Goal: Task Accomplishment & Management: Manage account settings

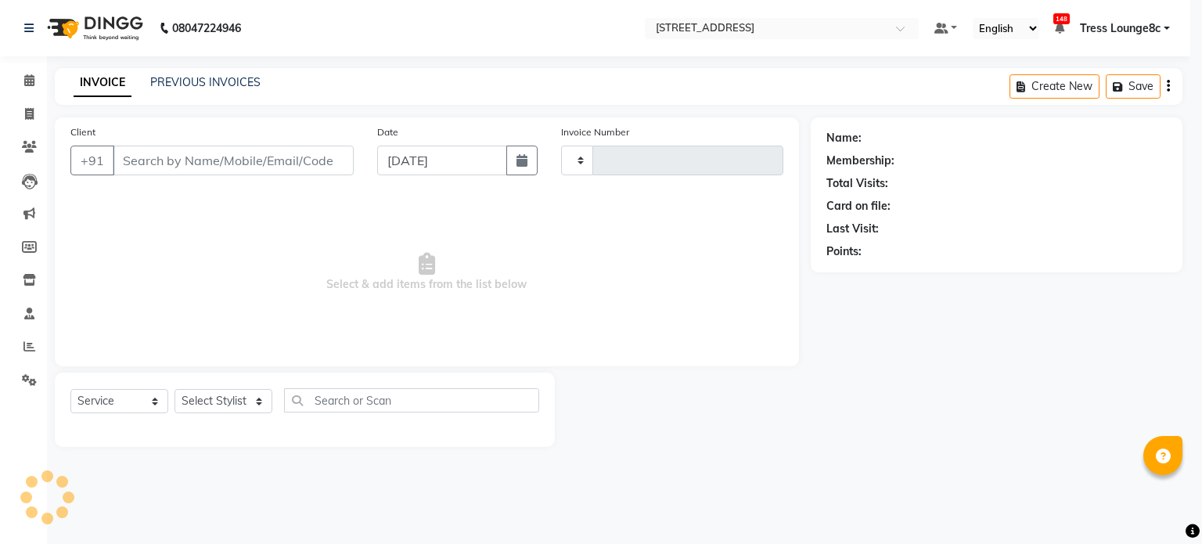
select select "service"
type input "2339"
select select "5703"
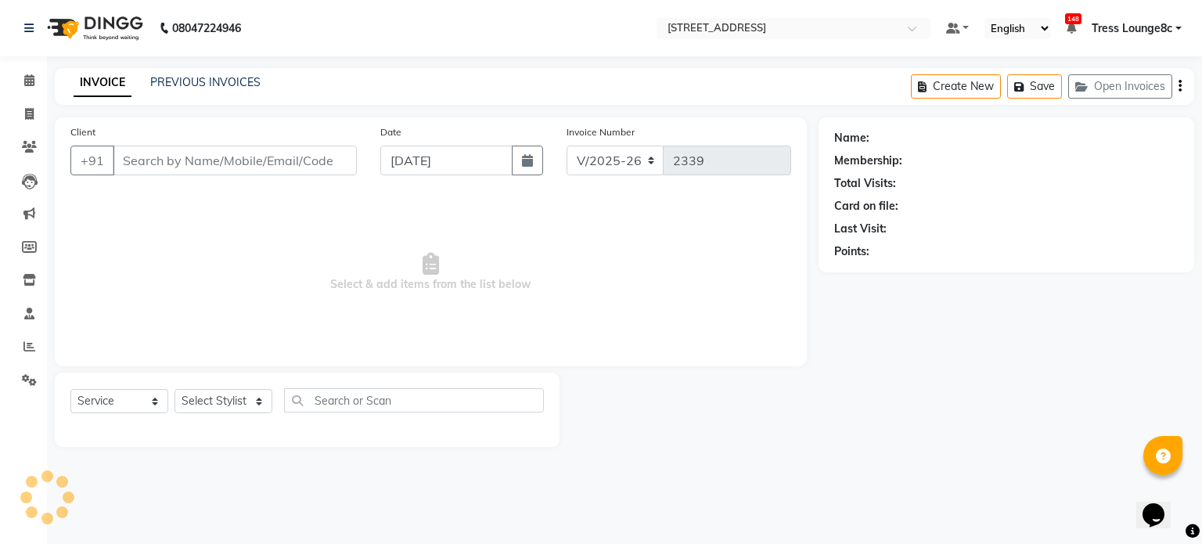
type input "9814099412"
select select "47437"
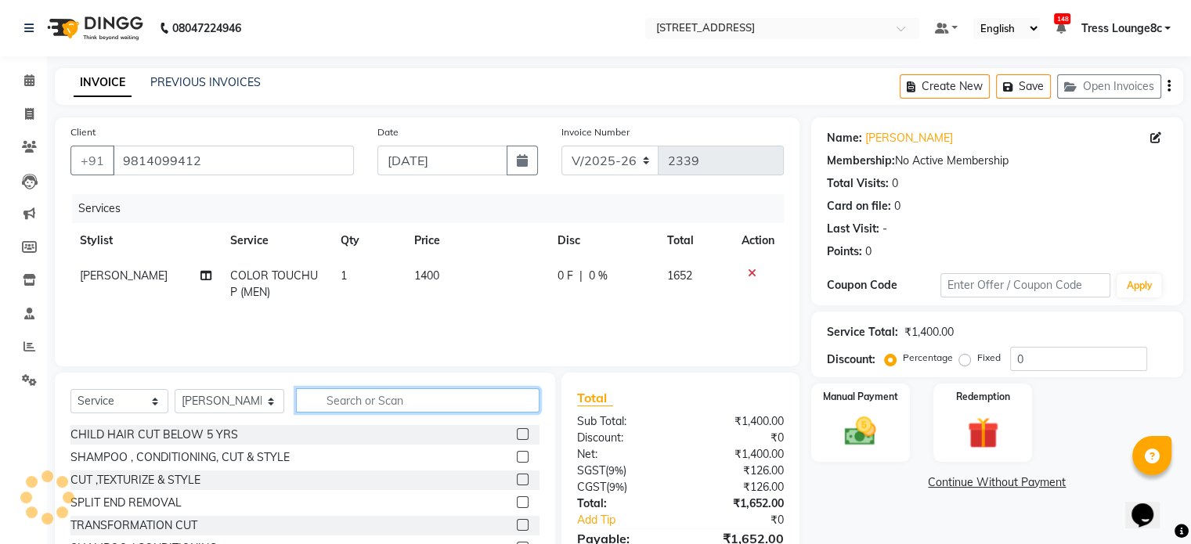
click at [354, 402] on input "text" at bounding box center [417, 400] width 243 height 24
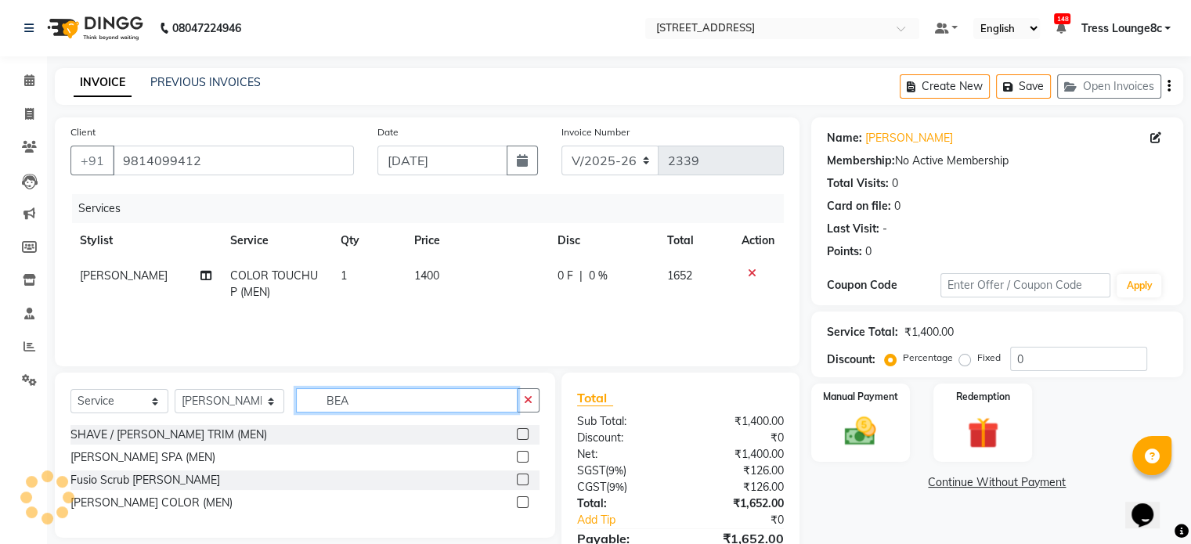
type input "BEA"
click at [523, 434] on label at bounding box center [523, 434] width 12 height 12
click at [523, 434] on input "checkbox" at bounding box center [522, 435] width 10 height 10
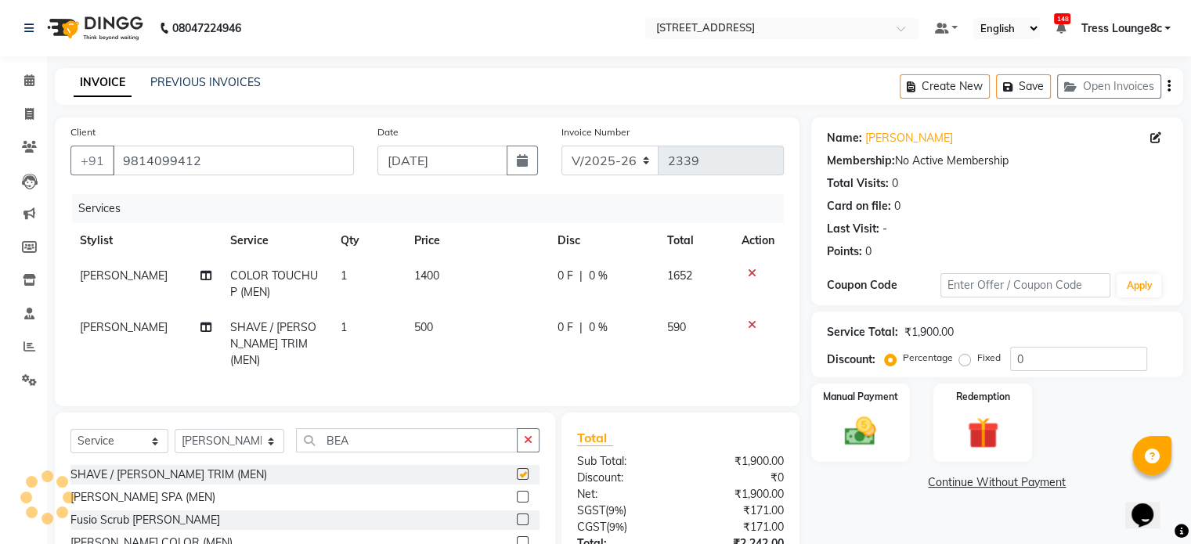
checkbox input "false"
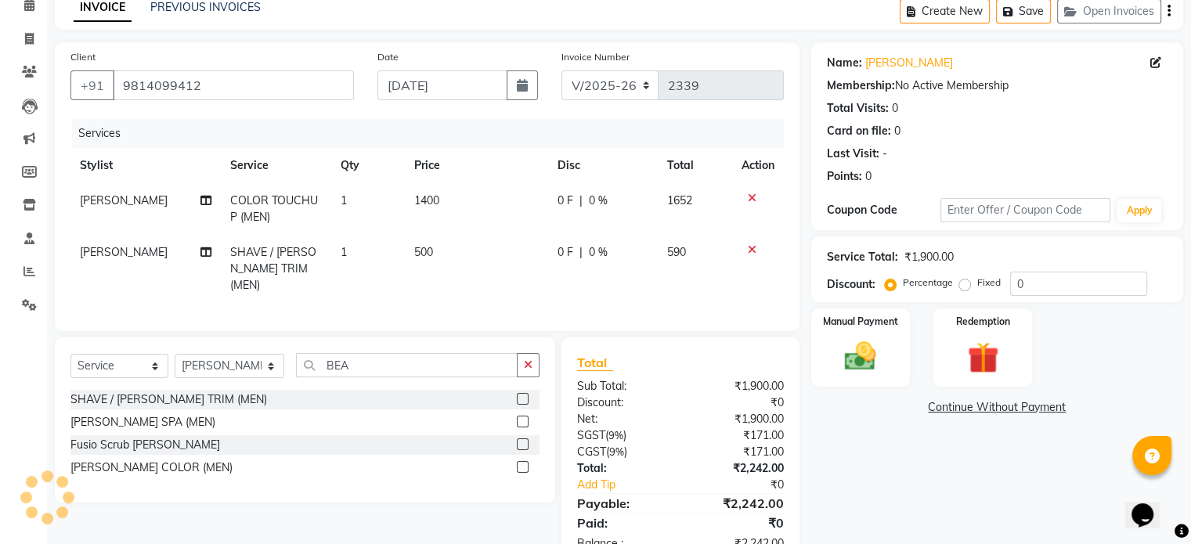
scroll to position [78, 0]
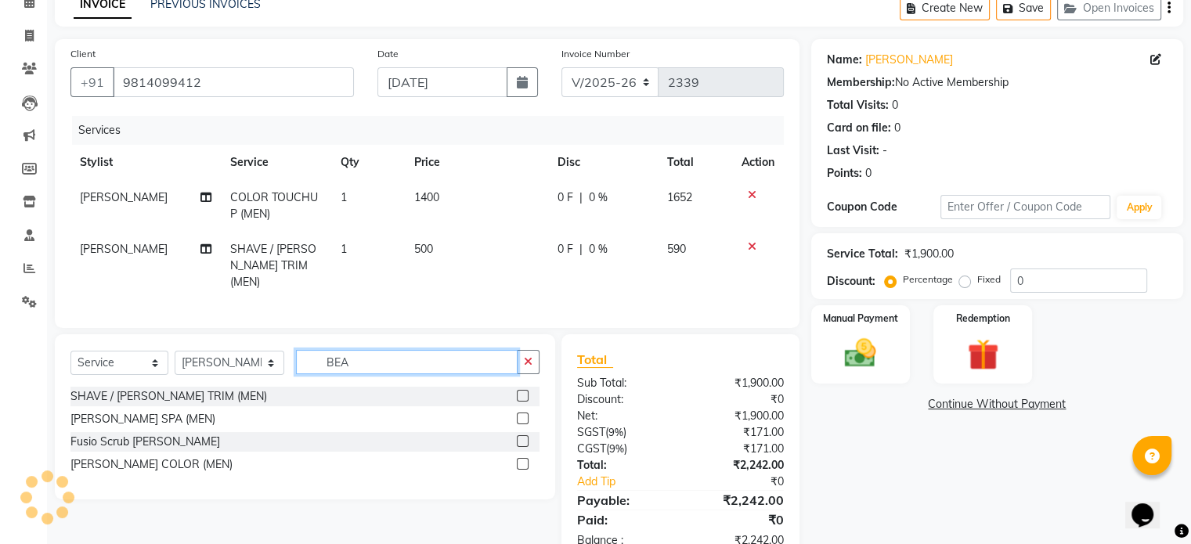
drag, startPoint x: 384, startPoint y: 359, endPoint x: 323, endPoint y: 359, distance: 61.1
click at [323, 359] on input "BEA" at bounding box center [407, 362] width 222 height 24
click at [355, 359] on input "BEA" at bounding box center [407, 362] width 222 height 24
drag, startPoint x: 355, startPoint y: 359, endPoint x: 308, endPoint y: 362, distance: 47.1
click at [308, 362] on input "BEA" at bounding box center [407, 362] width 222 height 24
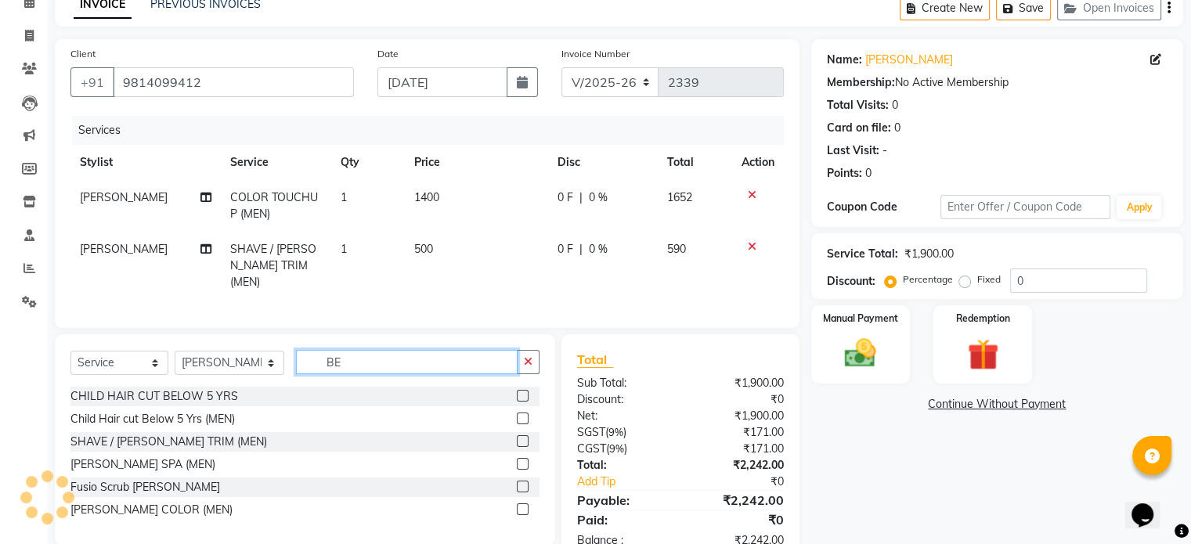
type input "BEA"
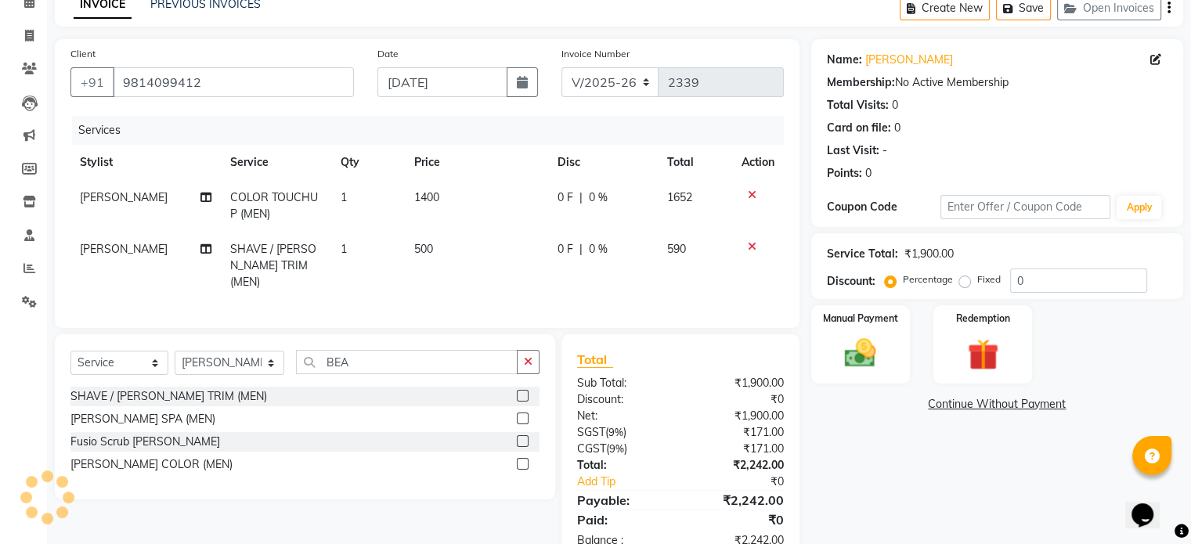
click at [517, 458] on label at bounding box center [523, 464] width 12 height 12
click at [517, 460] on input "checkbox" at bounding box center [522, 465] width 10 height 10
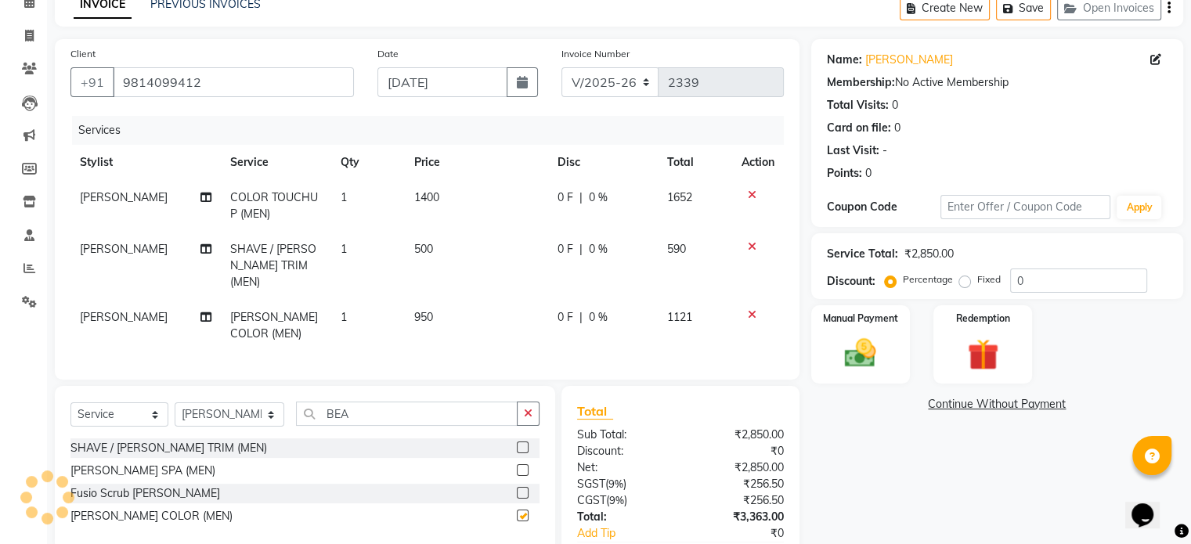
checkbox input "false"
drag, startPoint x: 443, startPoint y: 304, endPoint x: 434, endPoint y: 305, distance: 9.5
click at [442, 304] on td "950" at bounding box center [476, 326] width 143 height 52
select select "47437"
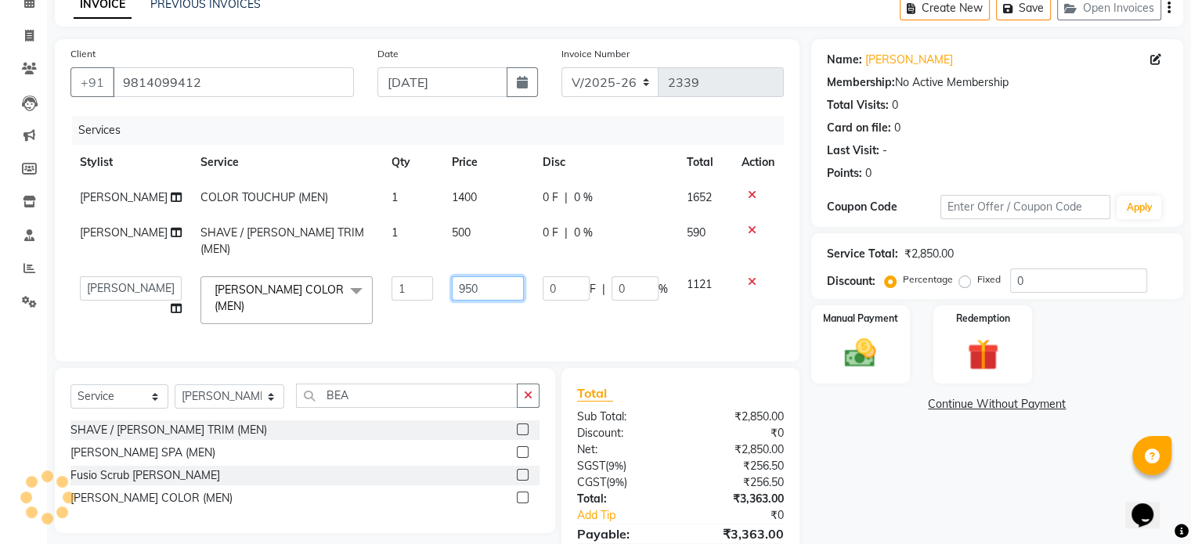
drag, startPoint x: 467, startPoint y: 276, endPoint x: 431, endPoint y: 280, distance: 36.2
click at [442, 280] on td "950" at bounding box center [487, 300] width 91 height 67
type input "300"
click at [456, 308] on td "300" at bounding box center [487, 300] width 91 height 67
select select "47437"
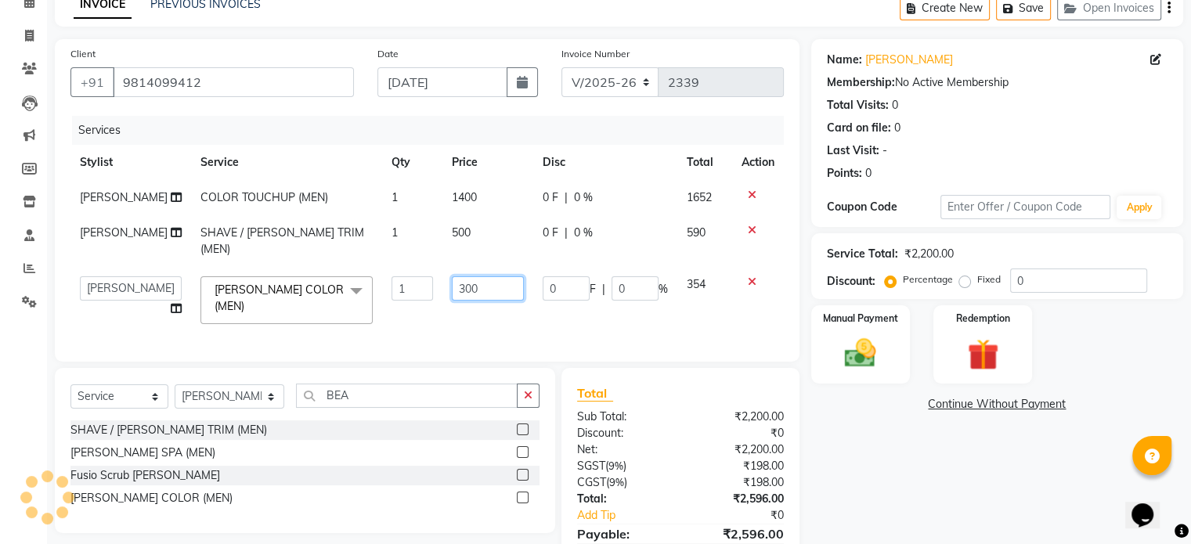
drag, startPoint x: 470, startPoint y: 272, endPoint x: 433, endPoint y: 277, distance: 38.0
click at [452, 277] on input "300" at bounding box center [488, 288] width 72 height 24
type input "200"
click at [472, 312] on div "Services Stylist Service Qty Price Disc Total Action Jassi COLOR TOUCHUP (MEN) …" at bounding box center [426, 231] width 713 height 230
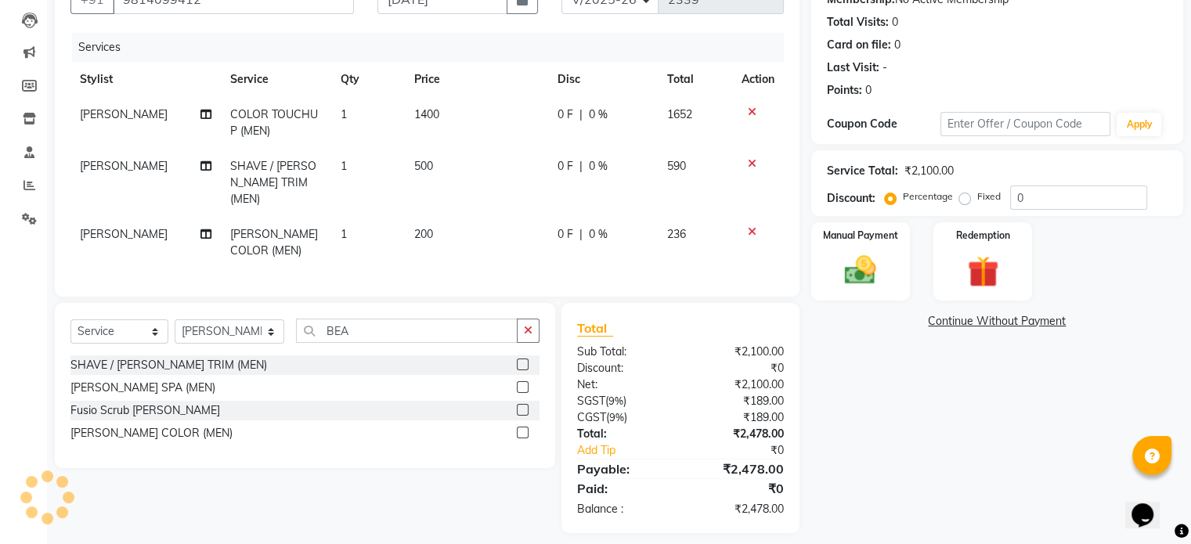
scroll to position [169, 0]
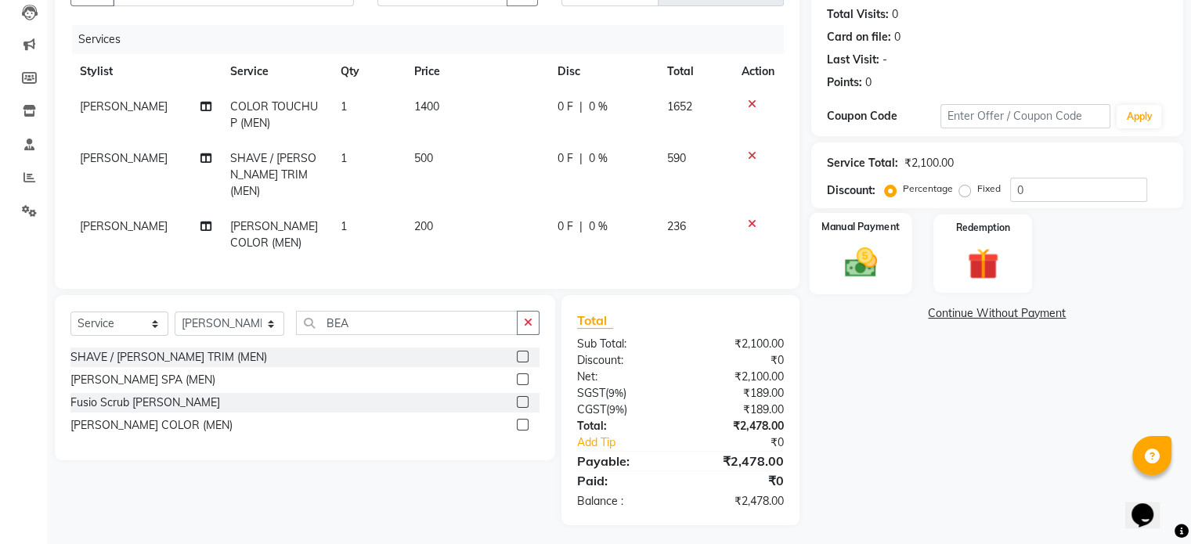
click at [864, 268] on img at bounding box center [860, 263] width 52 height 38
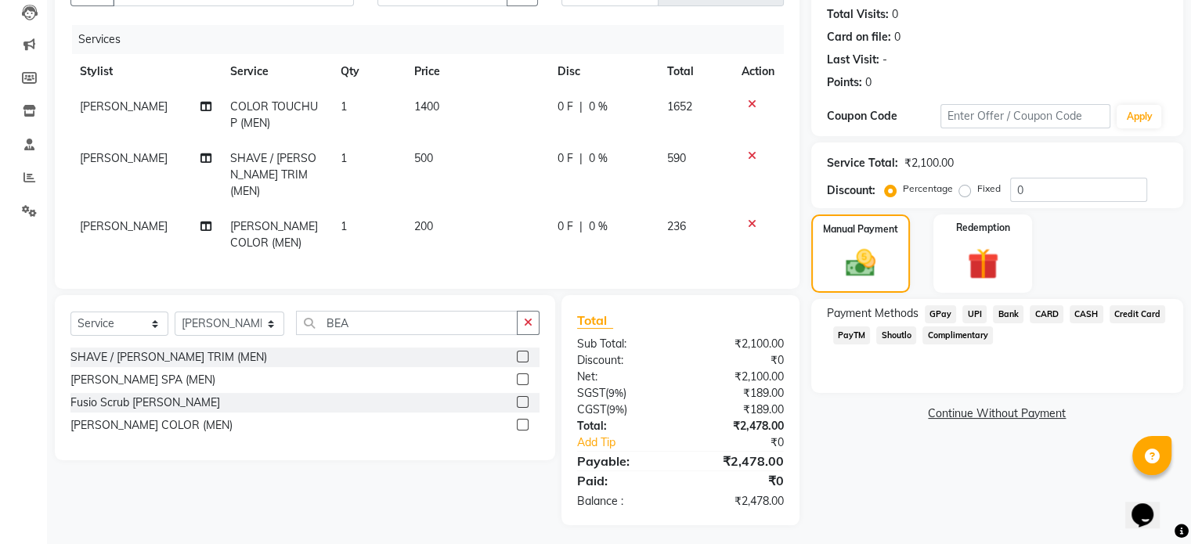
click at [1081, 315] on span "CASH" at bounding box center [1086, 314] width 34 height 18
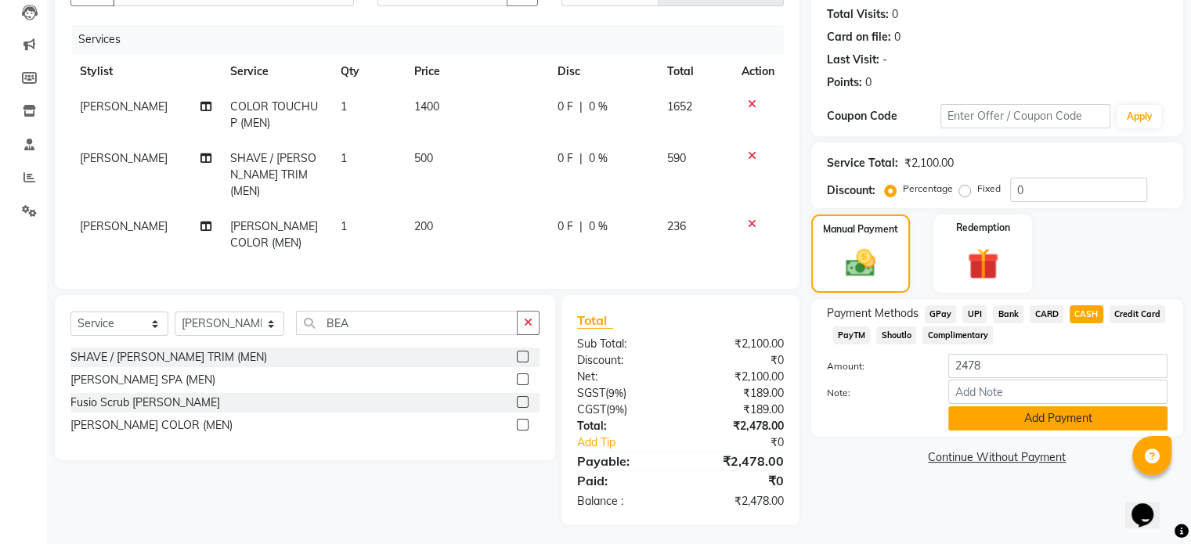
click at [1046, 420] on button "Add Payment" at bounding box center [1057, 418] width 219 height 24
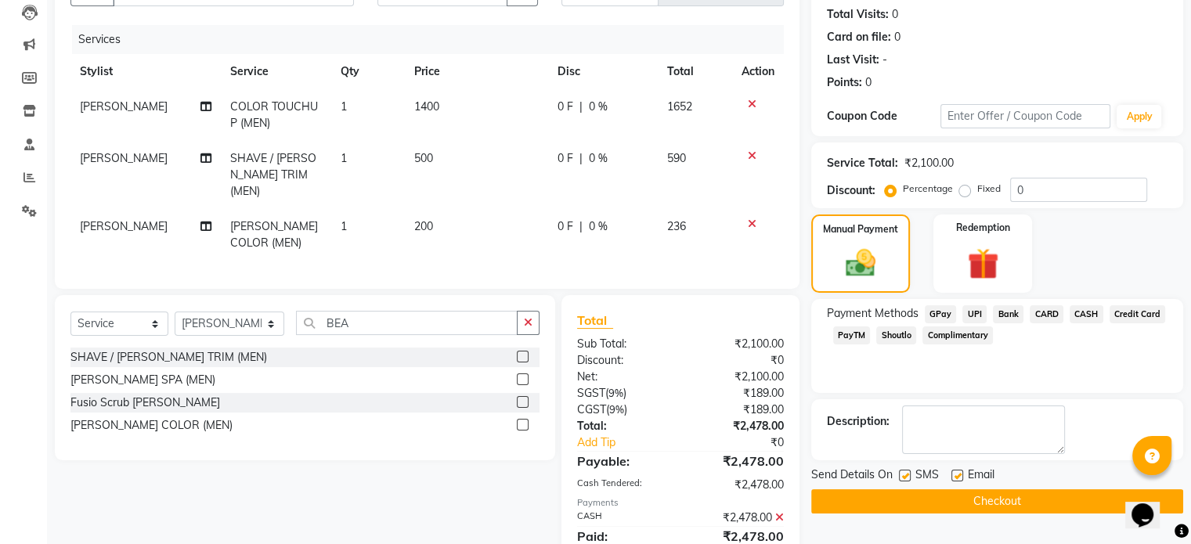
scroll to position [225, 0]
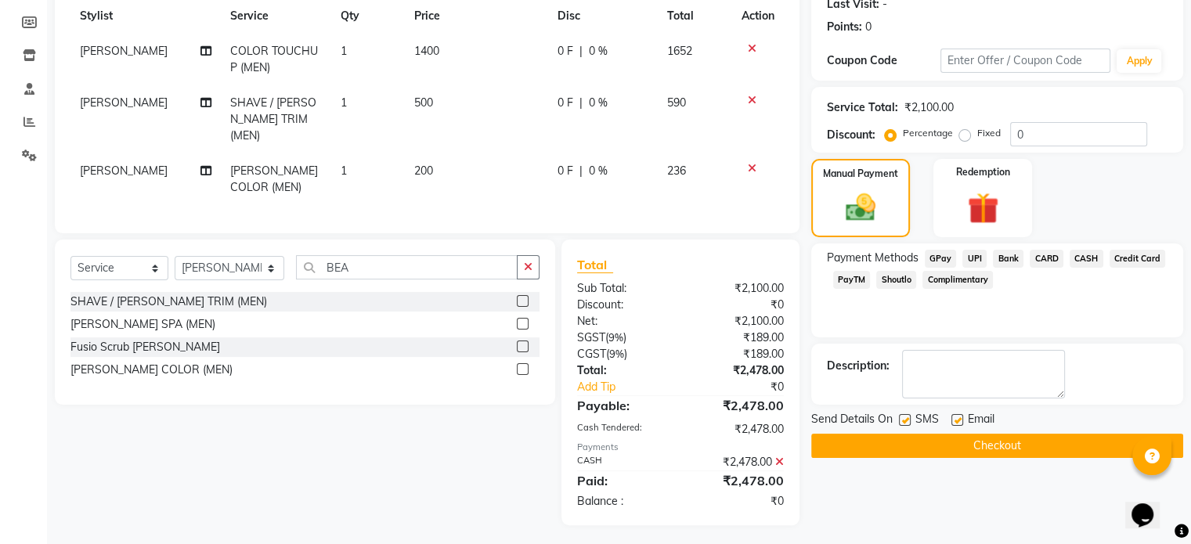
click at [1012, 442] on button "Checkout" at bounding box center [997, 446] width 372 height 24
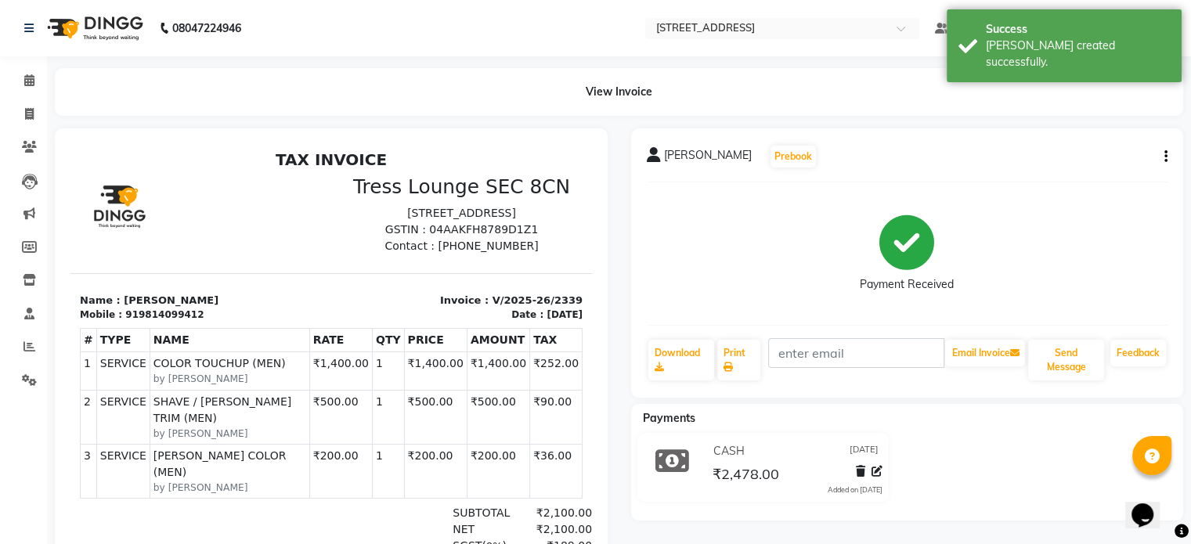
click at [175, 317] on div "919814099412" at bounding box center [164, 315] width 78 height 14
copy div "919814099412"
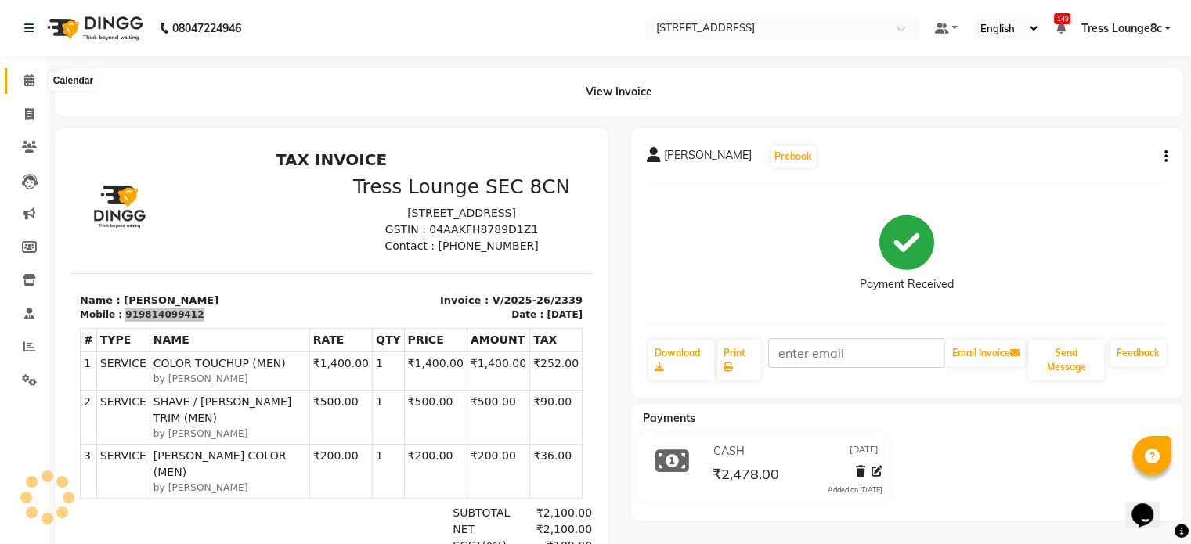
click at [29, 81] on icon at bounding box center [29, 80] width 10 height 12
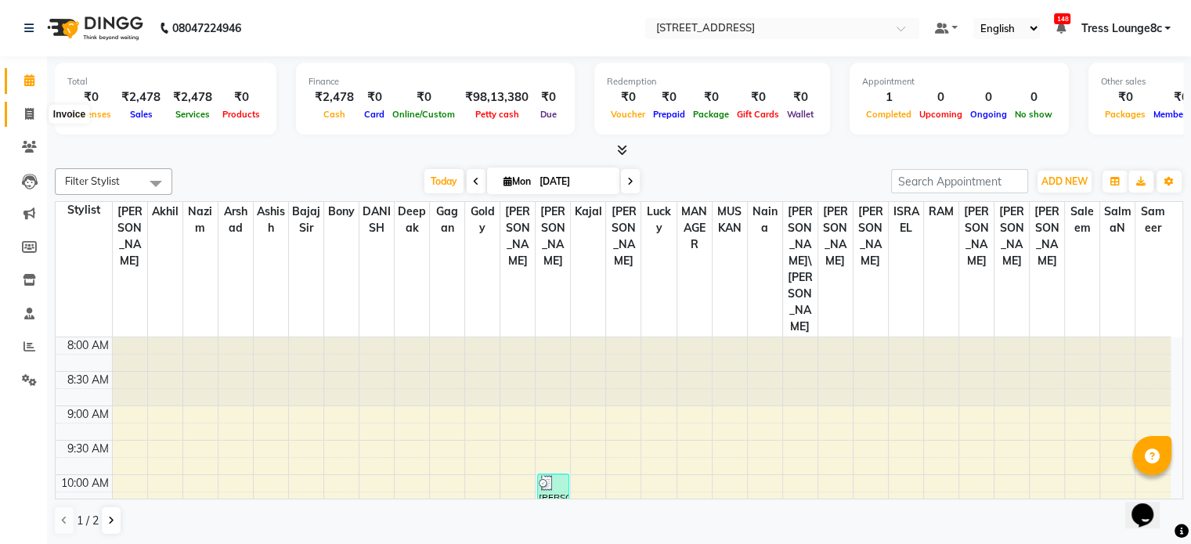
click at [23, 116] on span at bounding box center [29, 115] width 27 height 18
select select "service"
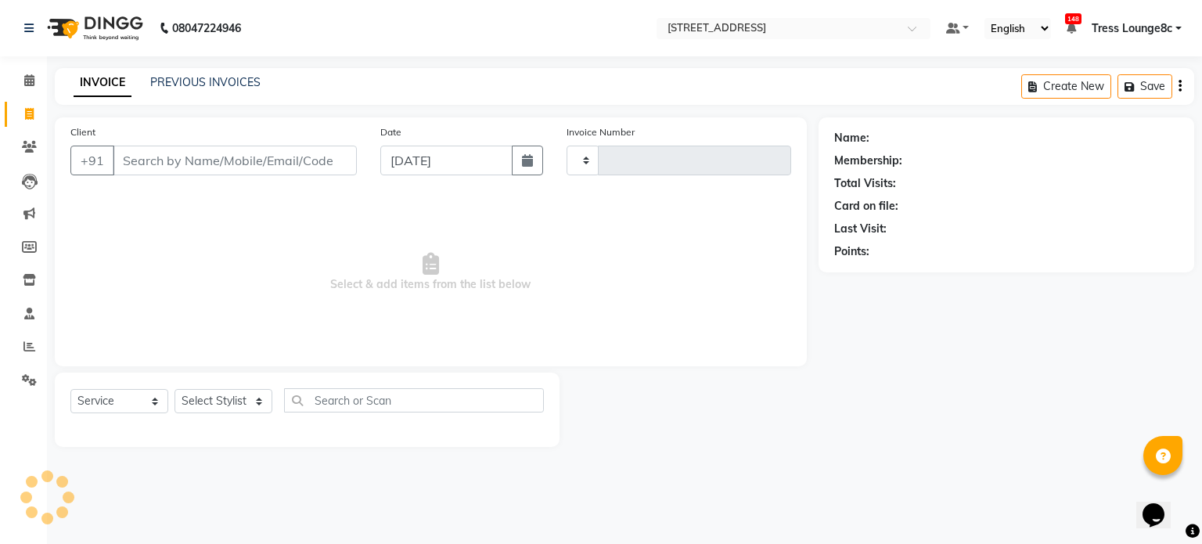
type input "2340"
select select "5703"
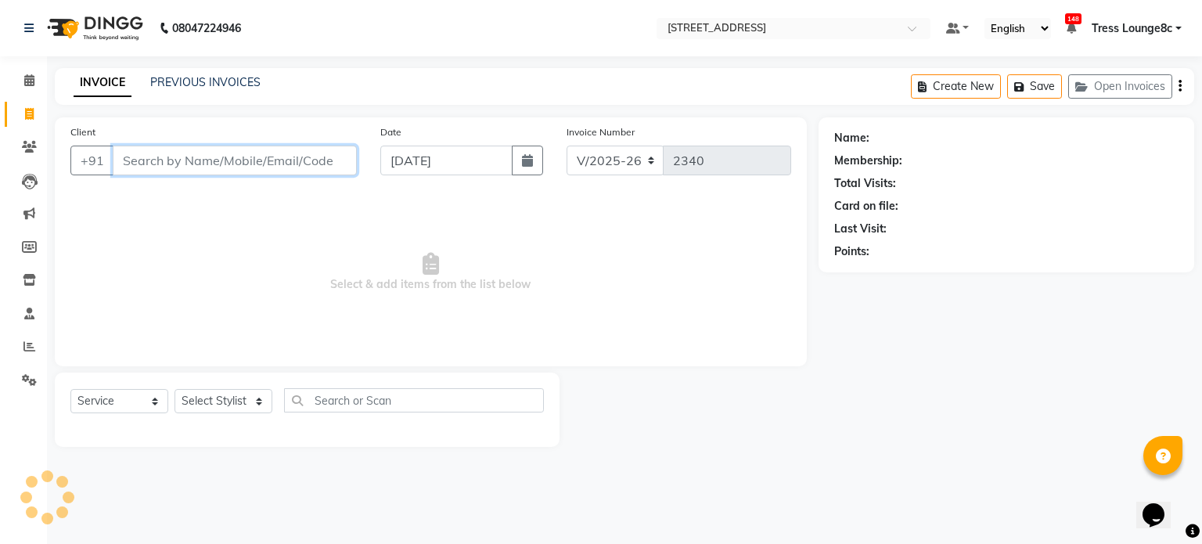
click at [204, 159] on input "Client" at bounding box center [235, 161] width 244 height 30
paste input "919814099412"
type input "919814099412"
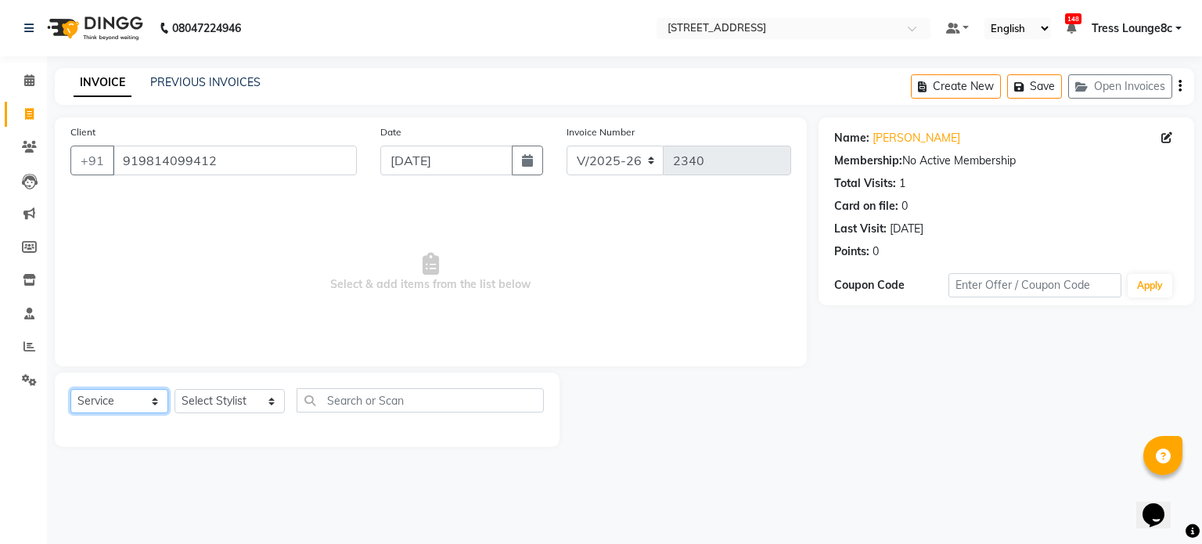
click at [103, 402] on select "Select Service Product Membership Package Voucher Prepaid Gift Card" at bounding box center [119, 401] width 98 height 24
select select "P"
click at [70, 390] on select "Select Service Product Membership Package Voucher Prepaid Gift Card" at bounding box center [119, 401] width 98 height 24
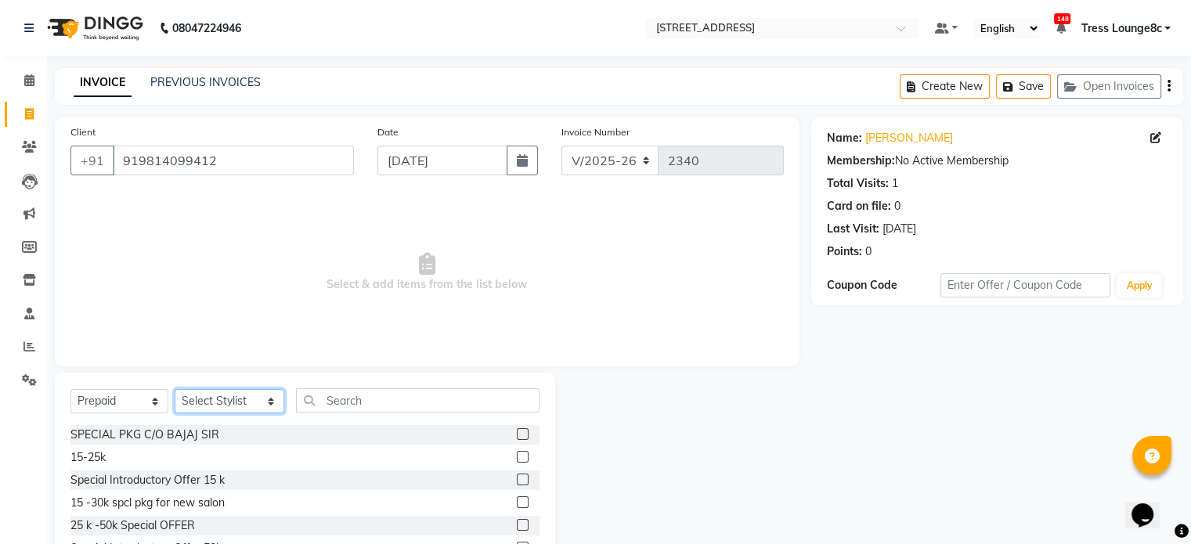
click at [227, 400] on select "Select Stylist [PERSON_NAME] [PERSON_NAME] [PERSON_NAME] [PERSON_NAME] sir Bony…" at bounding box center [230, 401] width 110 height 24
select select "47437"
click at [175, 390] on select "Select Stylist [PERSON_NAME] [PERSON_NAME] [PERSON_NAME] [PERSON_NAME] sir Bony…" at bounding box center [230, 401] width 110 height 24
click at [377, 400] on input "text" at bounding box center [417, 400] width 243 height 24
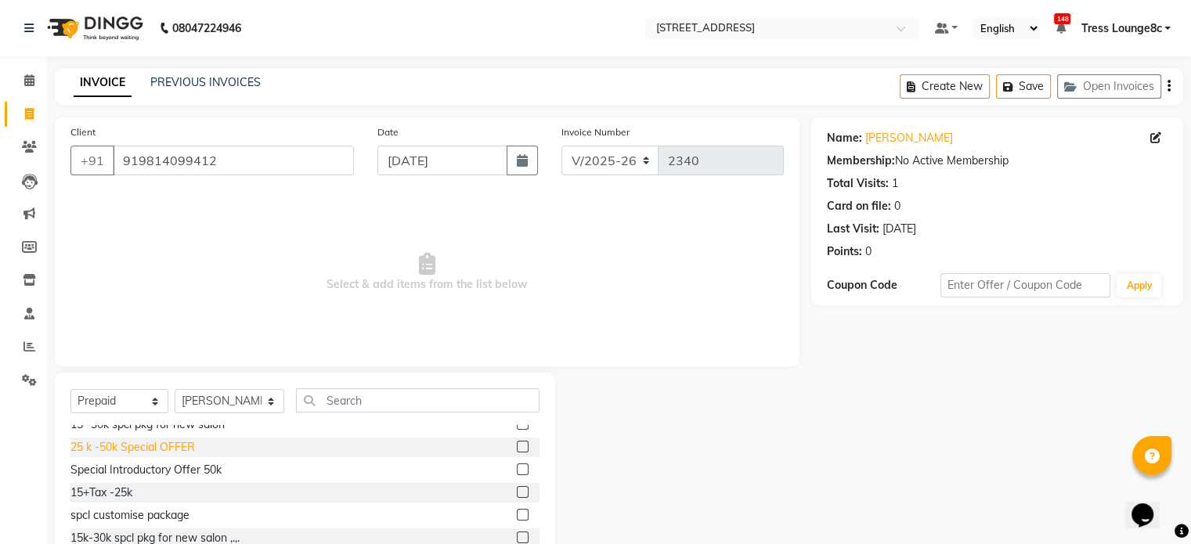
click at [180, 449] on div "25 k -50k Special OFFER" at bounding box center [132, 447] width 124 height 16
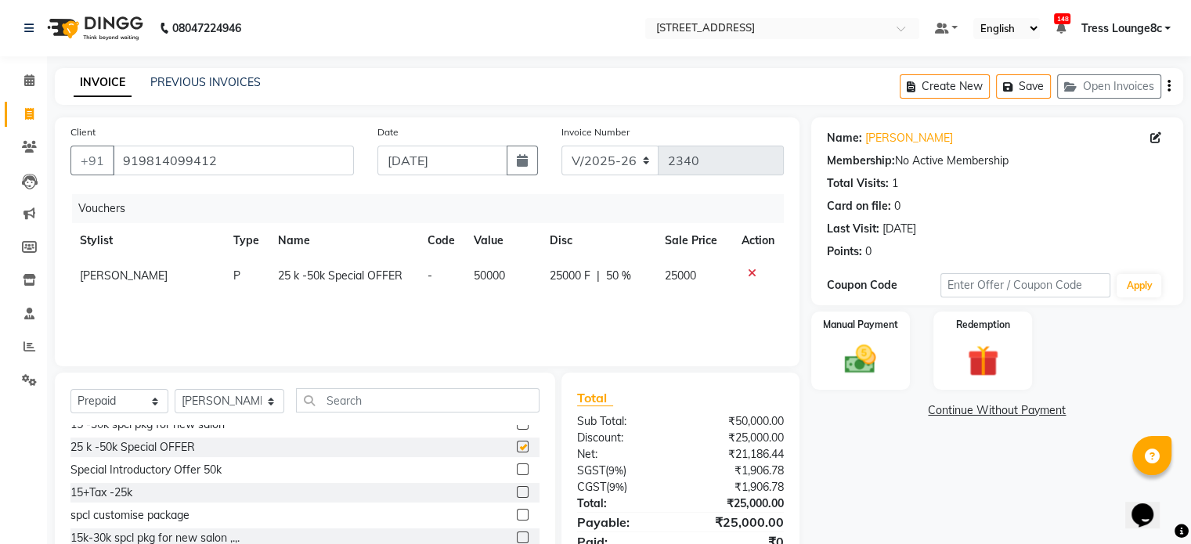
checkbox input "false"
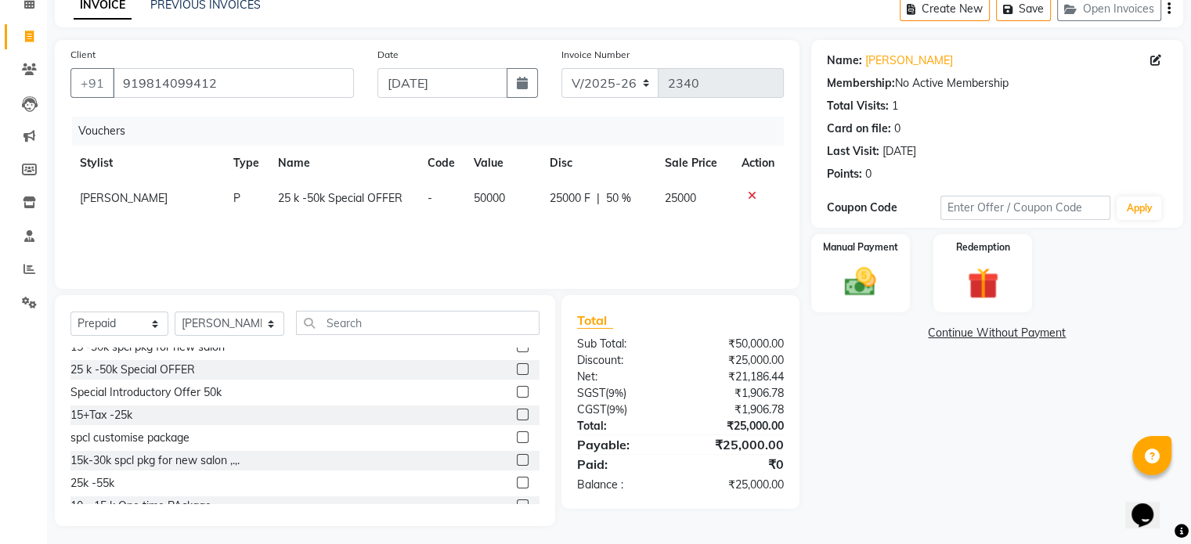
scroll to position [83, 0]
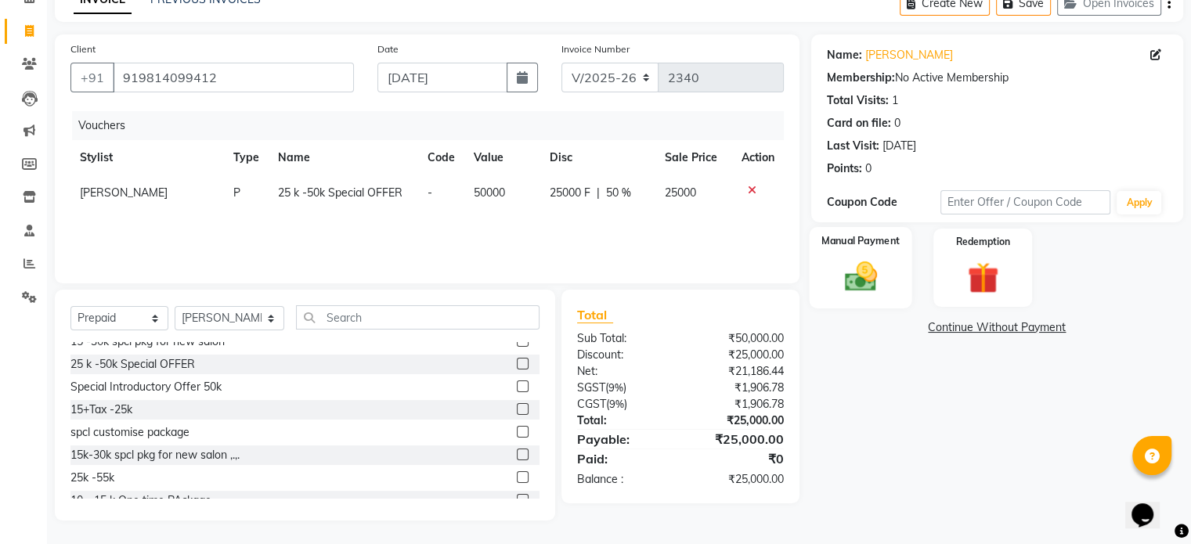
click at [863, 280] on img at bounding box center [860, 277] width 52 height 38
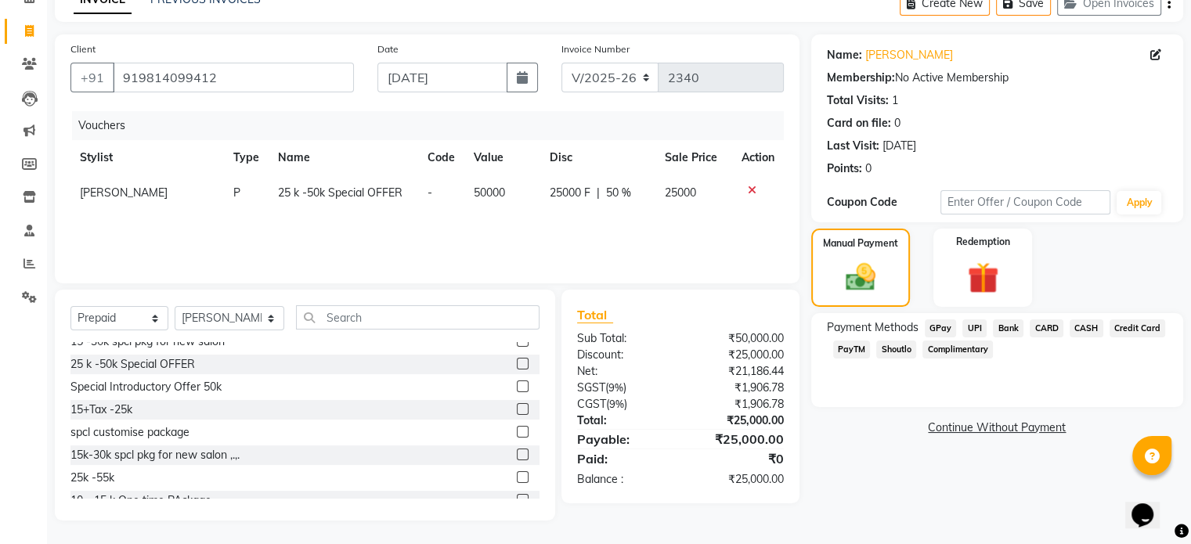
click at [1046, 331] on span "CARD" at bounding box center [1046, 328] width 34 height 18
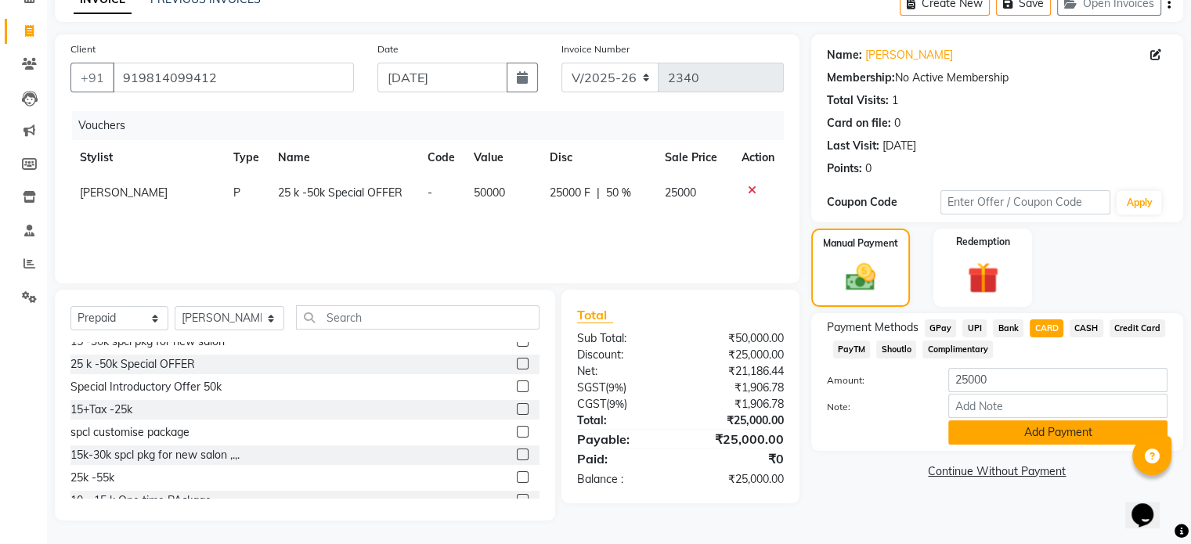
click at [1071, 435] on button "Add Payment" at bounding box center [1057, 432] width 219 height 24
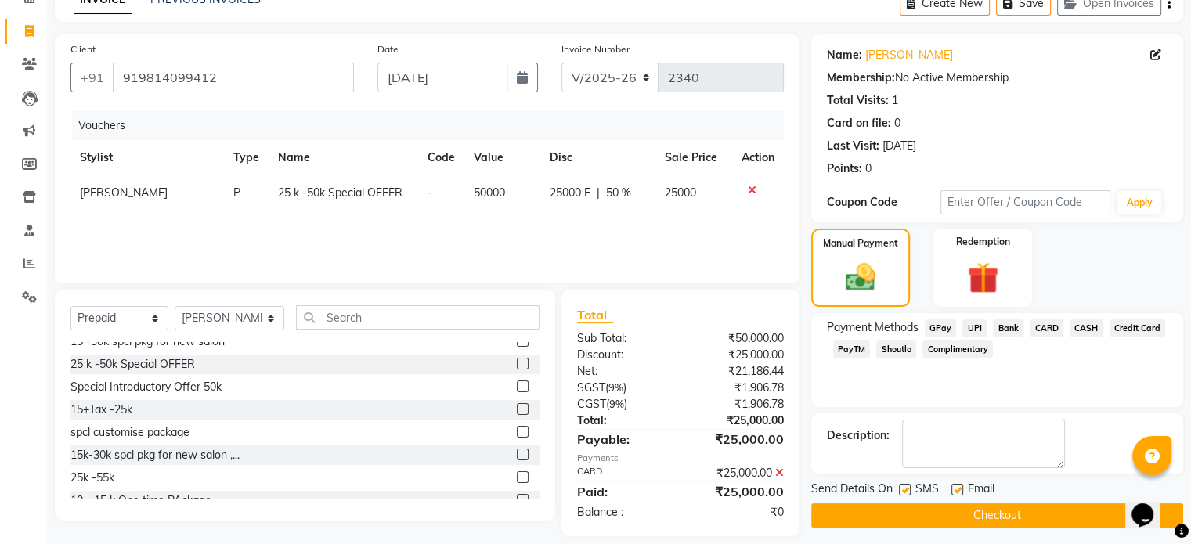
scroll to position [99, 0]
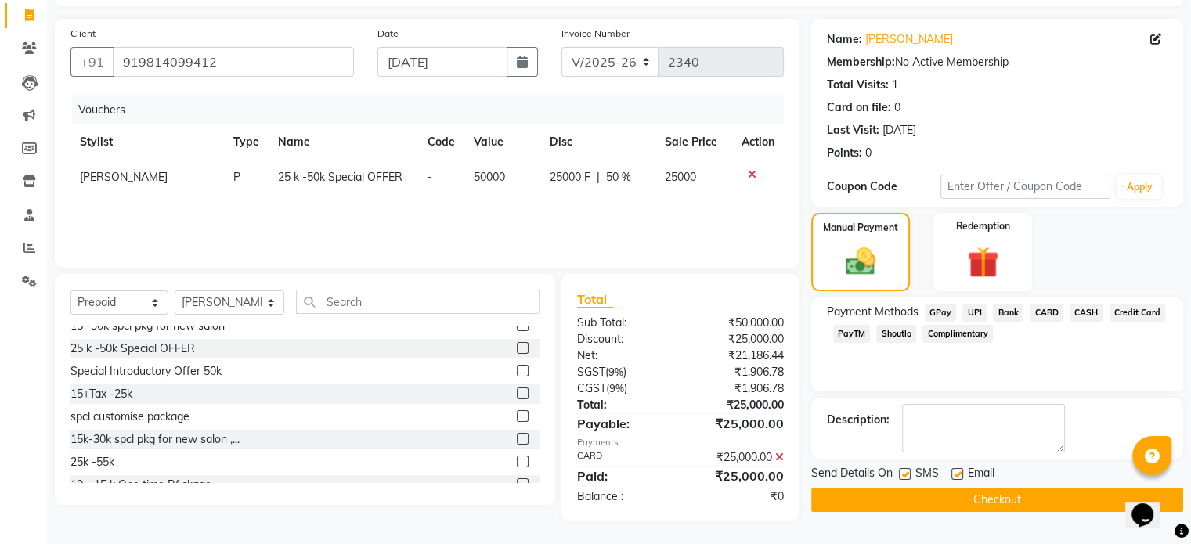
click at [1009, 499] on button "Checkout" at bounding box center [997, 500] width 372 height 24
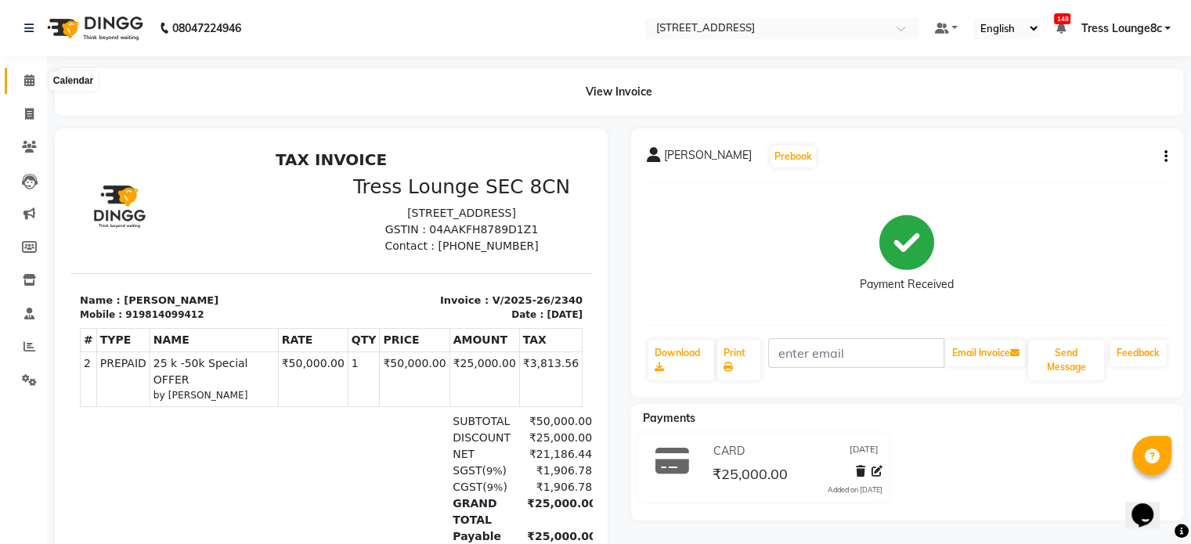
click at [24, 81] on icon at bounding box center [29, 80] width 10 height 12
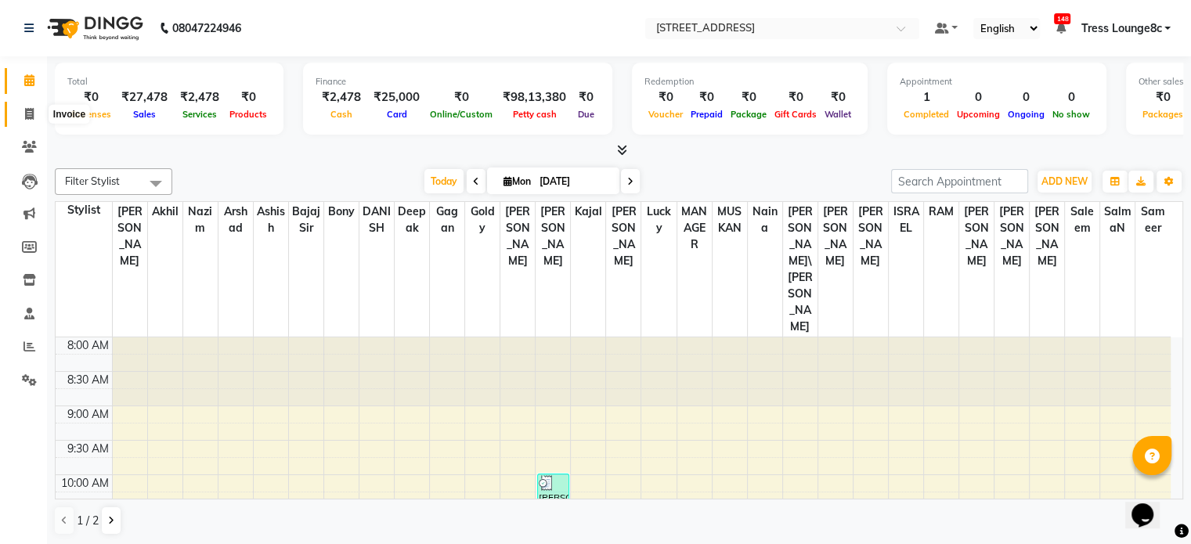
click at [27, 109] on icon at bounding box center [29, 114] width 9 height 12
select select "service"
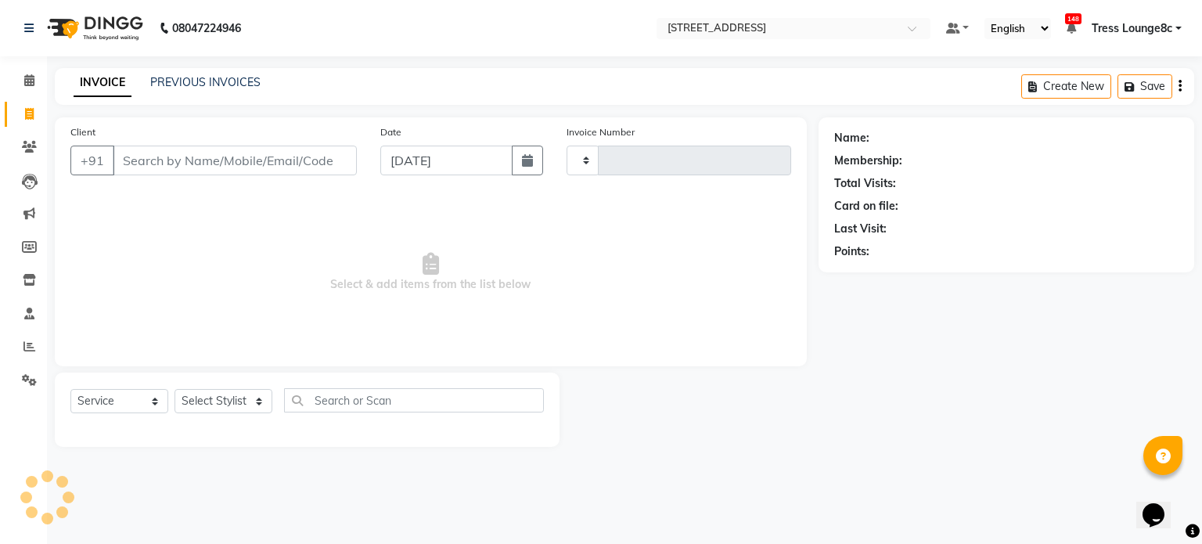
type input "2341"
select select "5703"
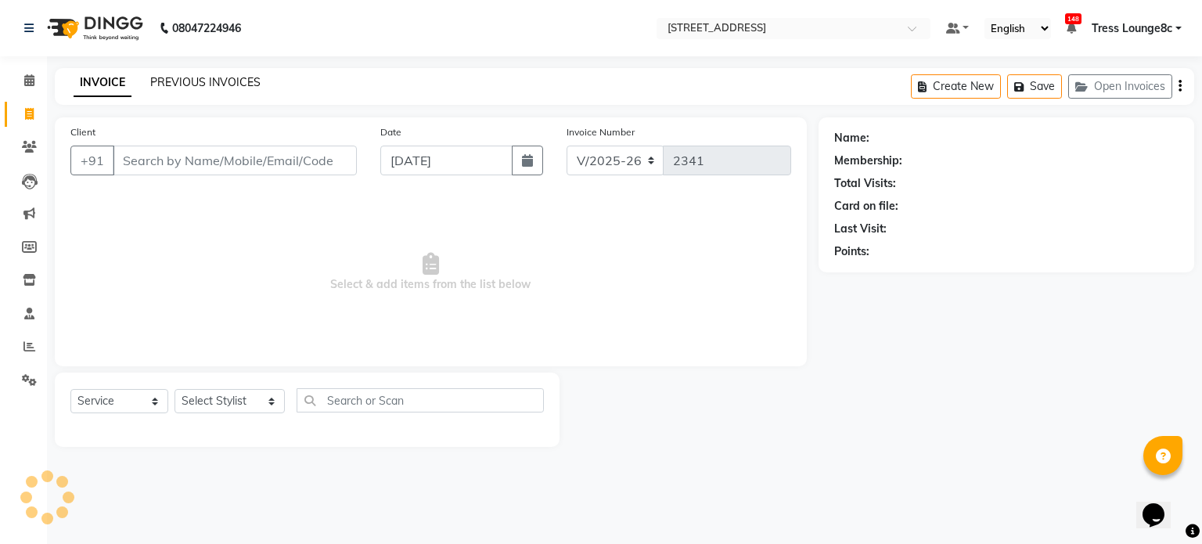
click at [210, 87] on link "PREVIOUS INVOICES" at bounding box center [205, 82] width 110 height 14
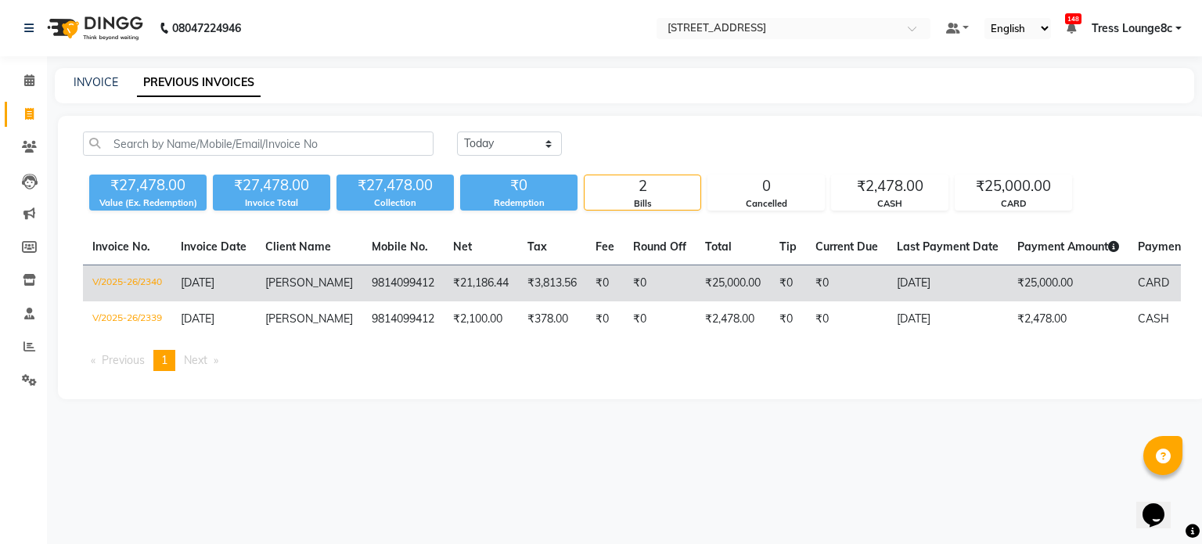
click at [661, 287] on td "₹0" at bounding box center [660, 283] width 72 height 37
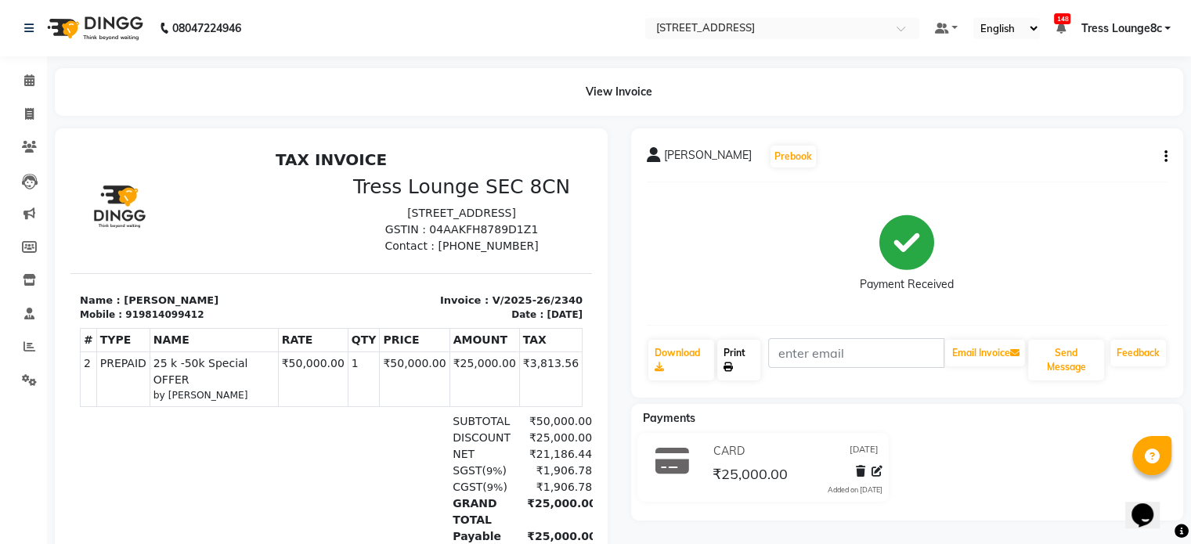
click at [742, 351] on link "Print" at bounding box center [738, 360] width 43 height 41
click at [25, 78] on icon at bounding box center [29, 80] width 10 height 12
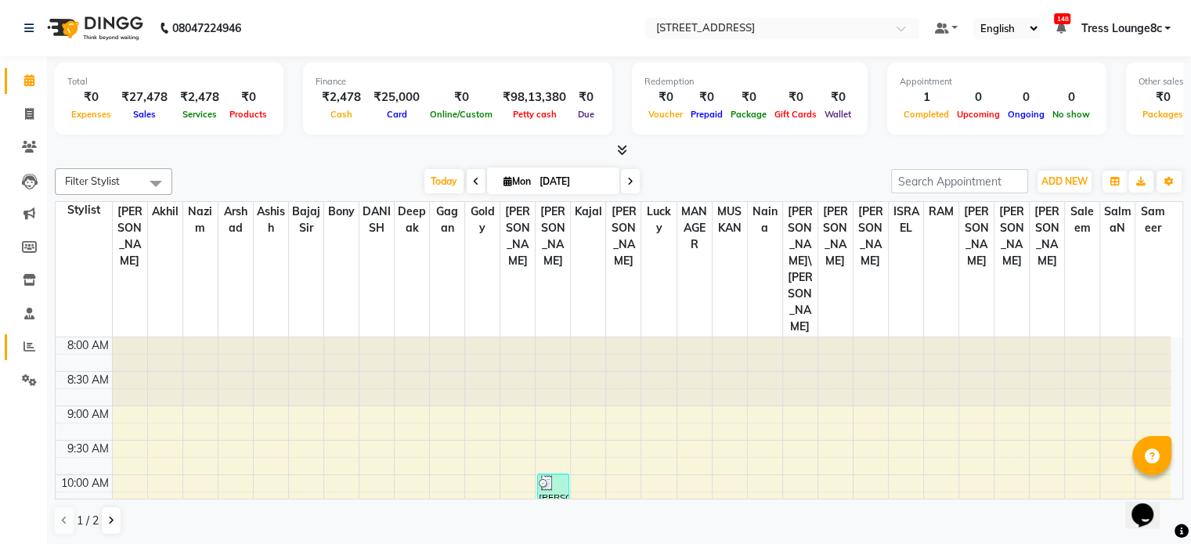
click at [30, 347] on icon at bounding box center [29, 347] width 12 height 12
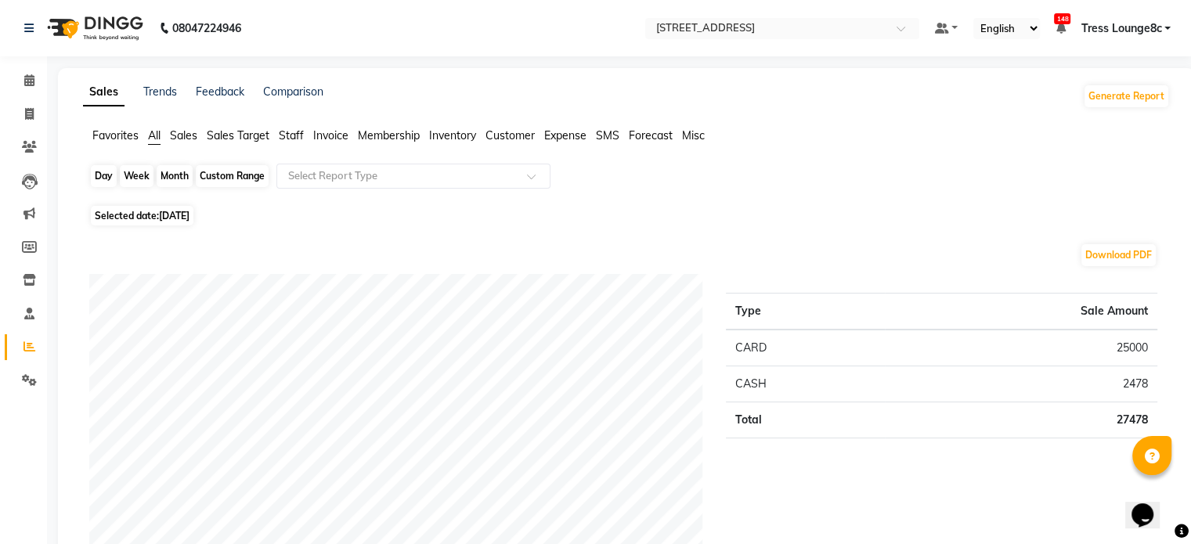
click at [102, 178] on div "Day" at bounding box center [104, 176] width 26 height 22
select select "9"
select select "2025"
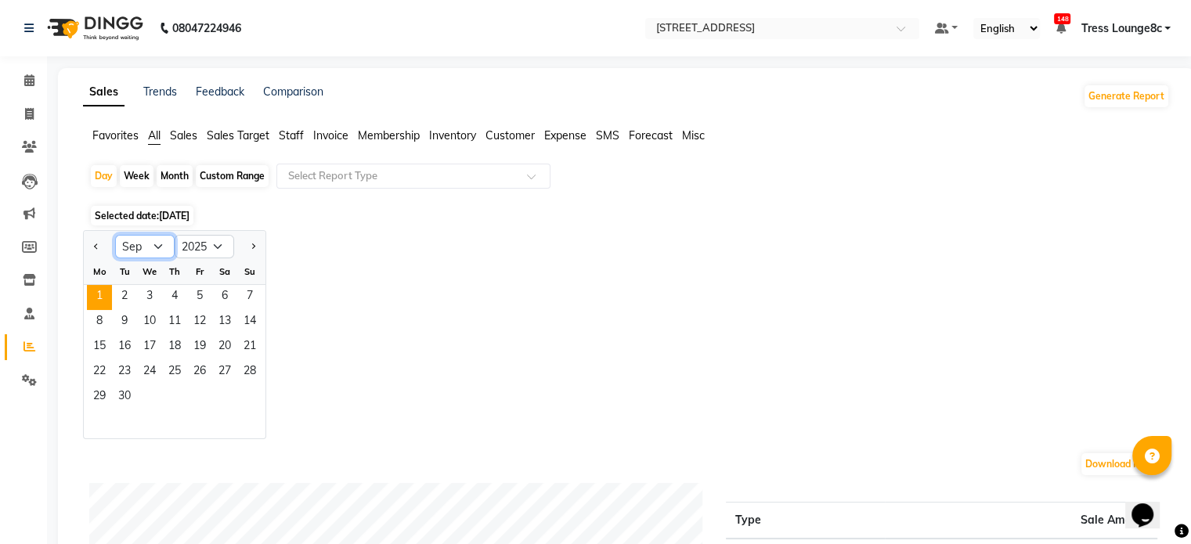
click at [157, 247] on select "Jan Feb Mar Apr May Jun [DATE] Aug Sep Oct Nov Dec" at bounding box center [144, 246] width 59 height 23
select select "8"
click at [115, 235] on select "Jan Feb Mar Apr May Jun [DATE] Aug Sep Oct Nov Dec" at bounding box center [144, 246] width 59 height 23
click at [245, 396] on span "31" at bounding box center [249, 397] width 25 height 25
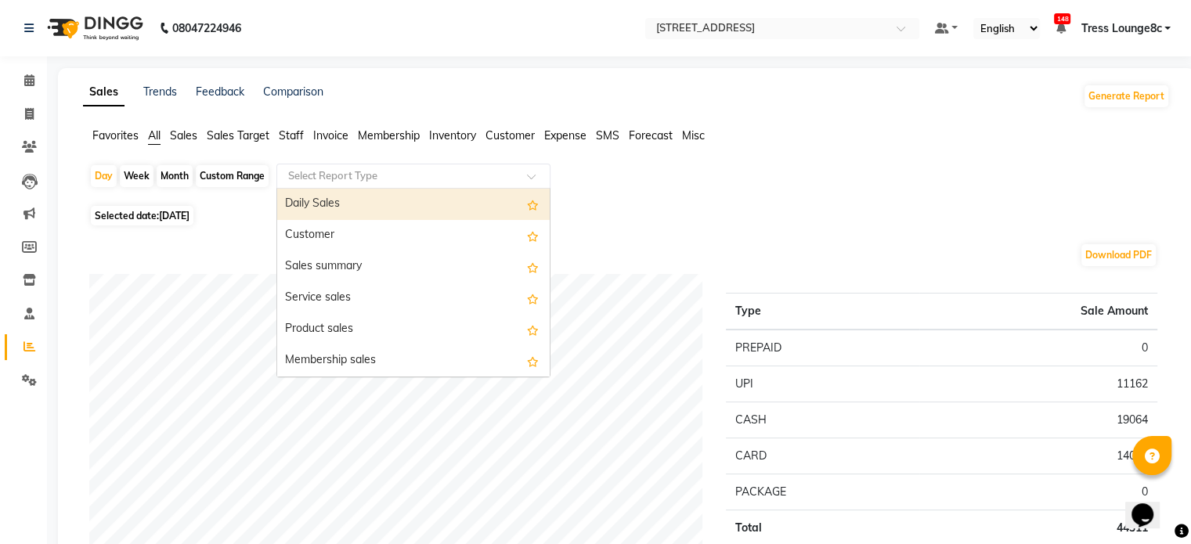
click at [330, 169] on input "text" at bounding box center [397, 176] width 225 height 16
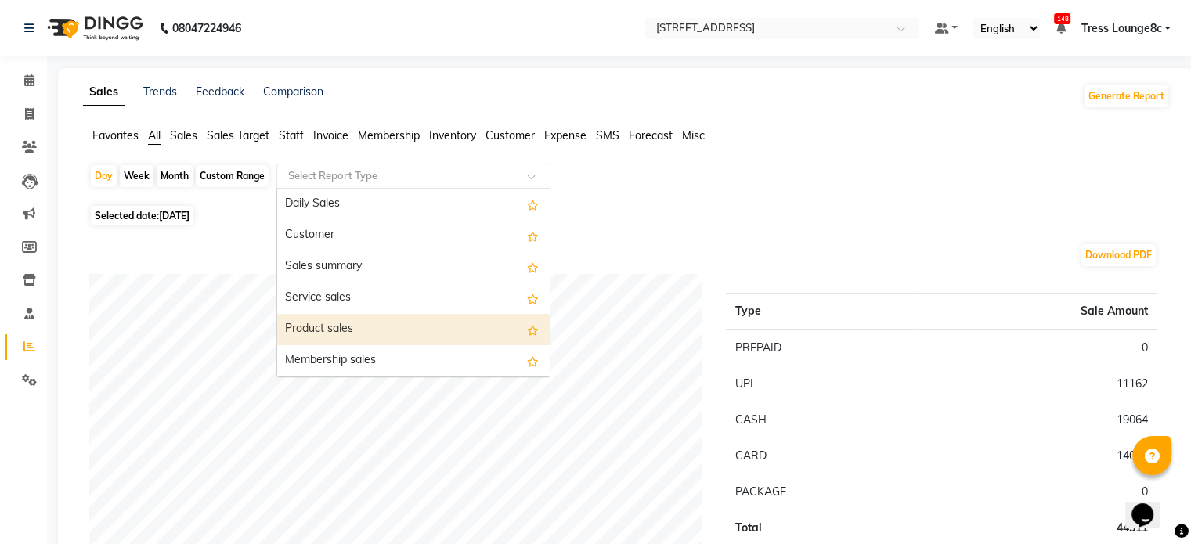
click at [337, 325] on div "Product sales" at bounding box center [413, 329] width 272 height 31
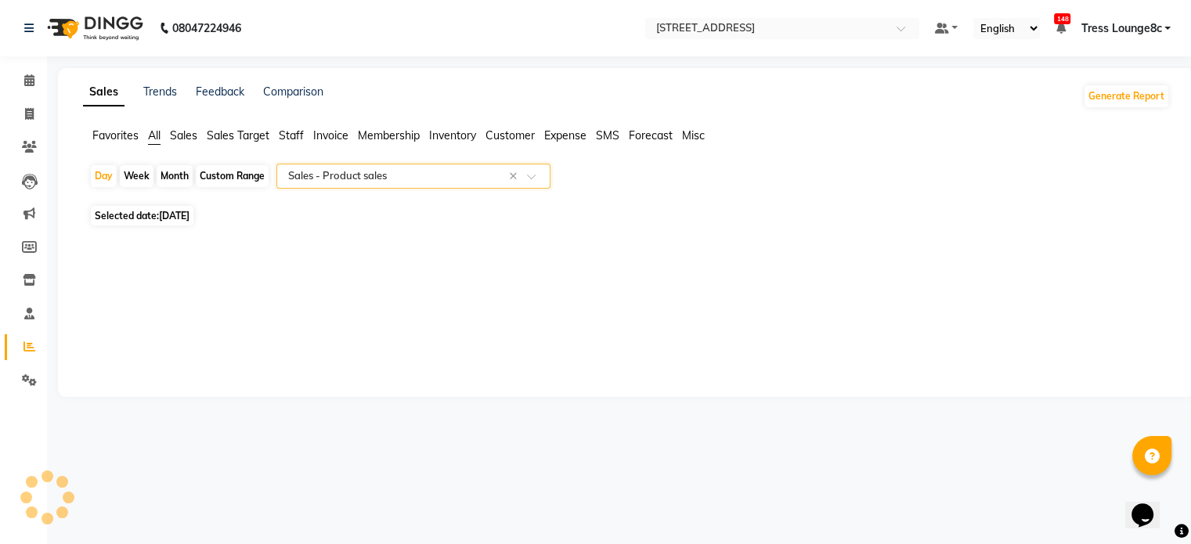
select select "full_report"
select select "csv"
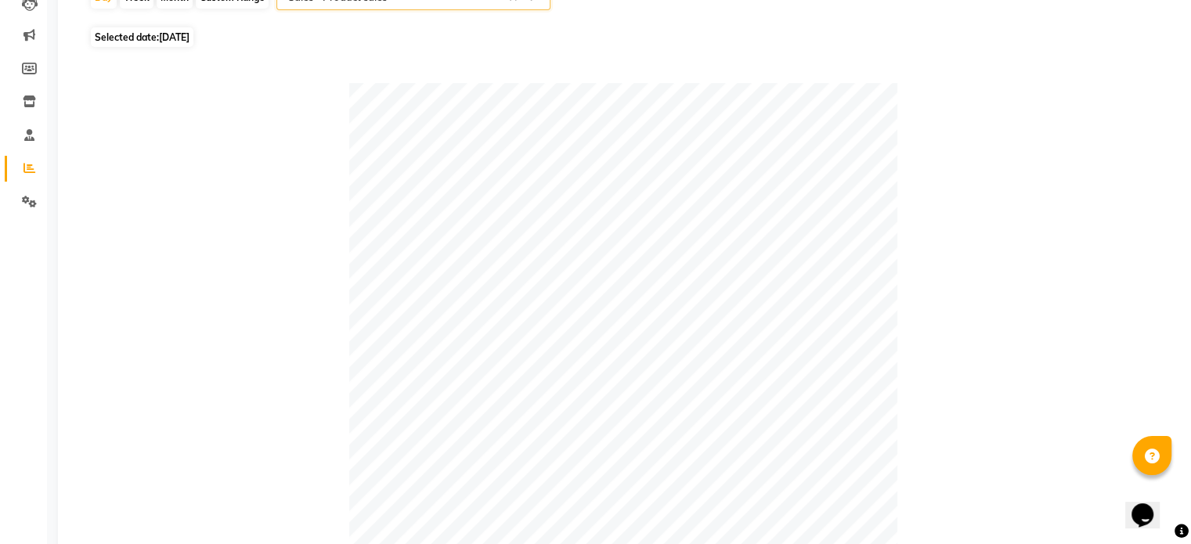
scroll to position [88, 0]
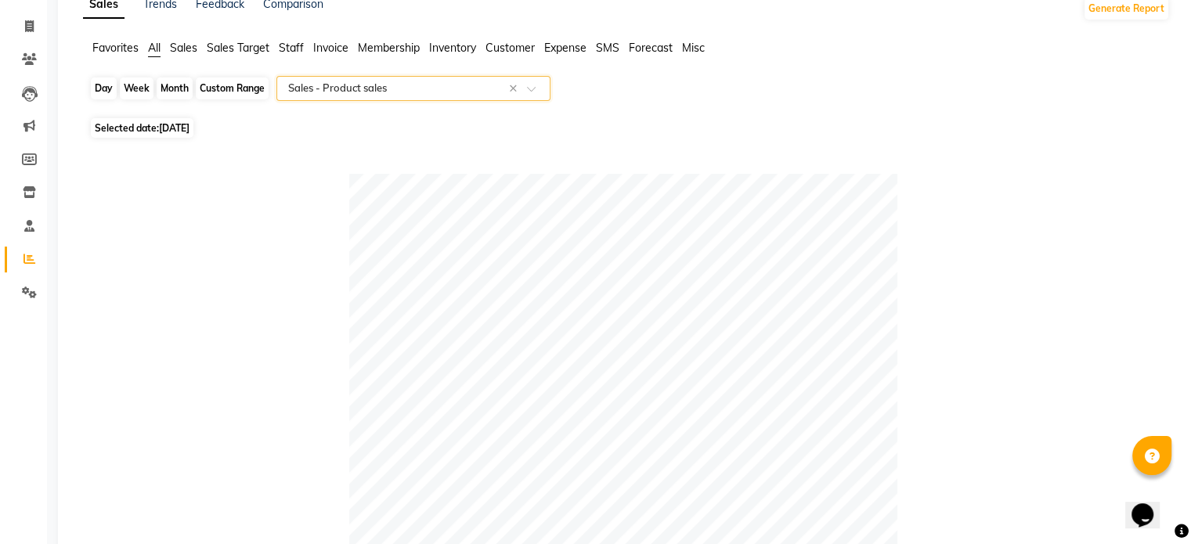
click at [106, 89] on div "Day" at bounding box center [104, 89] width 26 height 22
select select "8"
select select "2025"
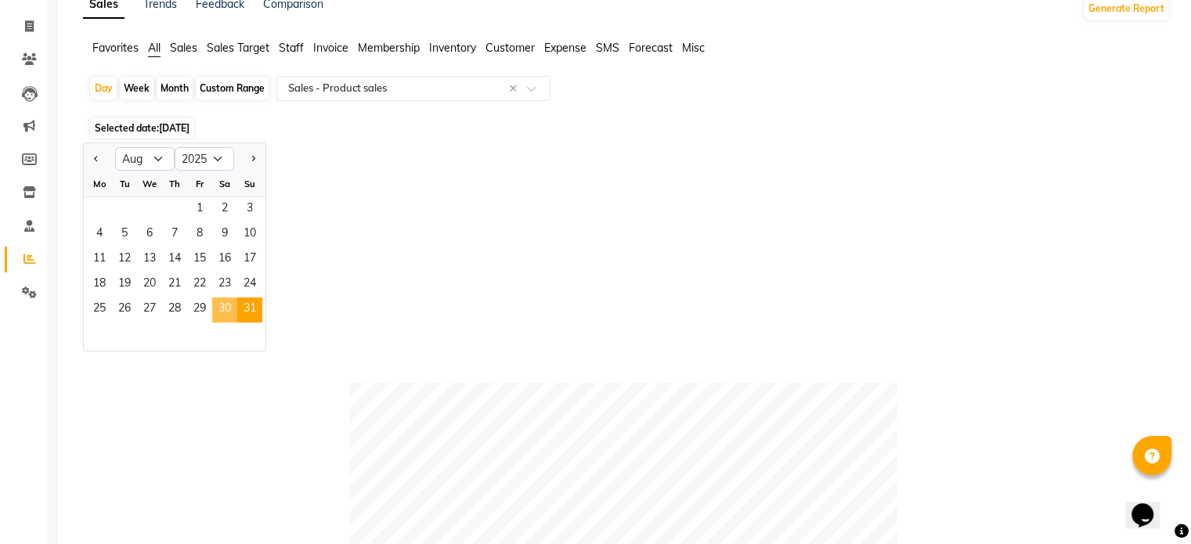
click at [222, 308] on span "30" at bounding box center [224, 309] width 25 height 25
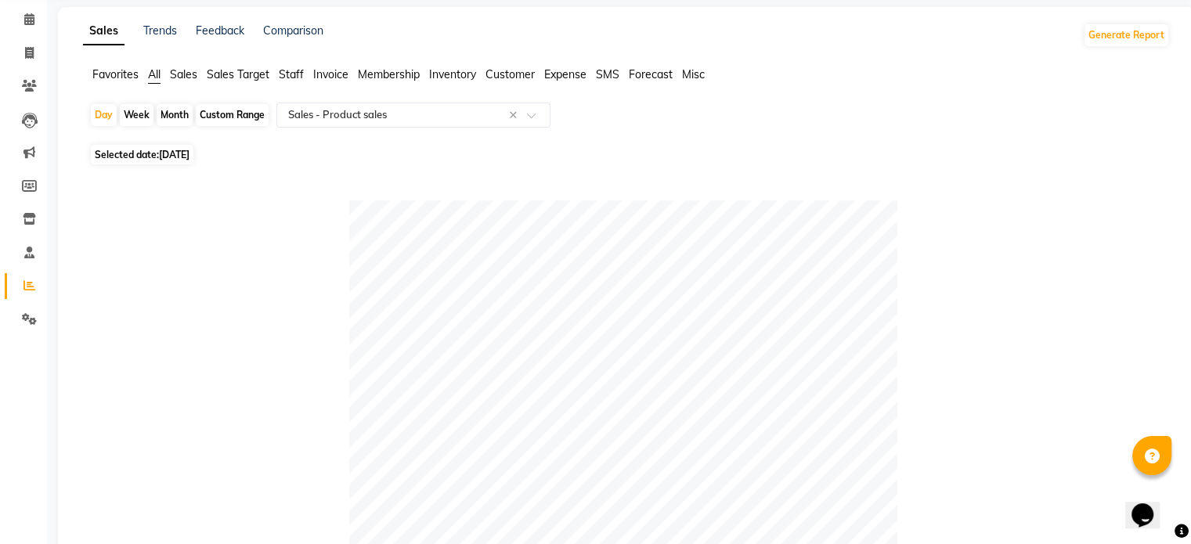
scroll to position [0, 0]
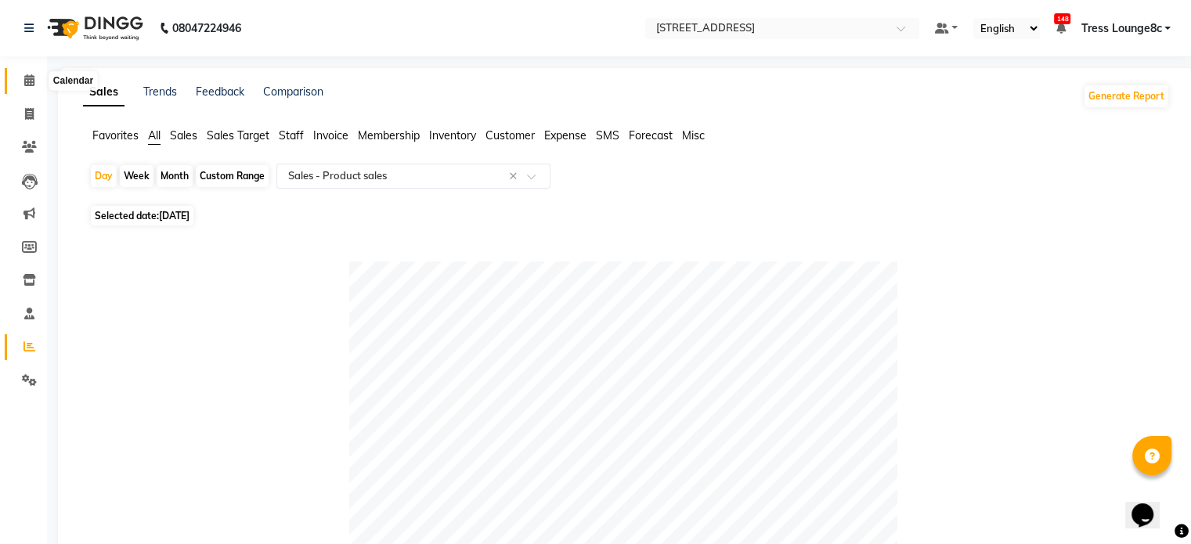
click at [25, 81] on icon at bounding box center [29, 80] width 10 height 12
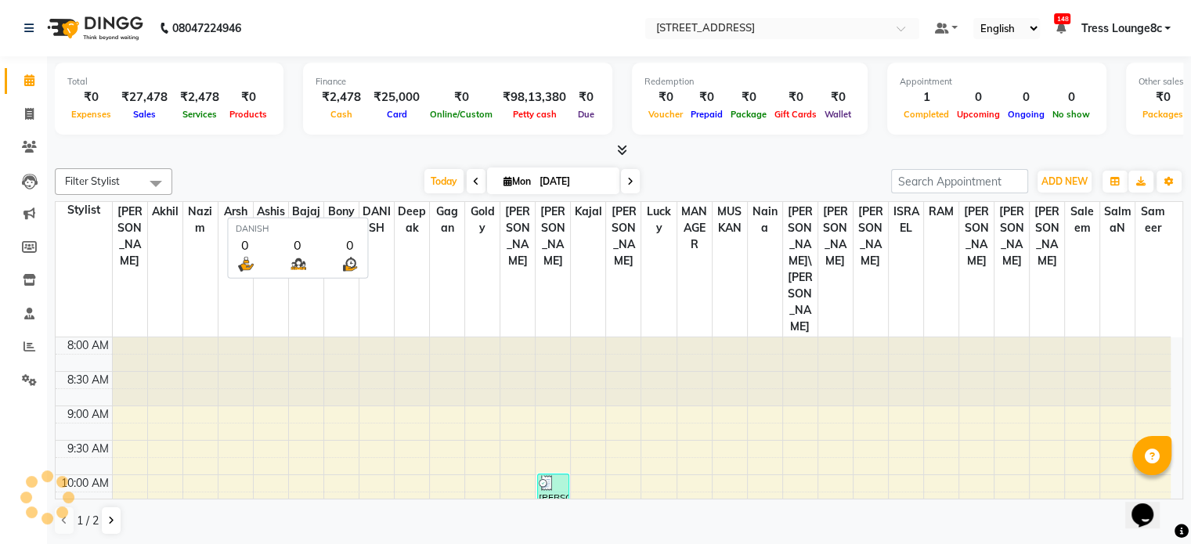
scroll to position [206, 0]
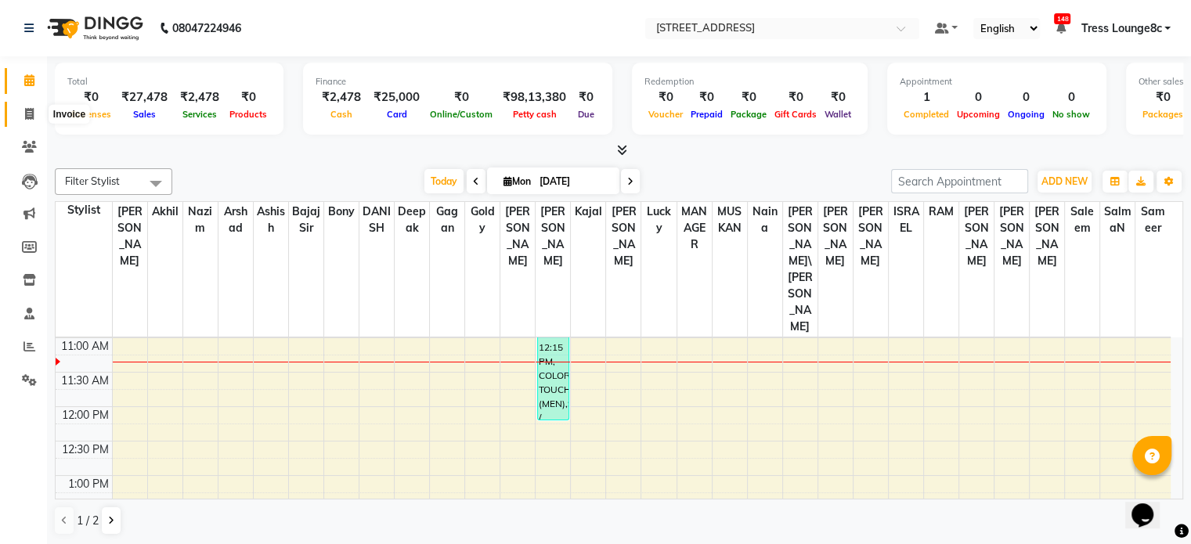
click at [27, 115] on icon at bounding box center [29, 114] width 9 height 12
select select "service"
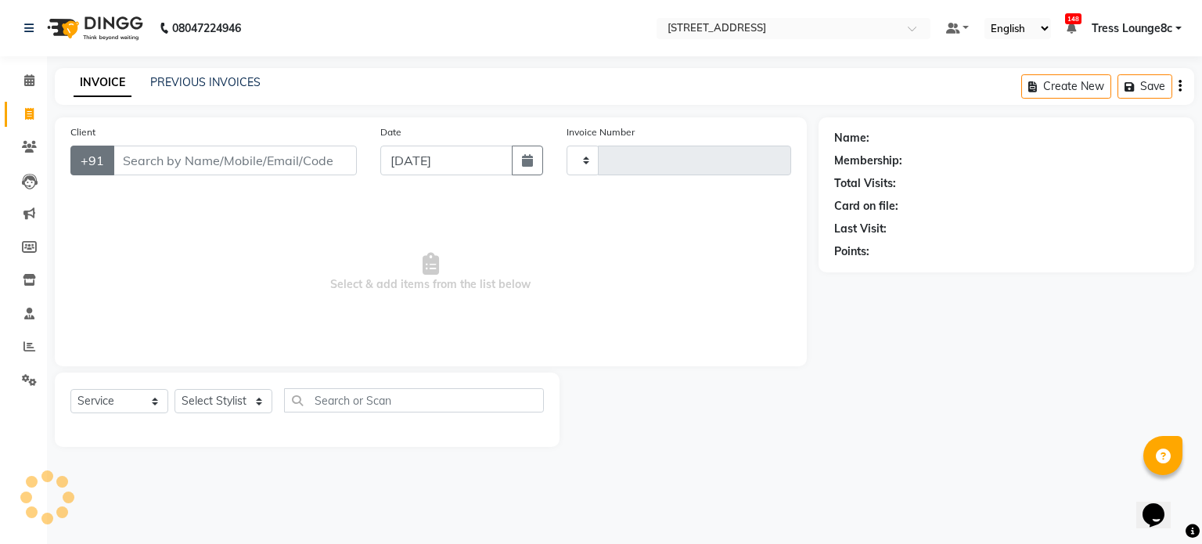
type input "2341"
select select "5703"
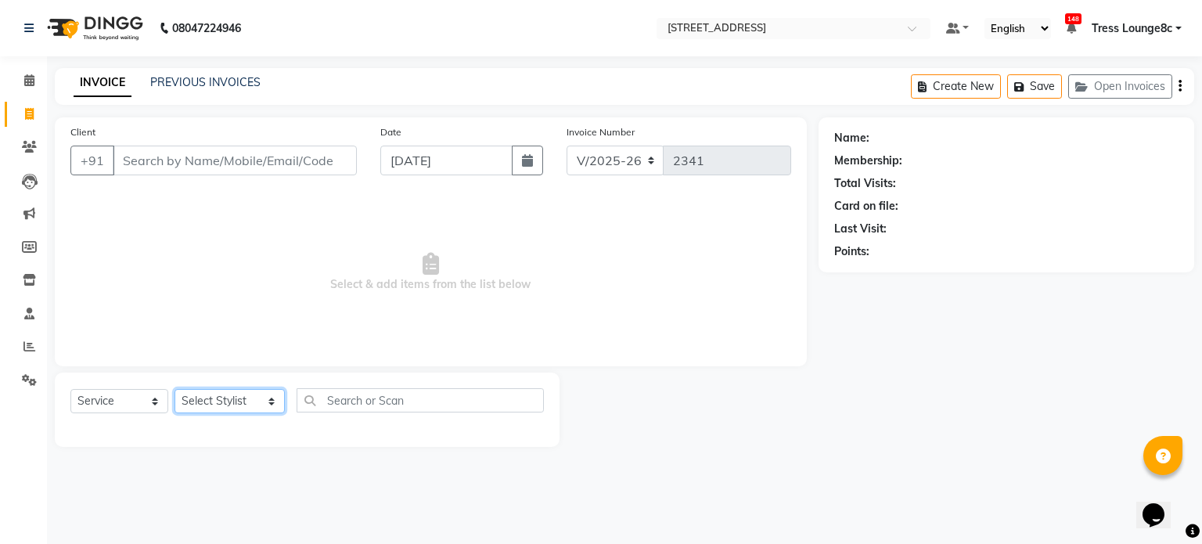
drag, startPoint x: 216, startPoint y: 406, endPoint x: 225, endPoint y: 384, distance: 23.8
click at [216, 406] on select "Select Stylist [PERSON_NAME] [PERSON_NAME] [PERSON_NAME] [PERSON_NAME] sir Bony…" at bounding box center [230, 401] width 110 height 24
click at [226, 402] on select "Select Stylist [PERSON_NAME] [PERSON_NAME] [PERSON_NAME] [PERSON_NAME] sir Bony…" at bounding box center [230, 401] width 110 height 24
click at [226, 397] on select "Select Stylist [PERSON_NAME] [PERSON_NAME] [PERSON_NAME] [PERSON_NAME] sir Bony…" at bounding box center [230, 401] width 110 height 24
click at [559, 356] on div "Client +91 Date [DATE] Invoice Number V/2025 V/[PHONE_NUMBER] Select & add item…" at bounding box center [431, 241] width 752 height 249
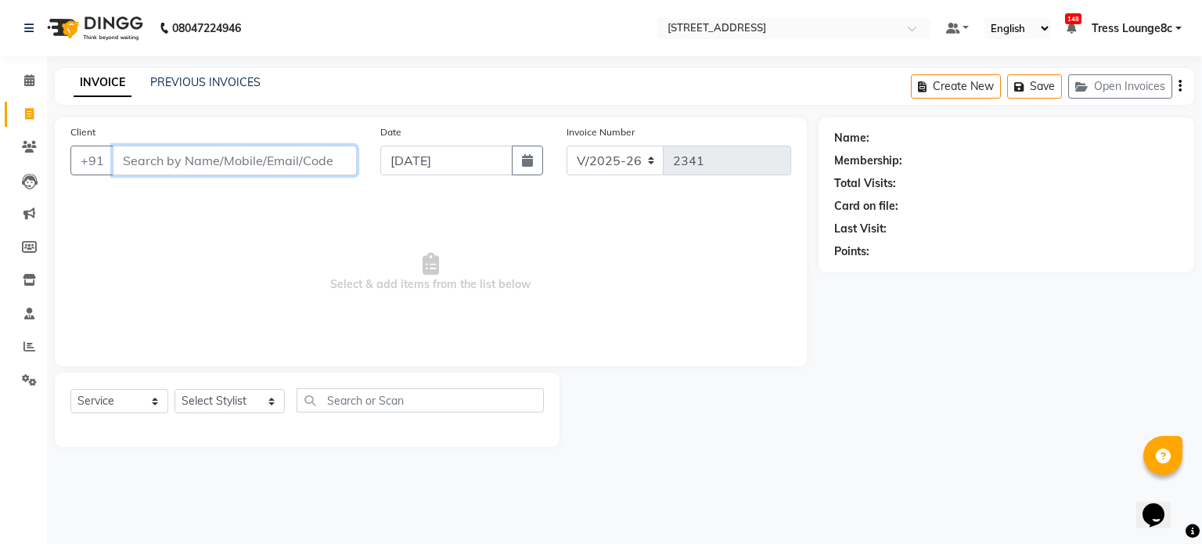
click at [192, 159] on input "Client" at bounding box center [235, 161] width 244 height 30
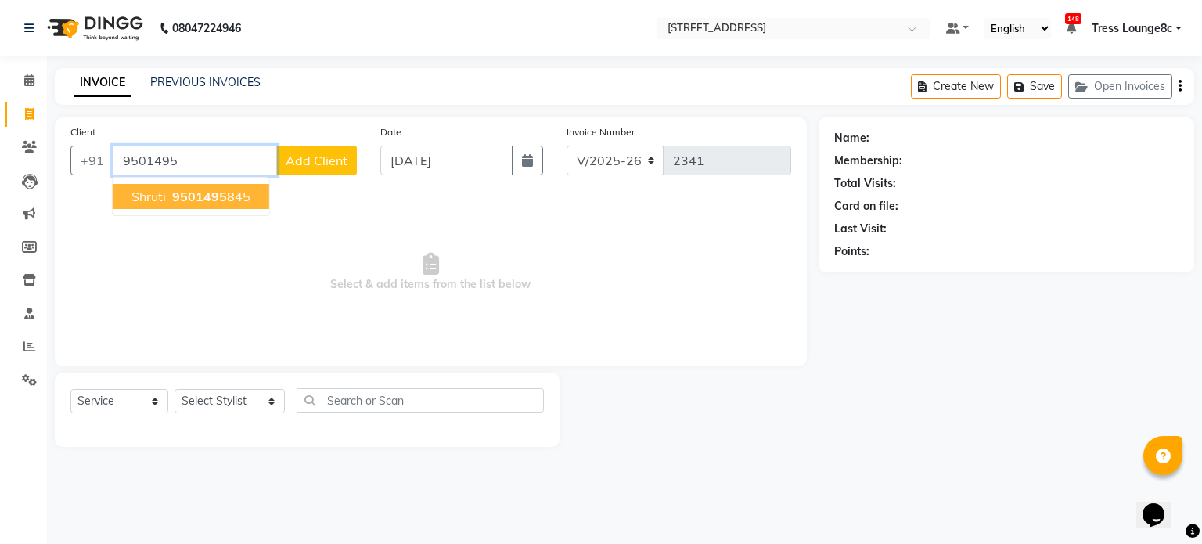
click at [219, 196] on span "9501495" at bounding box center [199, 197] width 55 height 16
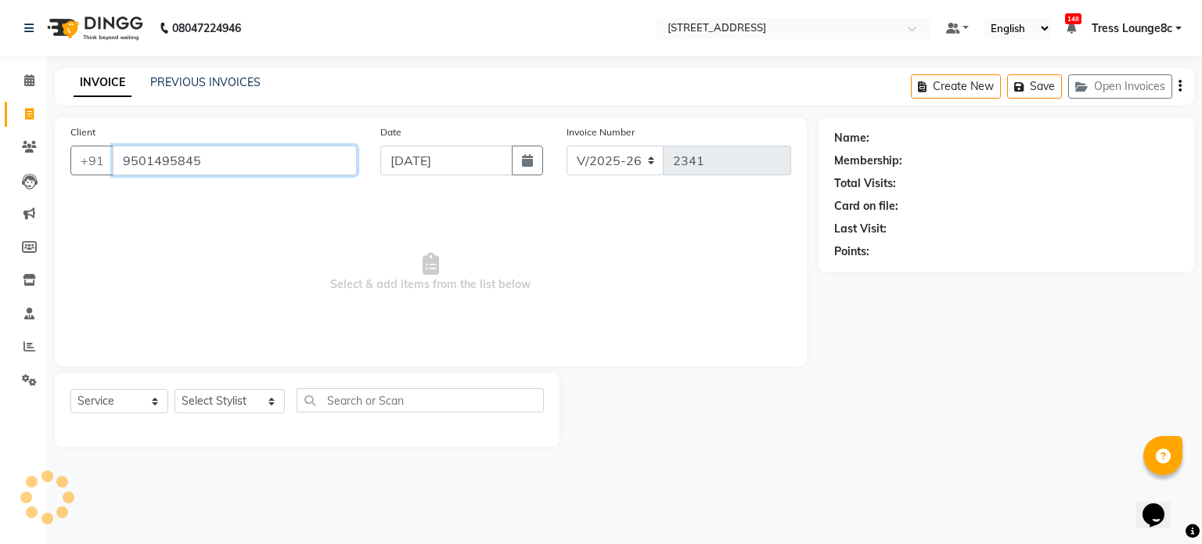
type input "9501495845"
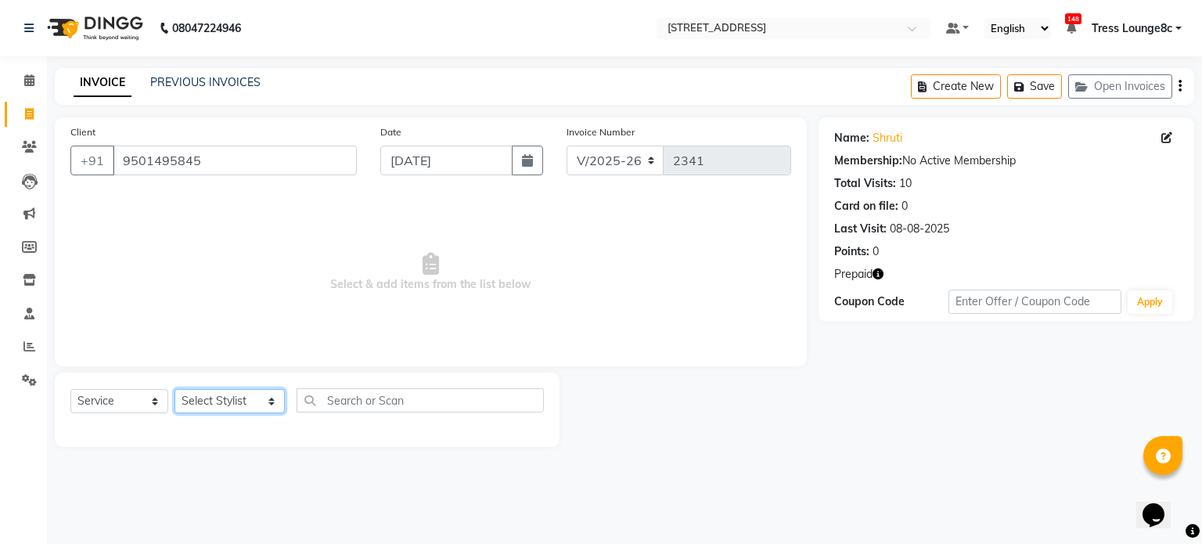
click at [227, 399] on select "Select Stylist [PERSON_NAME] [PERSON_NAME] [PERSON_NAME] [PERSON_NAME] sir Bony…" at bounding box center [230, 401] width 110 height 24
select select "42789"
click at [175, 390] on select "Select Stylist [PERSON_NAME] [PERSON_NAME] [PERSON_NAME] [PERSON_NAME] sir Bony…" at bounding box center [230, 401] width 110 height 24
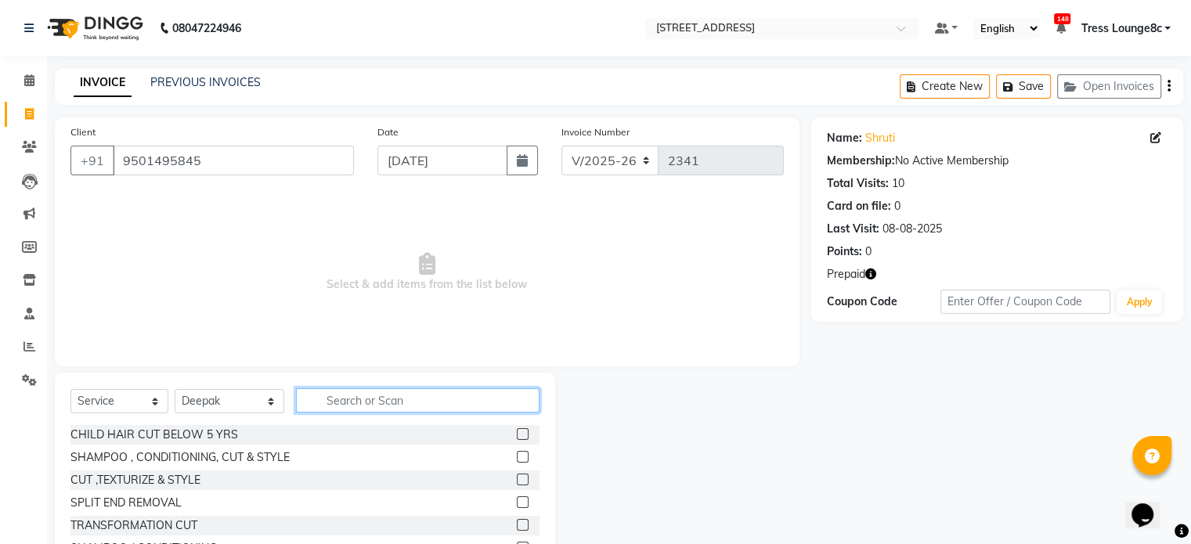
click at [369, 399] on input "text" at bounding box center [417, 400] width 243 height 24
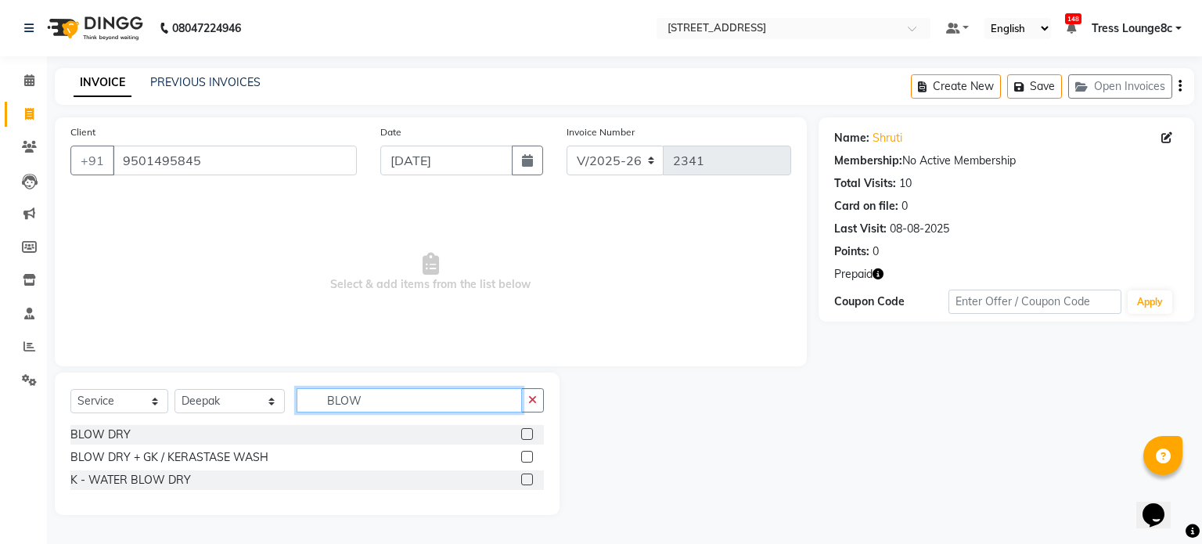
type input "BLOW"
click at [527, 456] on label at bounding box center [527, 457] width 12 height 12
click at [527, 456] on input "checkbox" at bounding box center [526, 457] width 10 height 10
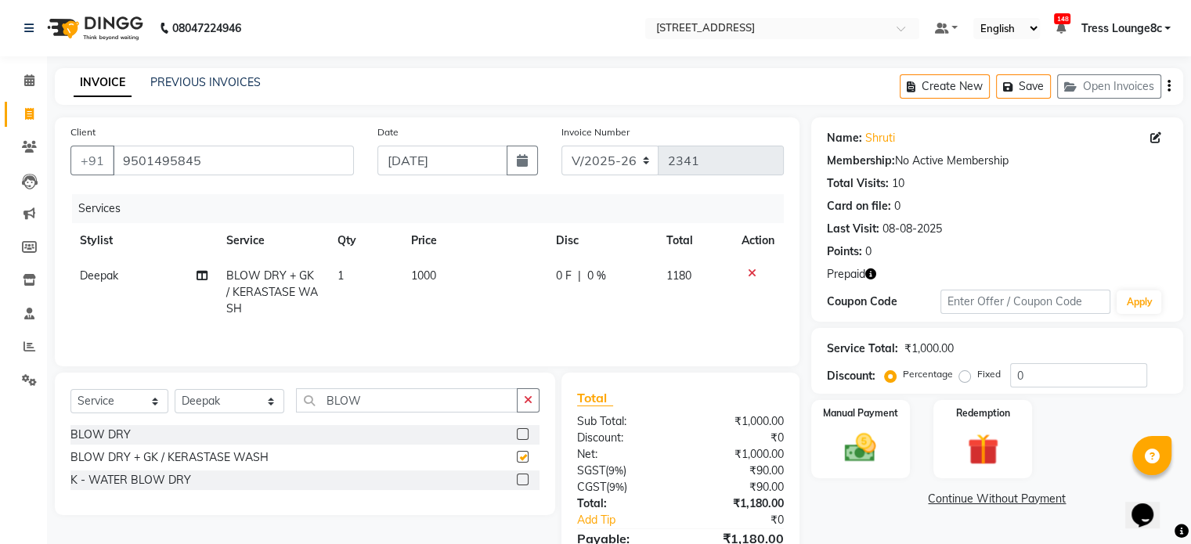
checkbox input "false"
click at [210, 400] on select "Select Stylist [PERSON_NAME] [PERSON_NAME] [PERSON_NAME] [PERSON_NAME] sir Bony…" at bounding box center [230, 401] width 110 height 24
select select "39093"
click at [175, 391] on select "Select Stylist [PERSON_NAME] [PERSON_NAME] [PERSON_NAME] [PERSON_NAME] sir Bony…" at bounding box center [230, 401] width 110 height 24
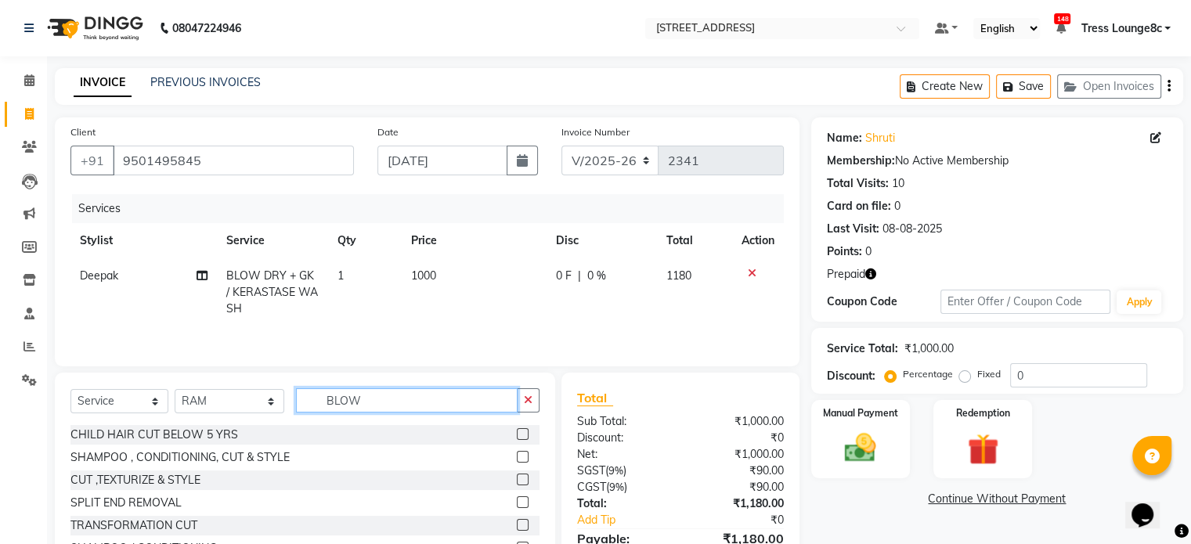
drag, startPoint x: 392, startPoint y: 400, endPoint x: 310, endPoint y: 401, distance: 82.2
click at [310, 401] on input "BLOW" at bounding box center [407, 400] width 222 height 24
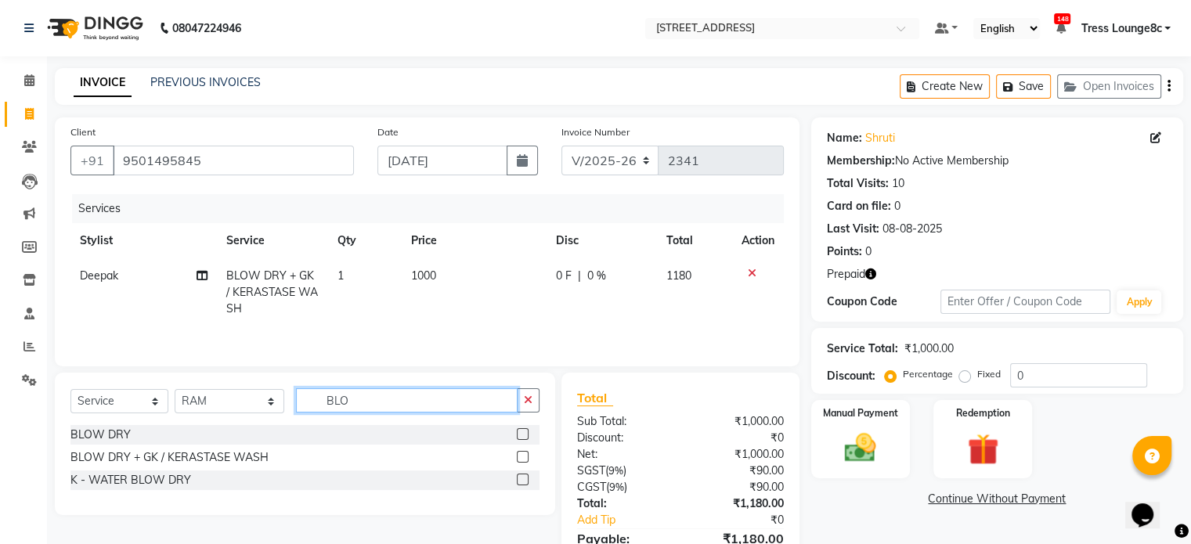
type input "BLOW"
click at [524, 457] on label at bounding box center [523, 457] width 12 height 12
click at [524, 457] on input "checkbox" at bounding box center [522, 457] width 10 height 10
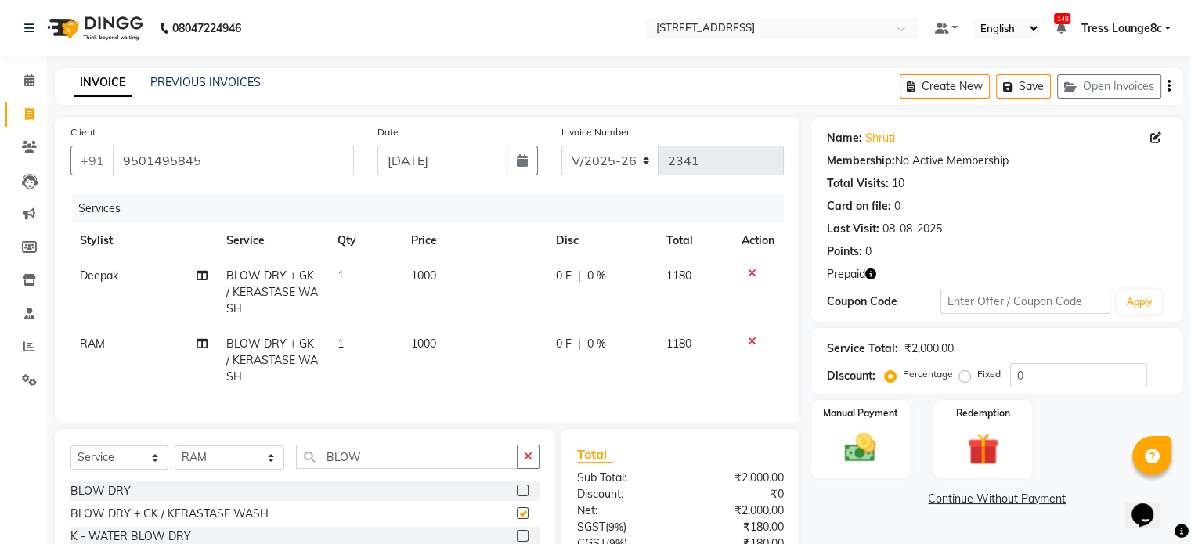
checkbox input "false"
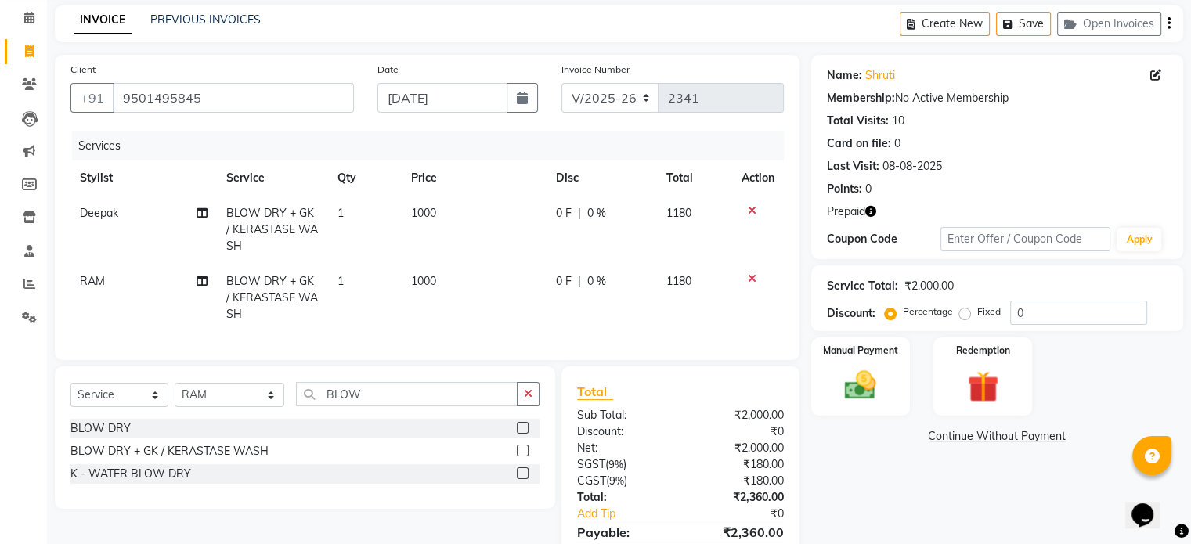
scroll to position [150, 0]
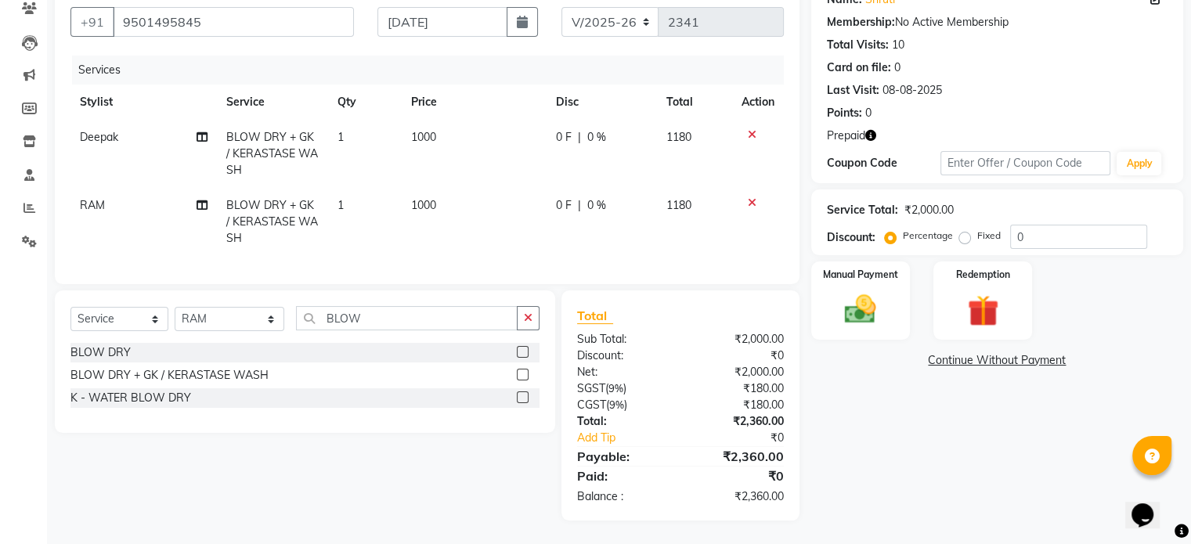
click at [871, 130] on icon "button" at bounding box center [870, 135] width 11 height 11
click at [982, 305] on img at bounding box center [982, 311] width 52 height 40
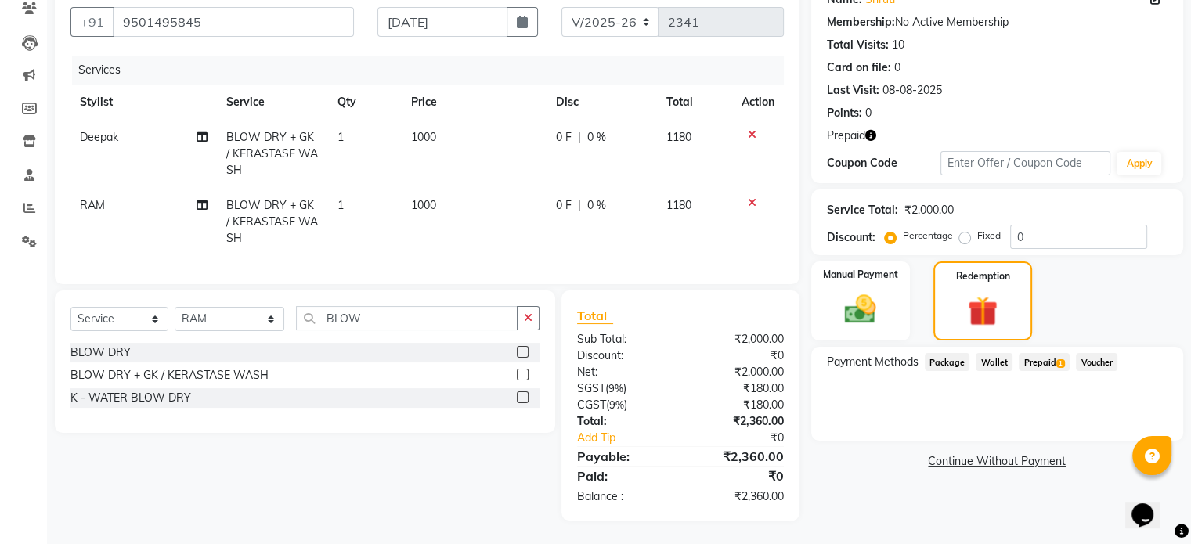
click at [1036, 353] on span "Prepaid 1" at bounding box center [1043, 362] width 51 height 18
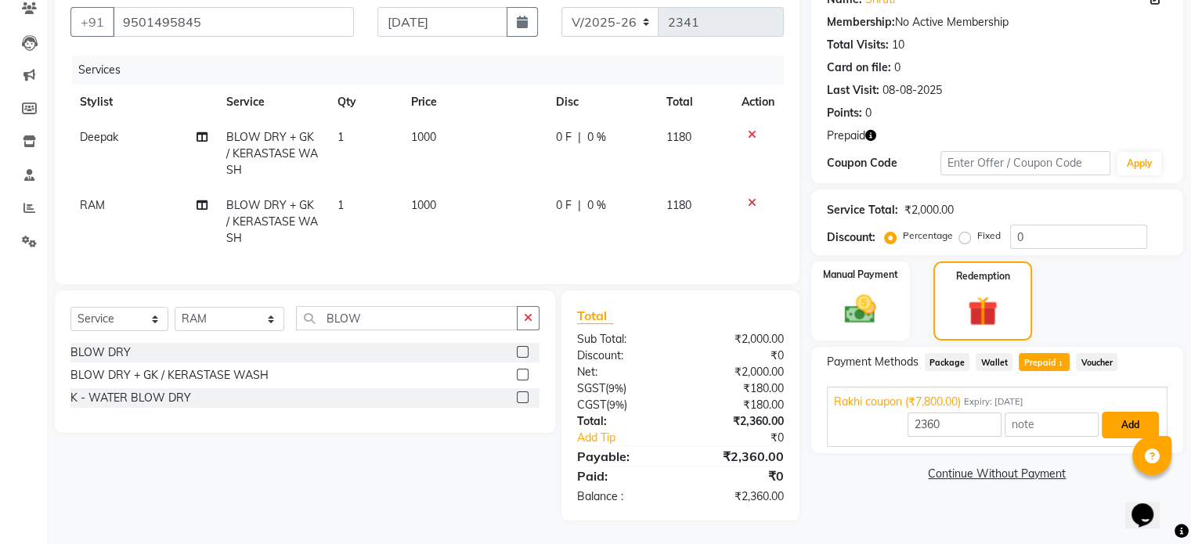
click at [1134, 413] on button "Add" at bounding box center [1129, 425] width 57 height 27
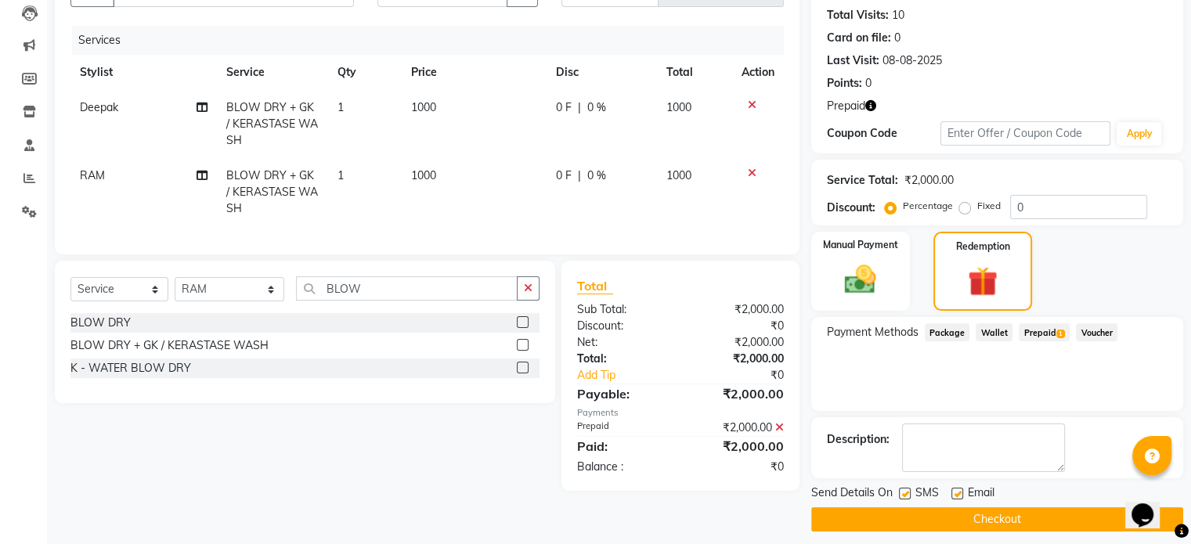
scroll to position [178, 0]
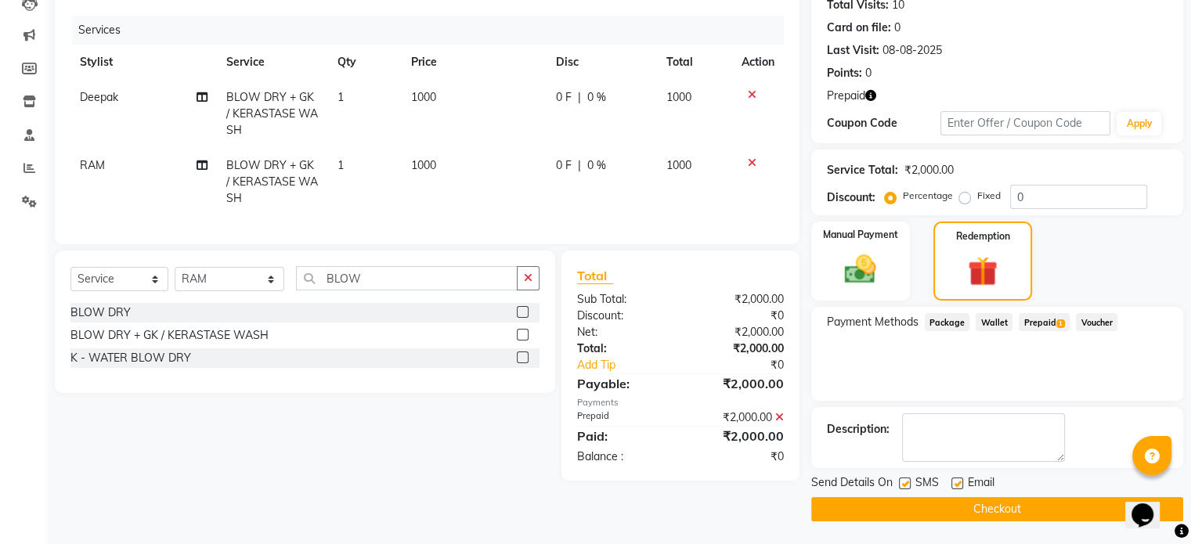
click at [1005, 507] on button "Checkout" at bounding box center [997, 509] width 372 height 24
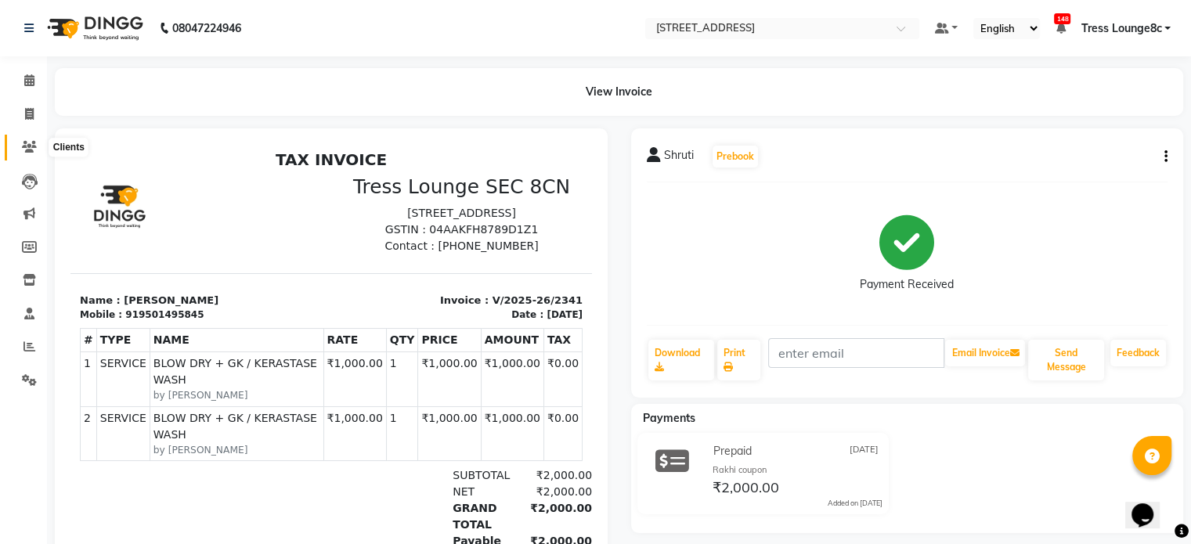
click at [29, 147] on icon at bounding box center [29, 147] width 15 height 12
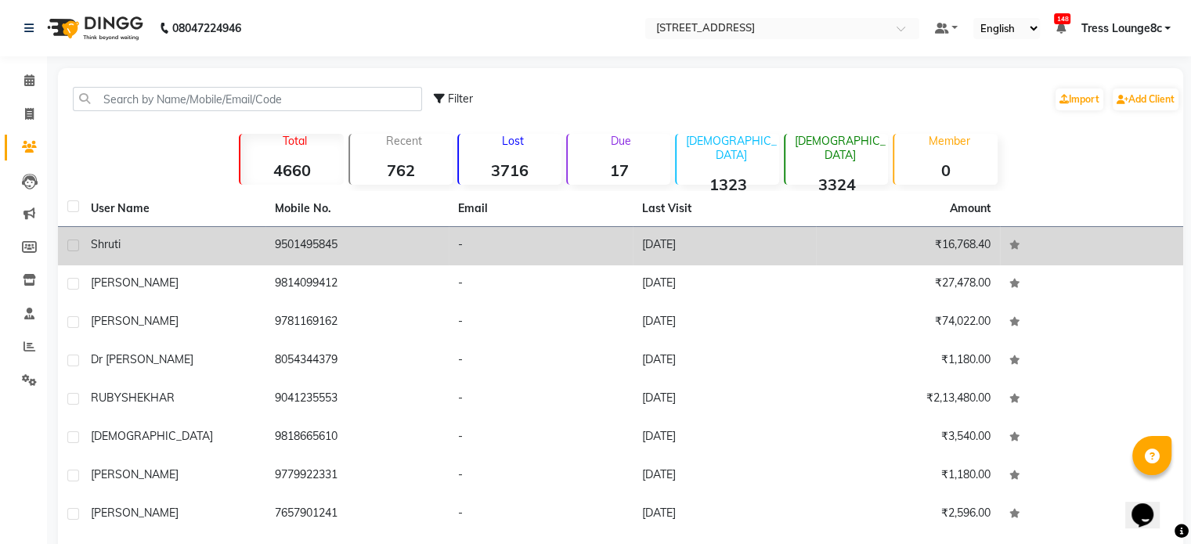
click at [321, 247] on td "9501495845" at bounding box center [357, 246] width 184 height 38
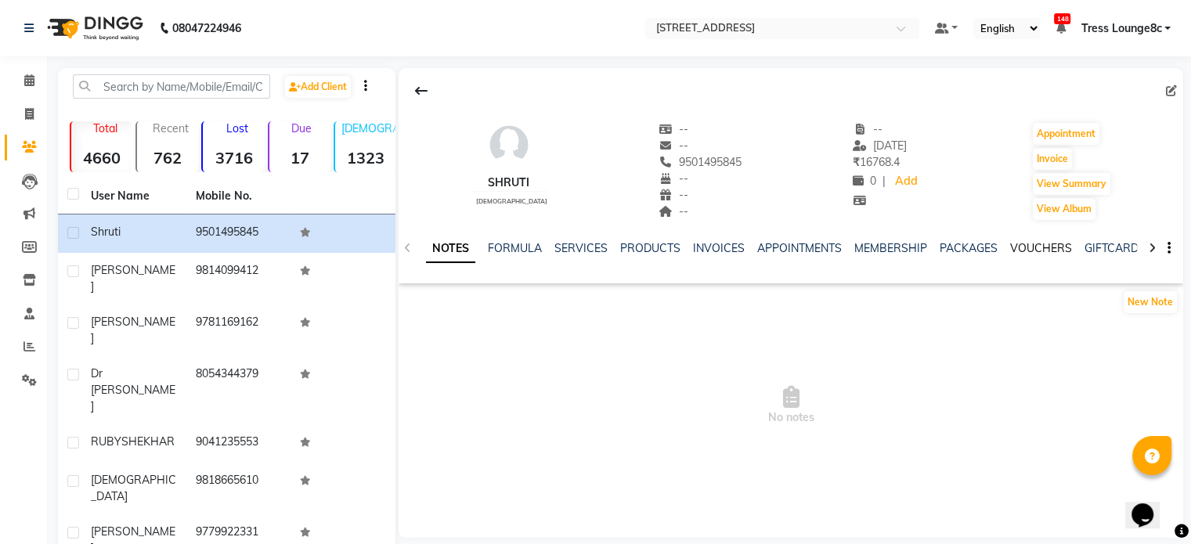
click at [1015, 245] on link "VOUCHERS" at bounding box center [1041, 248] width 62 height 14
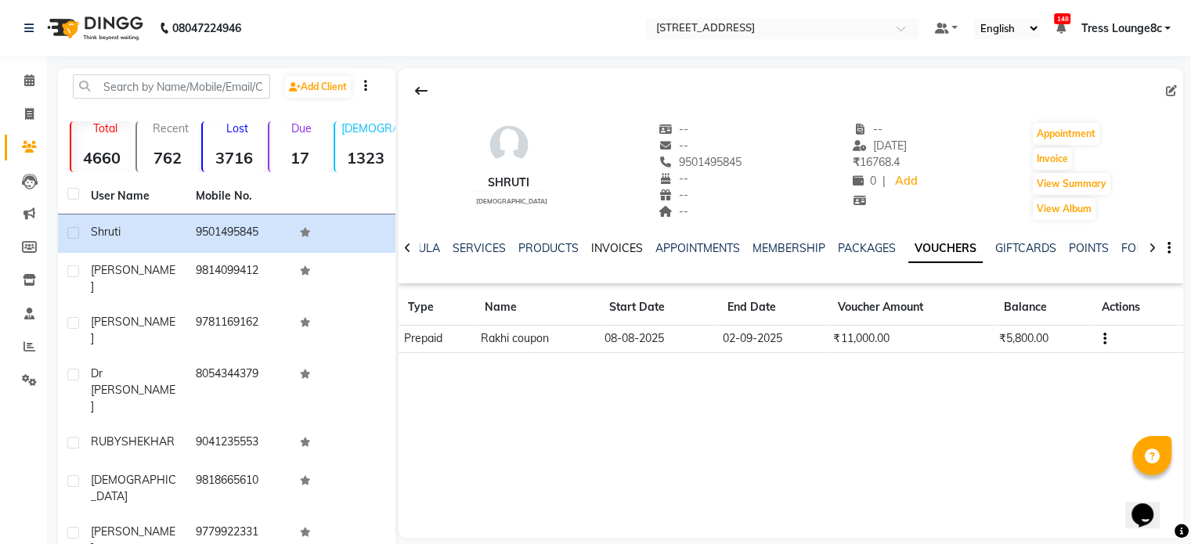
click at [592, 249] on link "INVOICES" at bounding box center [617, 248] width 52 height 14
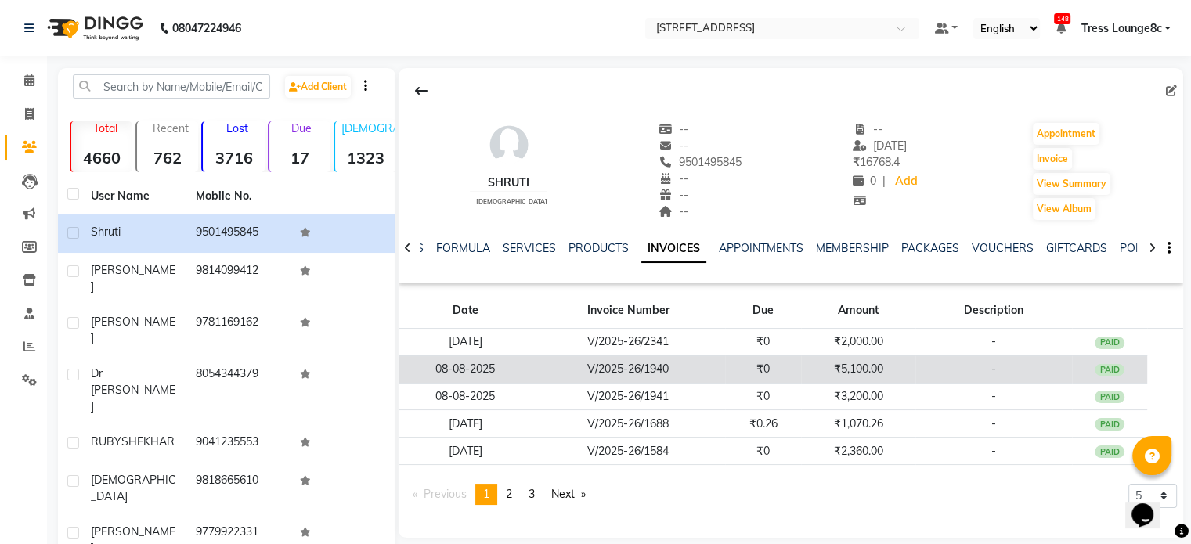
click at [718, 370] on td "V/2025-26/1940" at bounding box center [628, 368] width 193 height 27
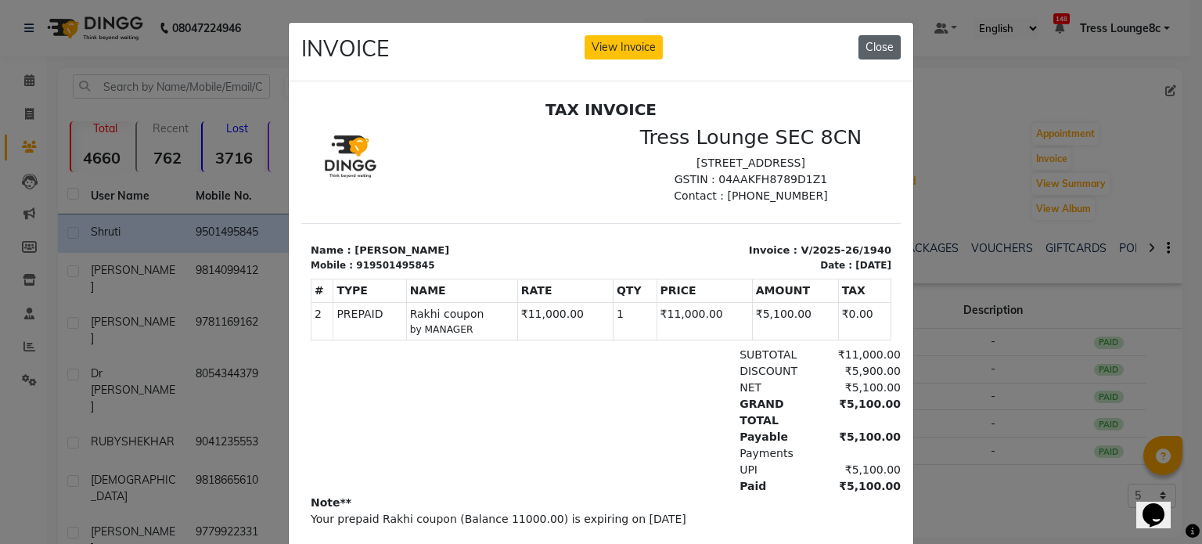
click at [879, 49] on button "Close" at bounding box center [880, 47] width 42 height 24
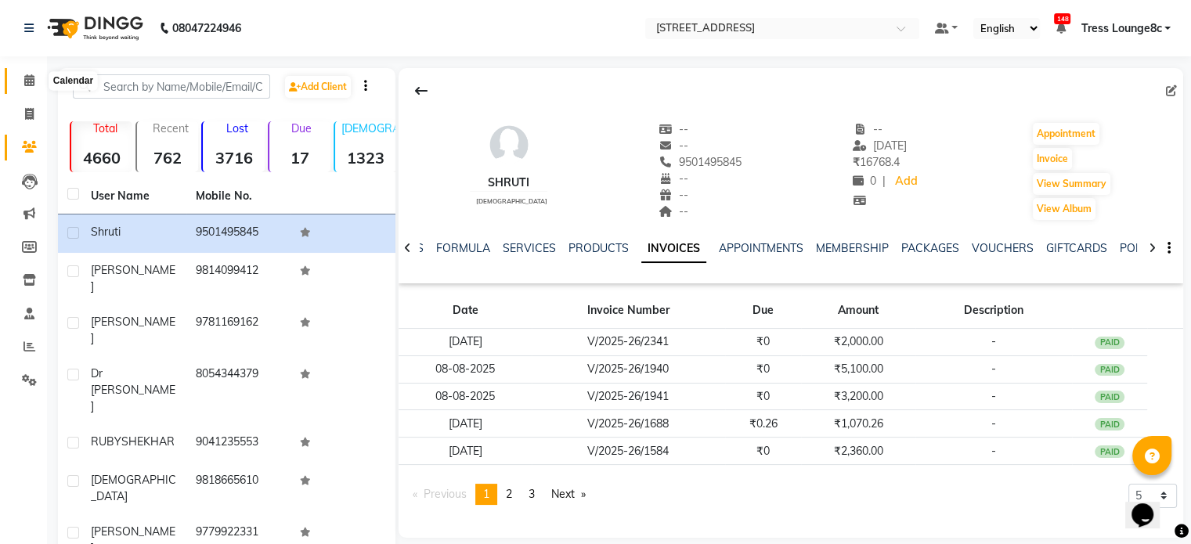
click at [31, 83] on icon at bounding box center [29, 80] width 10 height 12
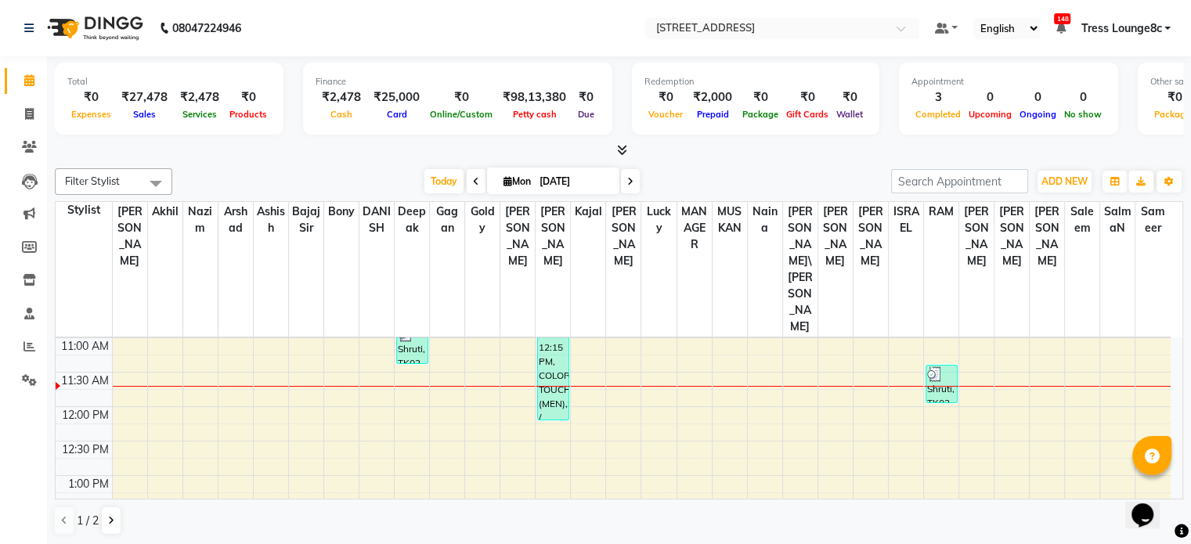
scroll to position [49, 0]
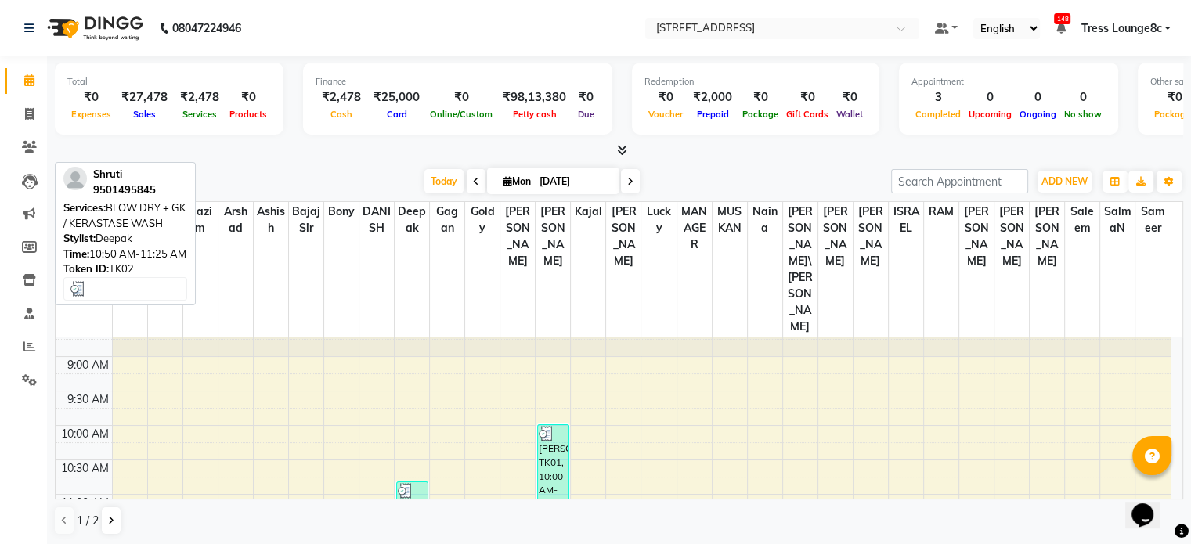
click at [404, 482] on div "Shruti, TK02, 10:50 AM-11:25 AM, BLOW DRY + GK / KERASTASE WASH" at bounding box center [412, 501] width 31 height 38
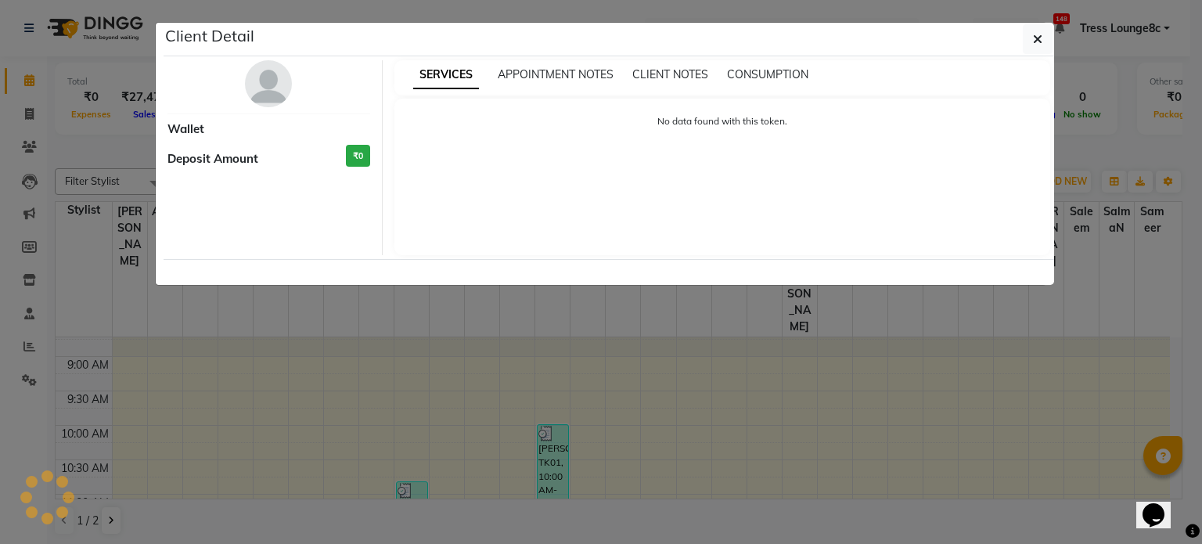
select select "3"
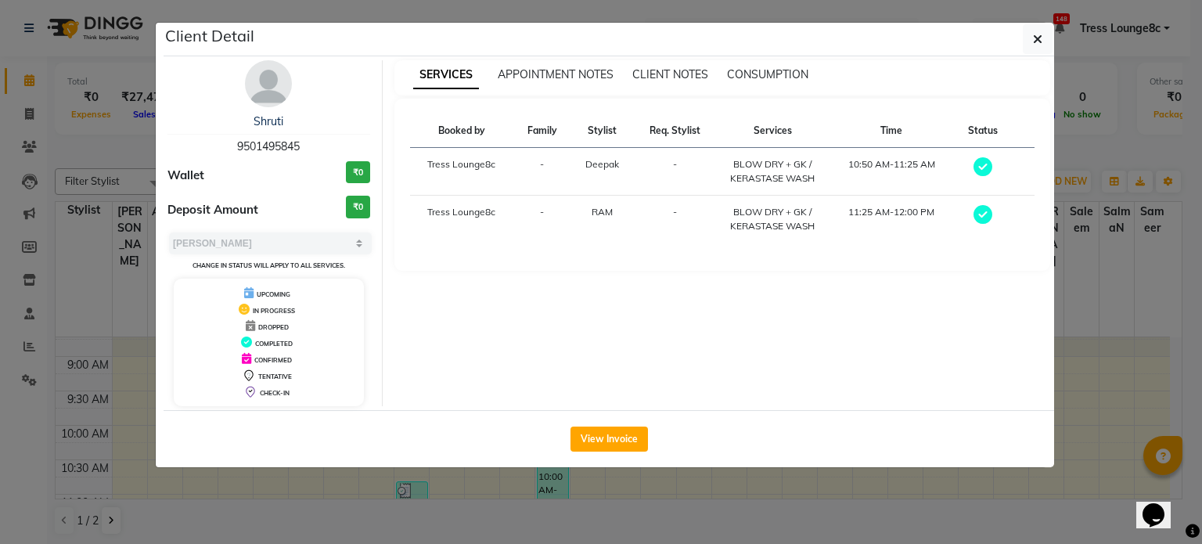
click at [280, 145] on span "9501495845" at bounding box center [268, 146] width 63 height 14
copy span "9501495845"
click at [1043, 41] on icon "button" at bounding box center [1037, 39] width 9 height 13
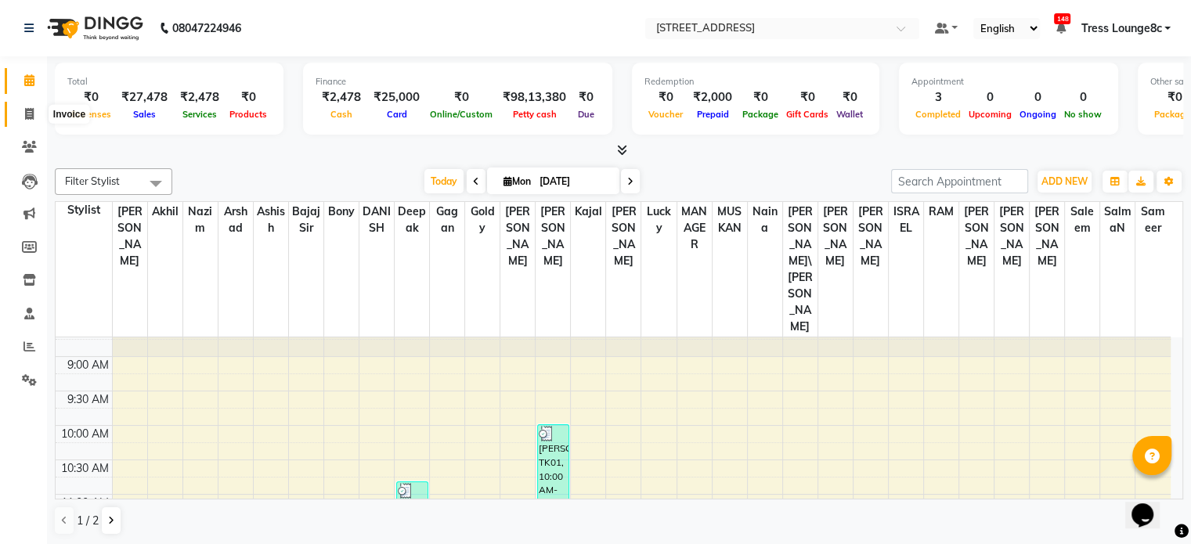
click at [28, 117] on icon at bounding box center [29, 114] width 9 height 12
select select "service"
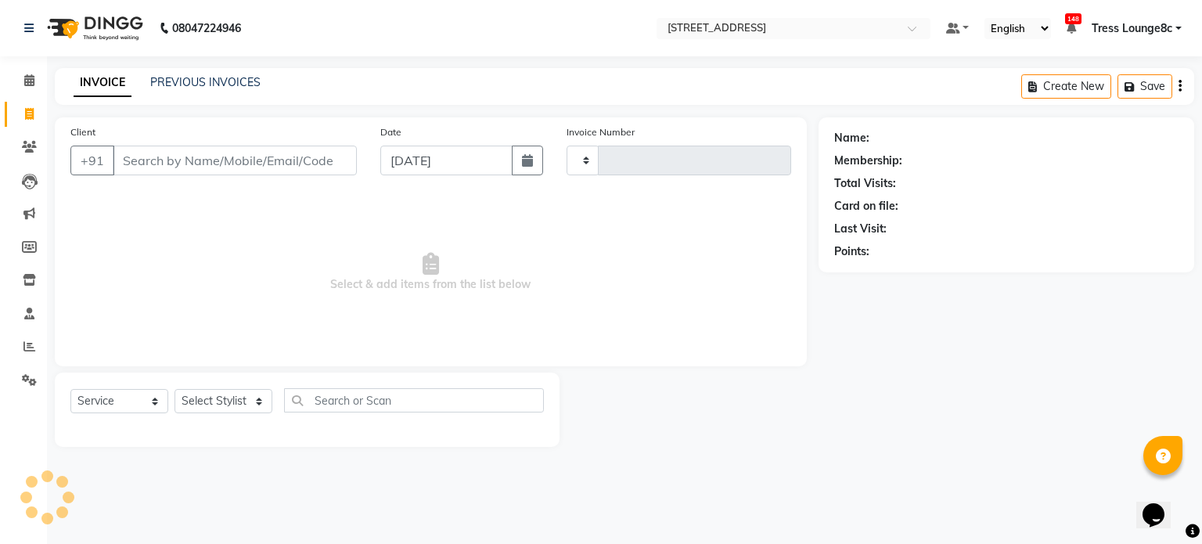
type input "2342"
select select "5703"
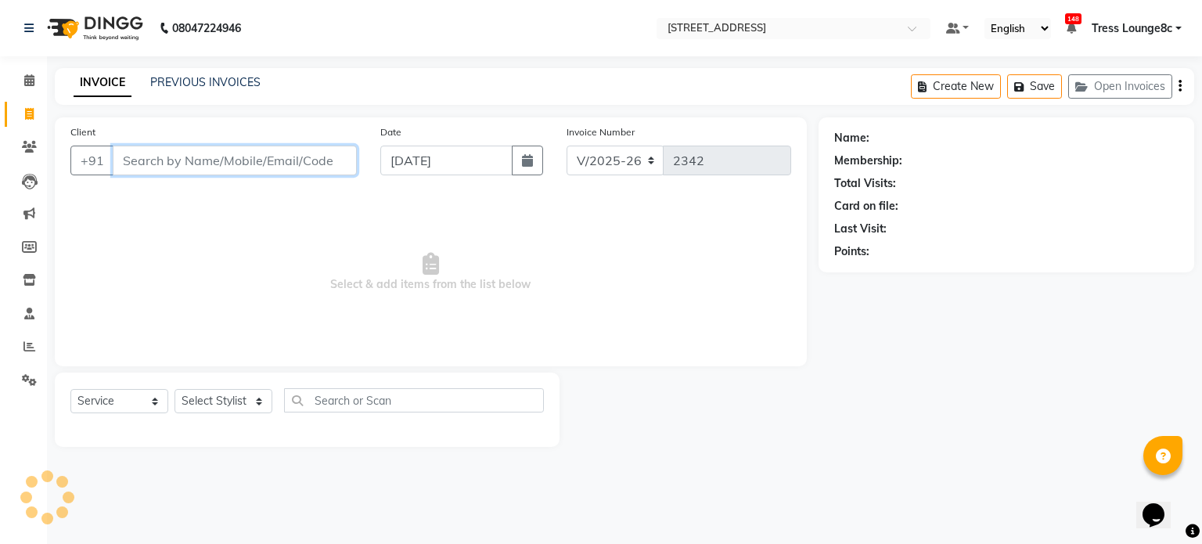
click at [225, 167] on input "Client" at bounding box center [235, 161] width 244 height 30
paste input "9501495845"
type input "9501495845"
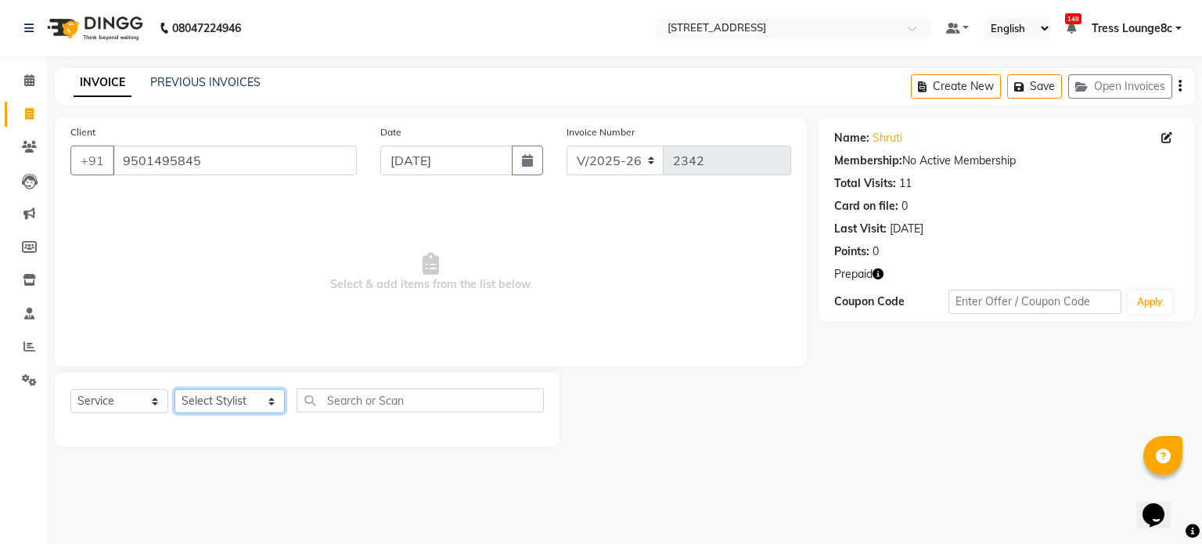
click at [213, 403] on select "Select Stylist [PERSON_NAME] [PERSON_NAME] [PERSON_NAME] [PERSON_NAME] sir Bony…" at bounding box center [230, 401] width 110 height 24
select select "45199"
click at [175, 390] on select "Select Stylist [PERSON_NAME] [PERSON_NAME] [PERSON_NAME] [PERSON_NAME] sir Bony…" at bounding box center [230, 401] width 110 height 24
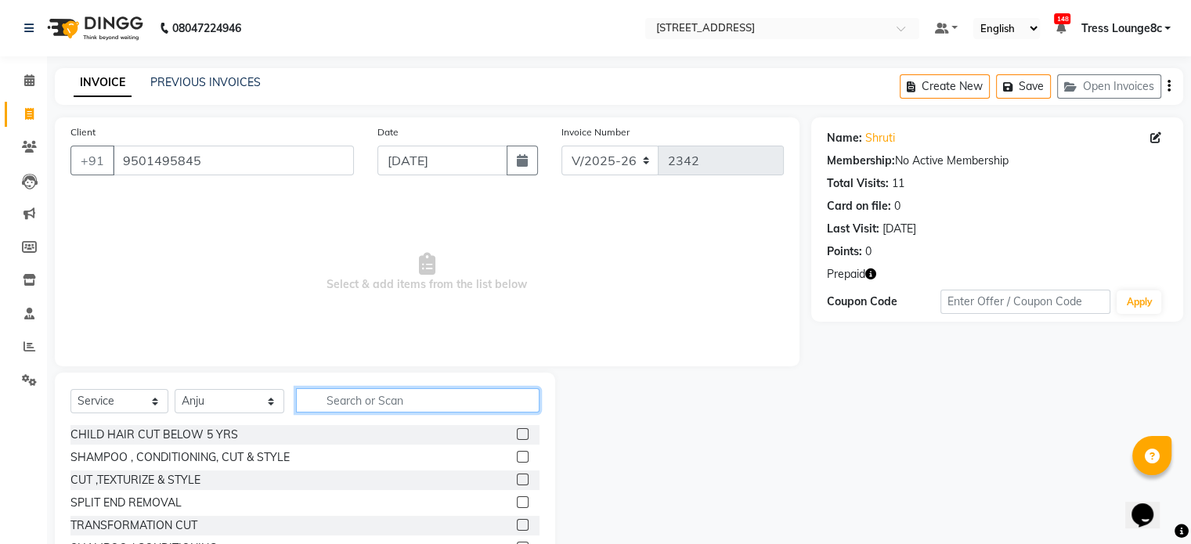
click at [366, 399] on input "text" at bounding box center [417, 400] width 243 height 24
type input "THRE"
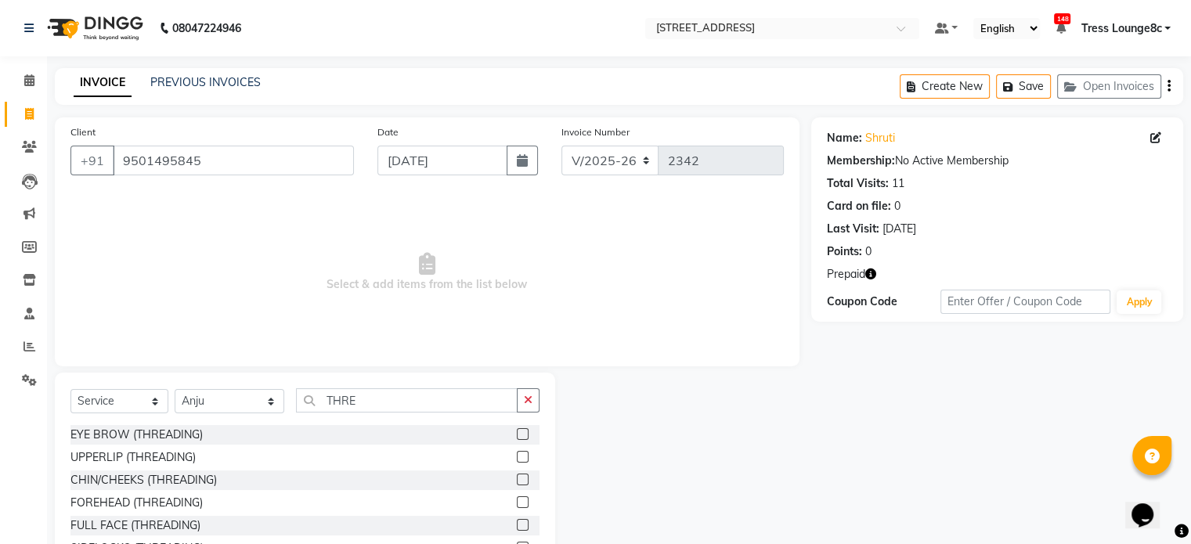
click at [523, 458] on label at bounding box center [523, 457] width 12 height 12
click at [523, 458] on input "checkbox" at bounding box center [522, 457] width 10 height 10
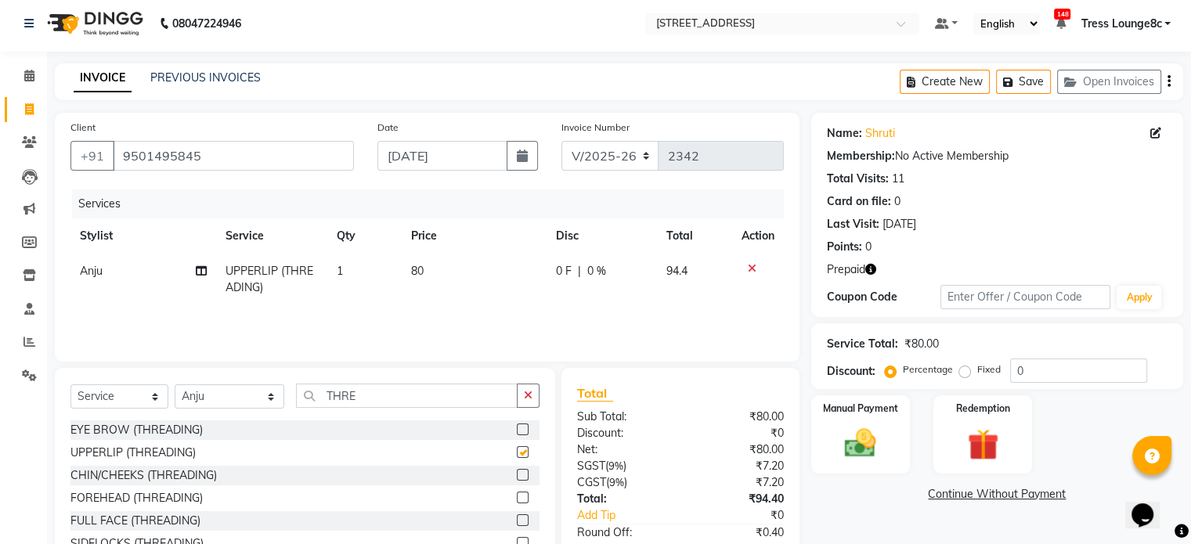
checkbox input "false"
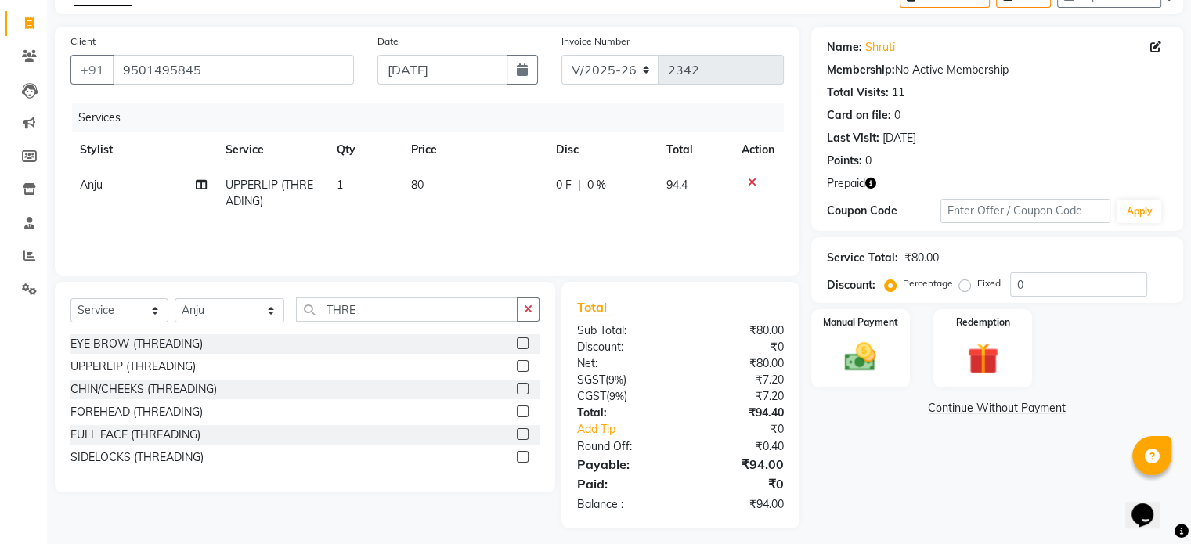
scroll to position [99, 0]
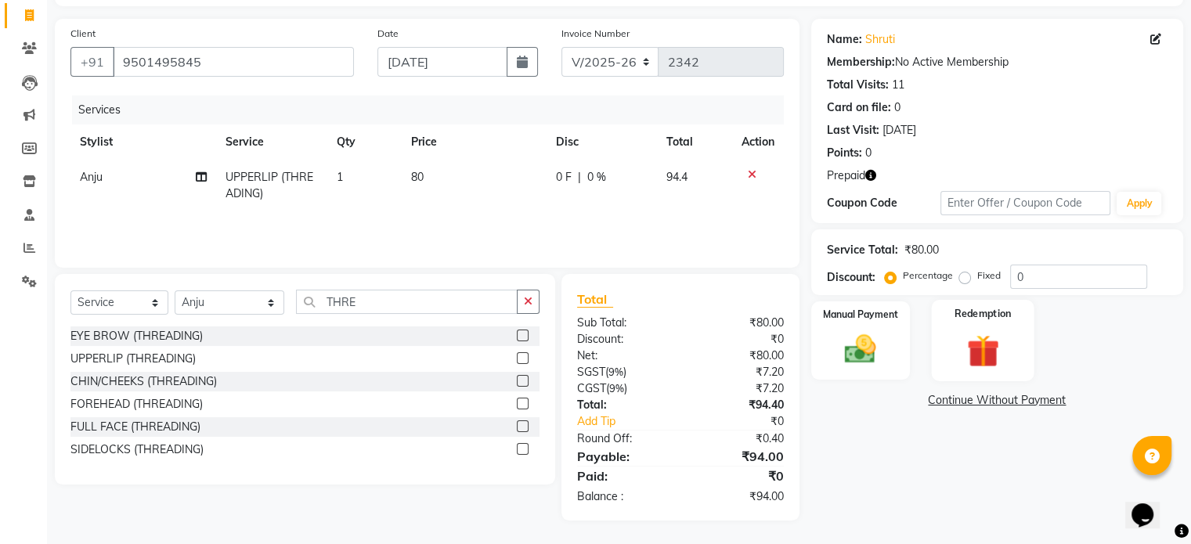
click at [979, 349] on img at bounding box center [982, 351] width 52 height 40
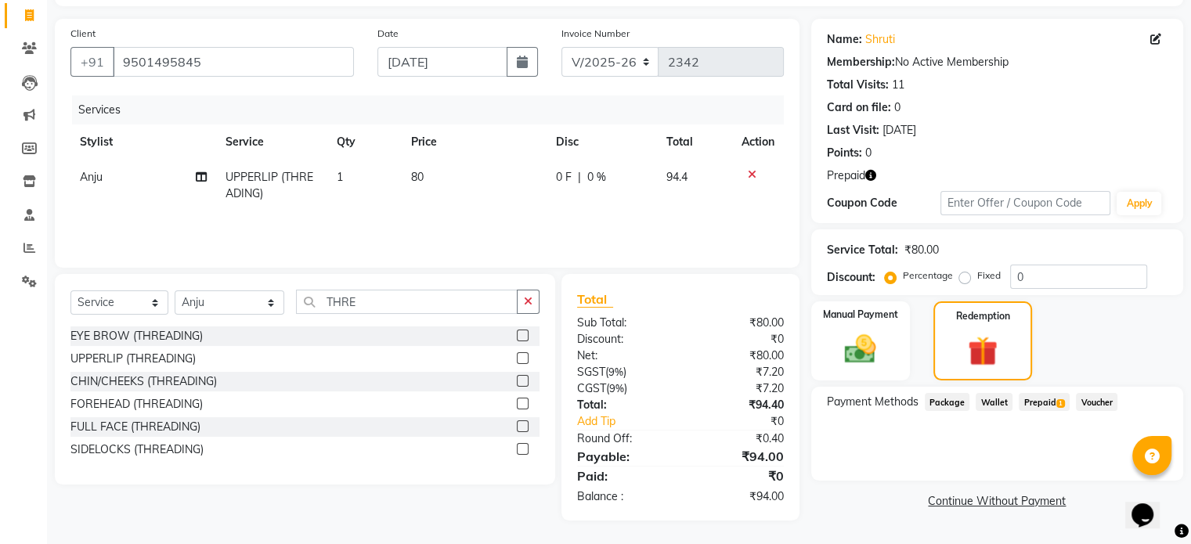
click at [1046, 400] on span "Prepaid 1" at bounding box center [1043, 402] width 51 height 18
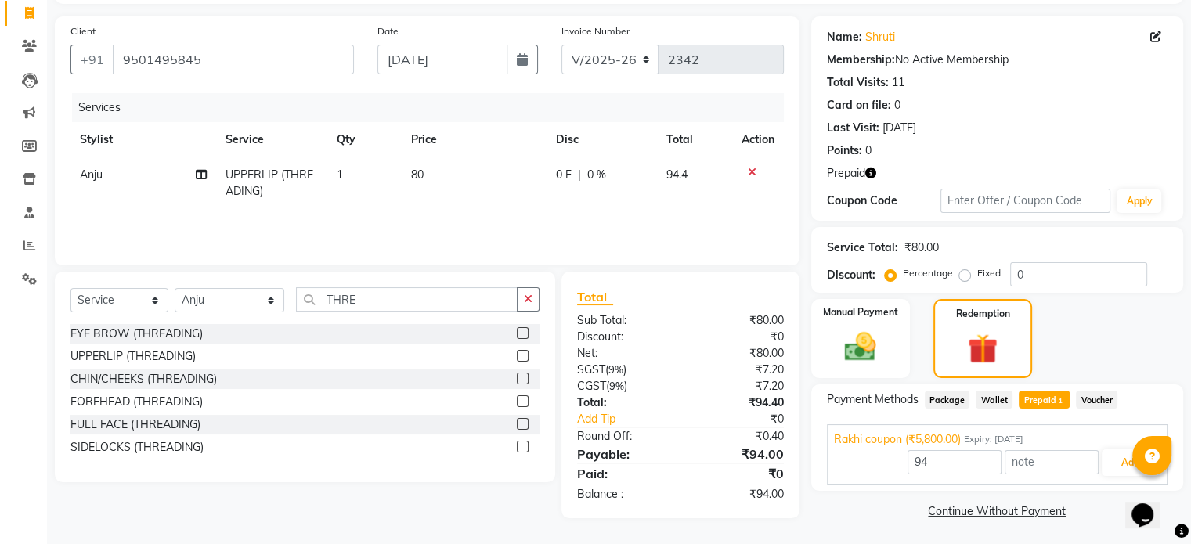
scroll to position [103, 0]
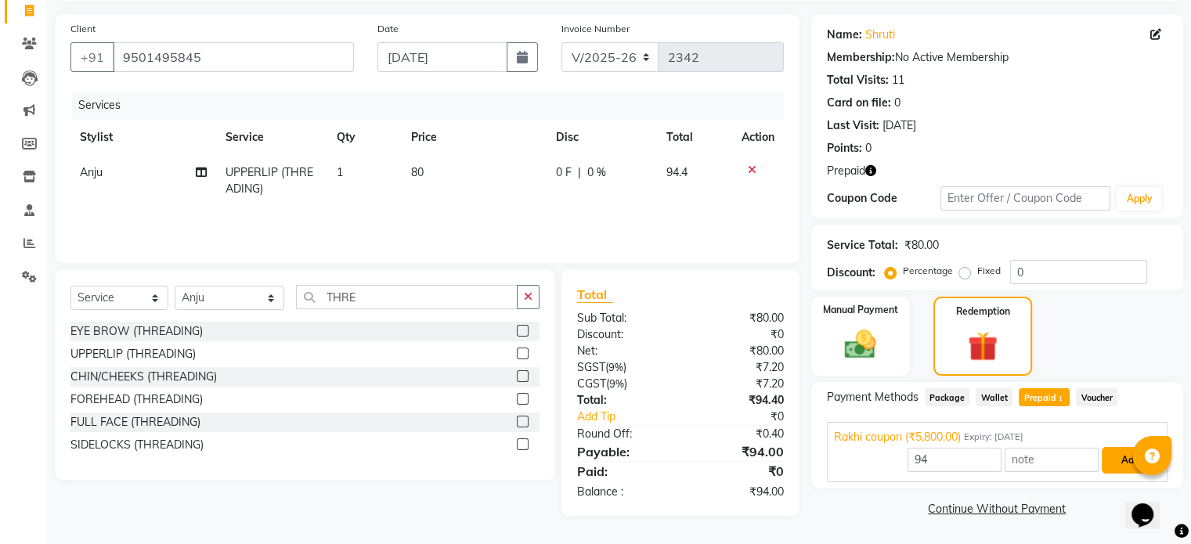
click at [1123, 456] on button "Add" at bounding box center [1129, 460] width 57 height 27
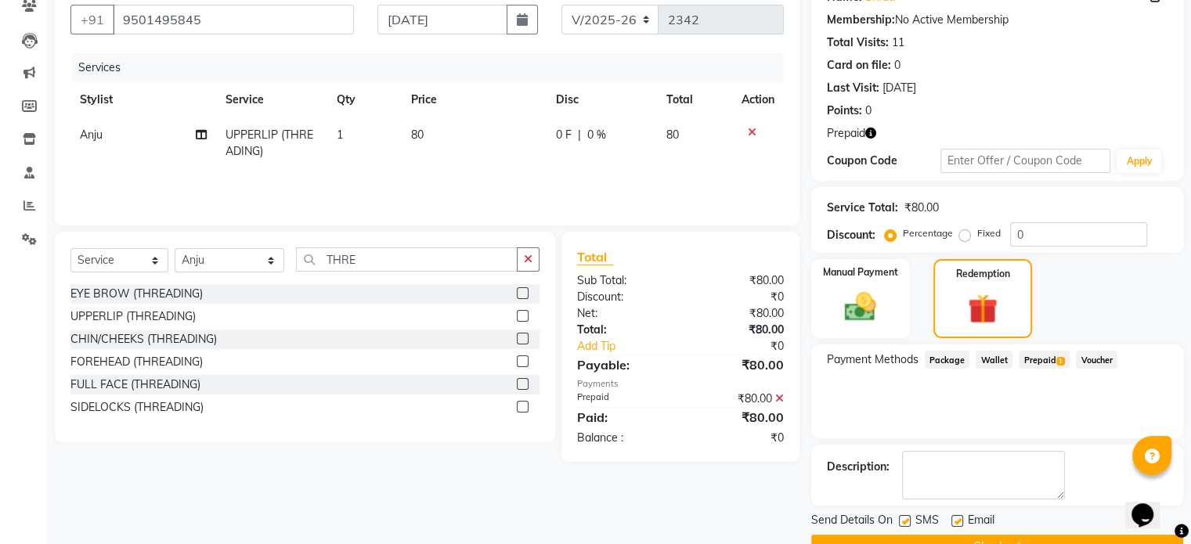
scroll to position [178, 0]
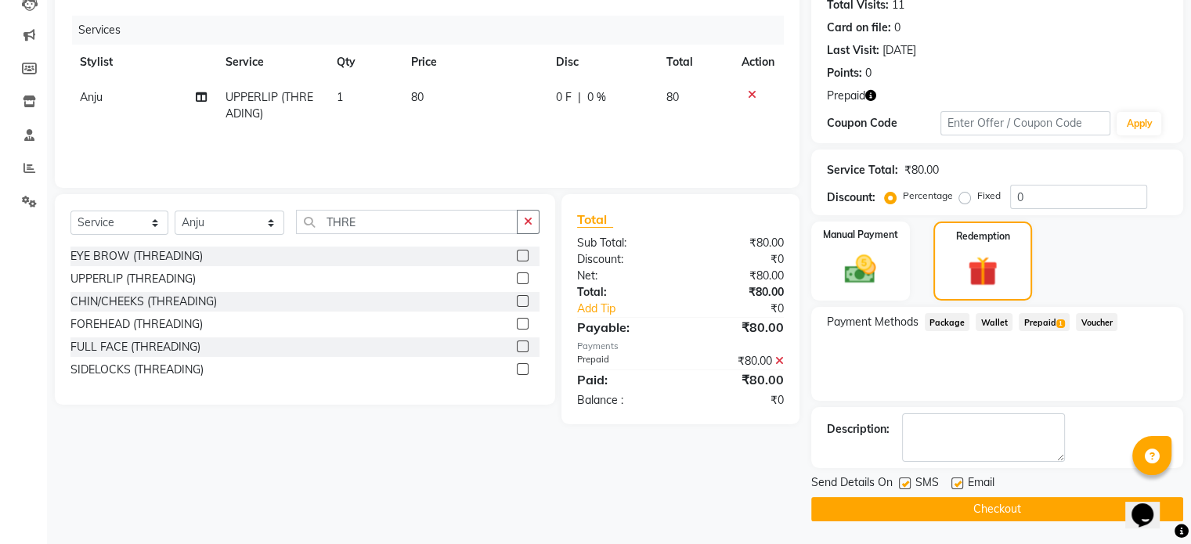
click at [1015, 507] on button "Checkout" at bounding box center [997, 509] width 372 height 24
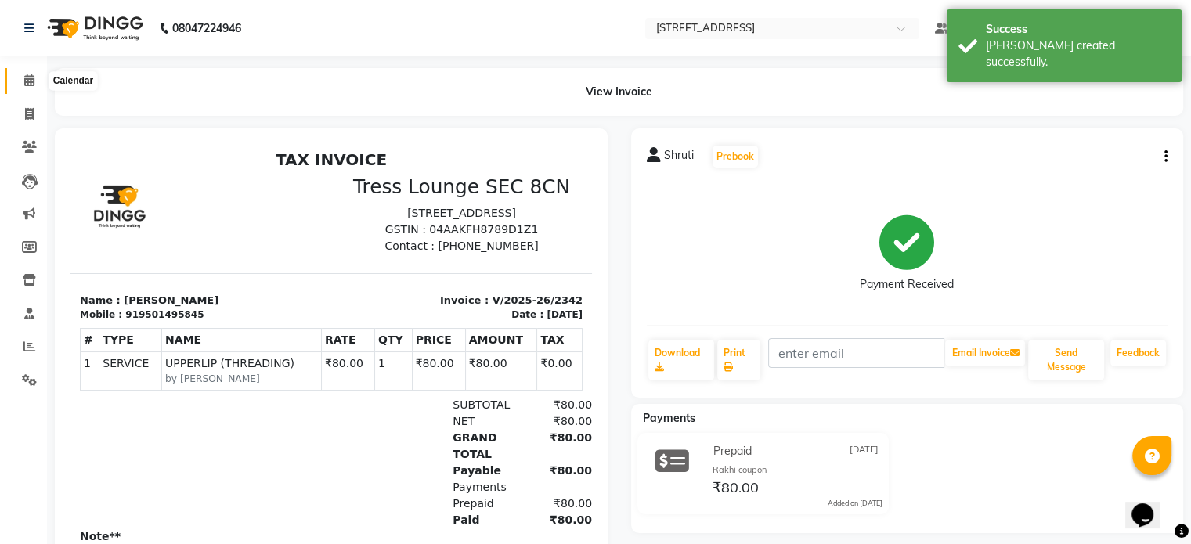
click at [26, 85] on icon at bounding box center [29, 80] width 10 height 12
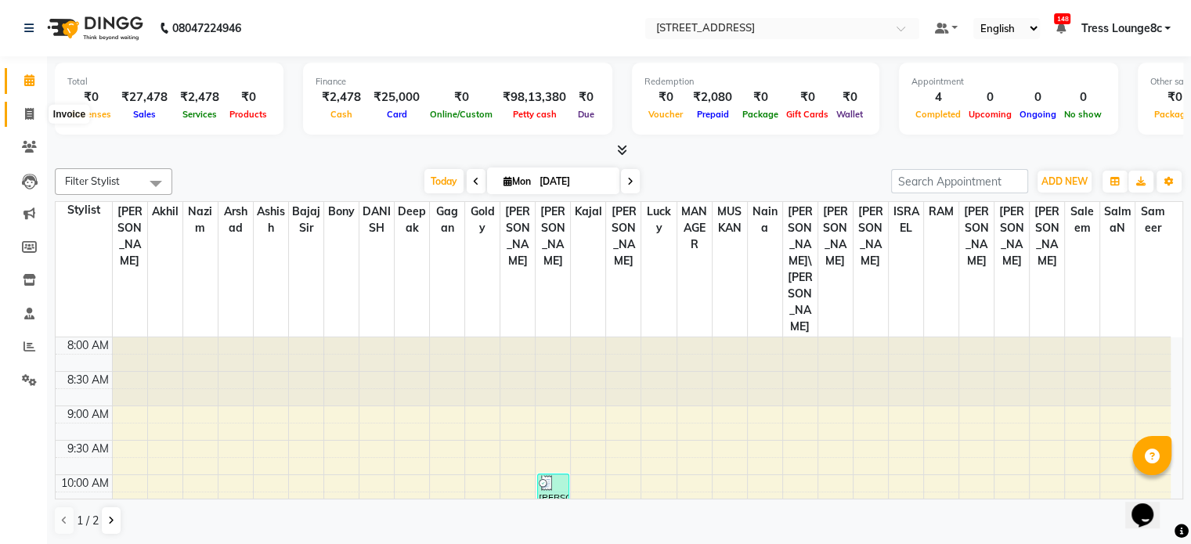
click at [27, 113] on icon at bounding box center [29, 114] width 9 height 12
select select "service"
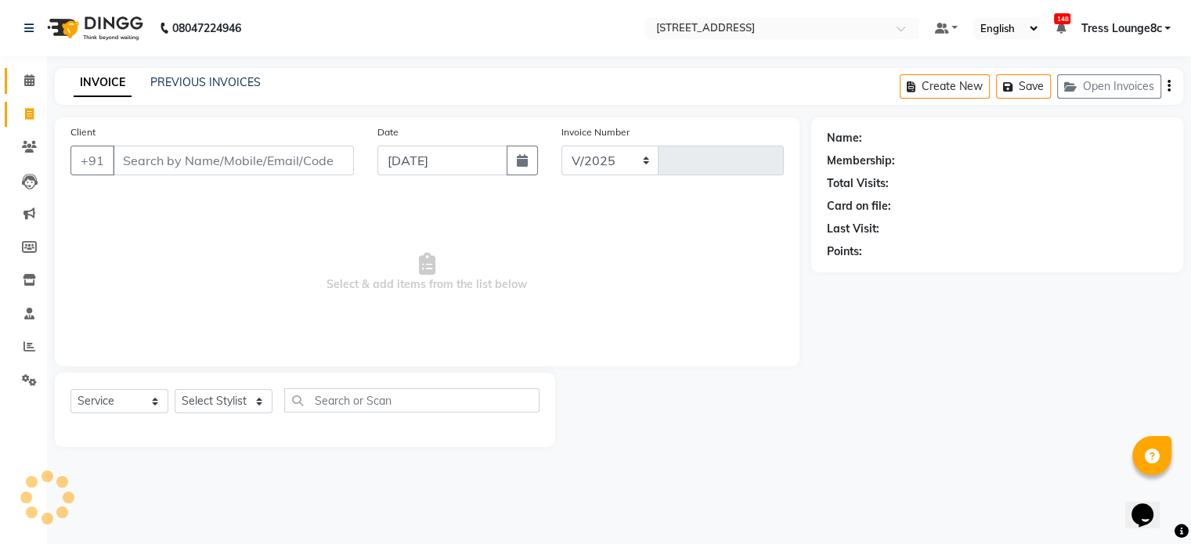
select select "5703"
type input "2343"
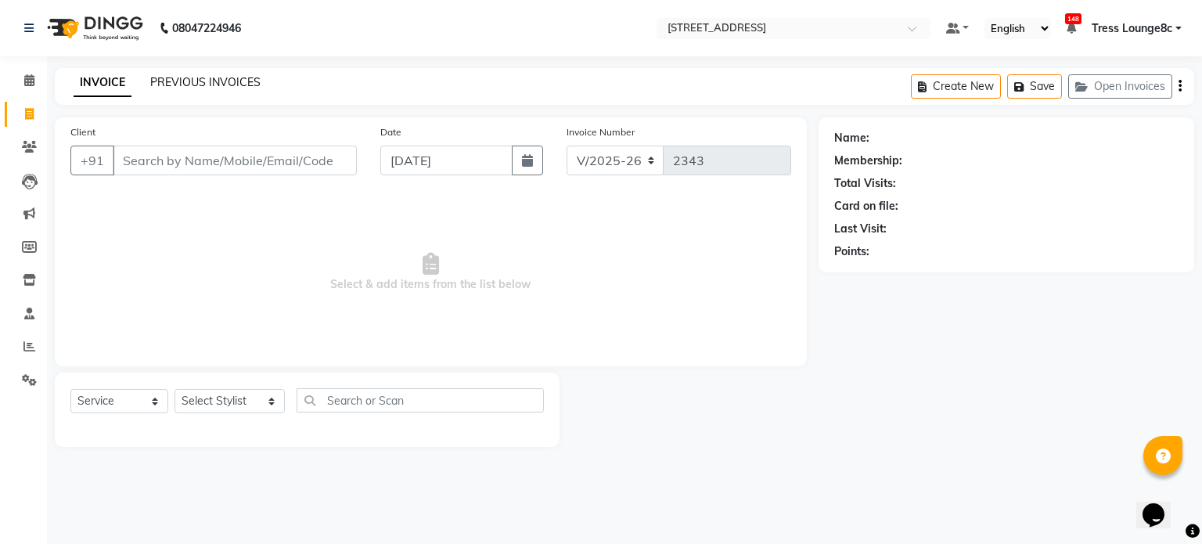
click at [228, 78] on link "PREVIOUS INVOICES" at bounding box center [205, 82] width 110 height 14
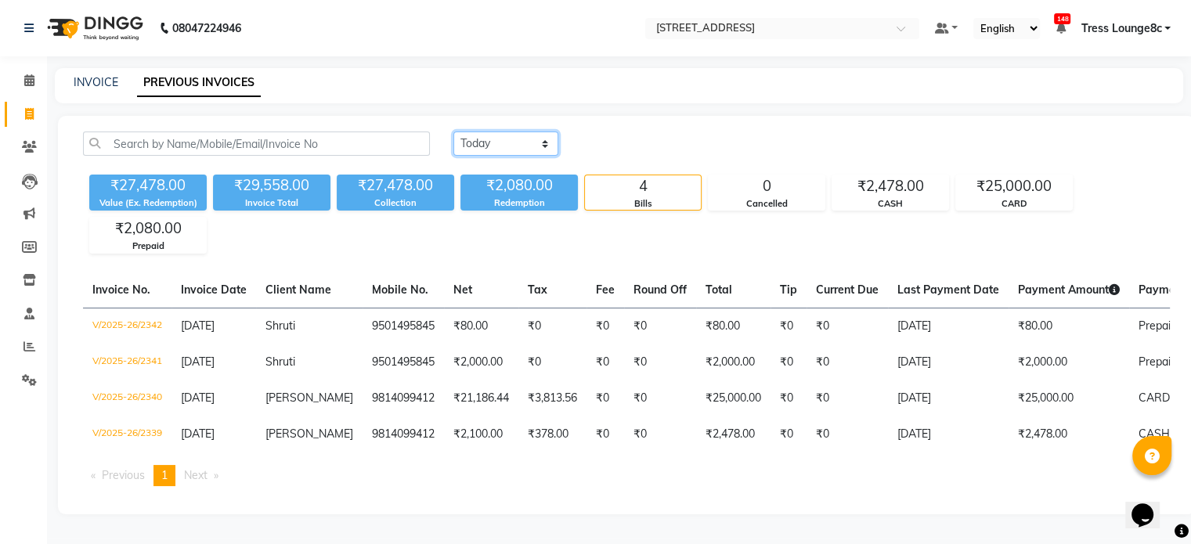
drag, startPoint x: 508, startPoint y: 138, endPoint x: 512, endPoint y: 154, distance: 16.9
click at [508, 138] on select "[DATE] [DATE] Custom Range" at bounding box center [505, 144] width 105 height 24
select select "range"
click at [453, 132] on select "[DATE] [DATE] Custom Range" at bounding box center [505, 144] width 105 height 24
click at [633, 142] on input "[DATE]" at bounding box center [634, 144] width 110 height 22
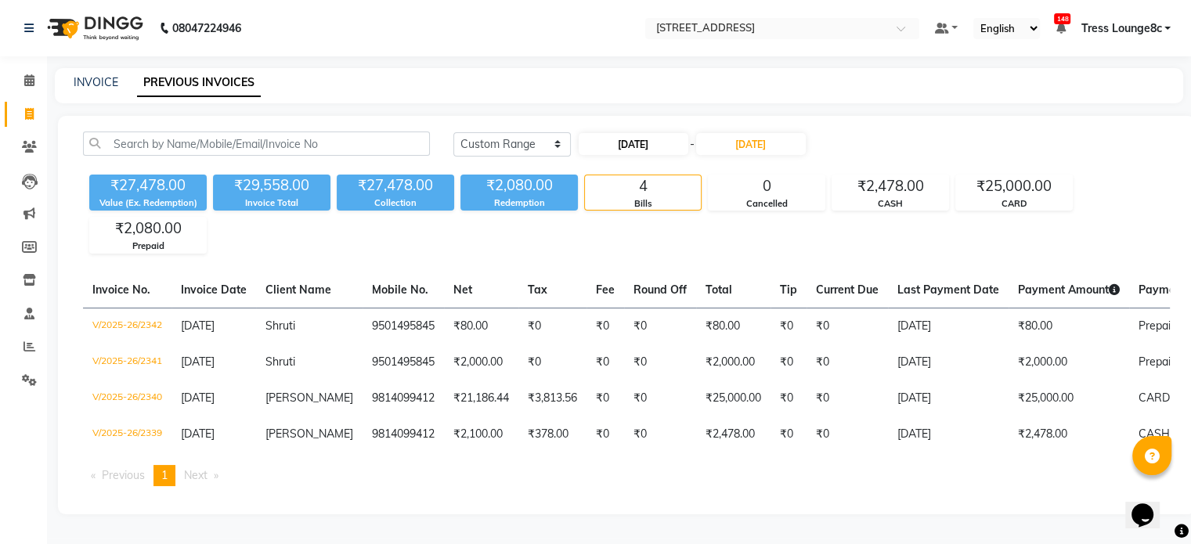
select select "9"
select select "2025"
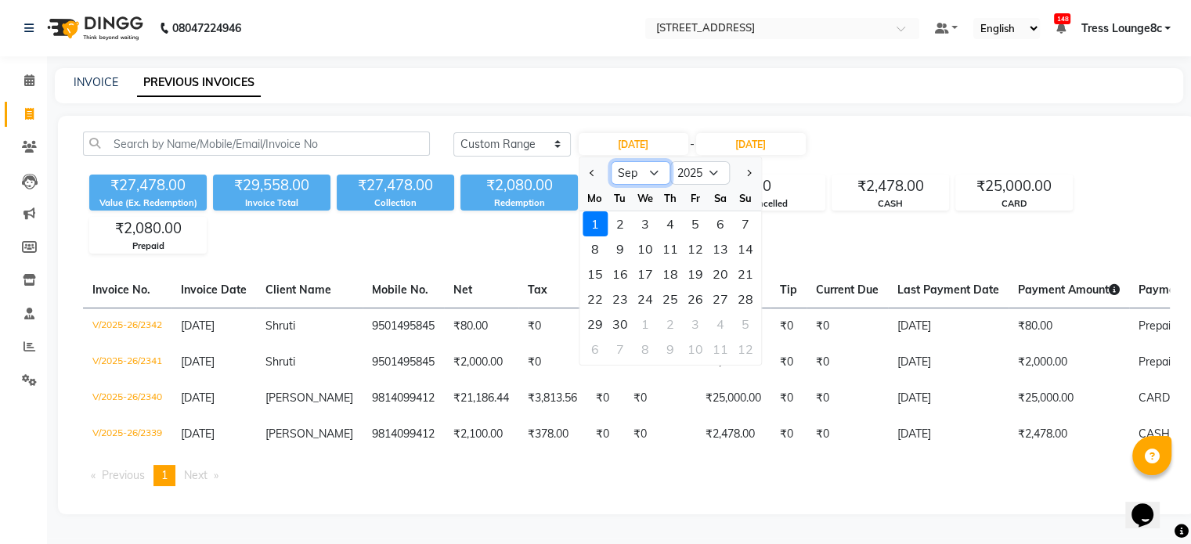
click at [650, 171] on select "Jan Feb Mar Apr May Jun [DATE] Aug Sep Oct Nov Dec" at bounding box center [640, 172] width 59 height 23
select select "8"
click at [611, 161] on select "Jan Feb Mar Apr May Jun [DATE] Aug Sep Oct Nov Dec" at bounding box center [640, 172] width 59 height 23
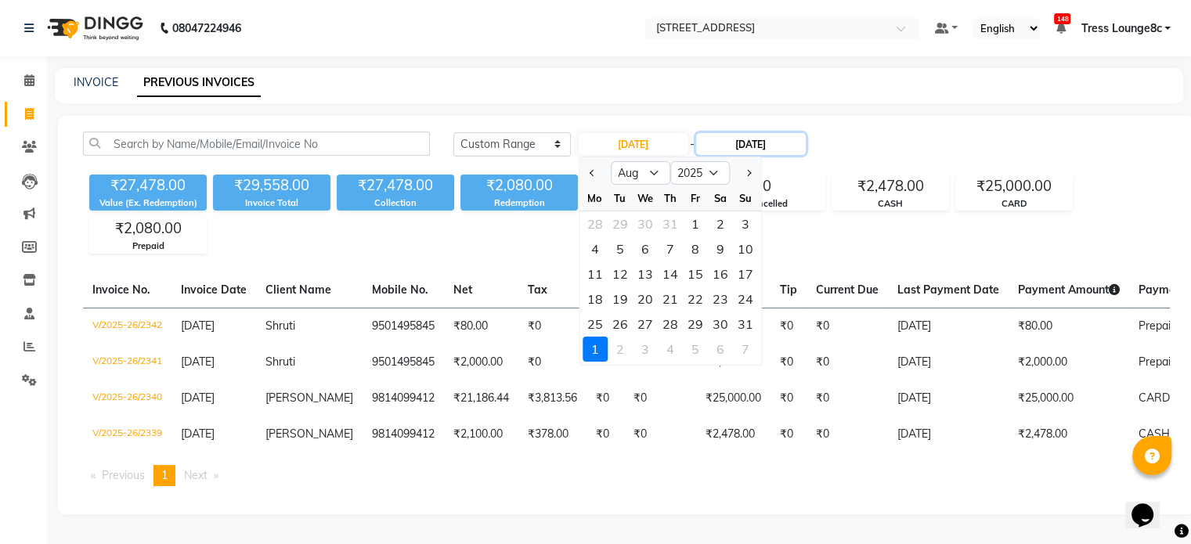
click at [765, 144] on input "[DATE]" at bounding box center [751, 144] width 110 height 22
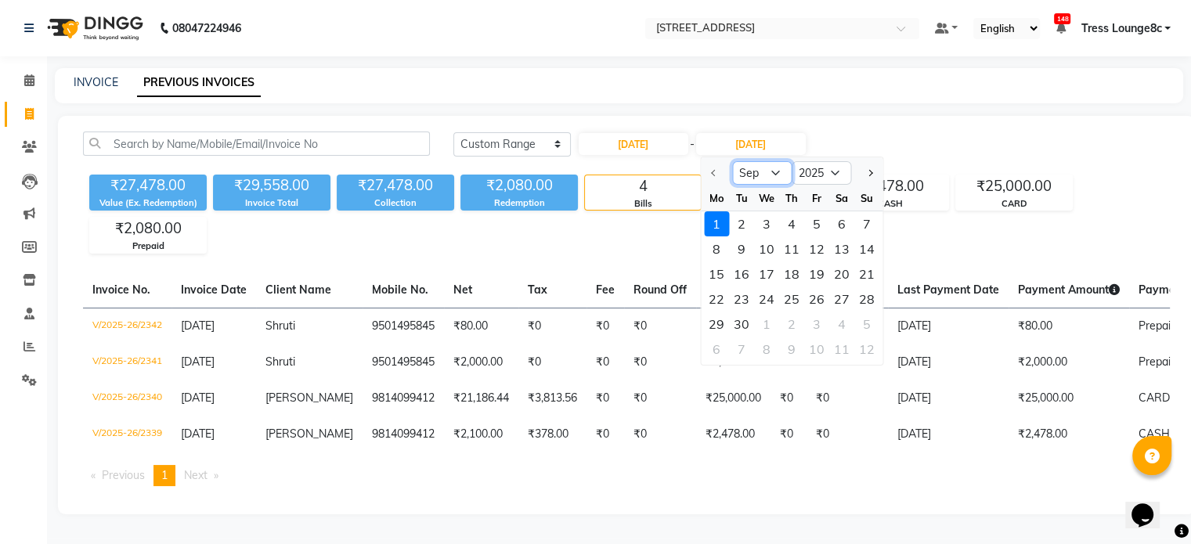
click at [768, 175] on select "Sep Oct Nov Dec" at bounding box center [761, 172] width 59 height 23
click at [774, 171] on select "Sep Oct Nov Dec" at bounding box center [761, 172] width 59 height 23
click at [712, 174] on div at bounding box center [716, 172] width 31 height 25
click at [712, 169] on div at bounding box center [716, 172] width 31 height 25
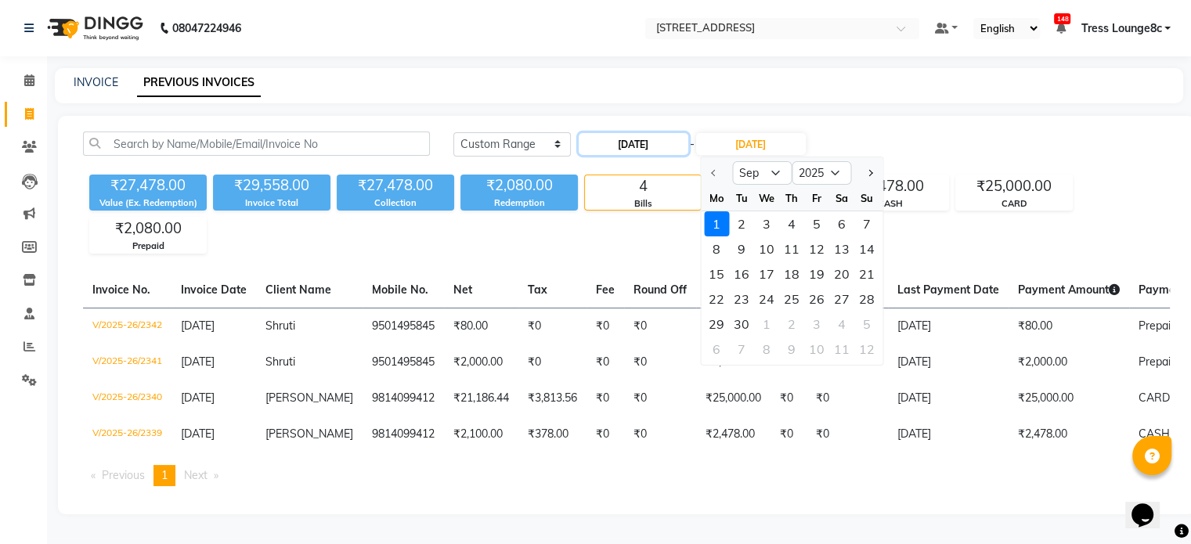
click at [637, 146] on input "[DATE]" at bounding box center [634, 144] width 110 height 22
select select "9"
select select "2025"
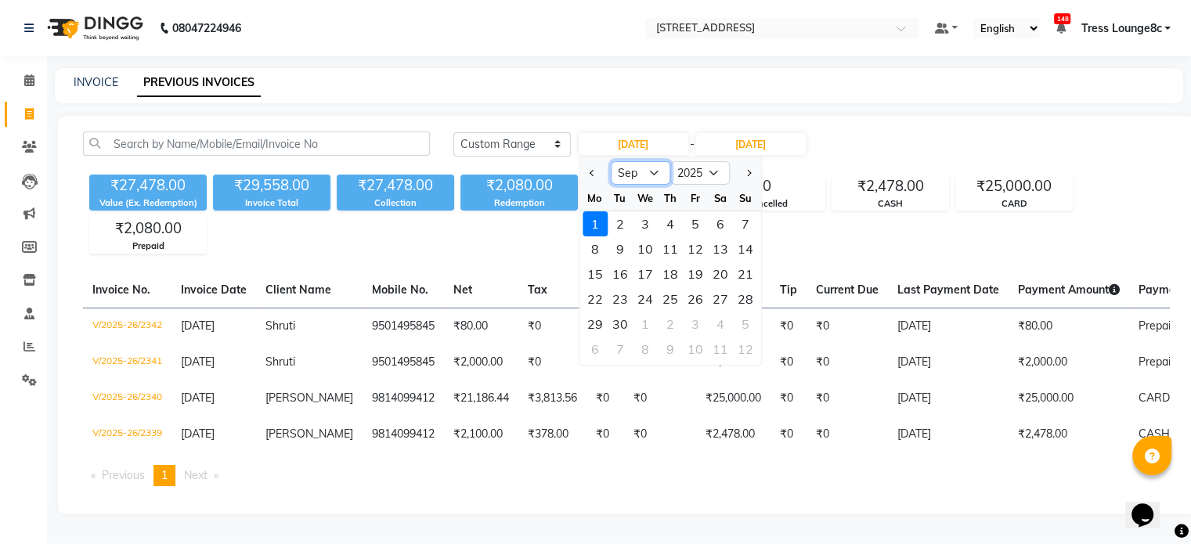
click at [633, 175] on select "Jan Feb Mar Apr May Jun [DATE] Aug Sep Oct Nov Dec" at bounding box center [640, 172] width 59 height 23
select select "8"
click at [611, 161] on select "Jan Feb Mar Apr May Jun [DATE] Aug Sep Oct Nov Dec" at bounding box center [640, 172] width 59 height 23
click at [698, 222] on div "1" at bounding box center [695, 223] width 25 height 25
type input "[DATE]"
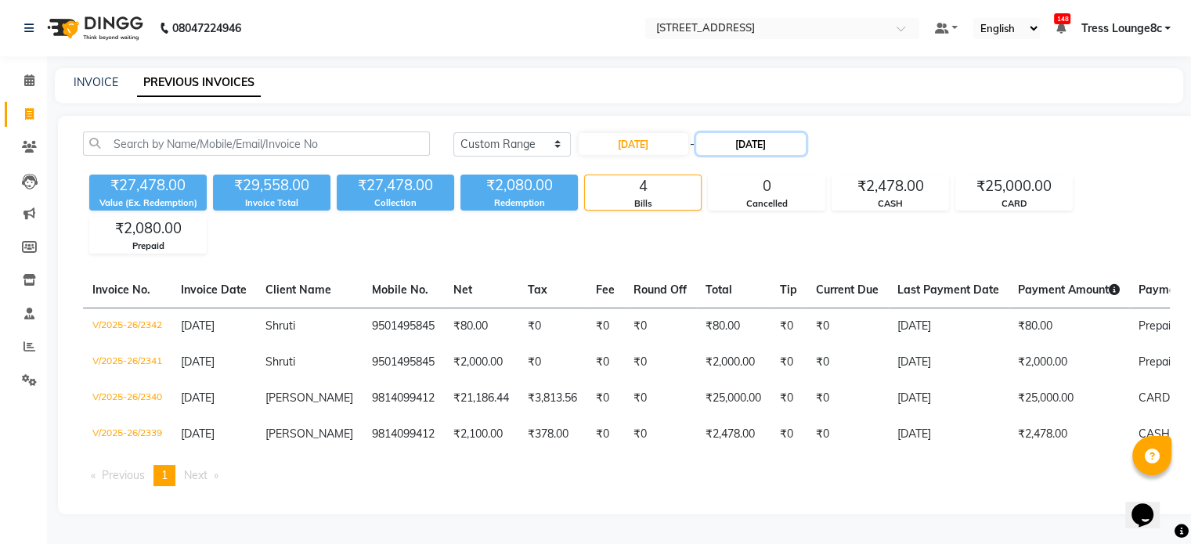
click at [746, 145] on input "[DATE]" at bounding box center [751, 144] width 110 height 22
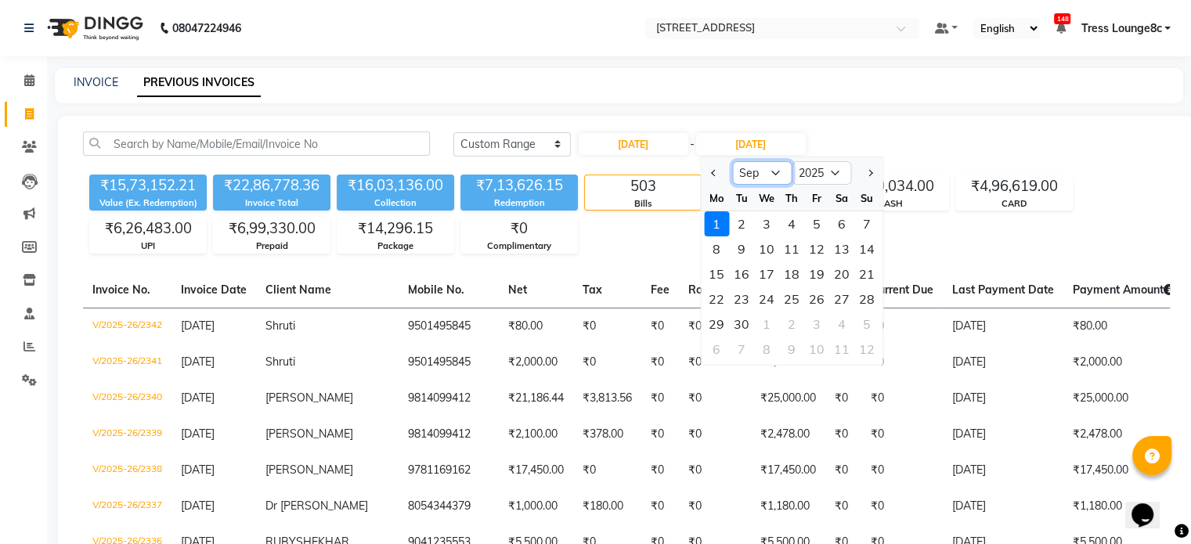
click at [773, 171] on select "Aug Sep Oct Nov Dec" at bounding box center [761, 172] width 59 height 23
select select "8"
click at [732, 161] on select "Aug Sep Oct Nov Dec" at bounding box center [761, 172] width 59 height 23
click at [864, 324] on div "31" at bounding box center [866, 324] width 25 height 25
type input "[DATE]"
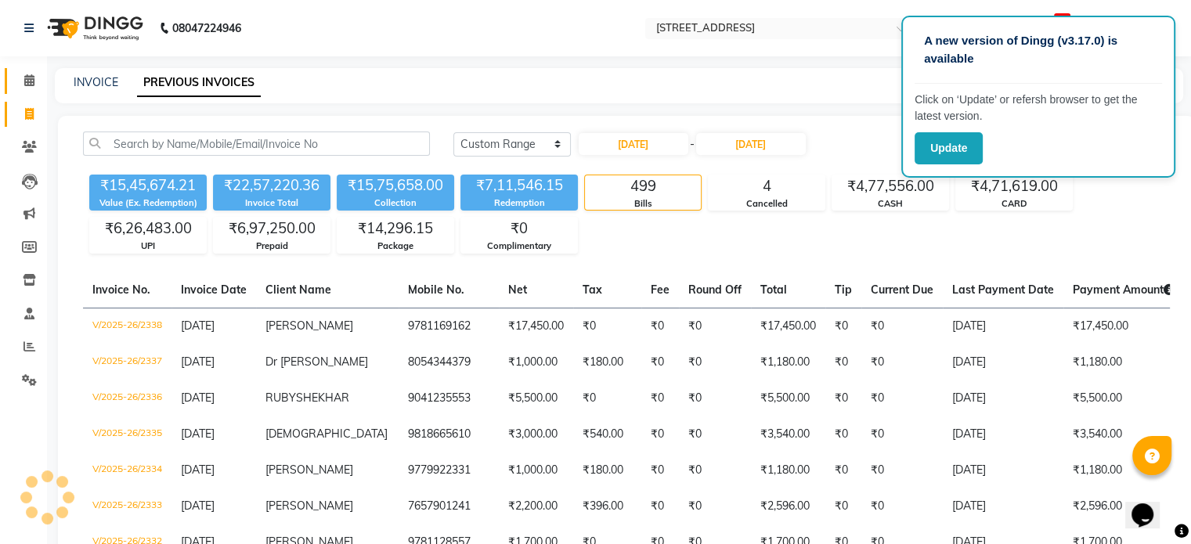
click at [26, 81] on icon at bounding box center [29, 80] width 10 height 12
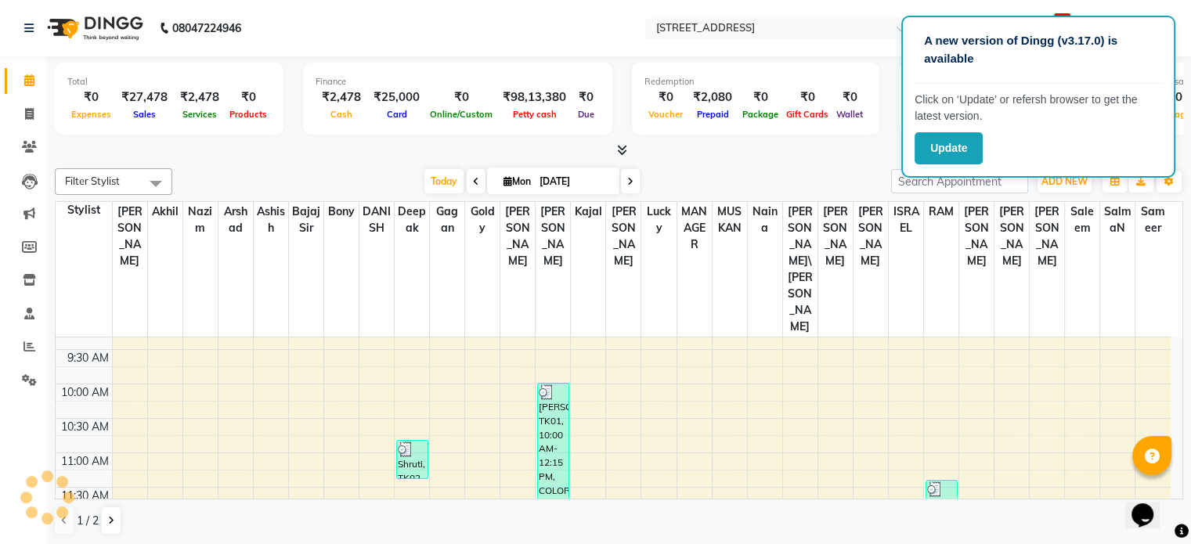
scroll to position [157, 0]
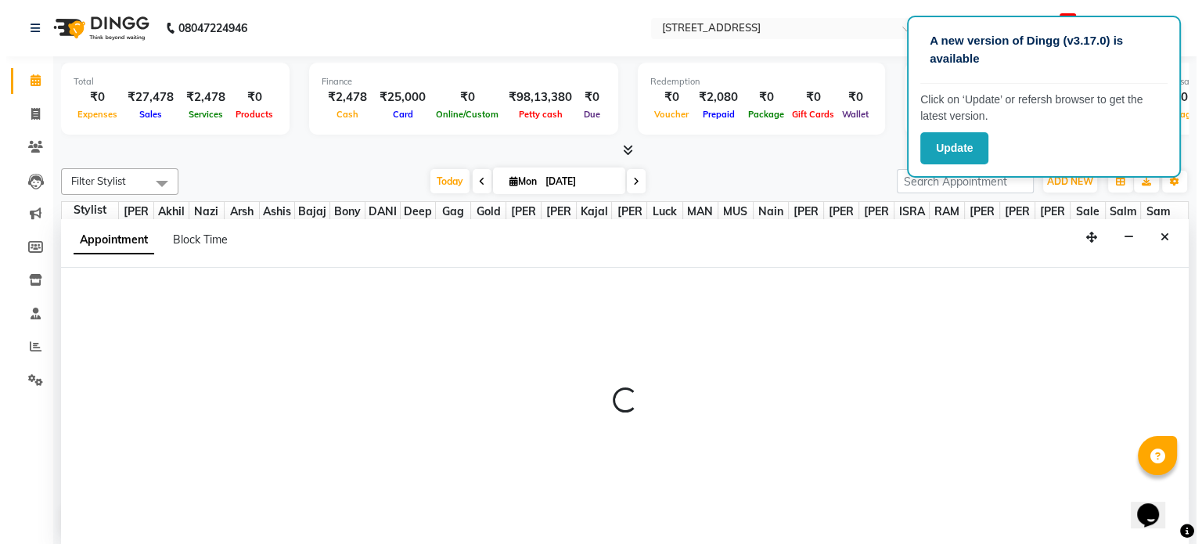
scroll to position [0, 0]
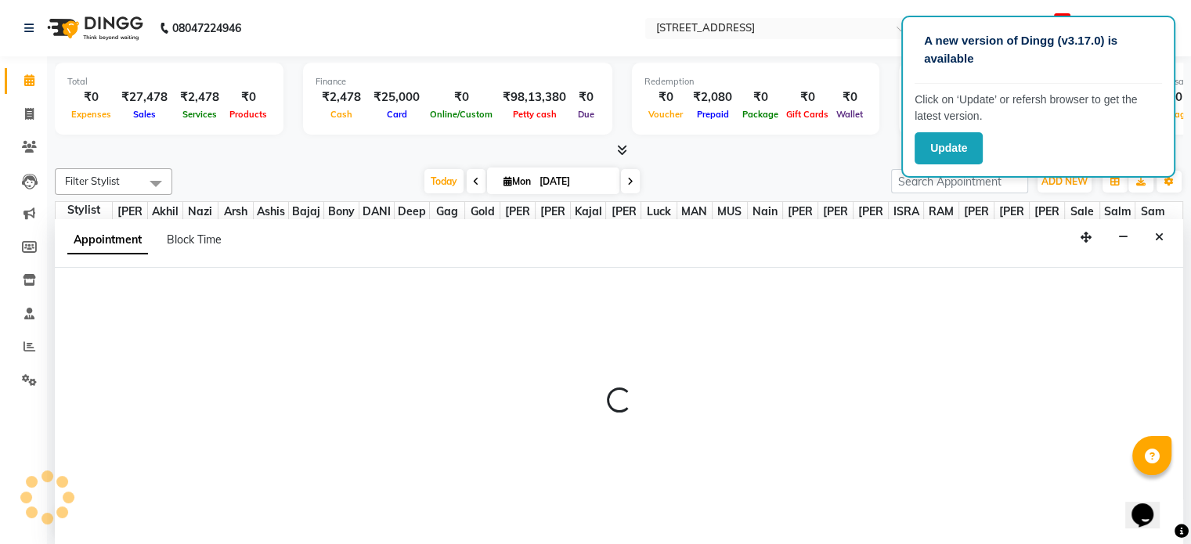
select select "52455"
select select "tentative"
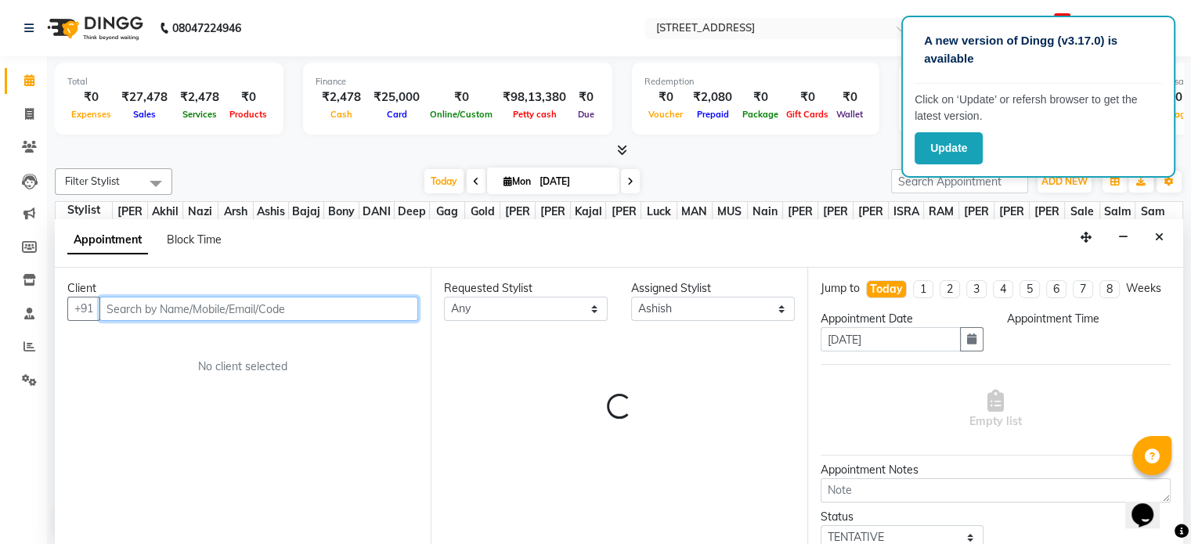
select select "750"
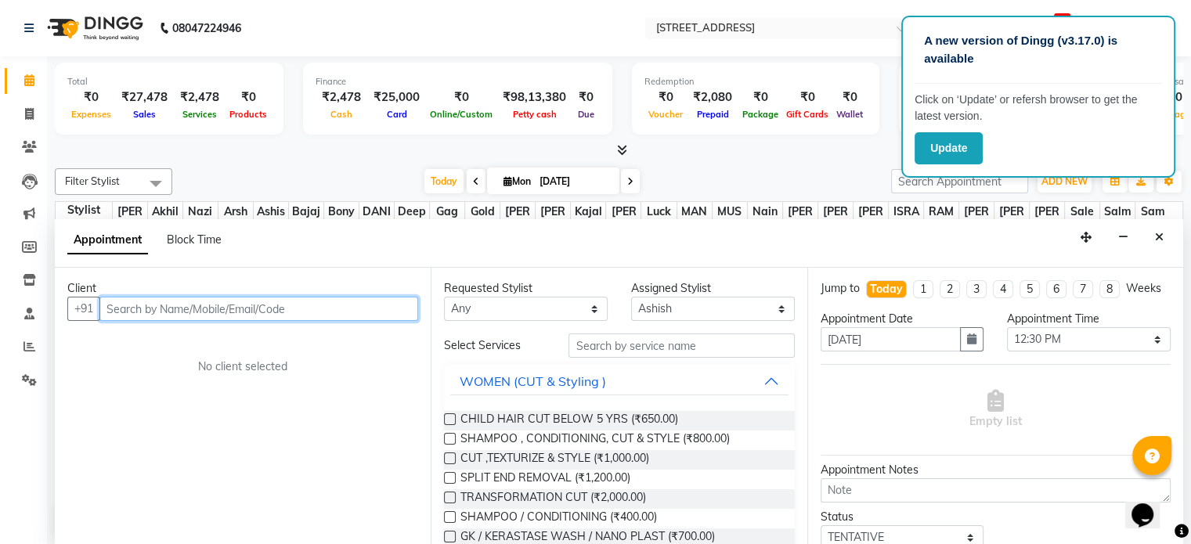
click at [160, 307] on input "text" at bounding box center [258, 309] width 319 height 24
type input "7889748730"
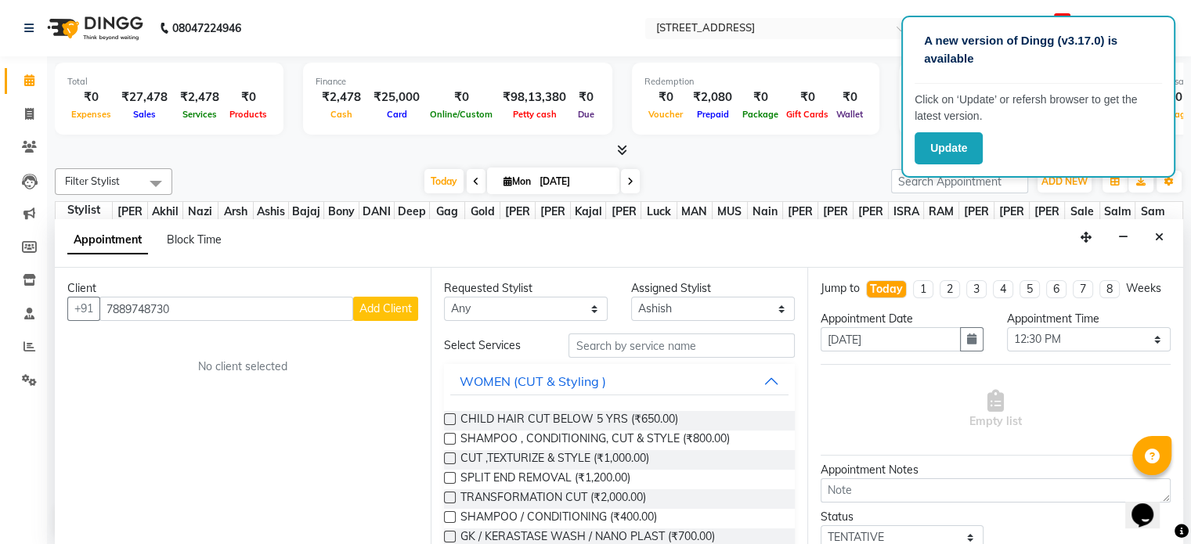
click at [381, 306] on span "Add Client" at bounding box center [385, 308] width 52 height 14
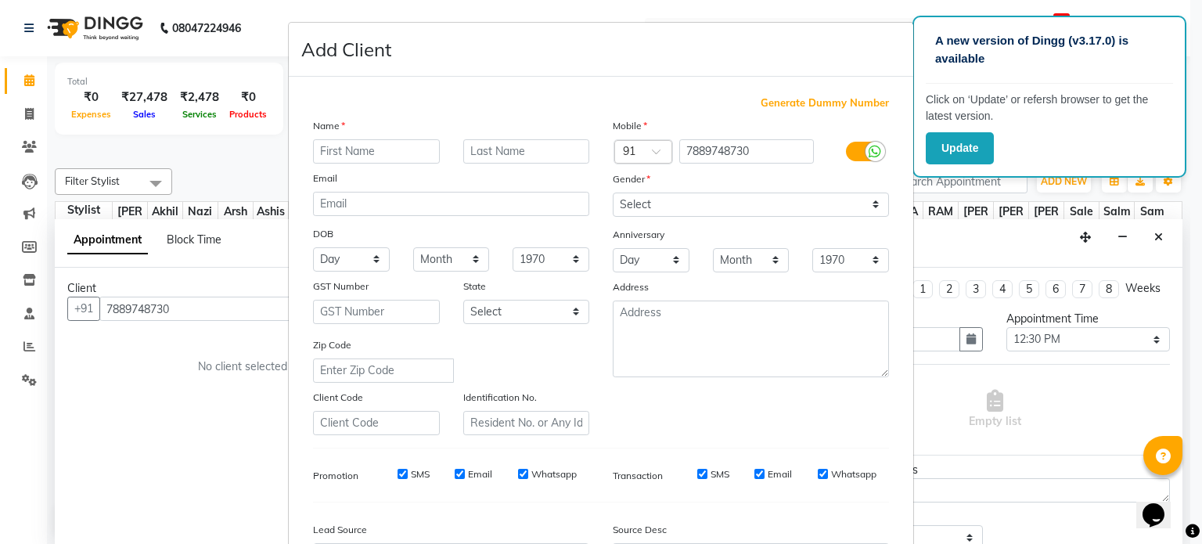
click at [361, 147] on input "text" at bounding box center [376, 151] width 127 height 24
type input "[PERSON_NAME]"
click at [651, 206] on select "Select [DEMOGRAPHIC_DATA] [DEMOGRAPHIC_DATA] Other Prefer Not To Say" at bounding box center [751, 205] width 276 height 24
select select "[DEMOGRAPHIC_DATA]"
click at [613, 193] on select "Select [DEMOGRAPHIC_DATA] [DEMOGRAPHIC_DATA] Other Prefer Not To Say" at bounding box center [751, 205] width 276 height 24
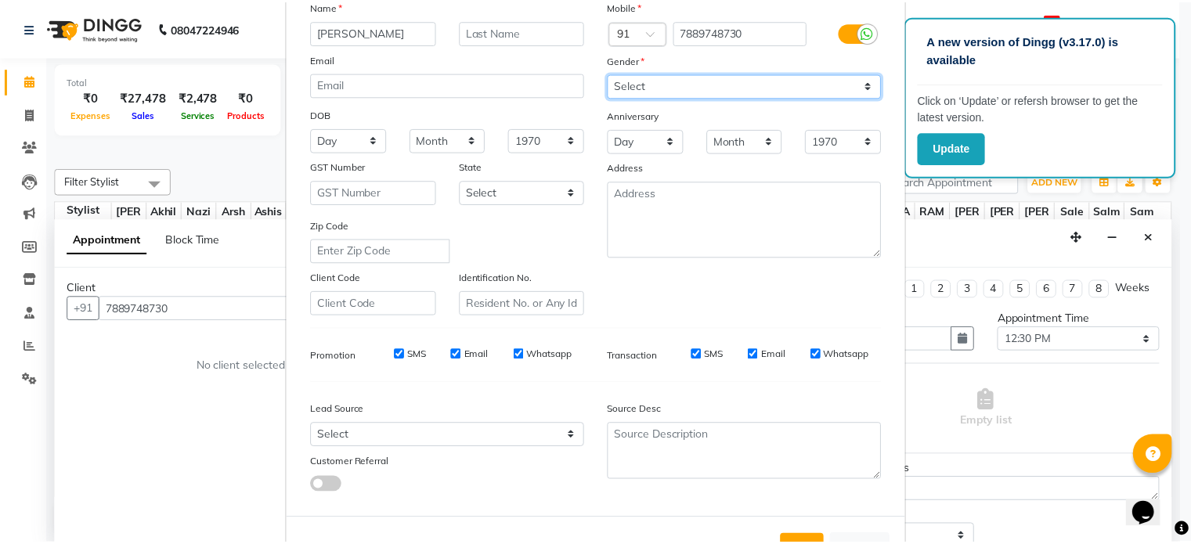
scroll to position [186, 0]
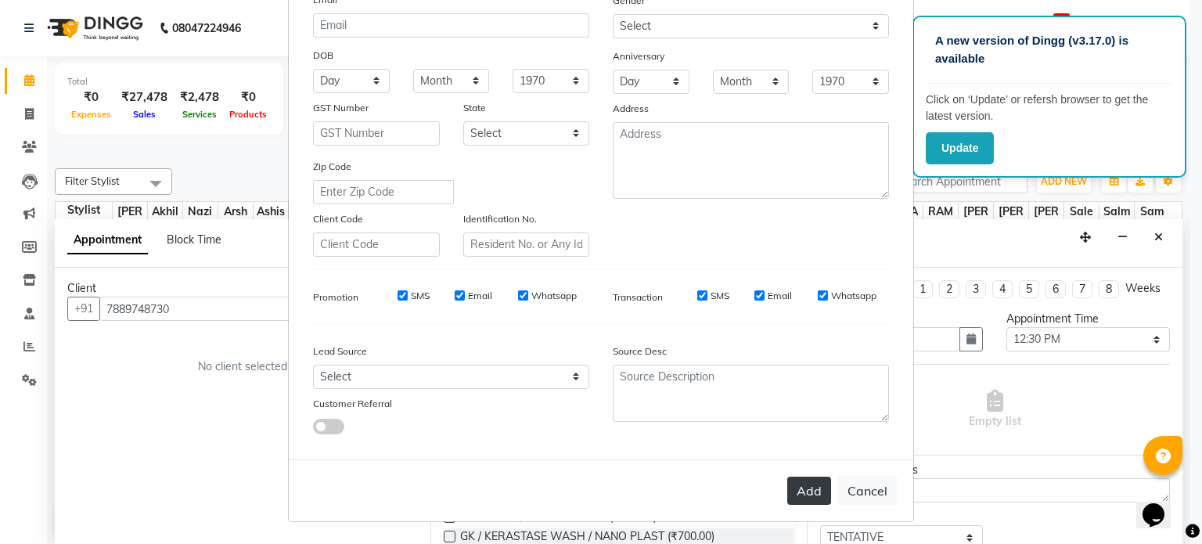
click at [802, 494] on button "Add" at bounding box center [810, 491] width 44 height 28
select select
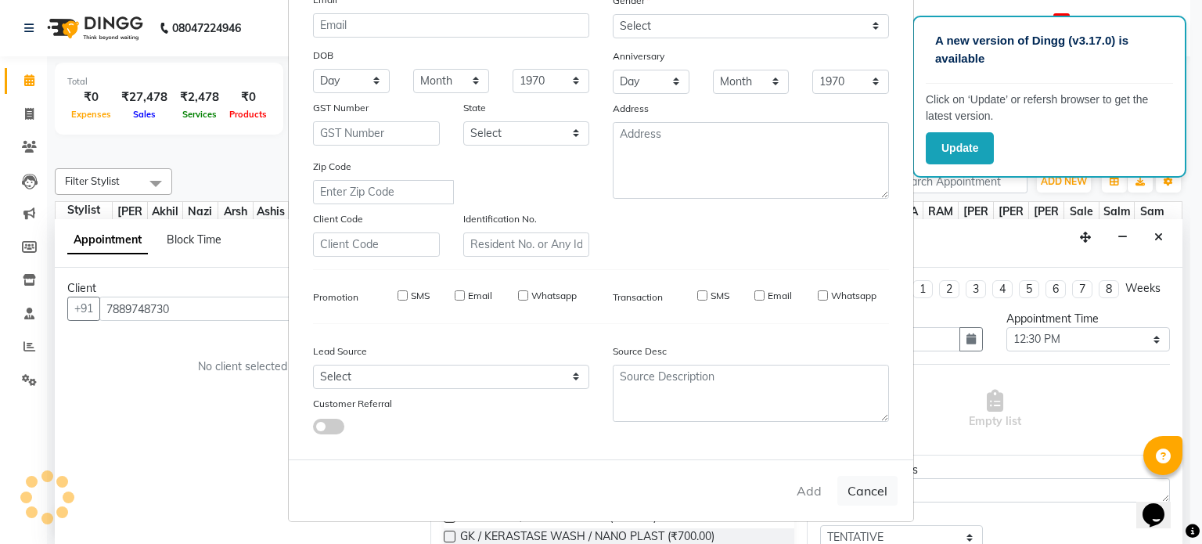
select select
checkbox input "false"
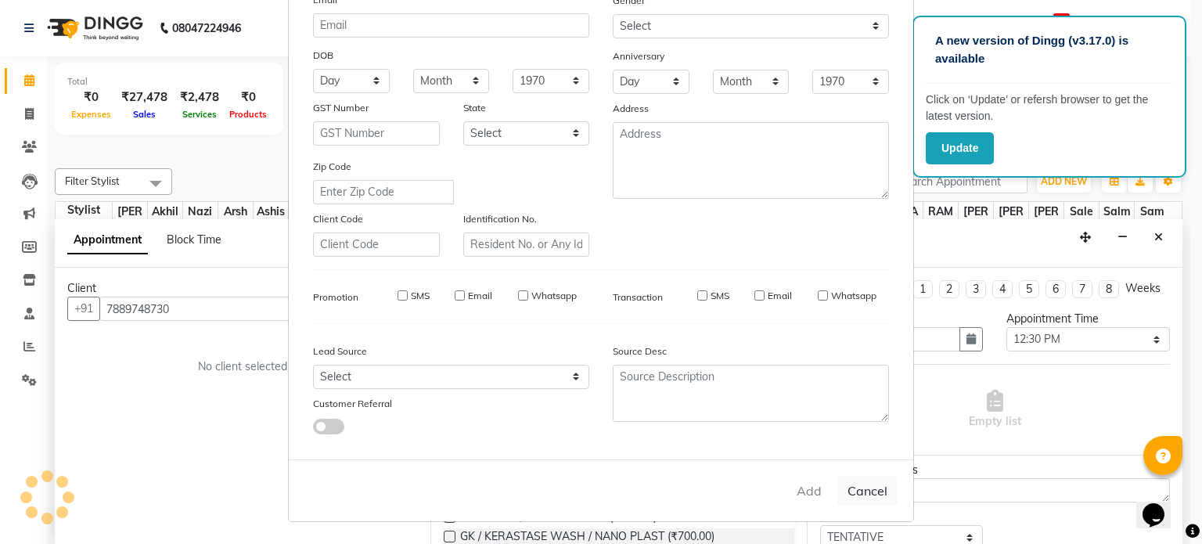
checkbox input "false"
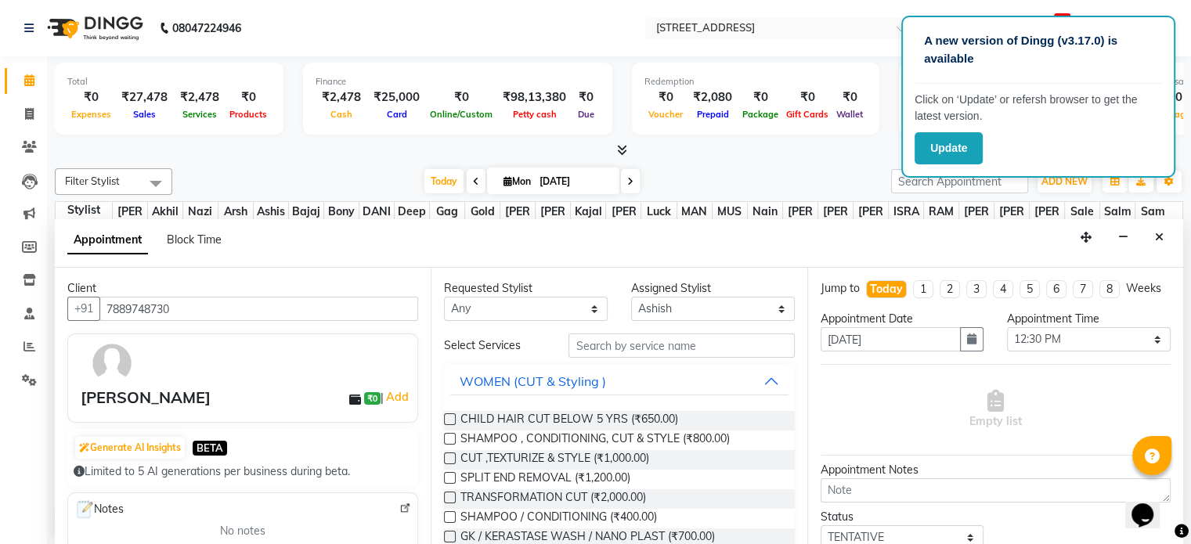
click at [828, 170] on div "[DATE] [DATE]" at bounding box center [531, 181] width 703 height 23
click at [669, 306] on select "Select [PERSON_NAME] [PERSON_NAME] [PERSON_NAME] [PERSON_NAME] sir Bony DANISH …" at bounding box center [713, 309] width 164 height 24
select select "62026"
click at [631, 297] on select "Select [PERSON_NAME] [PERSON_NAME] [PERSON_NAME] [PERSON_NAME] sir Bony DANISH …" at bounding box center [713, 309] width 164 height 24
click at [633, 330] on div "Requested Stylist Any [PERSON_NAME] [PERSON_NAME] [PERSON_NAME] [PERSON_NAME] s…" at bounding box center [619, 407] width 376 height 278
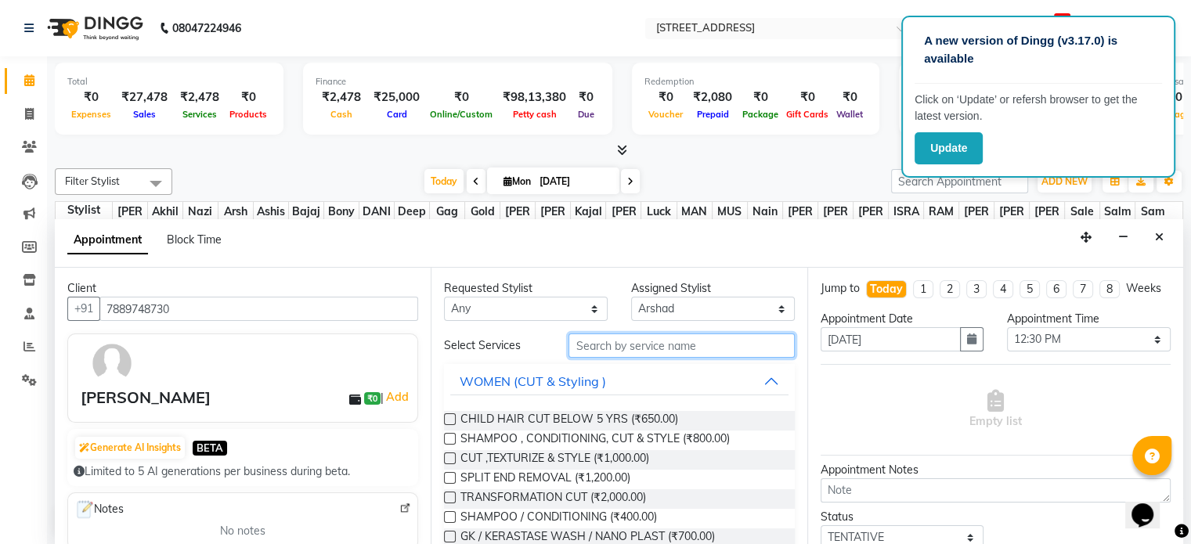
click at [623, 347] on input "text" at bounding box center [680, 345] width 225 height 24
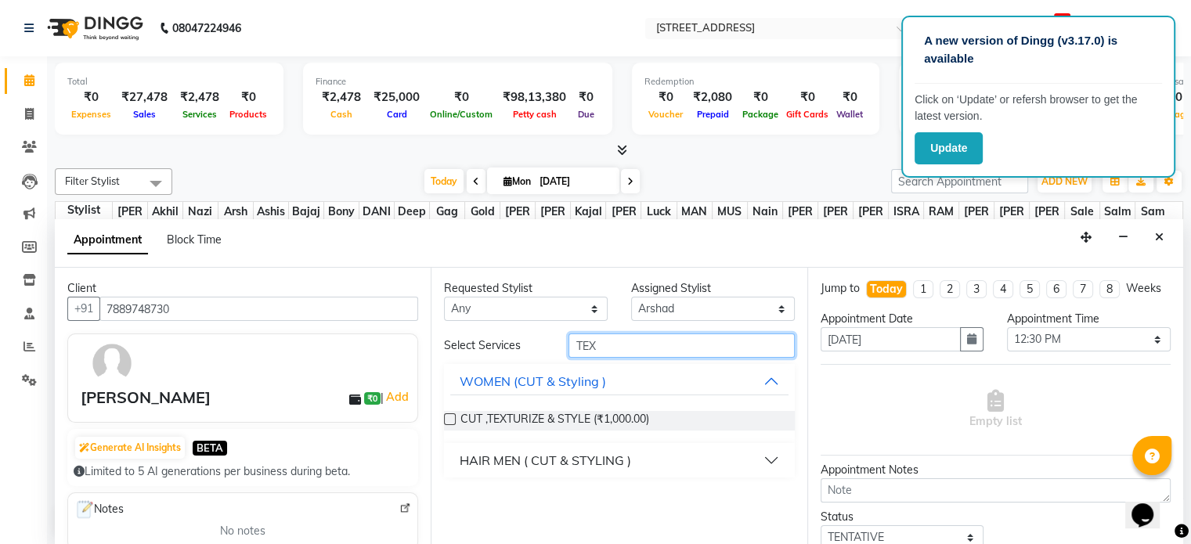
type input "TEX"
click at [592, 452] on div "HAIR MEN ( CUT & STYLING )" at bounding box center [545, 460] width 171 height 19
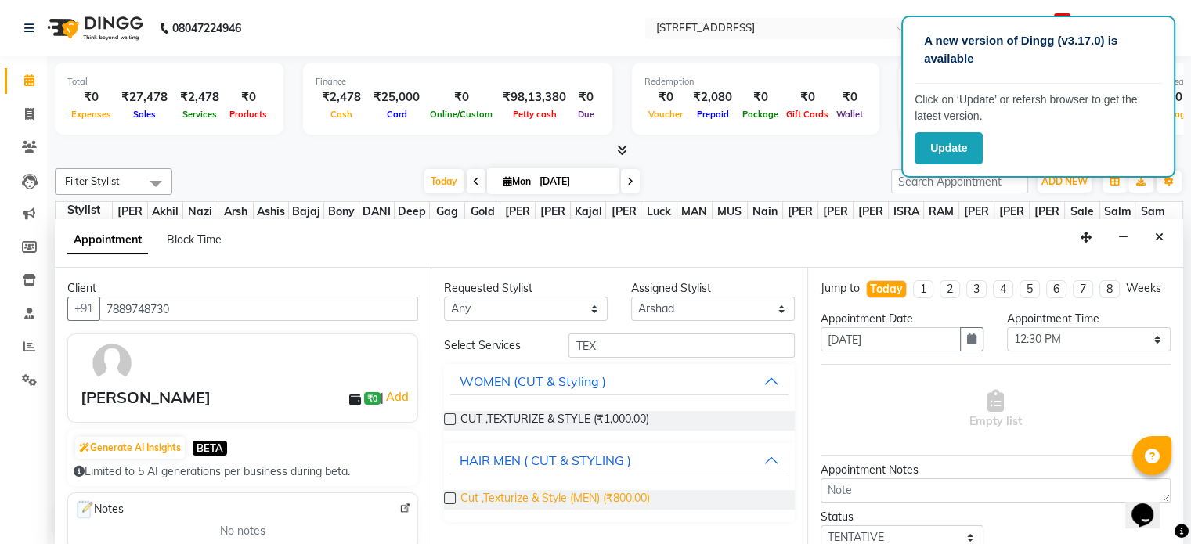
click at [568, 497] on span "Cut ,Texturize & Style (MEN) (₹800.00)" at bounding box center [554, 500] width 189 height 20
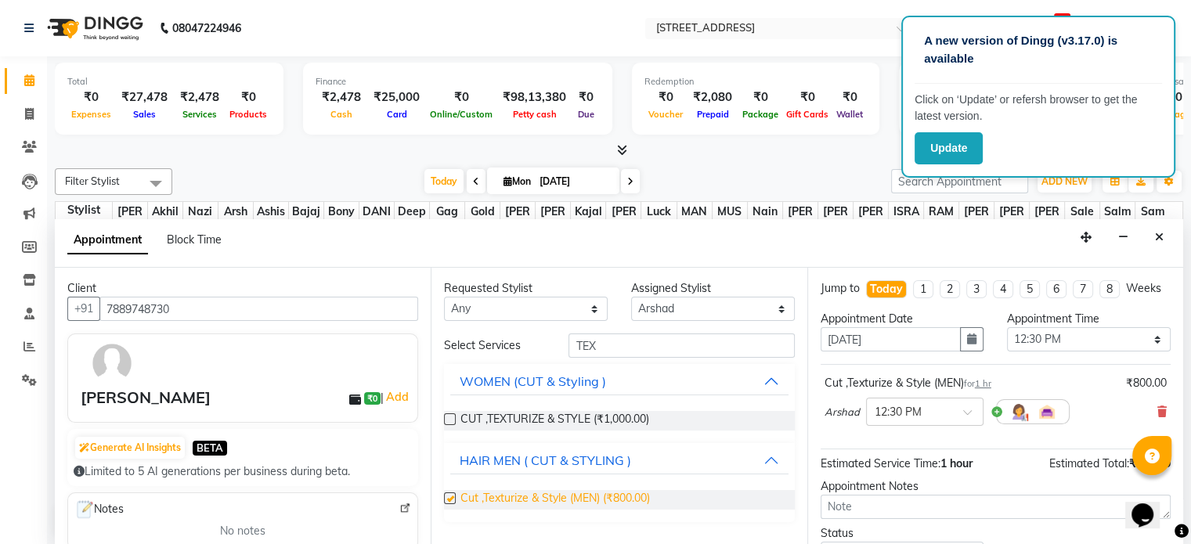
checkbox input "false"
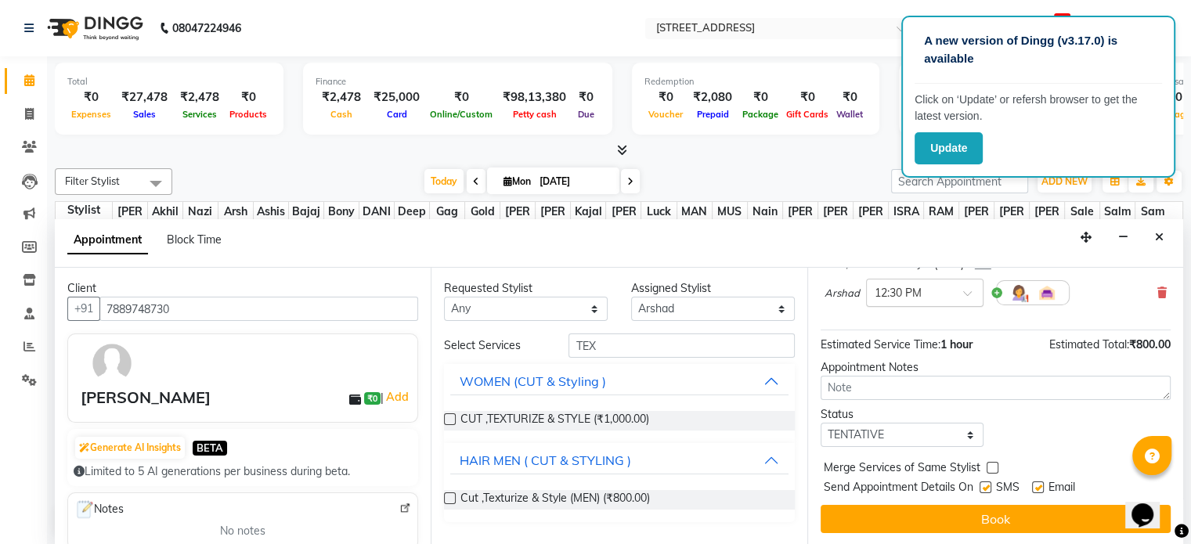
scroll to position [133, 0]
click at [886, 434] on select "Select TENTATIVE CONFIRM CHECK-IN UPCOMING" at bounding box center [902, 435] width 164 height 24
select select "confirm booking"
click at [820, 423] on select "Select TENTATIVE CONFIRM CHECK-IN UPCOMING" at bounding box center [902, 435] width 164 height 24
click at [990, 485] on label at bounding box center [985, 487] width 12 height 12
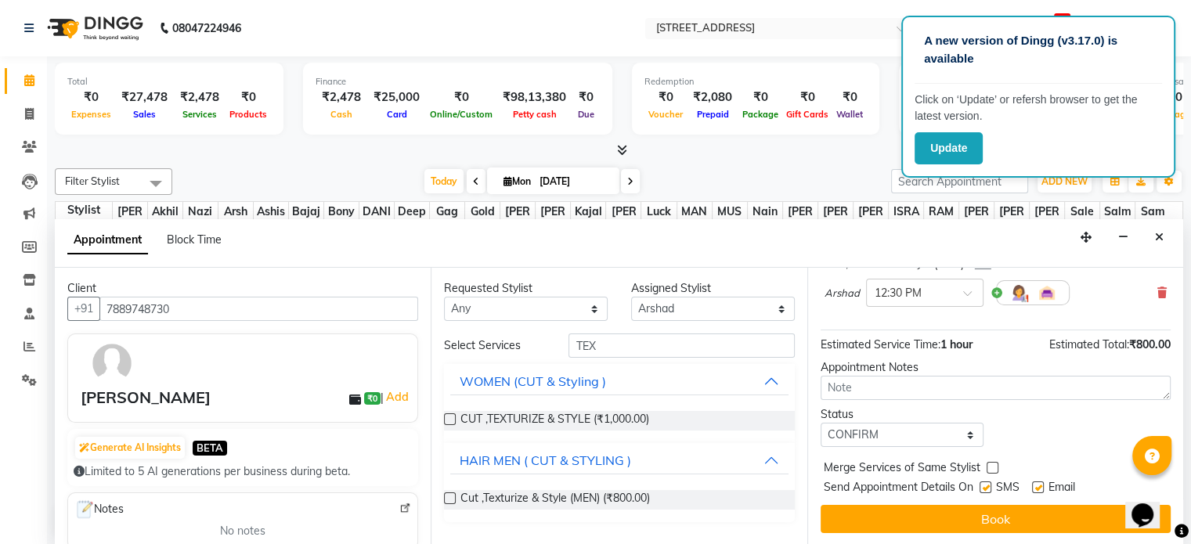
click at [990, 485] on input "checkbox" at bounding box center [984, 489] width 10 height 10
checkbox input "false"
click at [990, 463] on label at bounding box center [992, 468] width 12 height 12
click at [990, 464] on input "checkbox" at bounding box center [991, 469] width 10 height 10
checkbox input "true"
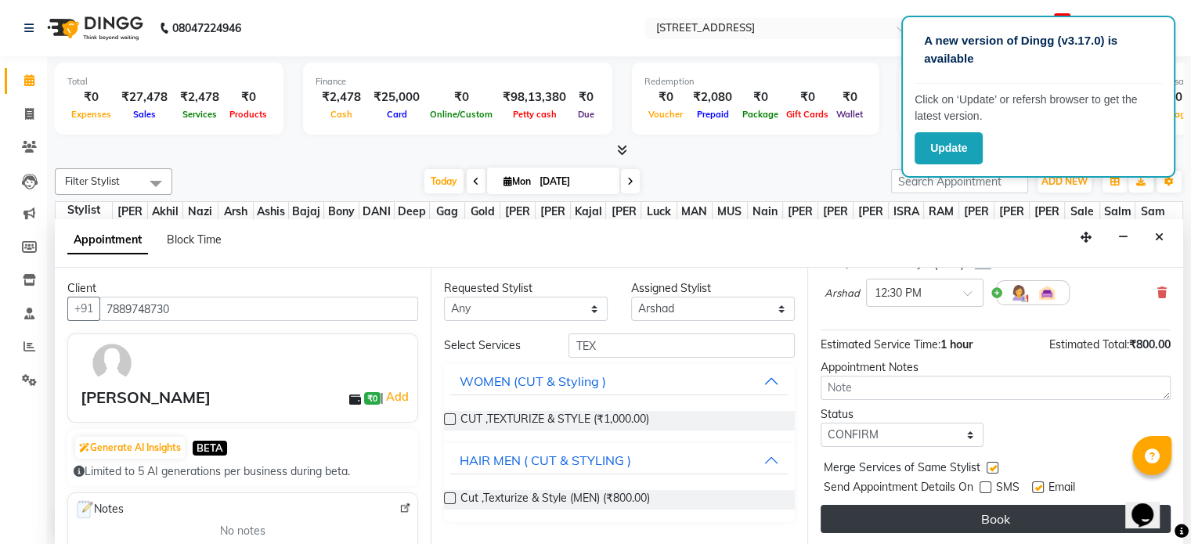
click at [1011, 517] on button "Book" at bounding box center [995, 519] width 350 height 28
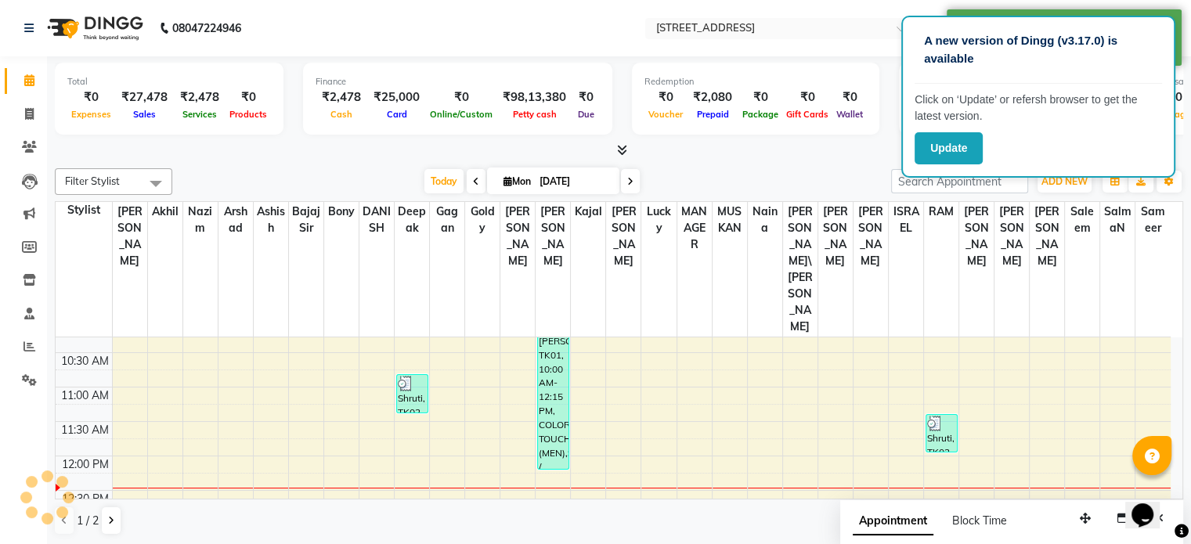
scroll to position [0, 0]
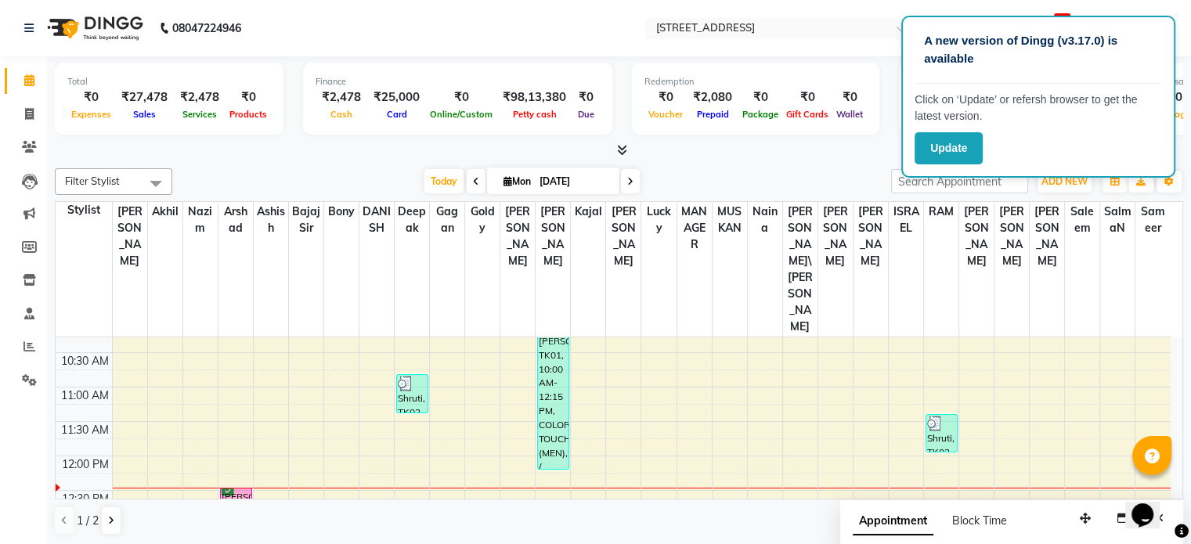
click at [1062, 13] on span "148" at bounding box center [1062, 18] width 16 height 11
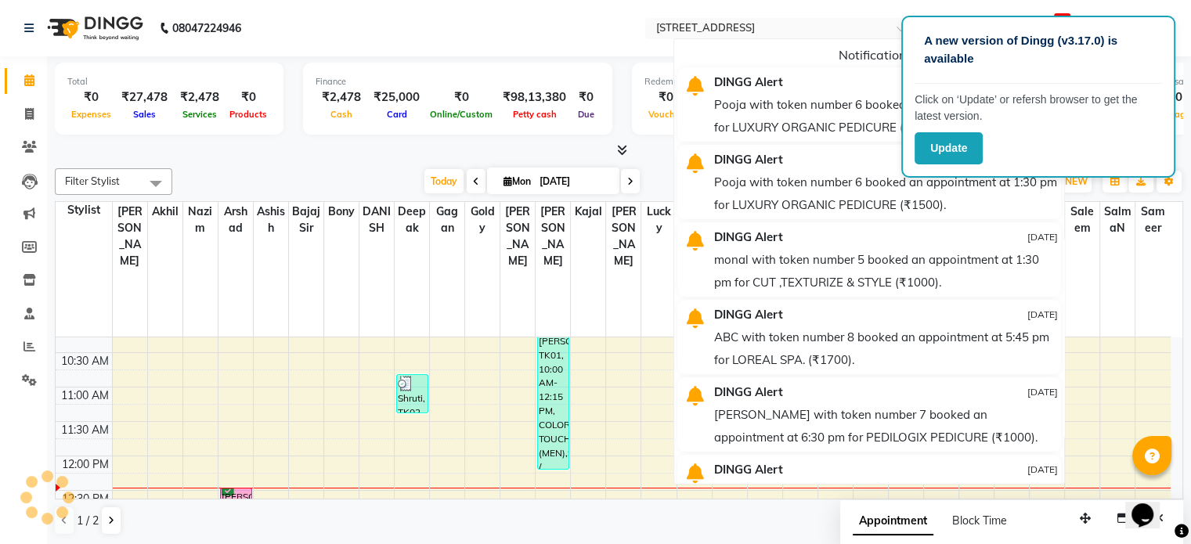
click at [1061, 13] on span "148" at bounding box center [1062, 18] width 16 height 11
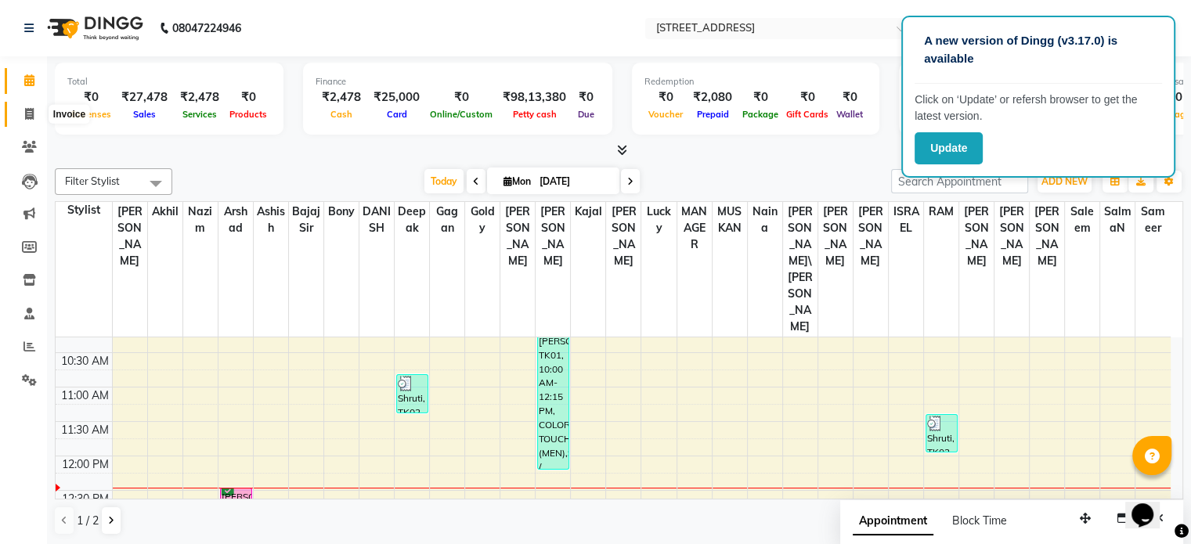
click at [28, 115] on icon at bounding box center [29, 114] width 9 height 12
select select "service"
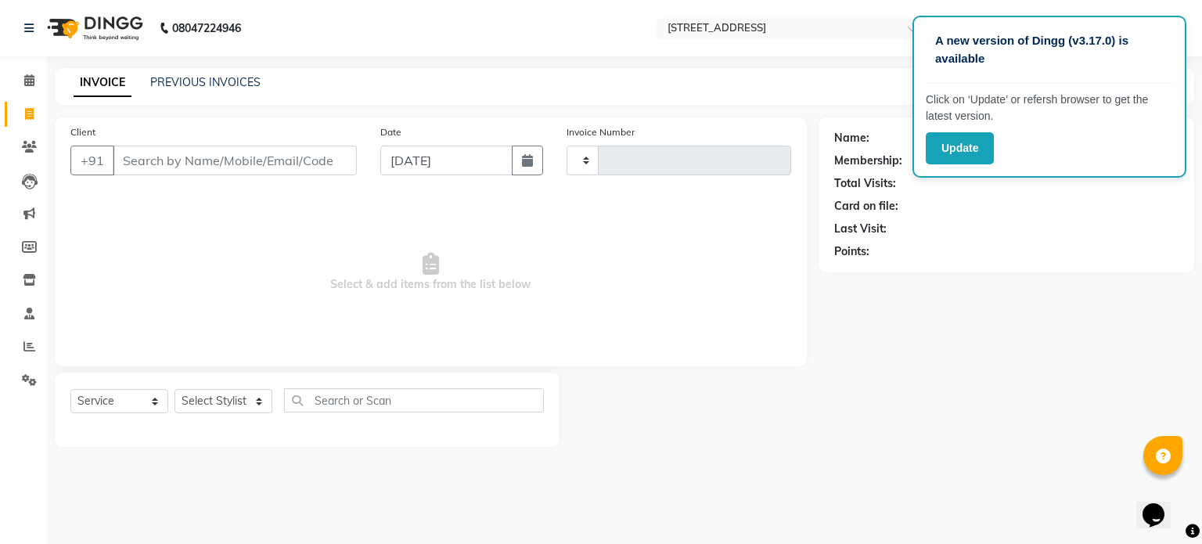
type input "2343"
select select "5703"
click at [28, 78] on icon at bounding box center [29, 80] width 10 height 12
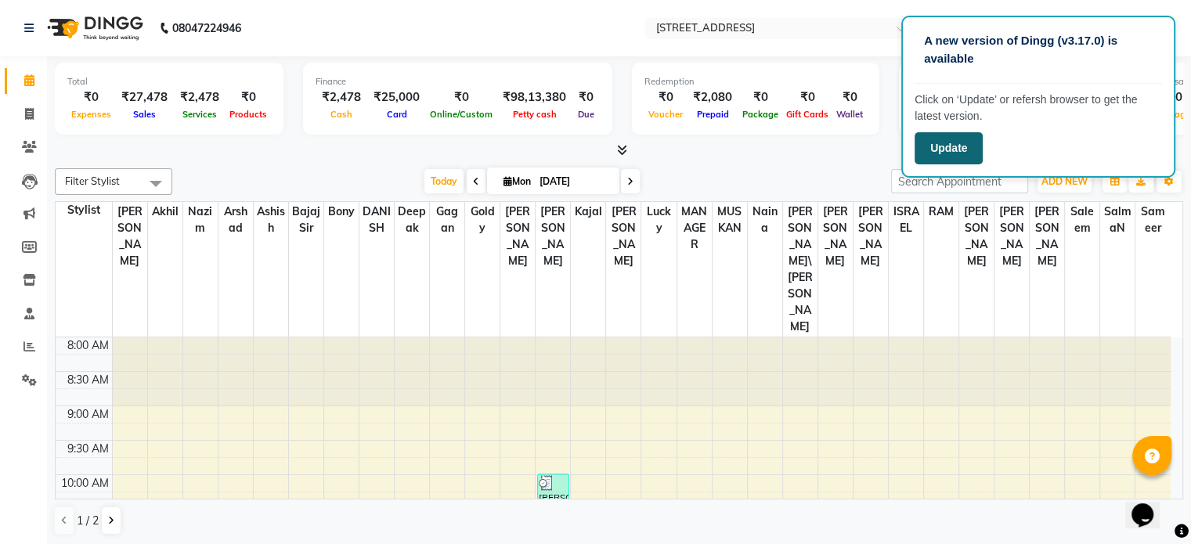
click at [972, 153] on button "Update" at bounding box center [948, 148] width 68 height 32
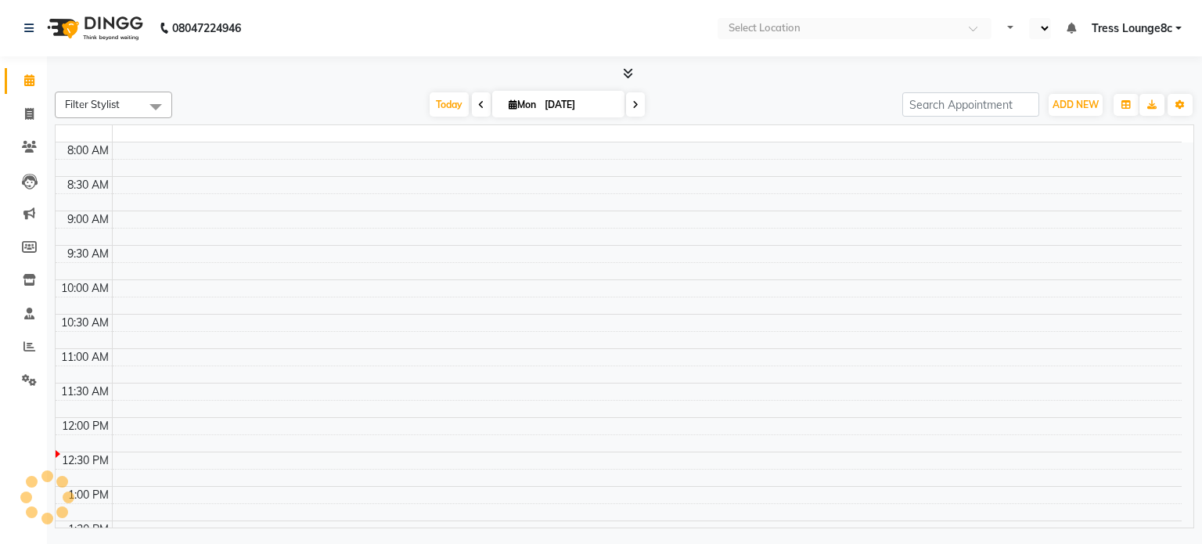
select select "en"
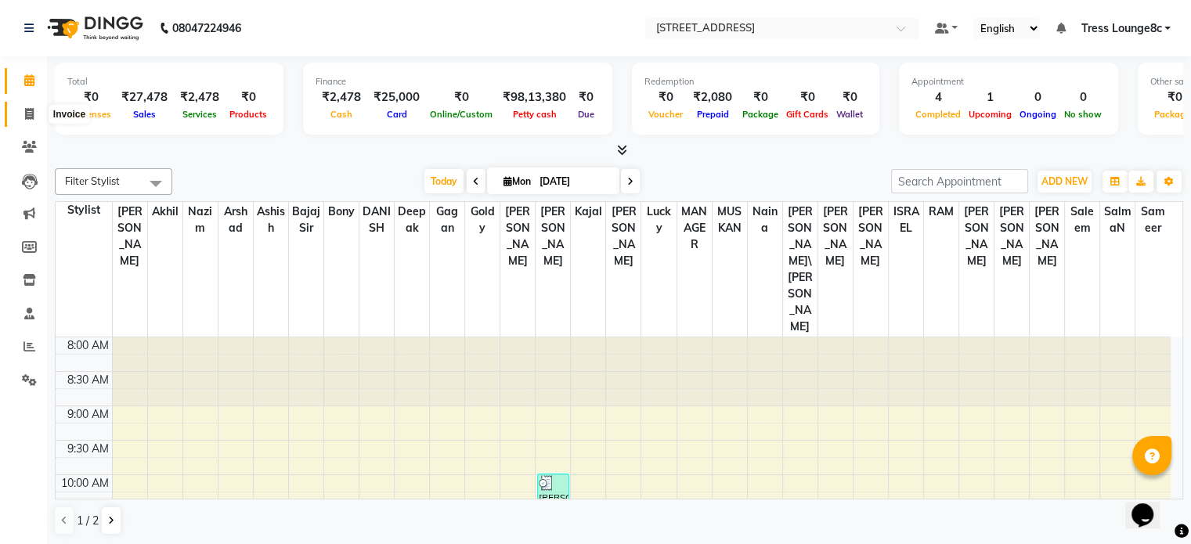
drag, startPoint x: 33, startPoint y: 114, endPoint x: 31, endPoint y: 89, distance: 24.3
click at [33, 114] on icon at bounding box center [29, 114] width 9 height 12
select select "5703"
select select "service"
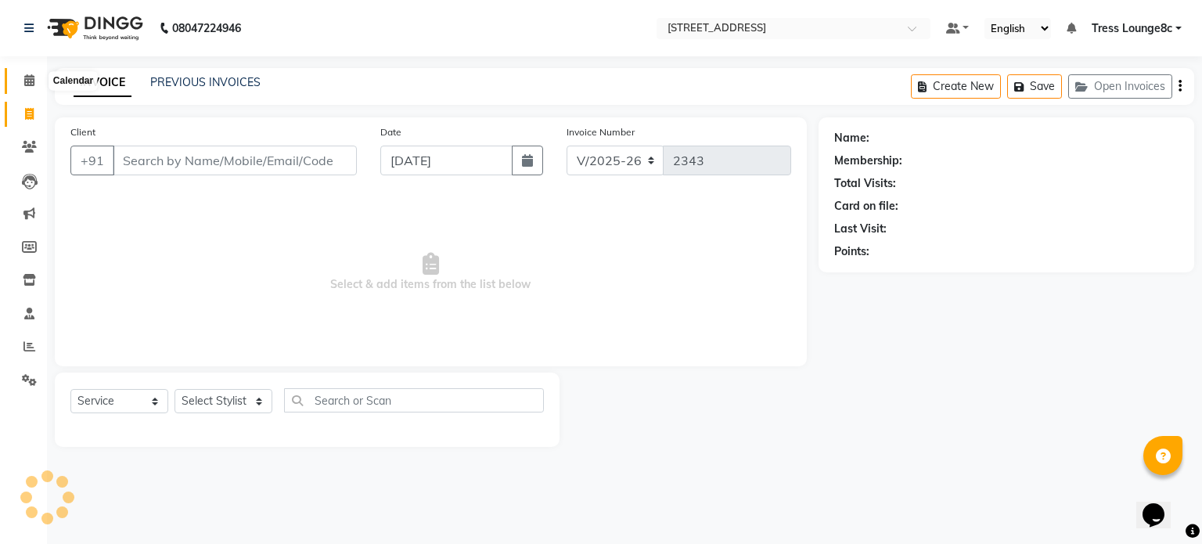
click at [31, 83] on icon at bounding box center [29, 80] width 10 height 12
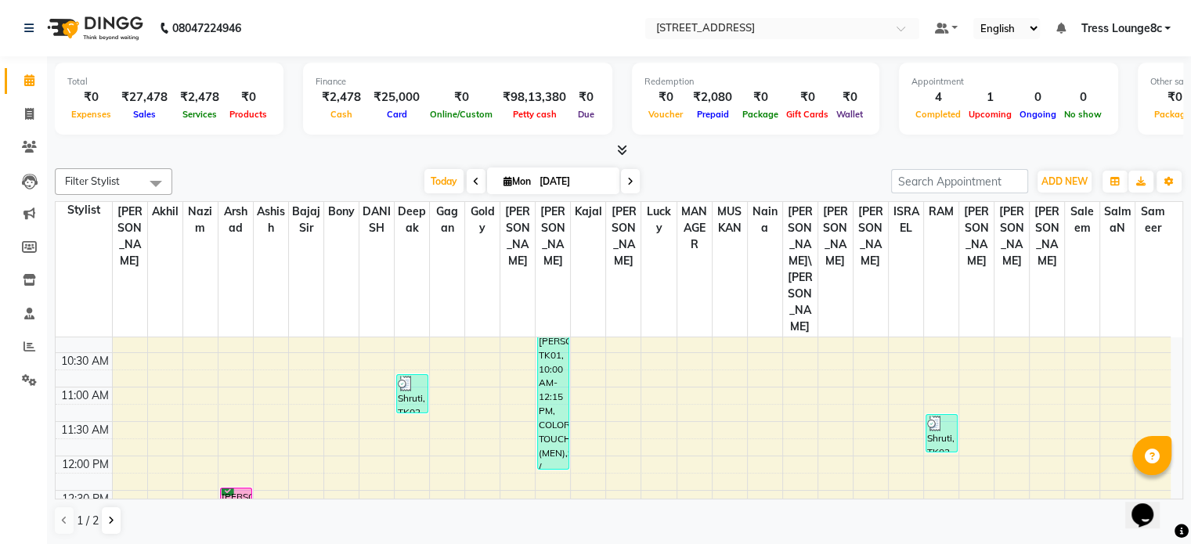
scroll to position [235, 0]
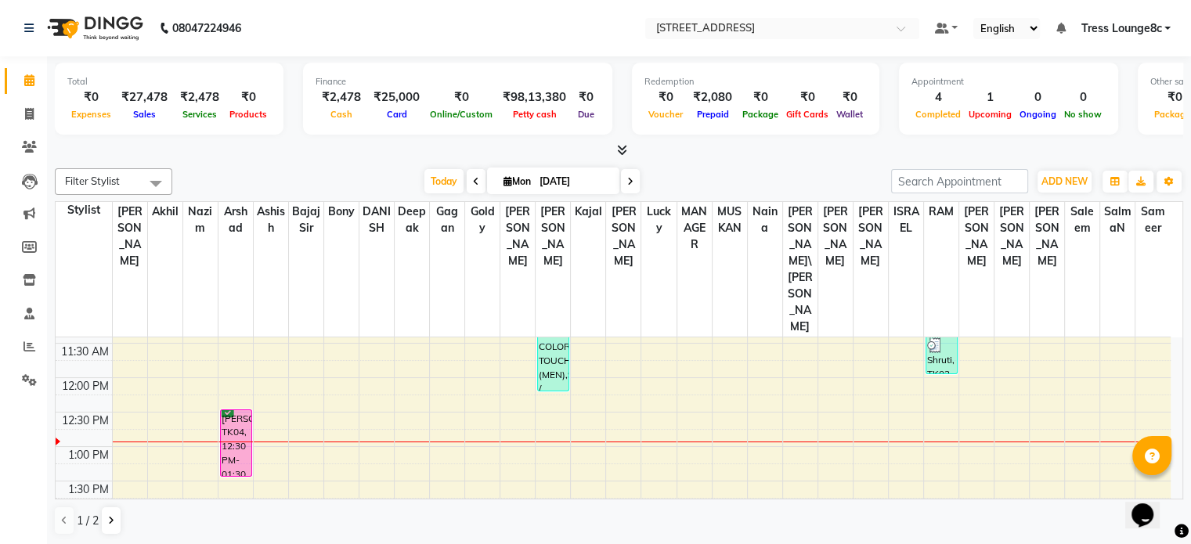
click at [323, 463] on td at bounding box center [641, 471] width 1058 height 17
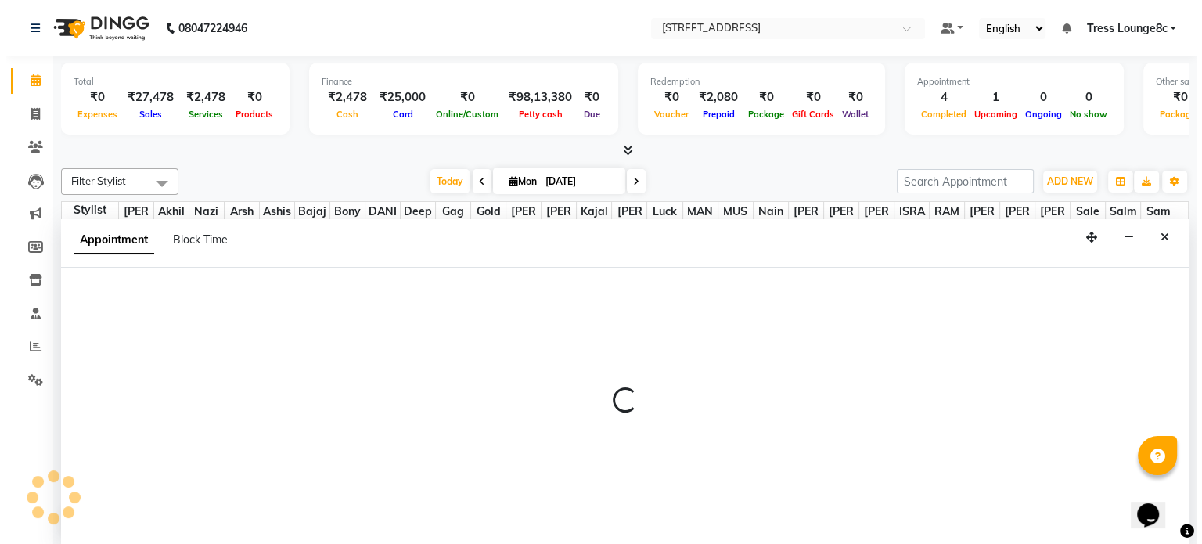
scroll to position [0, 0]
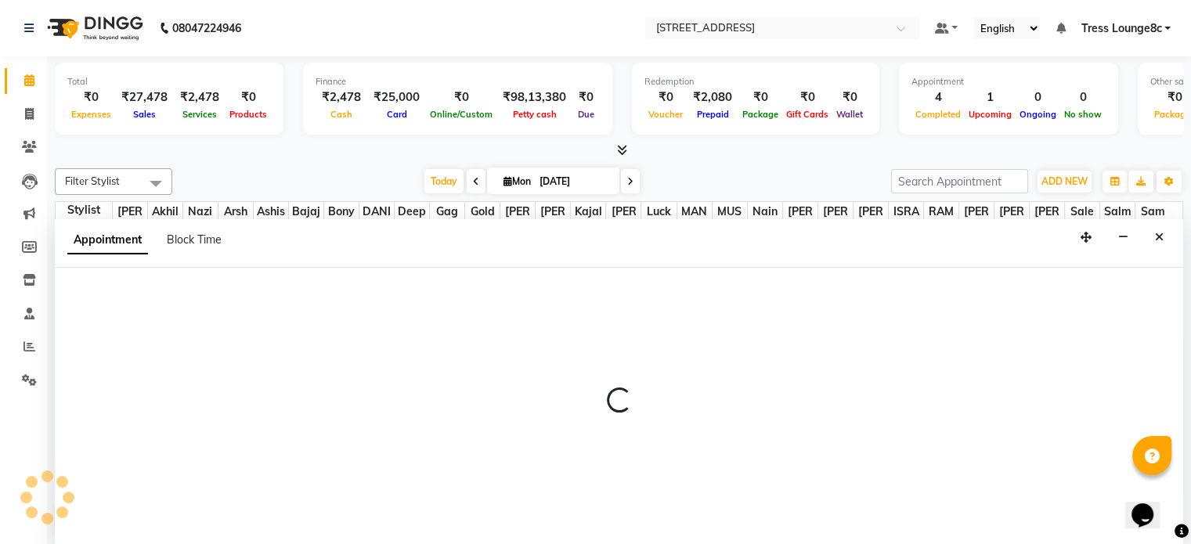
select select "44717"
select select "tentative"
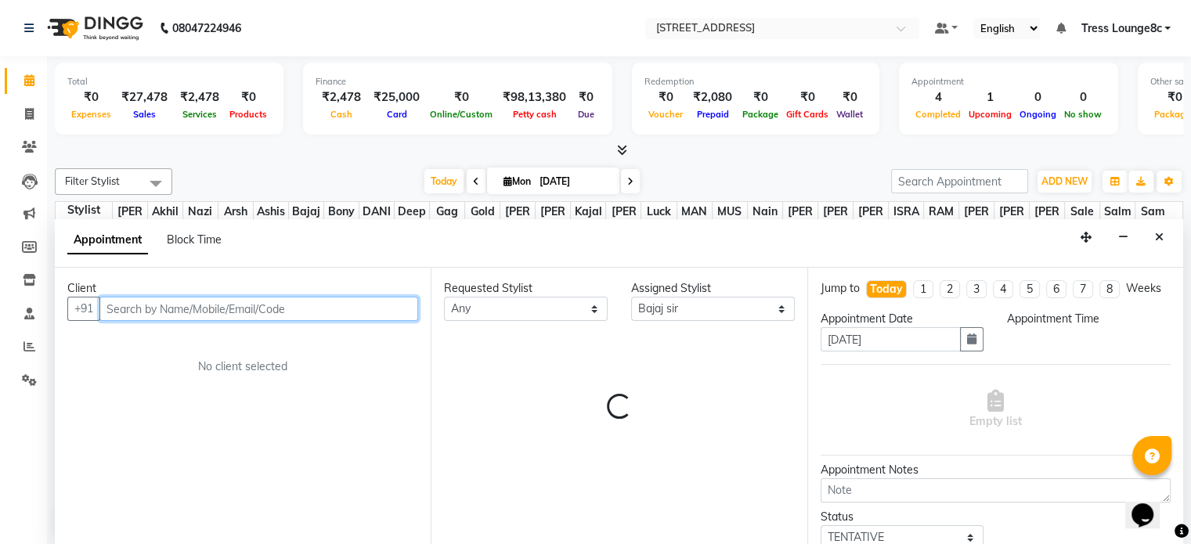
select select "780"
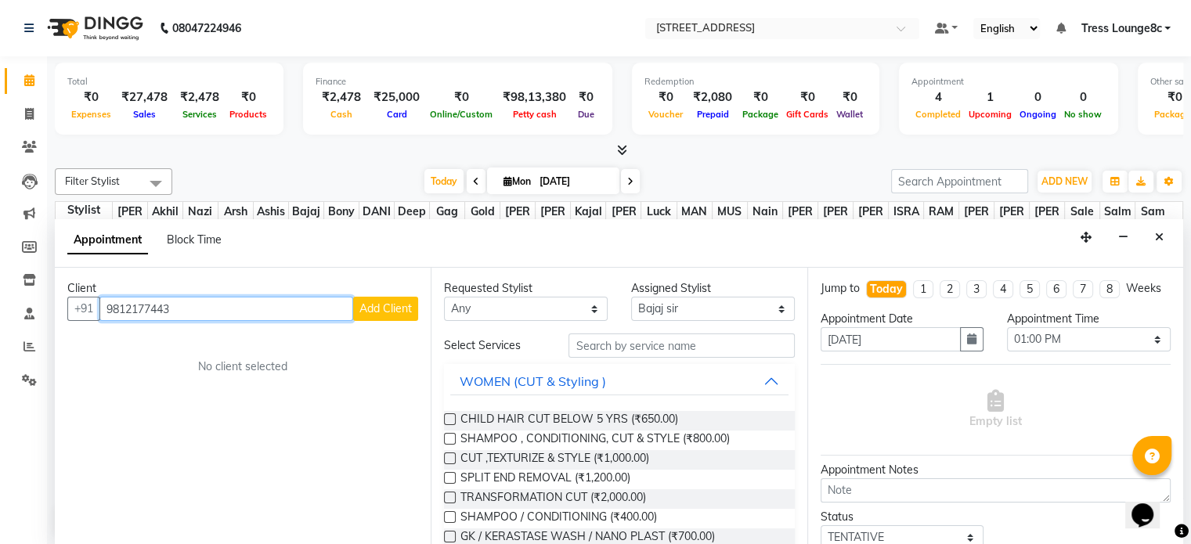
type input "9812177443"
click at [403, 308] on span "Add Client" at bounding box center [385, 308] width 52 height 14
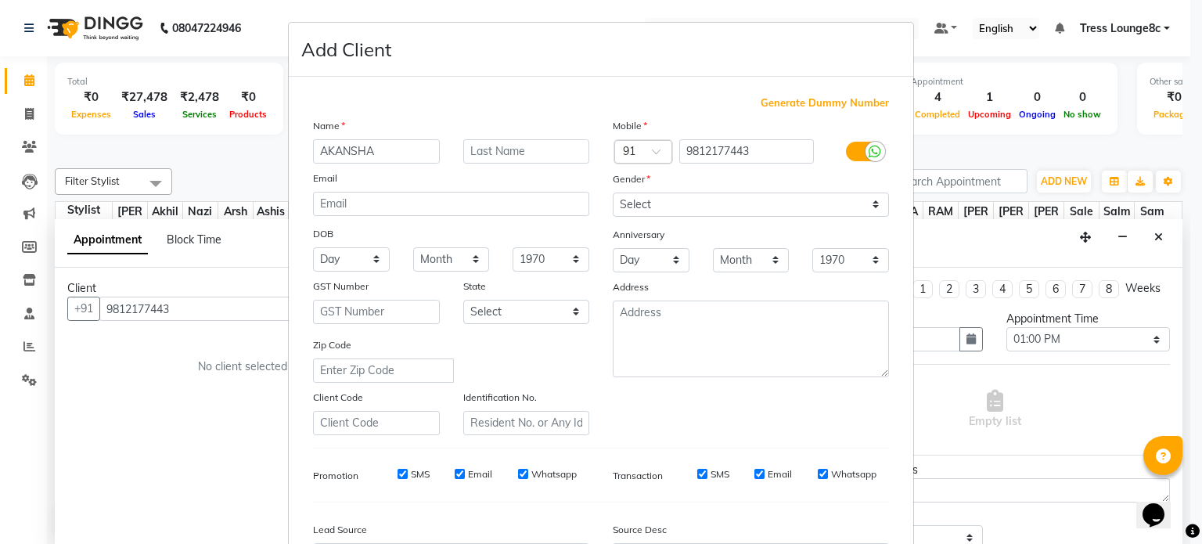
type input "AKANSHA"
click at [638, 203] on select "Select [DEMOGRAPHIC_DATA] [DEMOGRAPHIC_DATA] Other Prefer Not To Say" at bounding box center [751, 205] width 276 height 24
select select "[DEMOGRAPHIC_DATA]"
click at [613, 193] on select "Select [DEMOGRAPHIC_DATA] [DEMOGRAPHIC_DATA] Other Prefer Not To Say" at bounding box center [751, 205] width 276 height 24
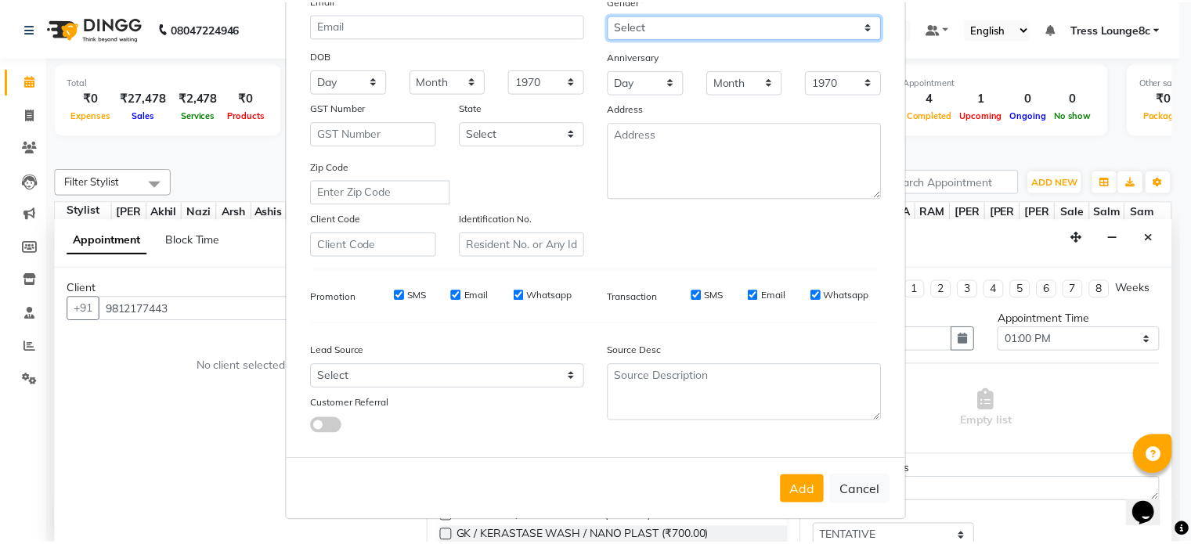
scroll to position [186, 0]
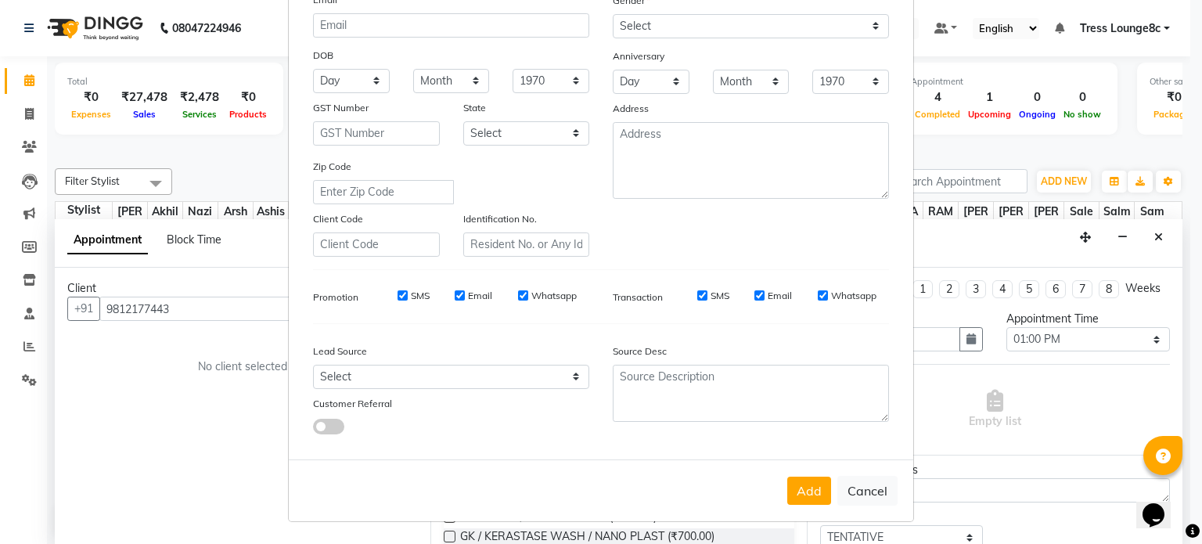
drag, startPoint x: 808, startPoint y: 488, endPoint x: 773, endPoint y: 492, distance: 35.4
click at [809, 488] on button "Add" at bounding box center [810, 491] width 44 height 28
select select
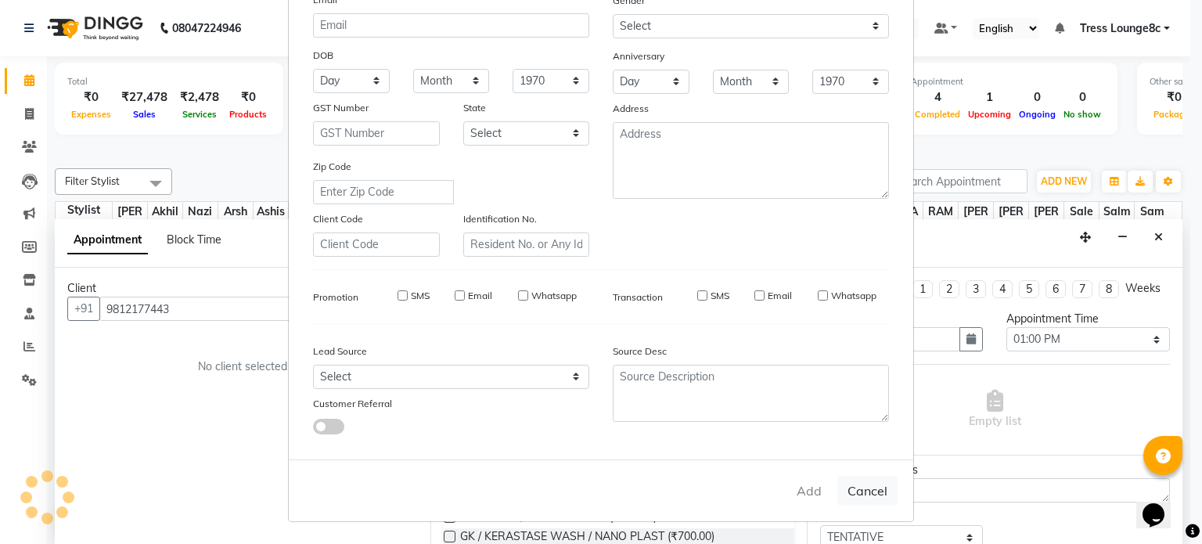
select select
checkbox input "false"
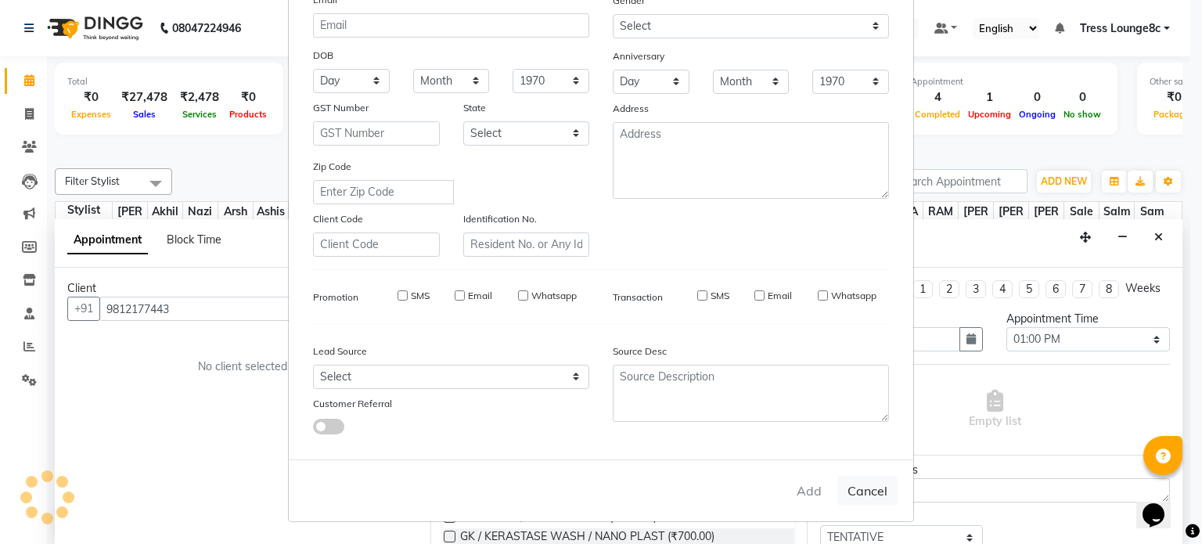
checkbox input "false"
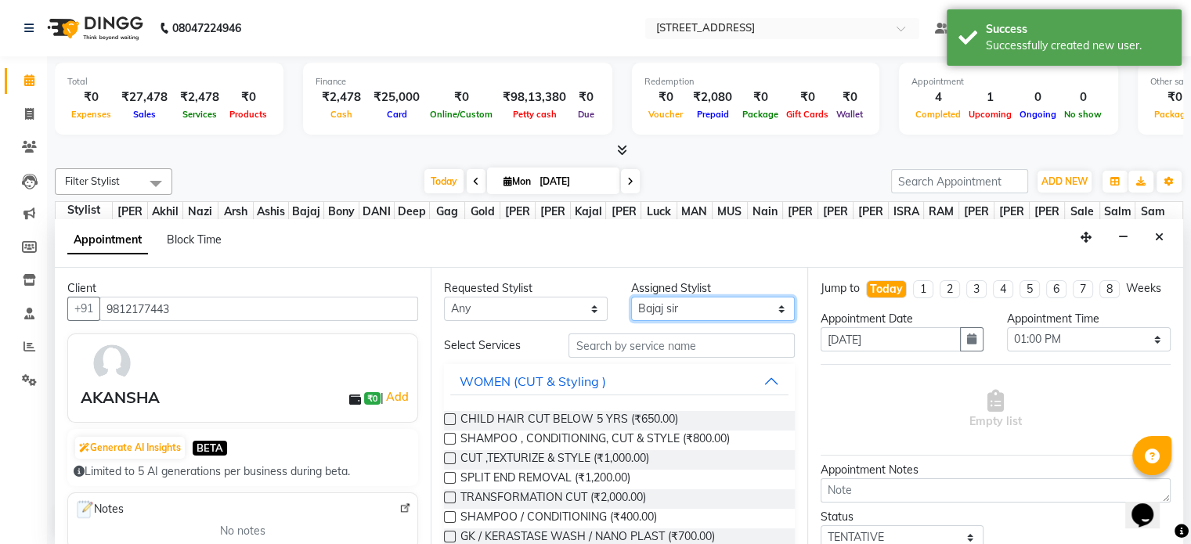
click at [687, 308] on select "Select [PERSON_NAME] [PERSON_NAME] [PERSON_NAME] [PERSON_NAME] sir Bony DANISH …" at bounding box center [713, 309] width 164 height 24
select select "39097"
click at [631, 297] on select "Select [PERSON_NAME] [PERSON_NAME] [PERSON_NAME] [PERSON_NAME] sir Bony DANISH …" at bounding box center [713, 309] width 164 height 24
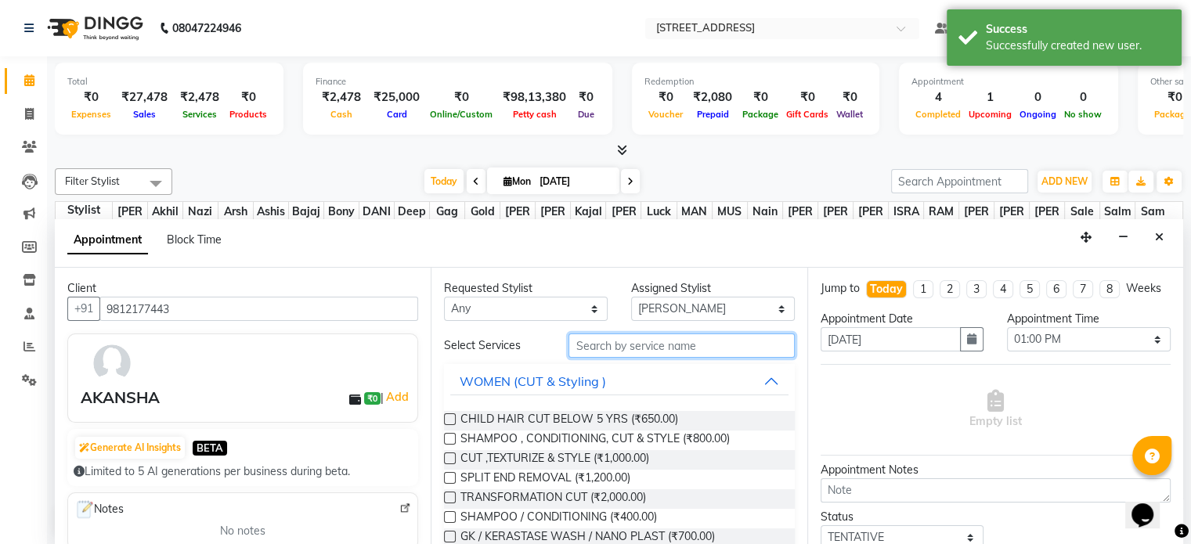
click at [652, 348] on input "text" at bounding box center [680, 345] width 225 height 24
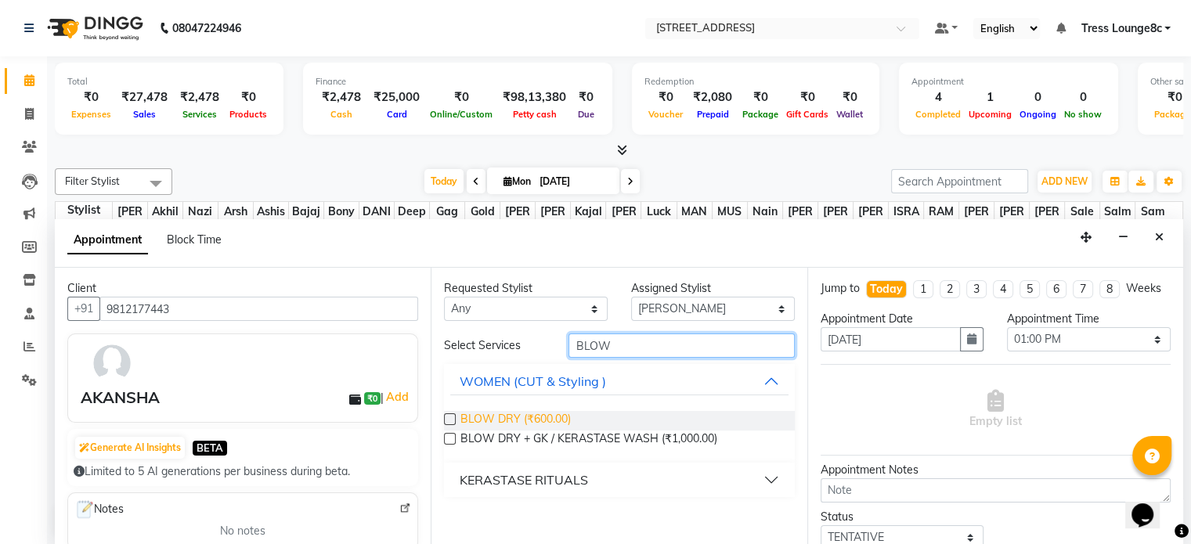
type input "BLOW"
click at [538, 413] on span "BLOW DRY (₹600.00)" at bounding box center [515, 421] width 110 height 20
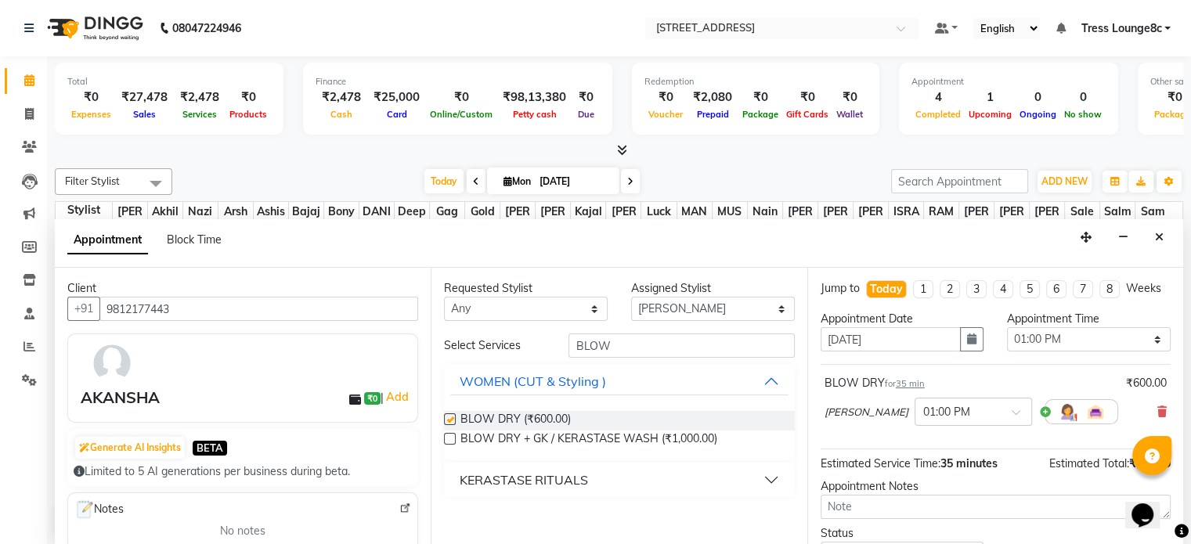
checkbox input "false"
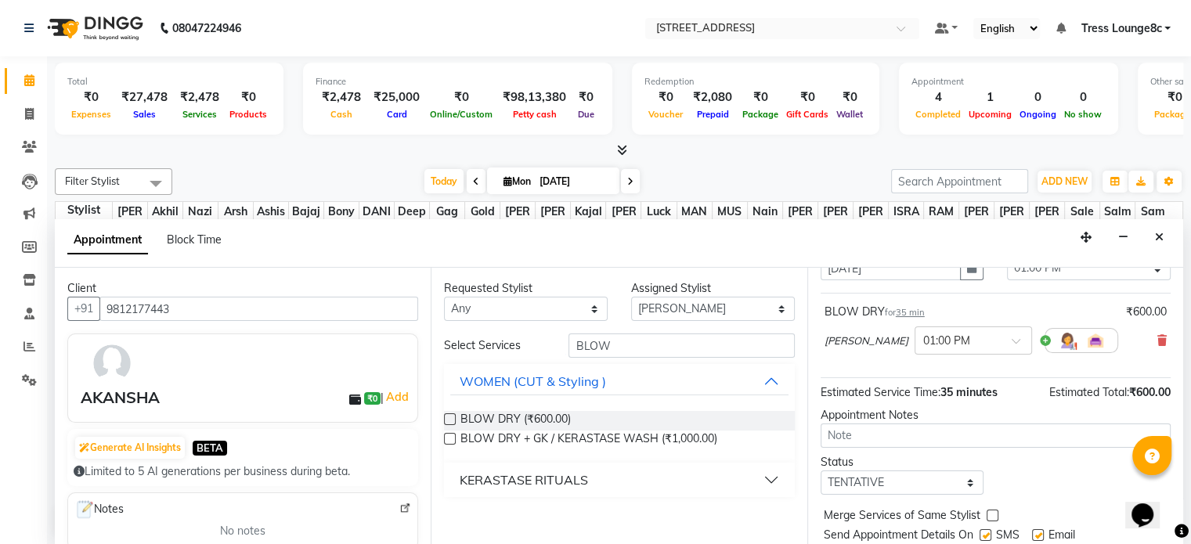
scroll to position [133, 0]
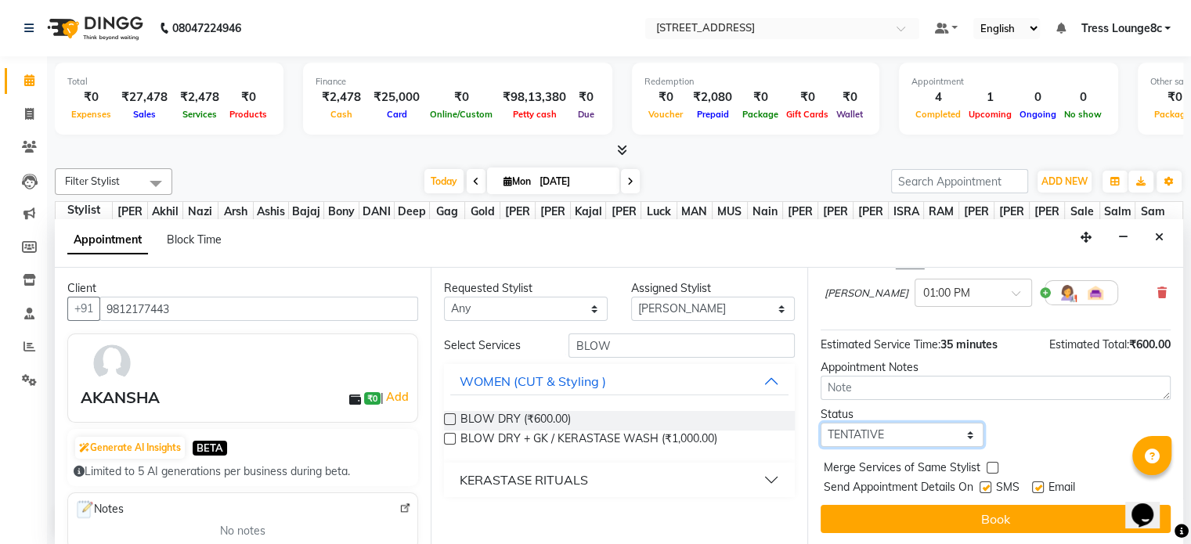
click at [882, 429] on select "Select TENTATIVE CONFIRM CHECK-IN UPCOMING" at bounding box center [902, 435] width 164 height 24
select select "confirm booking"
click at [820, 423] on select "Select TENTATIVE CONFIRM CHECK-IN UPCOMING" at bounding box center [902, 435] width 164 height 24
click at [986, 485] on label at bounding box center [985, 487] width 12 height 12
click at [986, 485] on input "checkbox" at bounding box center [984, 489] width 10 height 10
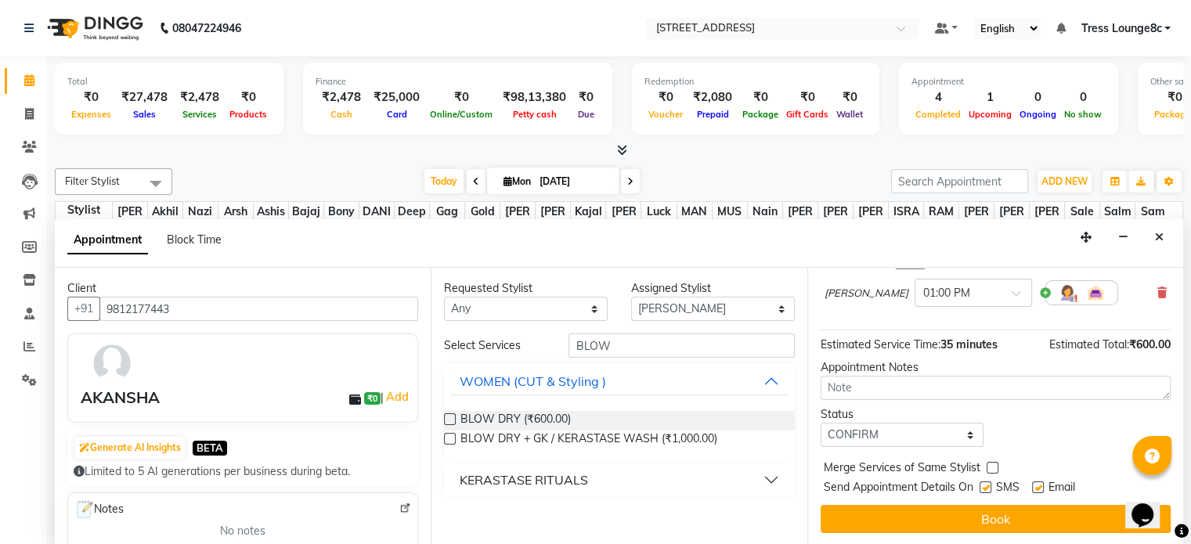
checkbox input "false"
click at [993, 463] on label at bounding box center [992, 468] width 12 height 12
click at [993, 464] on input "checkbox" at bounding box center [991, 469] width 10 height 10
checkbox input "true"
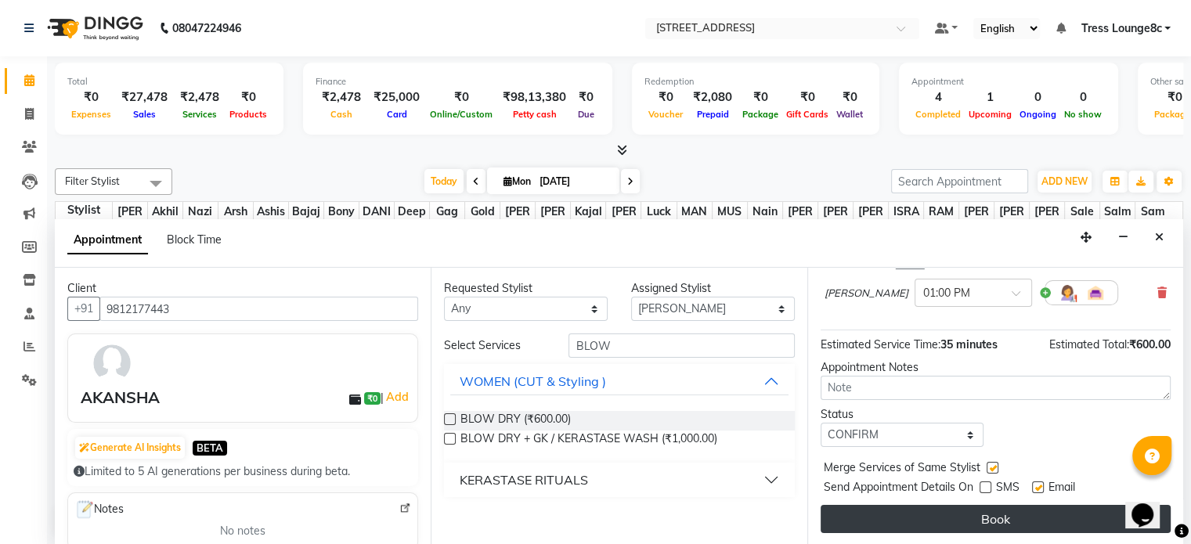
click at [1014, 514] on button "Book" at bounding box center [995, 519] width 350 height 28
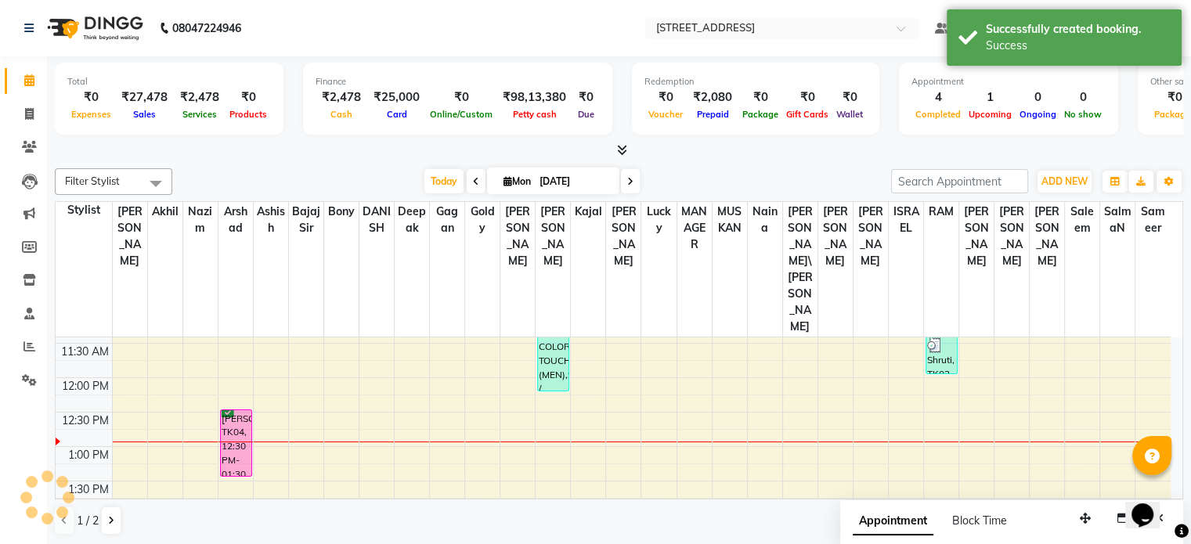
scroll to position [0, 0]
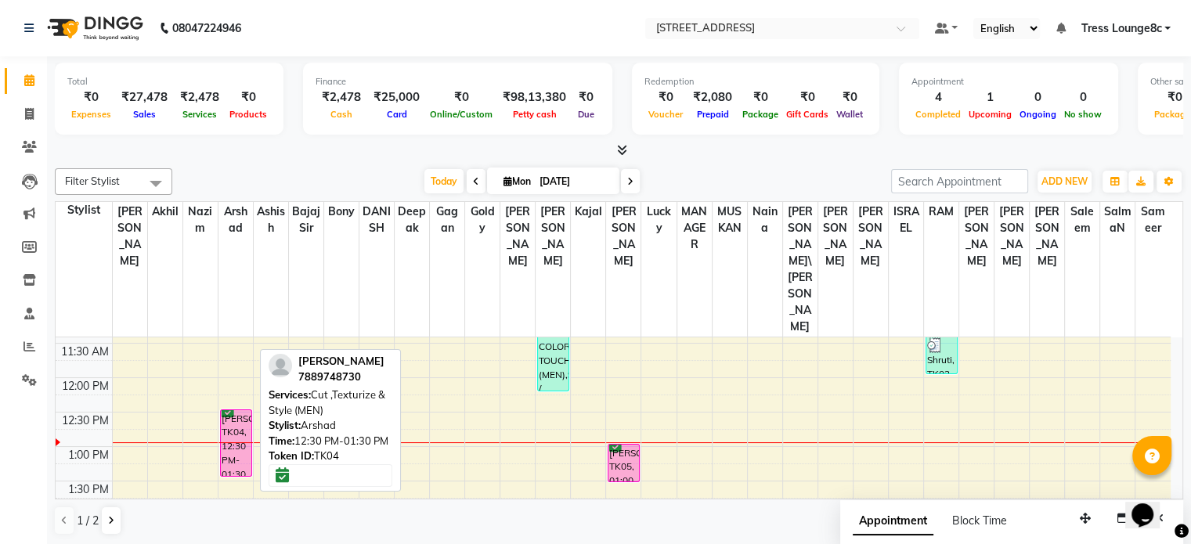
click at [236, 410] on div "[PERSON_NAME], TK04, 12:30 PM-01:30 PM, Cut ,Texturize & Style (MEN)" at bounding box center [236, 443] width 31 height 66
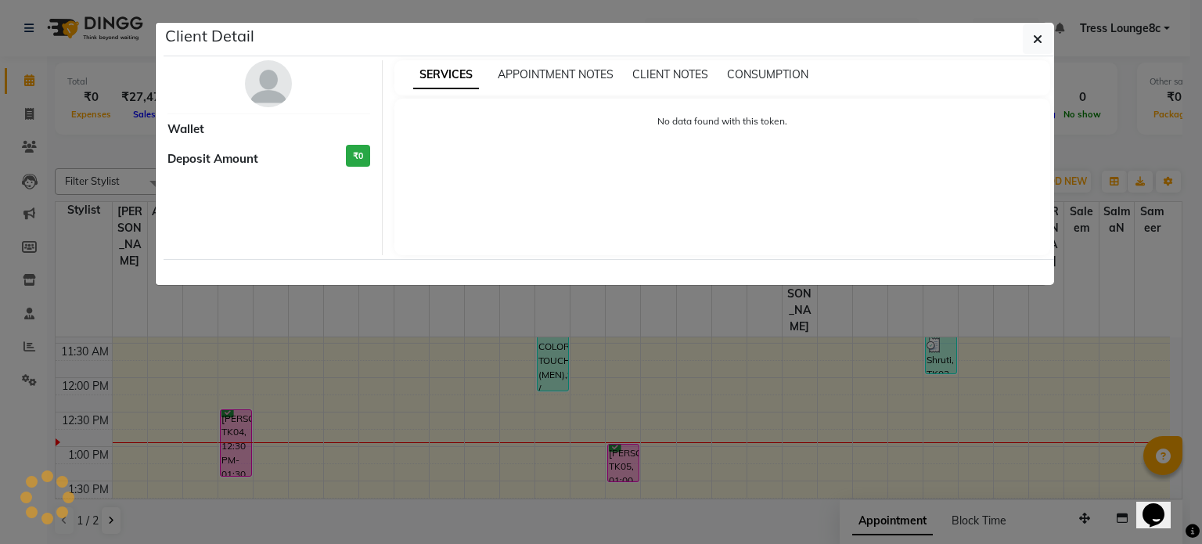
select select "6"
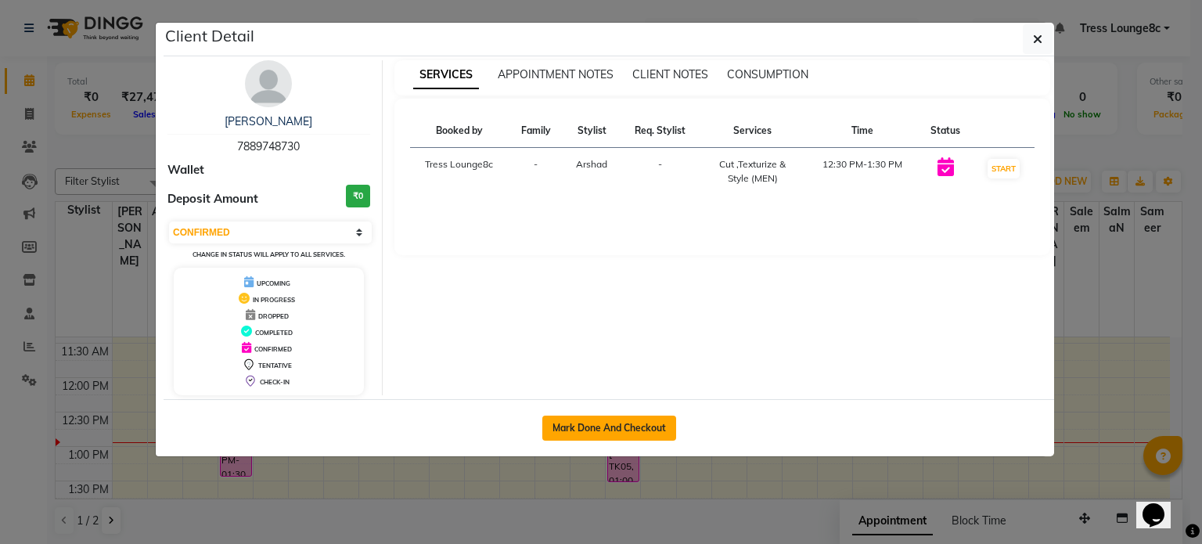
click at [629, 420] on button "Mark Done And Checkout" at bounding box center [610, 428] width 134 height 25
select select "service"
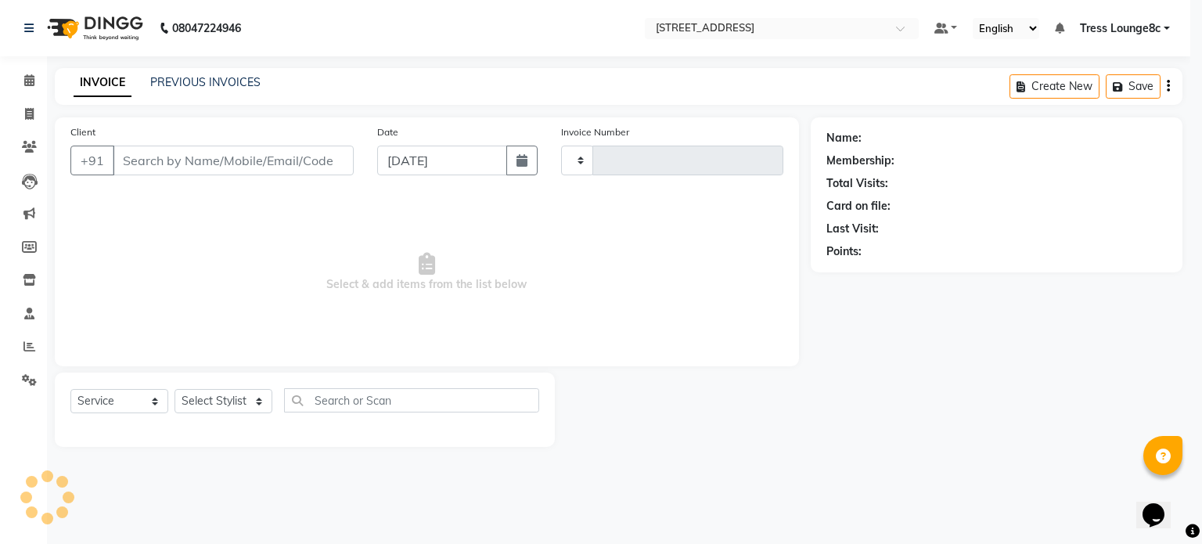
type input "2343"
select select "5703"
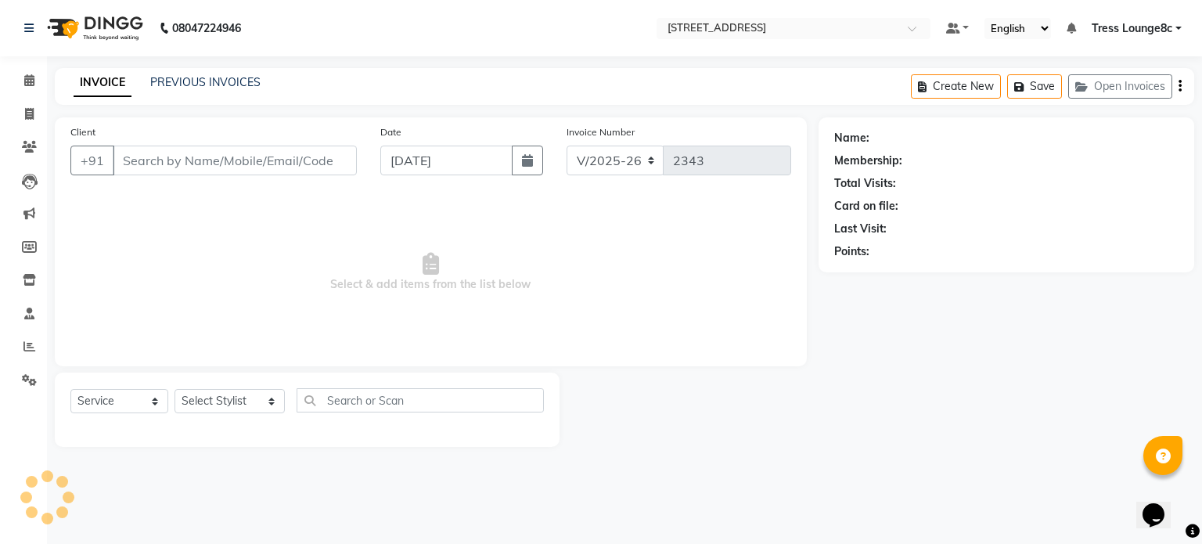
type input "7889748730"
select select "62026"
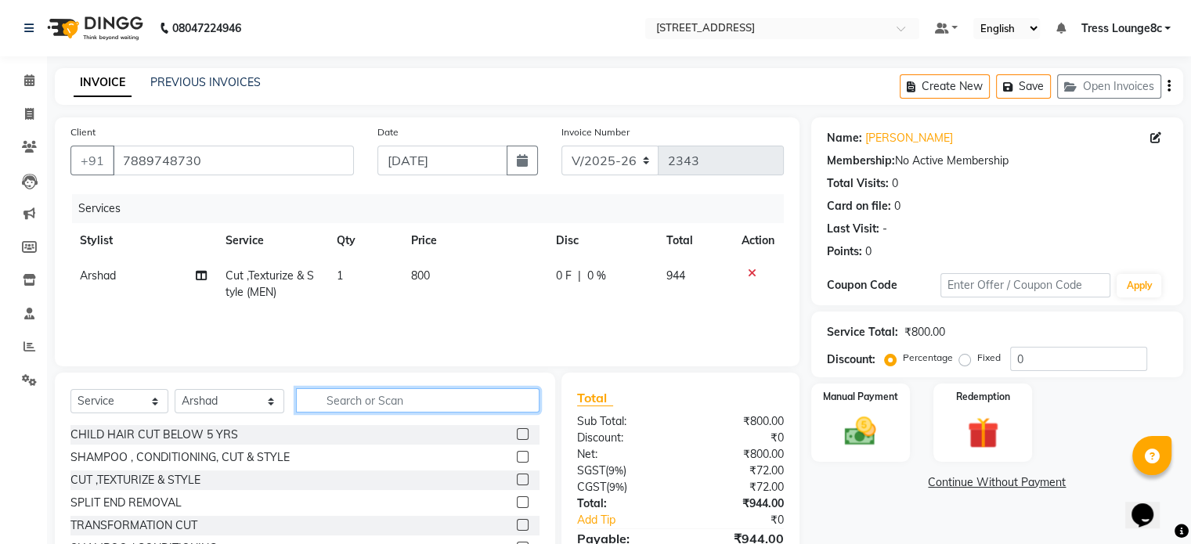
click at [338, 406] on input "text" at bounding box center [417, 400] width 243 height 24
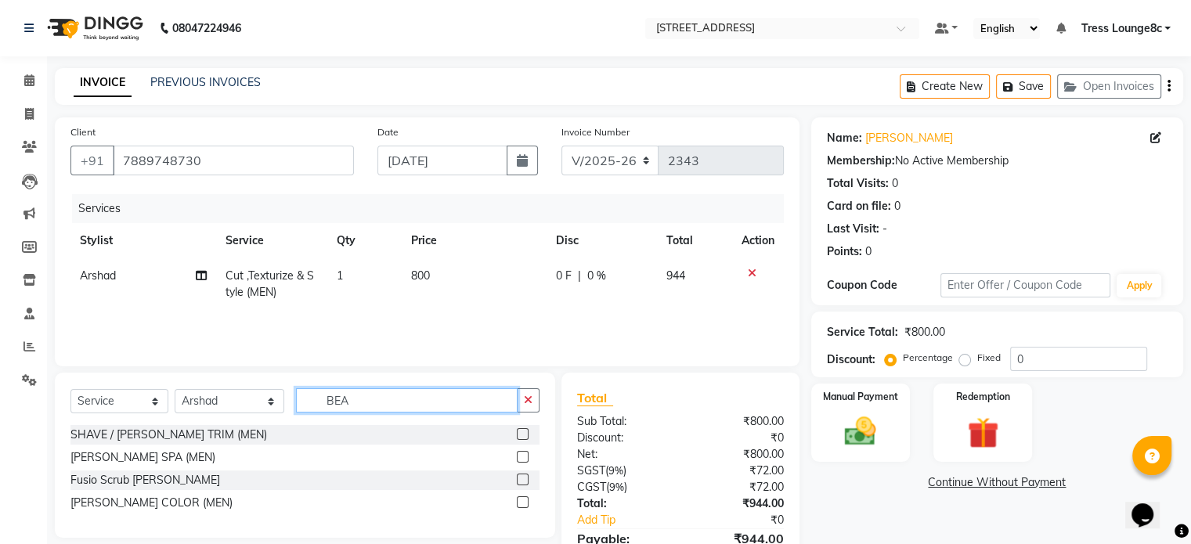
type input "BEA"
click at [526, 437] on label at bounding box center [523, 434] width 12 height 12
click at [526, 437] on input "checkbox" at bounding box center [522, 435] width 10 height 10
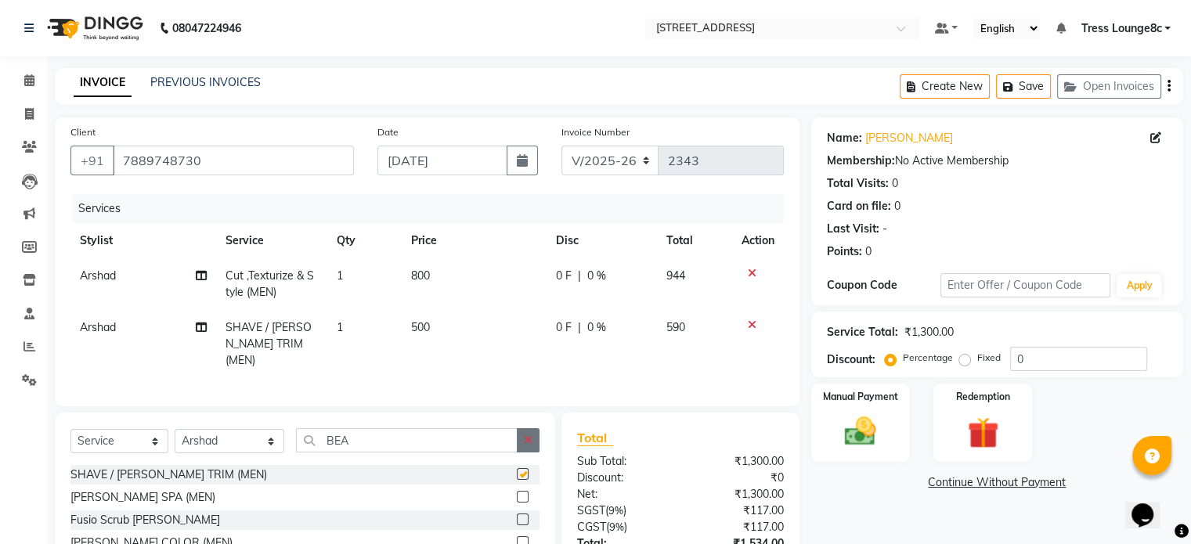
checkbox input "false"
click at [864, 428] on img at bounding box center [860, 432] width 52 height 38
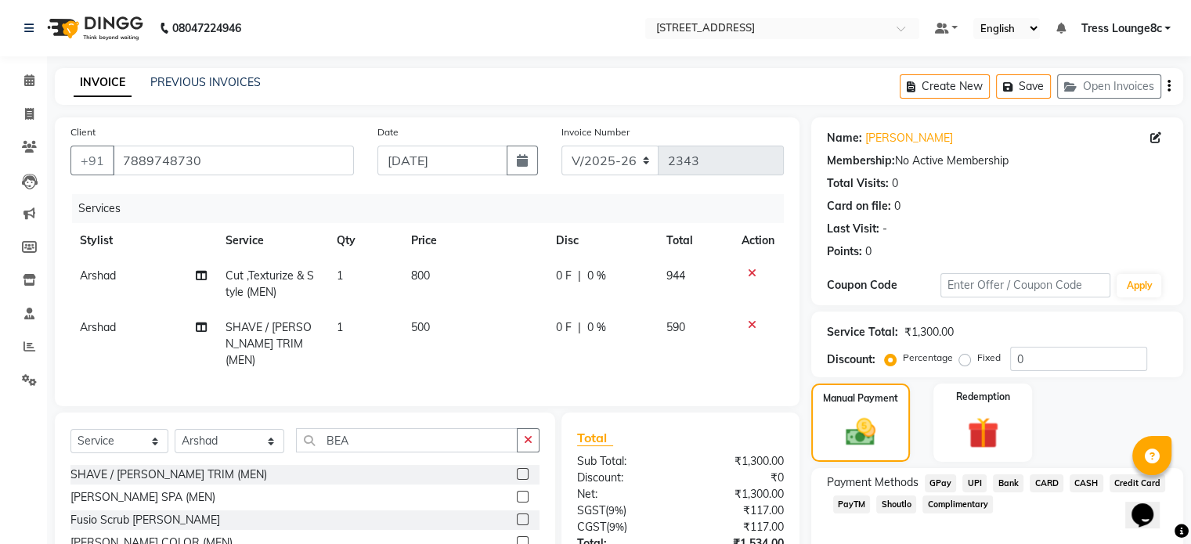
scroll to position [117, 0]
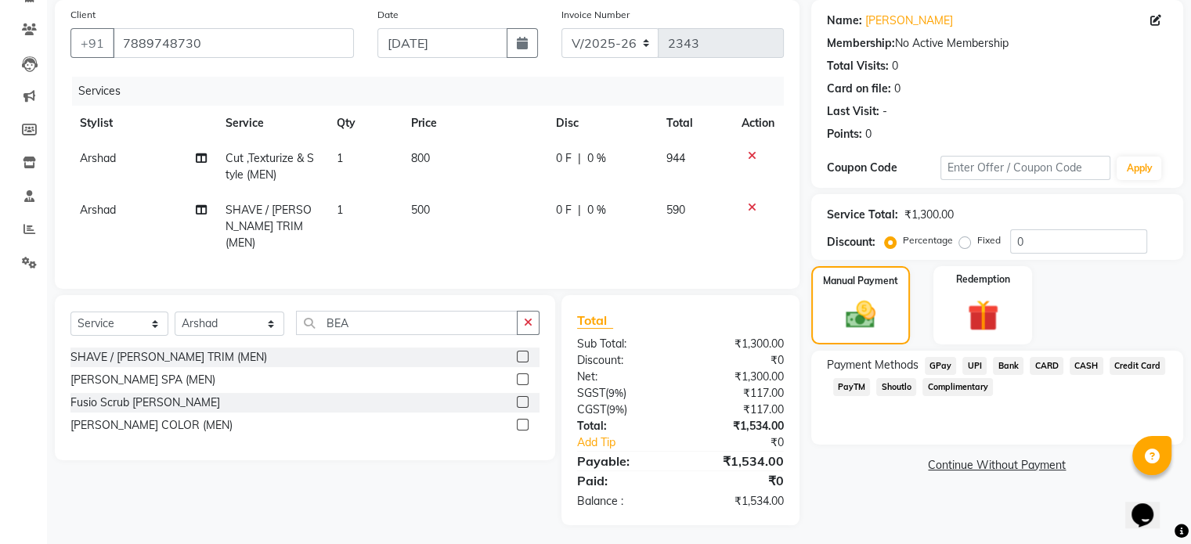
click at [1043, 366] on span "CARD" at bounding box center [1046, 366] width 34 height 18
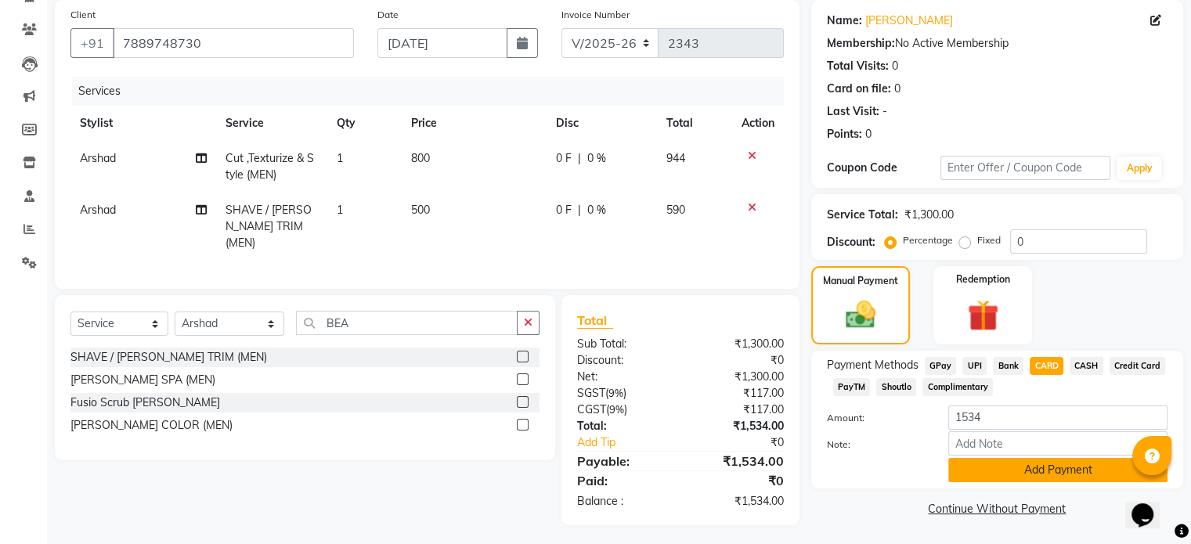
click at [1046, 474] on button "Add Payment" at bounding box center [1057, 470] width 219 height 24
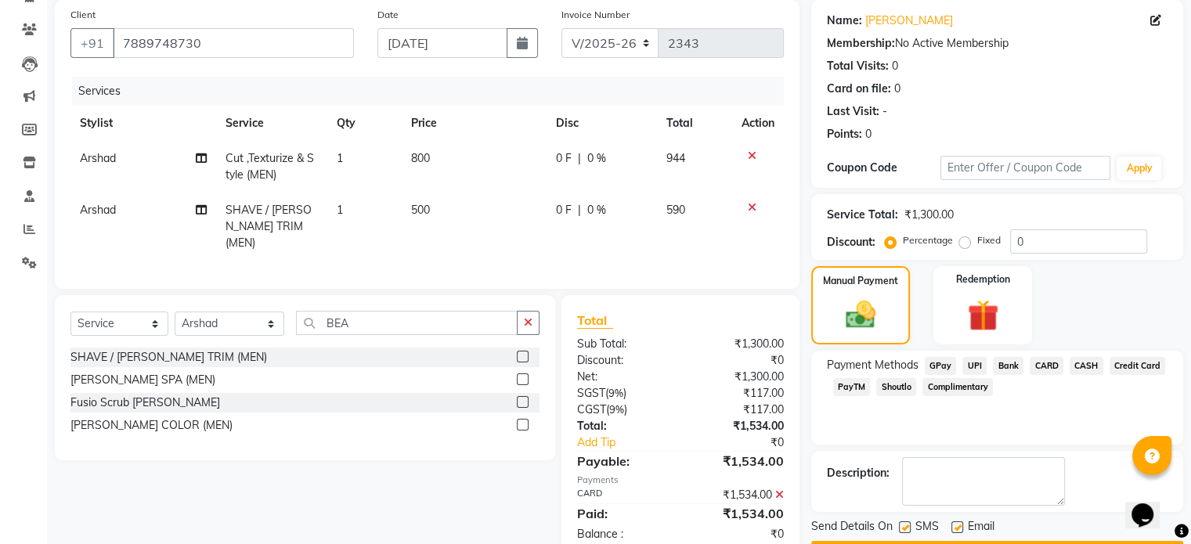
scroll to position [160, 0]
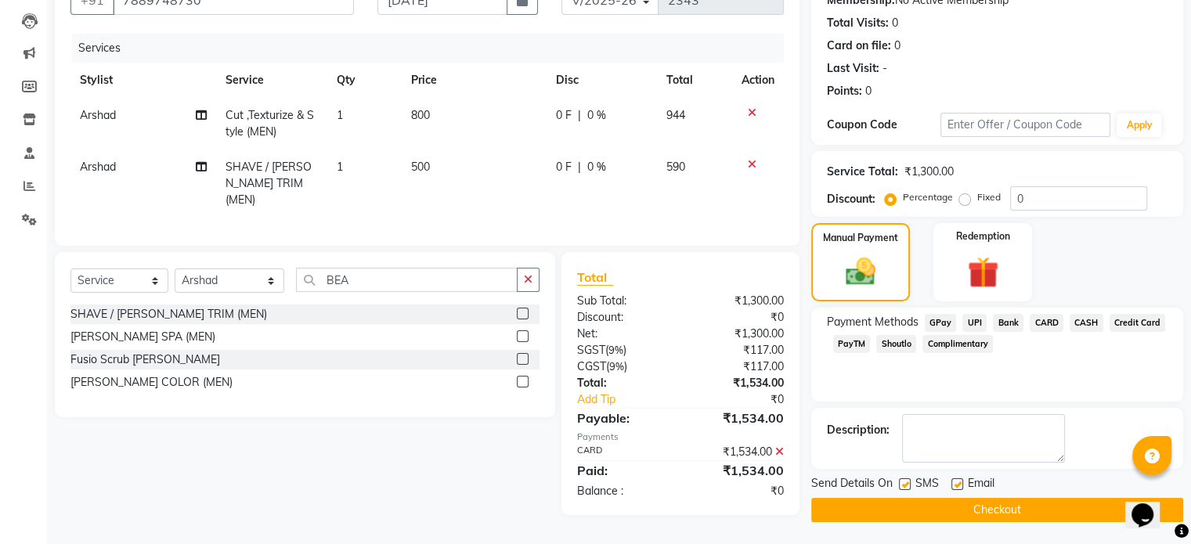
click at [994, 509] on button "Checkout" at bounding box center [997, 510] width 372 height 24
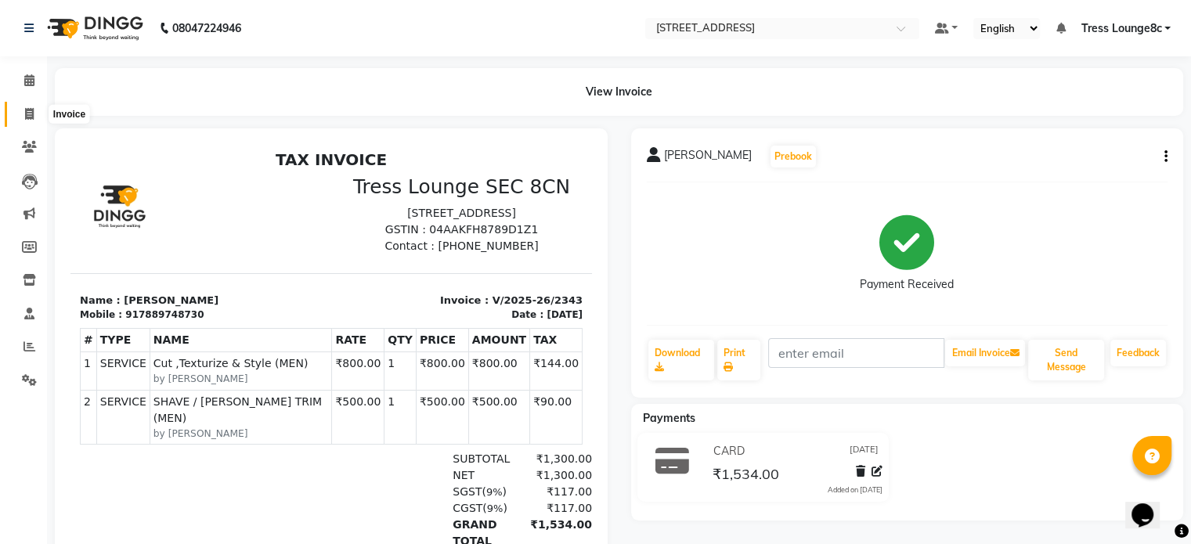
click at [33, 112] on icon at bounding box center [29, 114] width 9 height 12
select select "service"
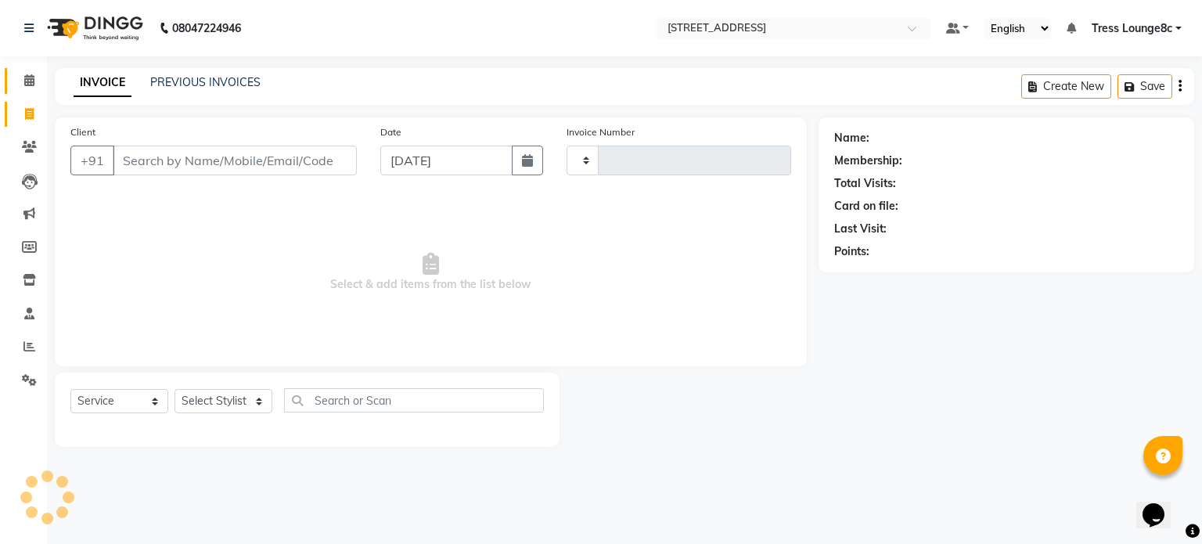
type input "2344"
select select "5703"
click at [32, 79] on icon at bounding box center [29, 80] width 10 height 12
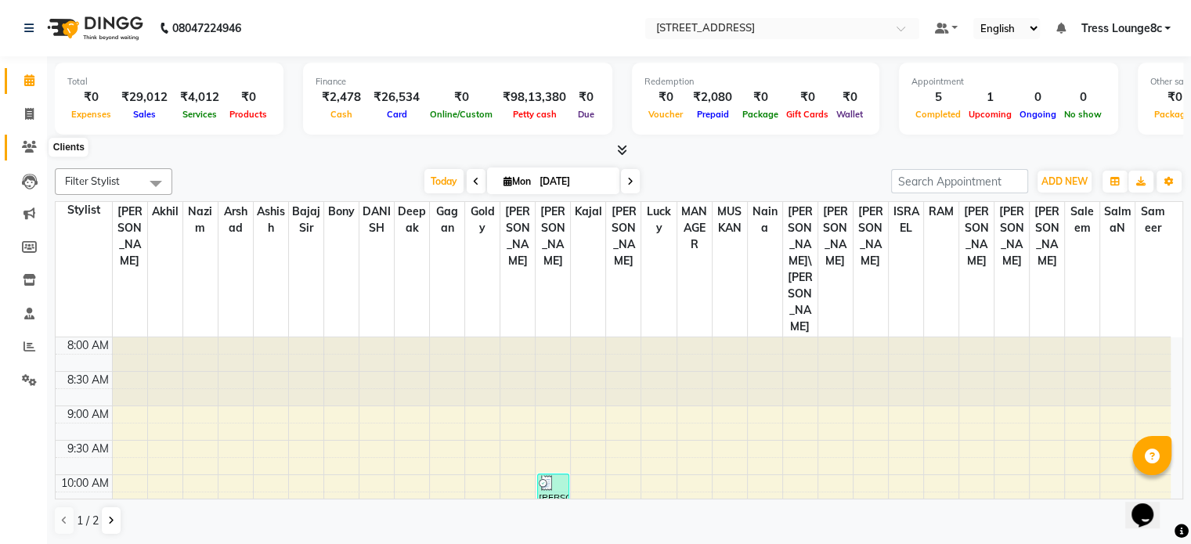
click at [33, 146] on icon at bounding box center [29, 147] width 15 height 12
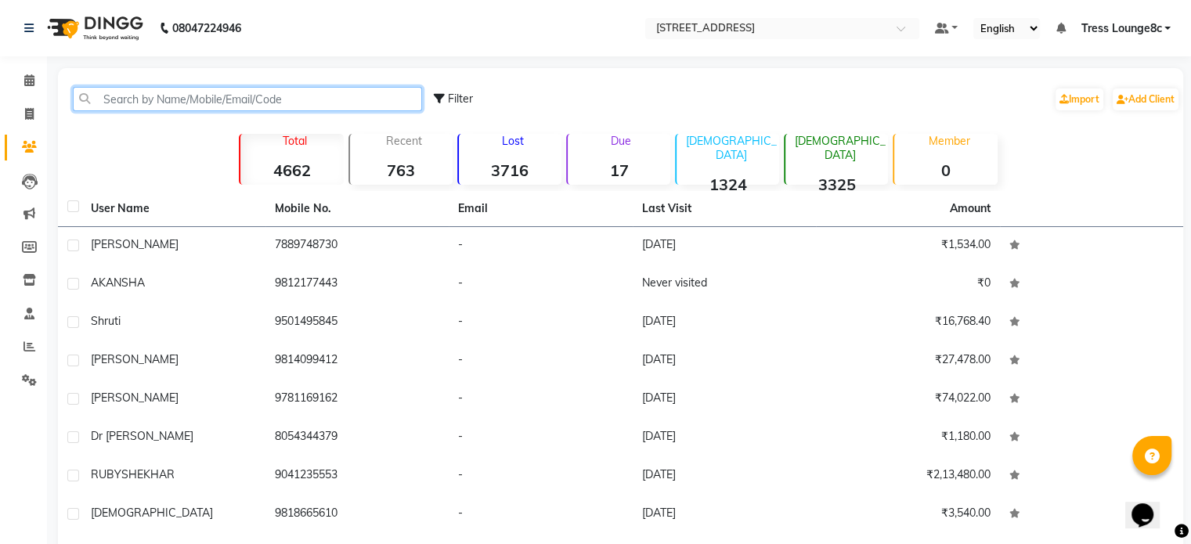
click at [251, 101] on input "text" at bounding box center [247, 99] width 349 height 24
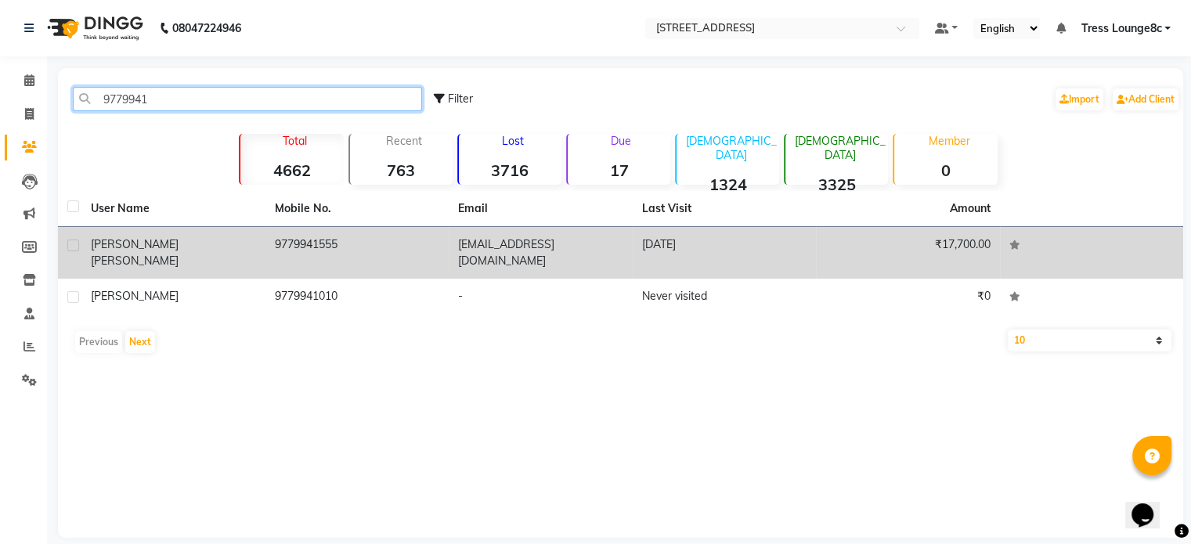
type input "9779941"
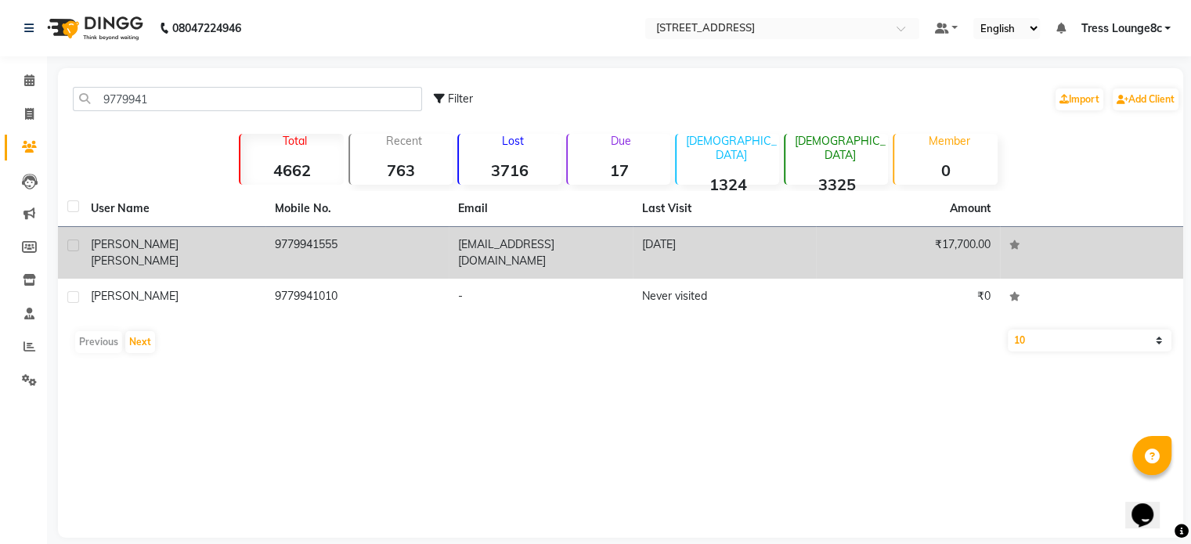
click at [545, 242] on td "sukhmani19@yahoo.com" at bounding box center [541, 253] width 184 height 52
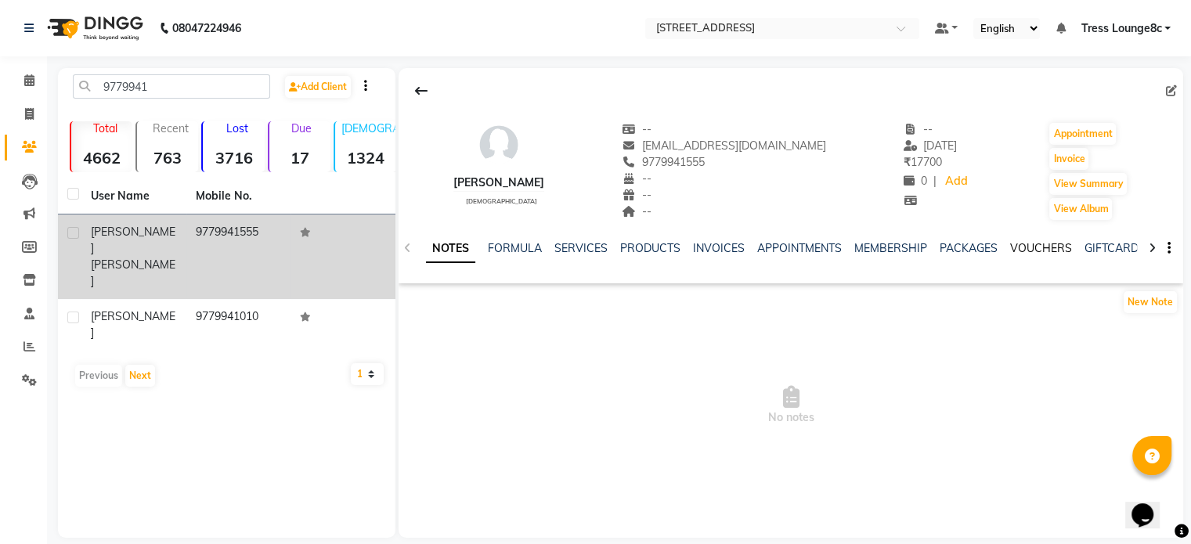
click at [1029, 251] on link "VOUCHERS" at bounding box center [1041, 248] width 62 height 14
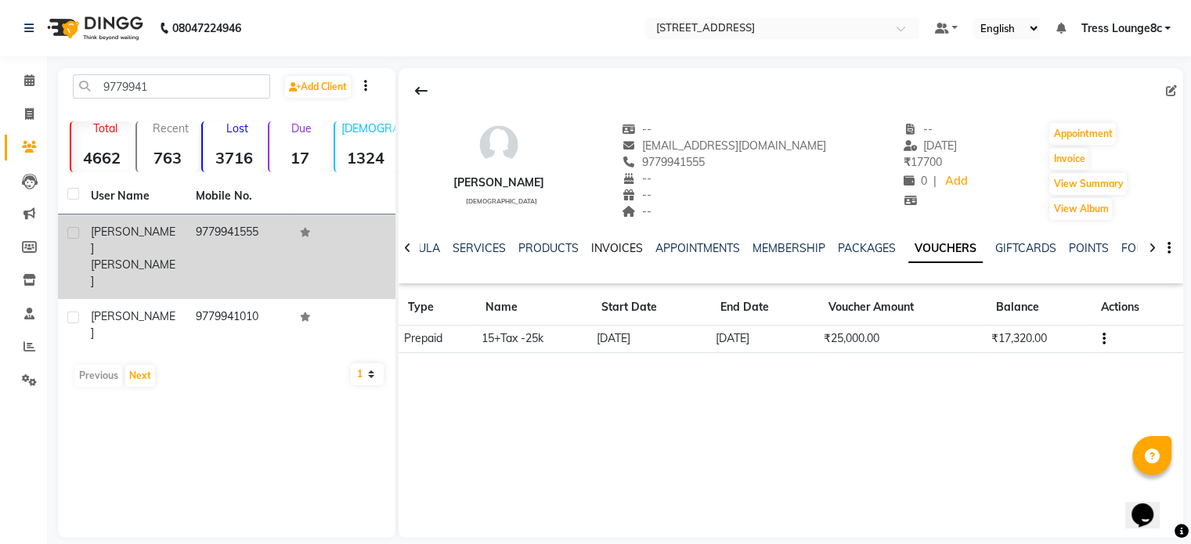
click at [599, 249] on link "INVOICES" at bounding box center [617, 248] width 52 height 14
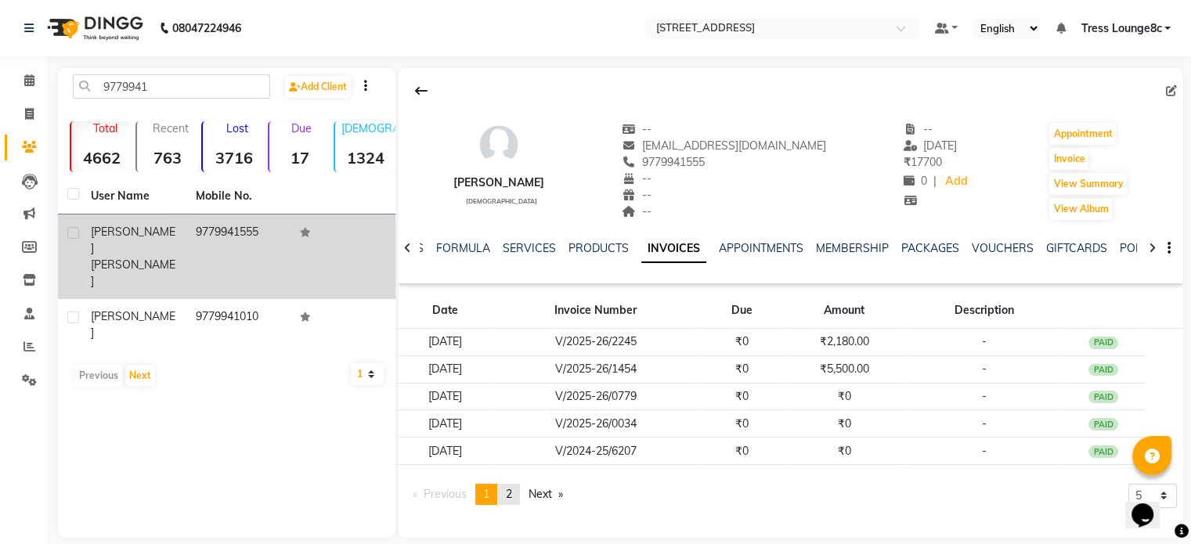
click at [508, 490] on link "page 2" at bounding box center [509, 494] width 22 height 21
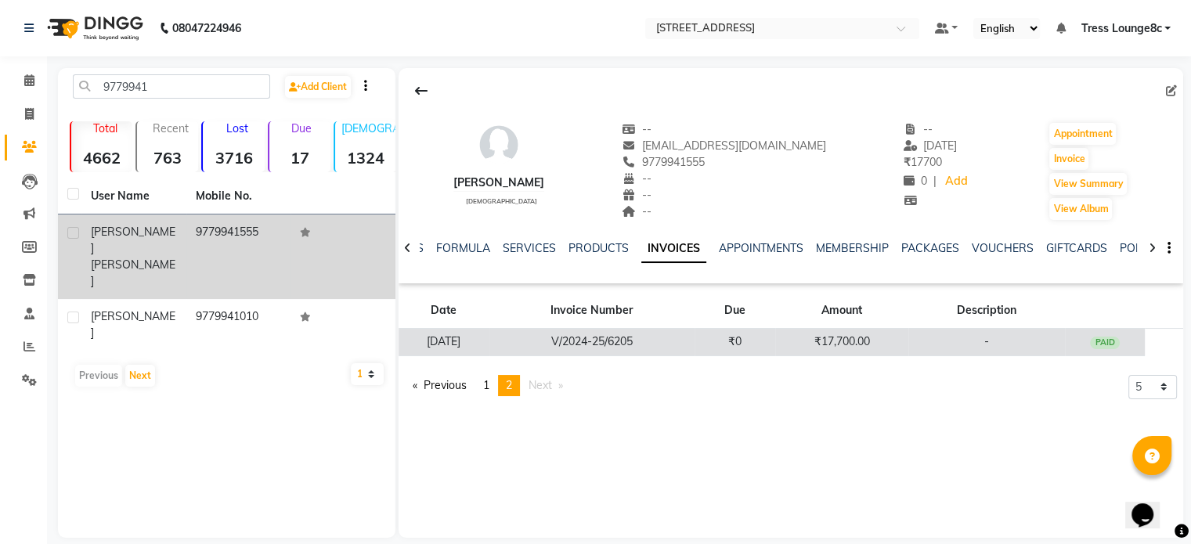
click at [802, 344] on td "₹17,700.00" at bounding box center [841, 342] width 133 height 27
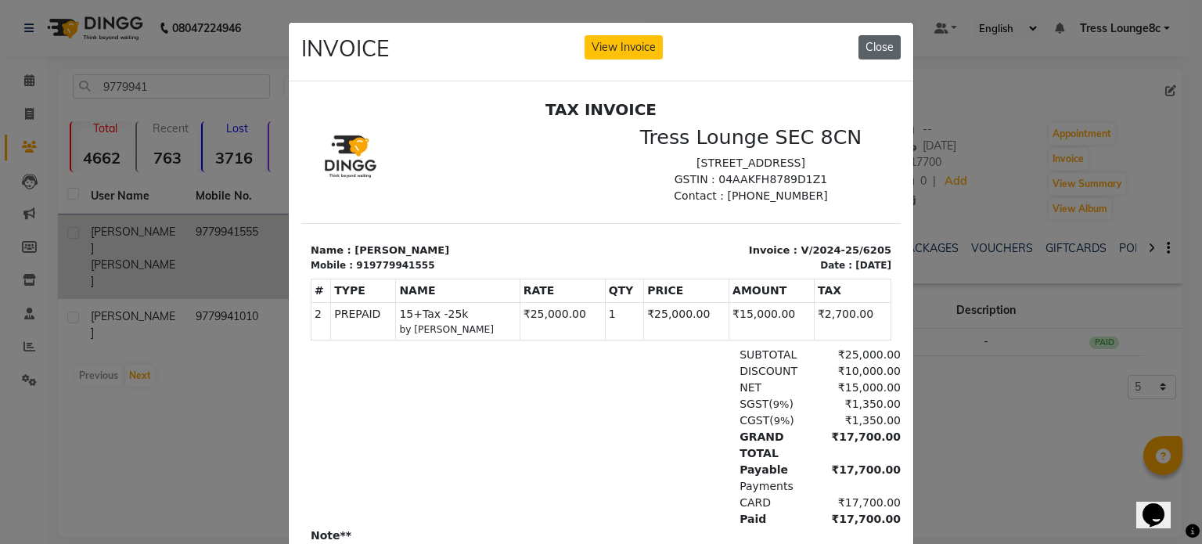
click at [874, 49] on button "Close" at bounding box center [880, 47] width 42 height 24
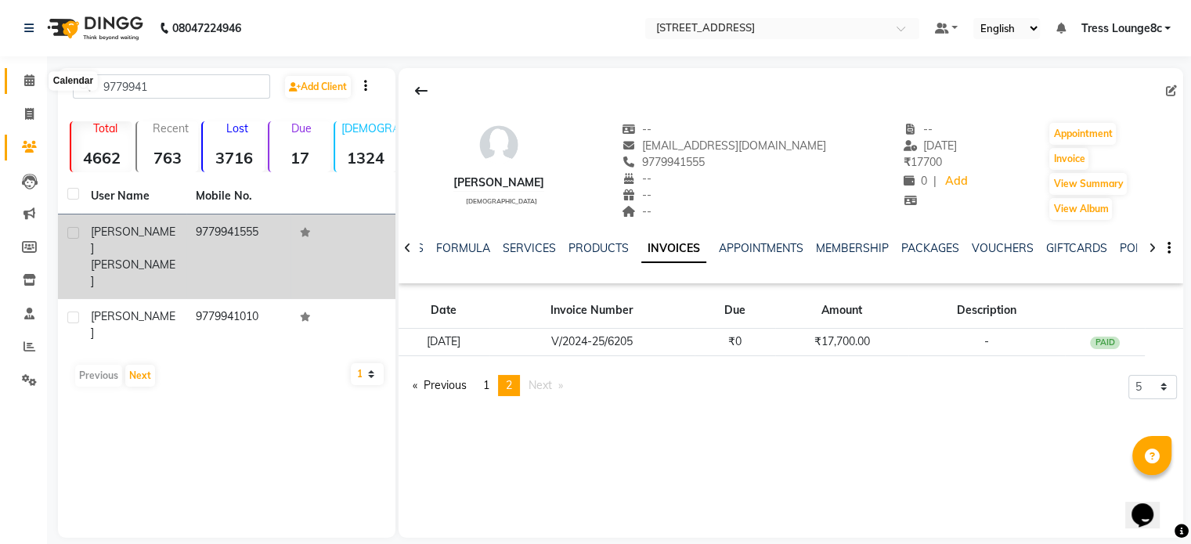
click at [30, 84] on icon at bounding box center [29, 80] width 10 height 12
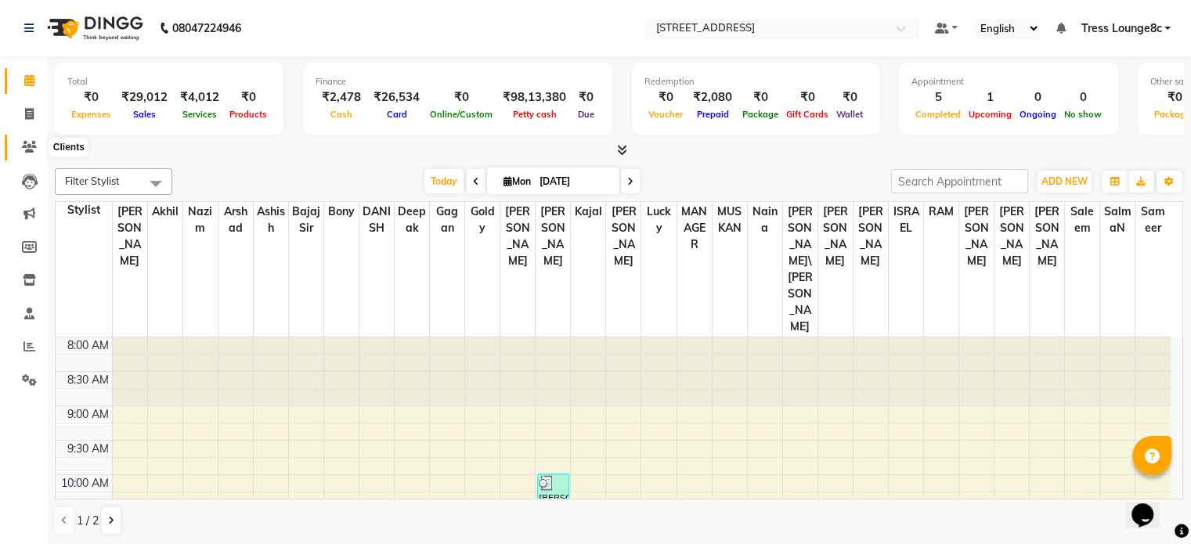
click at [31, 146] on icon at bounding box center [29, 147] width 15 height 12
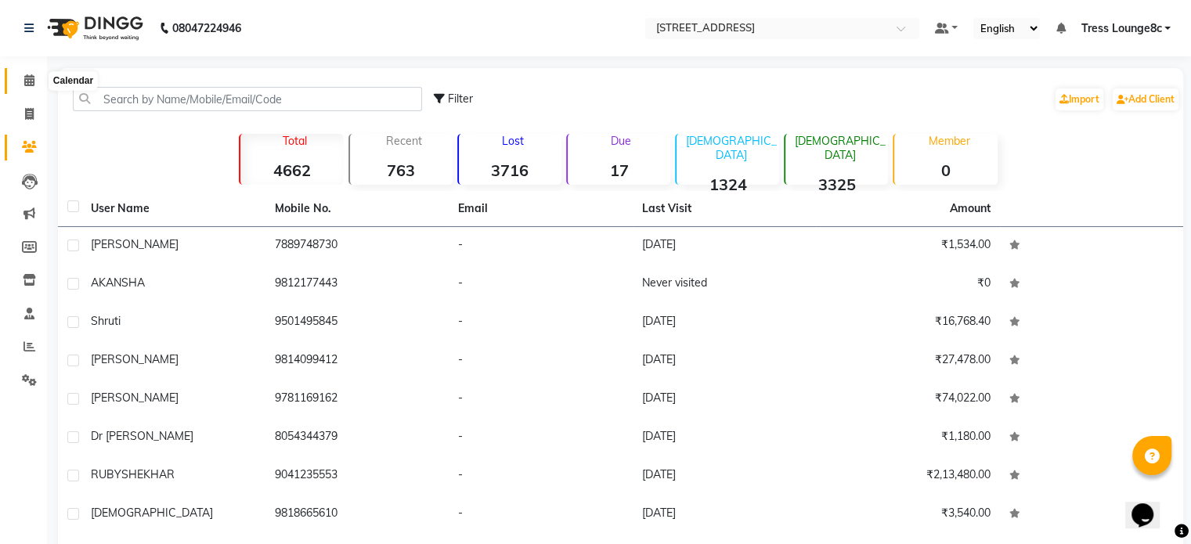
click at [28, 80] on icon at bounding box center [29, 80] width 10 height 12
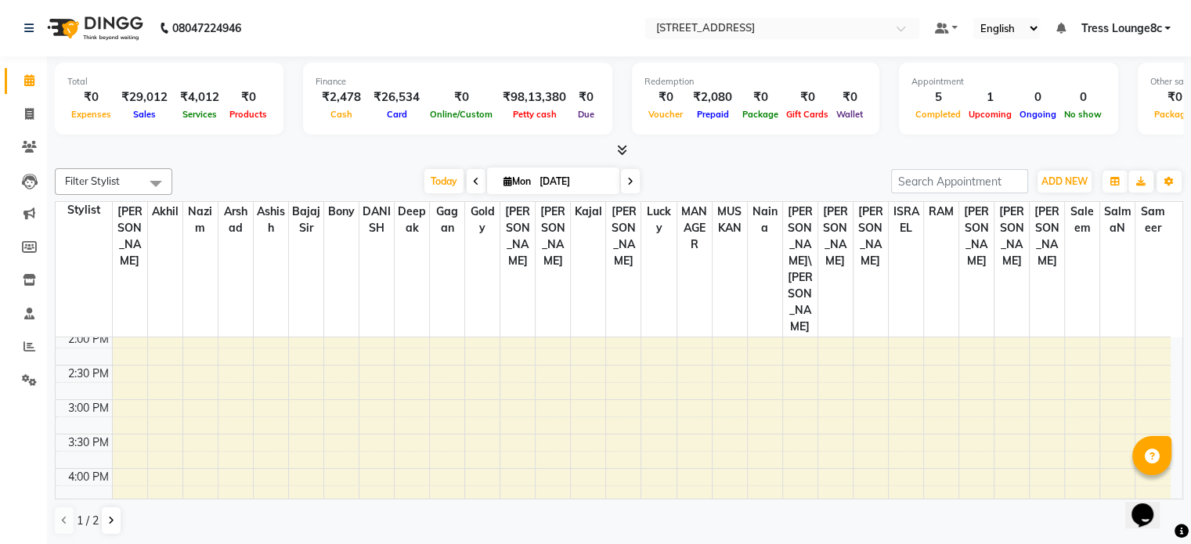
scroll to position [341, 0]
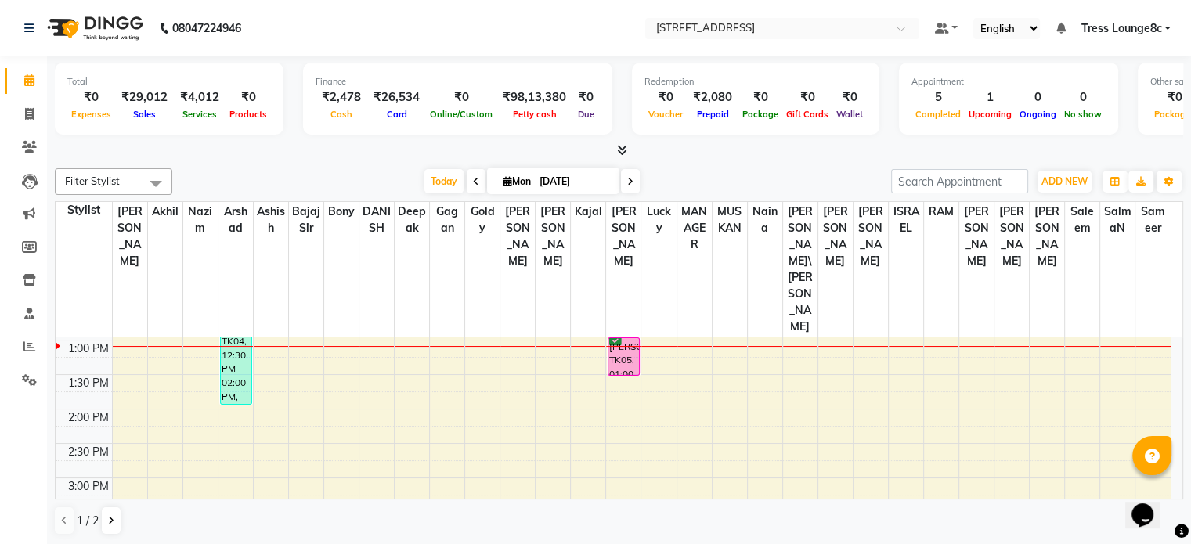
click at [355, 237] on div "8:00 AM 8:30 AM 9:00 AM 9:30 AM 10:00 AM 10:30 AM 11:00 AM 11:30 AM 12:00 PM 12…" at bounding box center [613, 443] width 1115 height 895
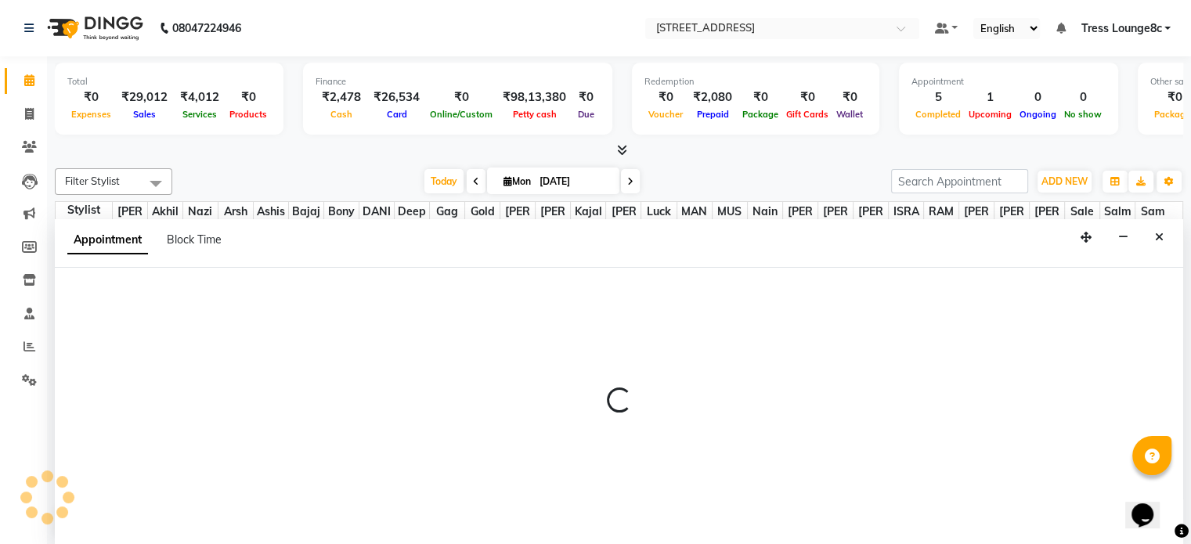
scroll to position [0, 0]
select select "62341"
select select "795"
select select "tentative"
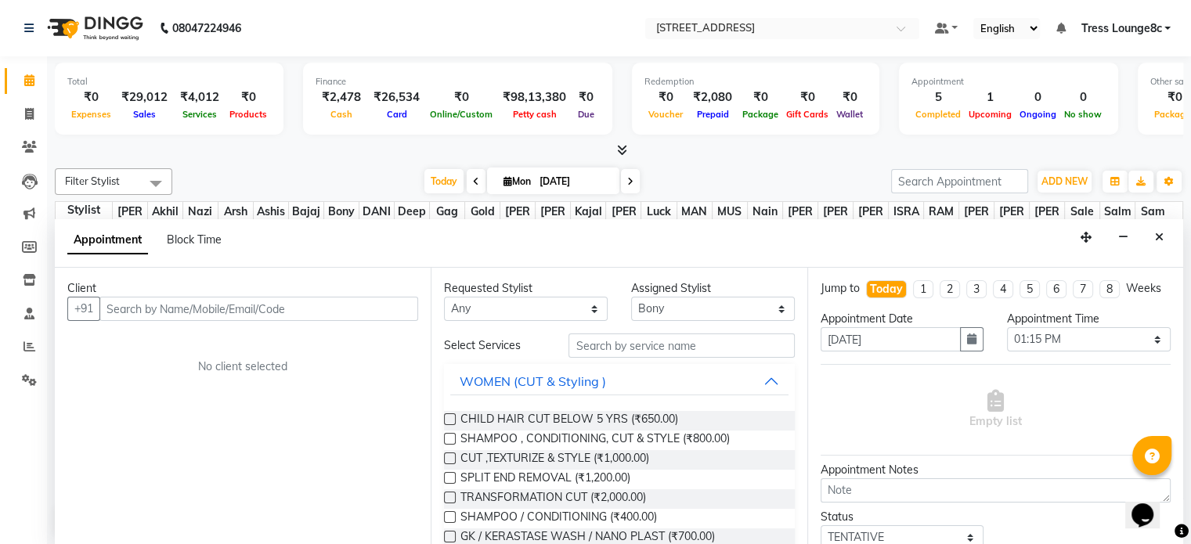
click at [195, 306] on input "text" at bounding box center [258, 309] width 319 height 24
click at [182, 312] on input "text" at bounding box center [258, 309] width 319 height 24
click at [178, 307] on input "text" at bounding box center [258, 309] width 319 height 24
type input "9"
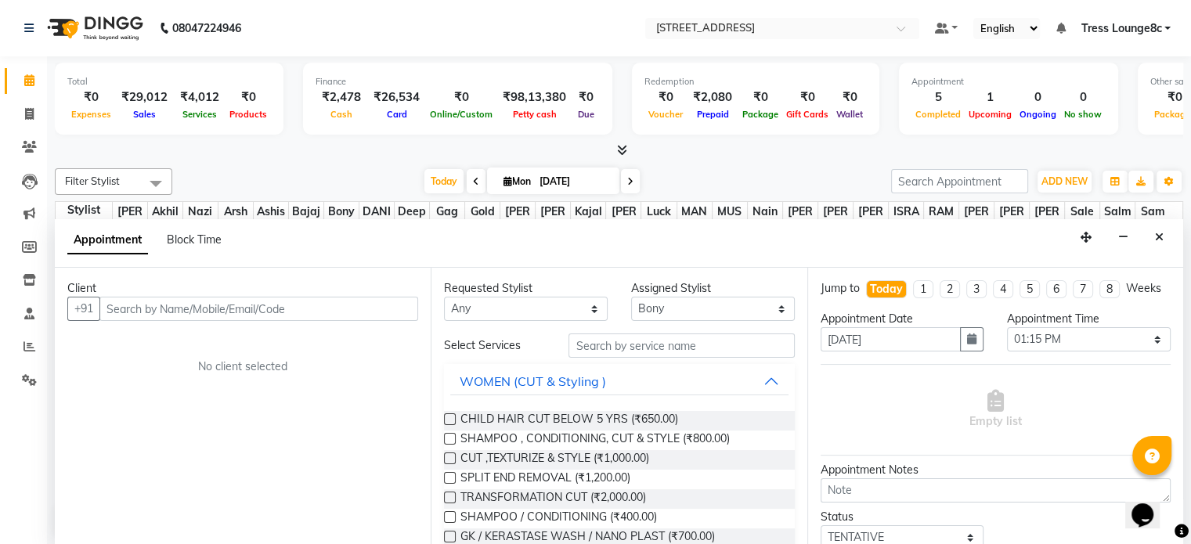
click at [177, 312] on input "text" at bounding box center [258, 309] width 319 height 24
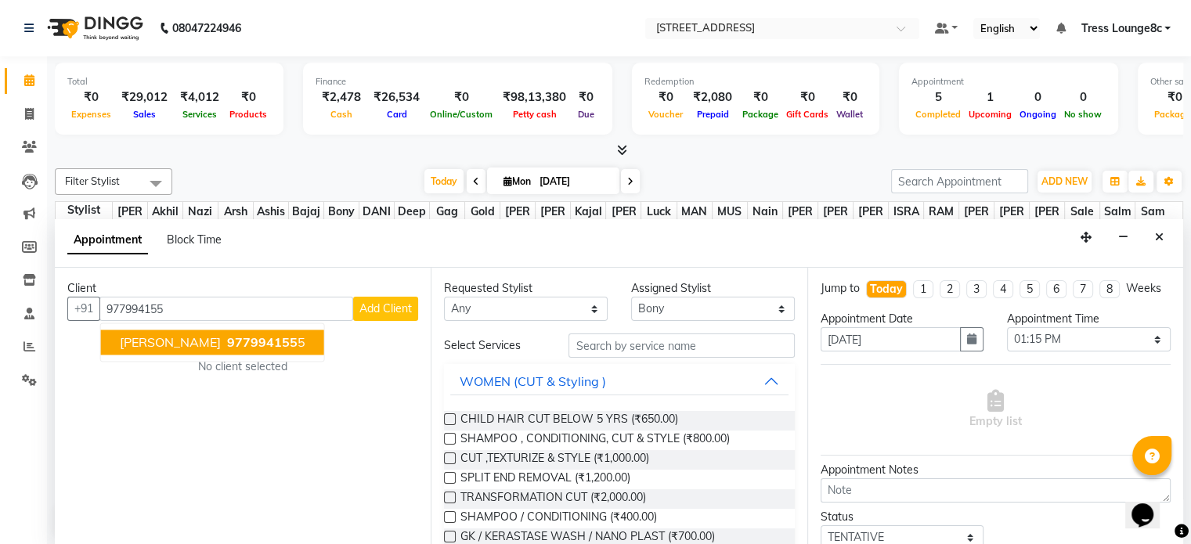
click at [279, 341] on span "977994155" at bounding box center [262, 343] width 70 height 16
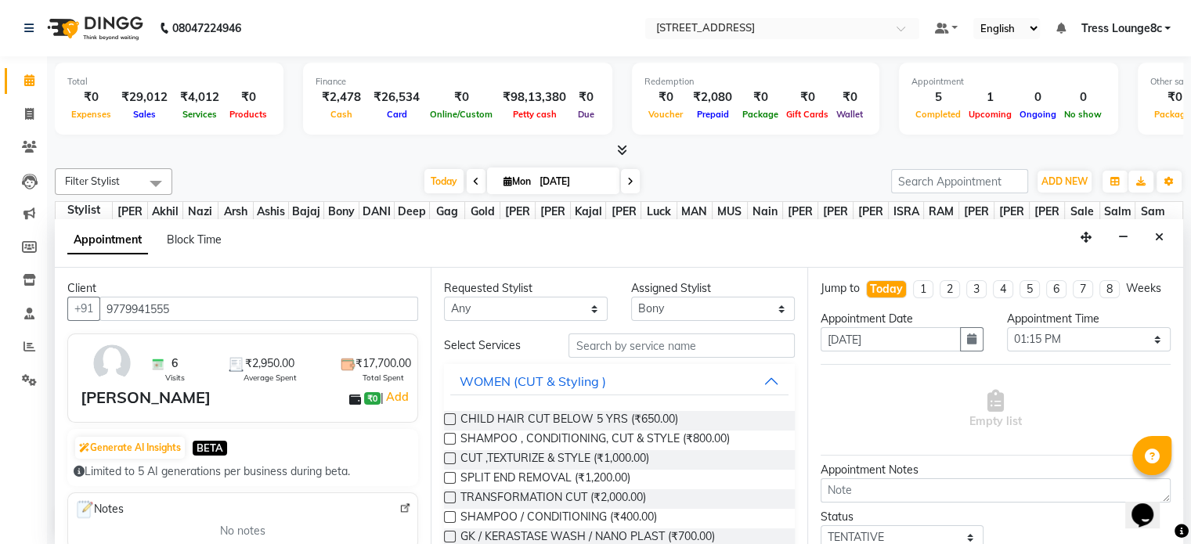
type input "9779941555"
click at [683, 303] on select "Select [PERSON_NAME] [PERSON_NAME] [PERSON_NAME] [PERSON_NAME] sir Bony DANISH …" at bounding box center [713, 309] width 164 height 24
select select "66626"
click at [631, 297] on select "Select [PERSON_NAME] [PERSON_NAME] [PERSON_NAME] [PERSON_NAME] sir Bony DANISH …" at bounding box center [713, 309] width 164 height 24
click at [598, 350] on input "text" at bounding box center [680, 345] width 225 height 24
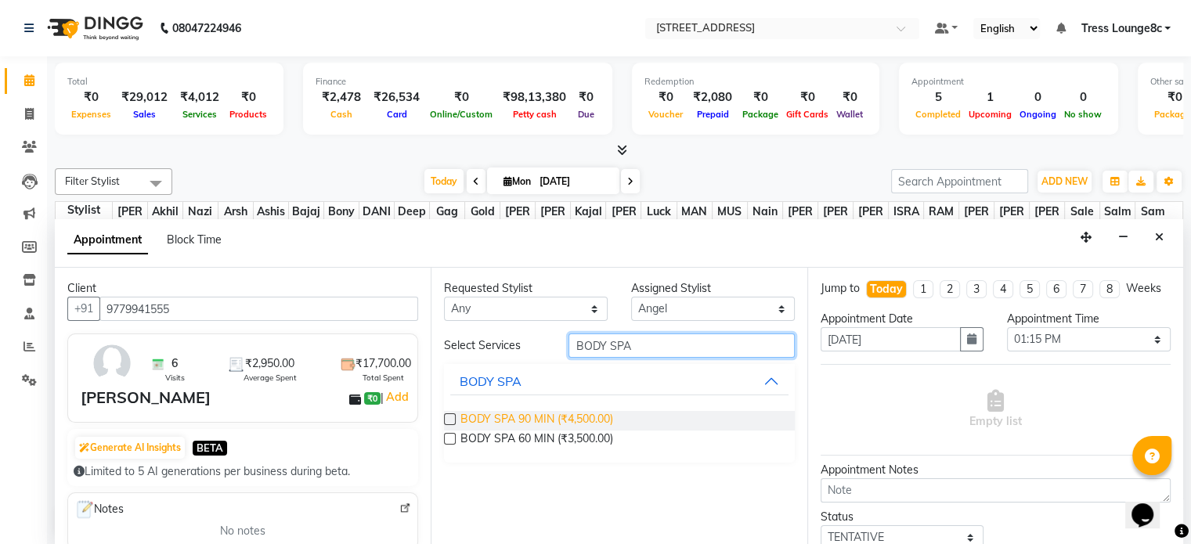
type input "BODY SPA"
click at [552, 418] on span "BODY SPA 90 MIN (₹4,500.00)" at bounding box center [536, 421] width 153 height 20
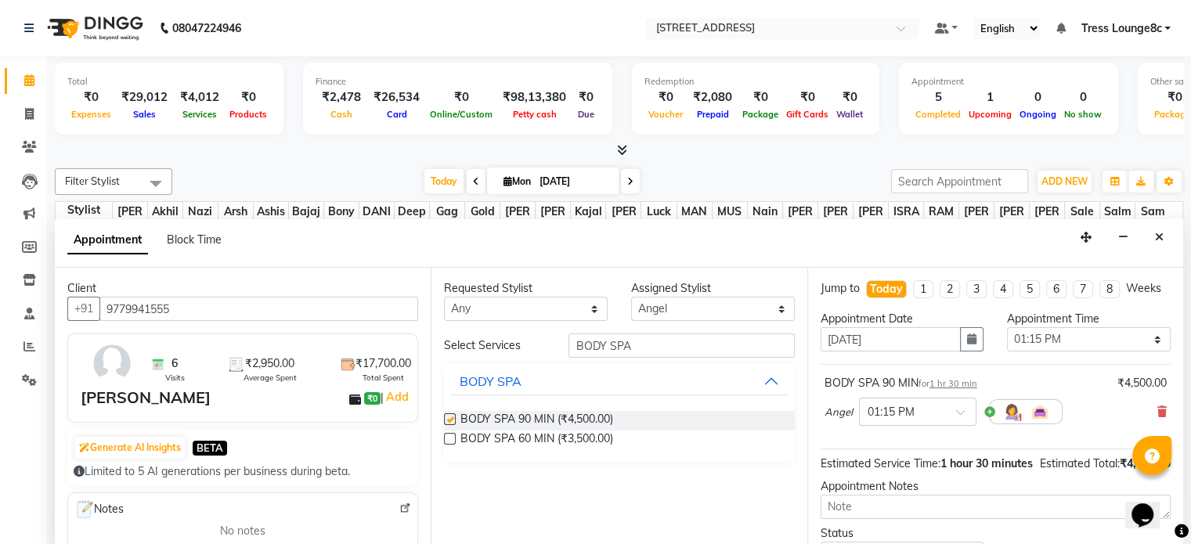
checkbox input "false"
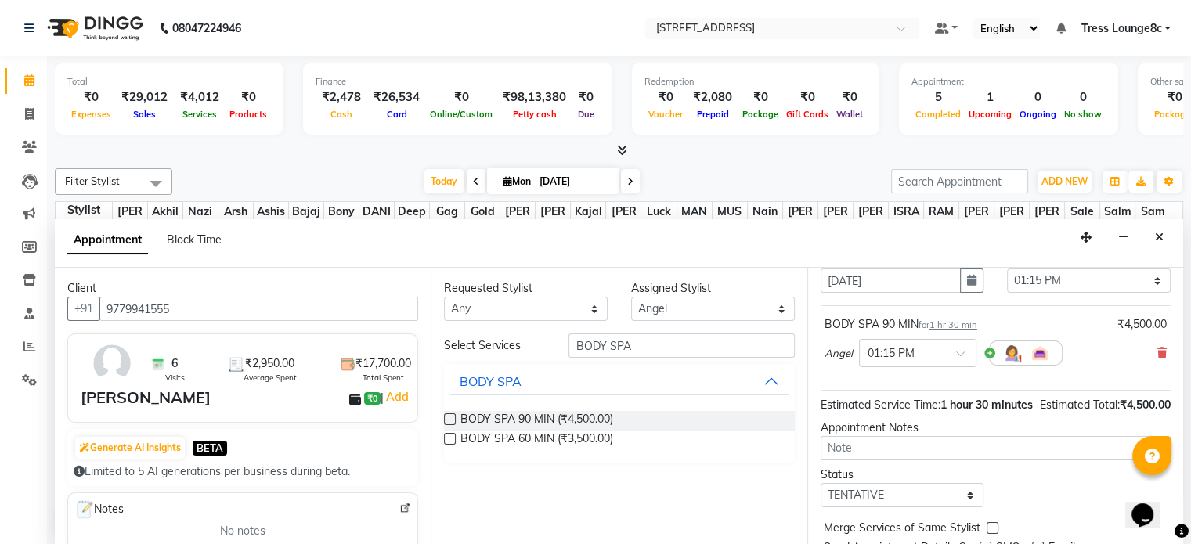
scroll to position [150, 0]
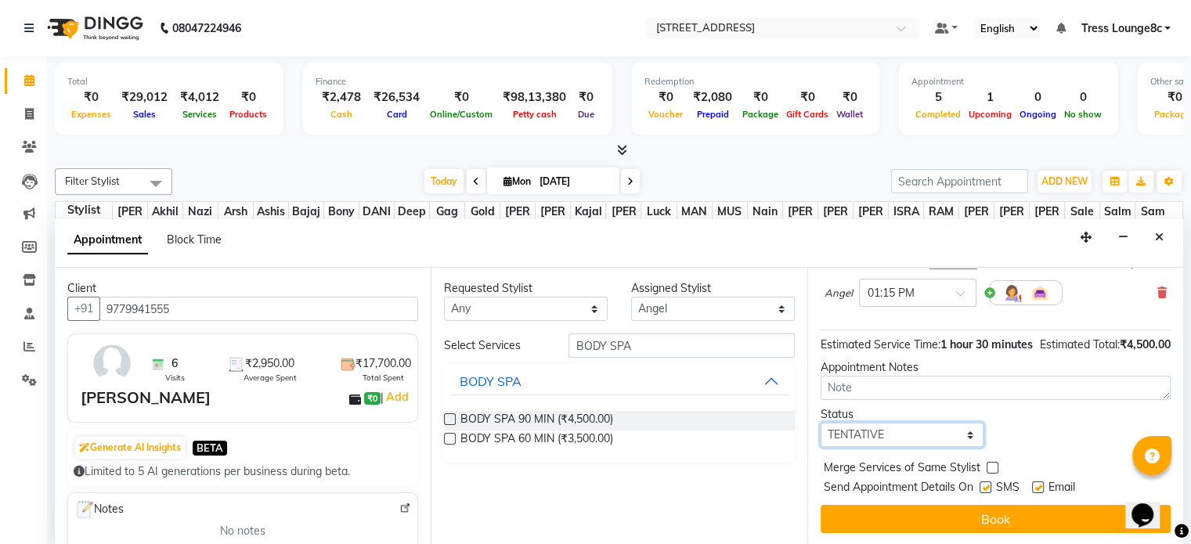
click at [883, 434] on select "Select TENTATIVE CONFIRM CHECK-IN UPCOMING" at bounding box center [902, 435] width 164 height 24
select select "confirm booking"
click at [820, 423] on select "Select TENTATIVE CONFIRM CHECK-IN UPCOMING" at bounding box center [902, 435] width 164 height 24
click at [983, 487] on label at bounding box center [985, 487] width 12 height 12
click at [983, 487] on input "checkbox" at bounding box center [984, 489] width 10 height 10
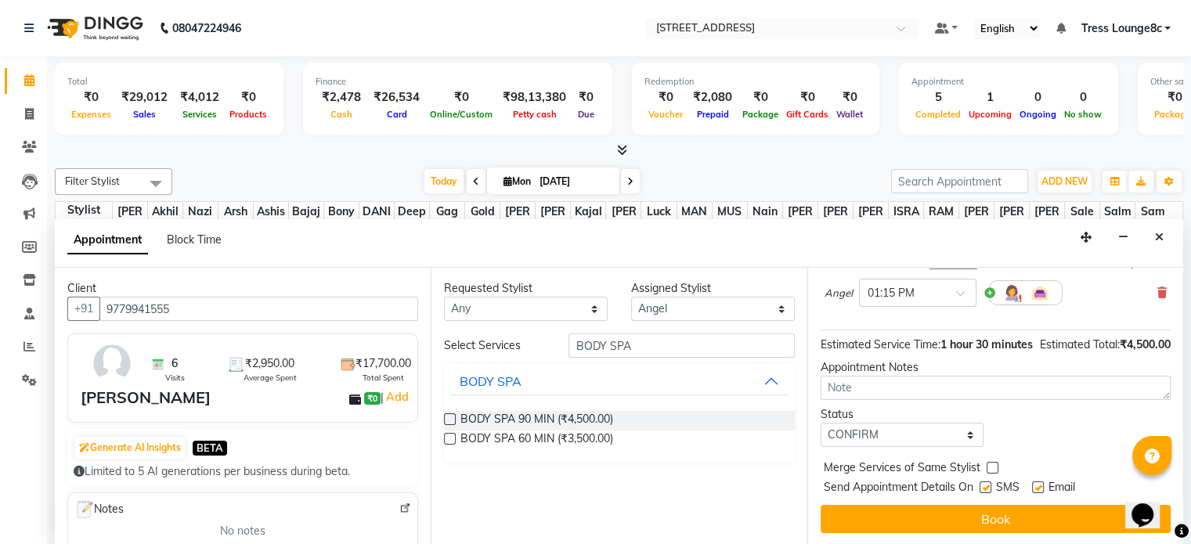
checkbox input "false"
click at [996, 462] on label at bounding box center [992, 468] width 12 height 12
click at [996, 464] on input "checkbox" at bounding box center [991, 469] width 10 height 10
checkbox input "true"
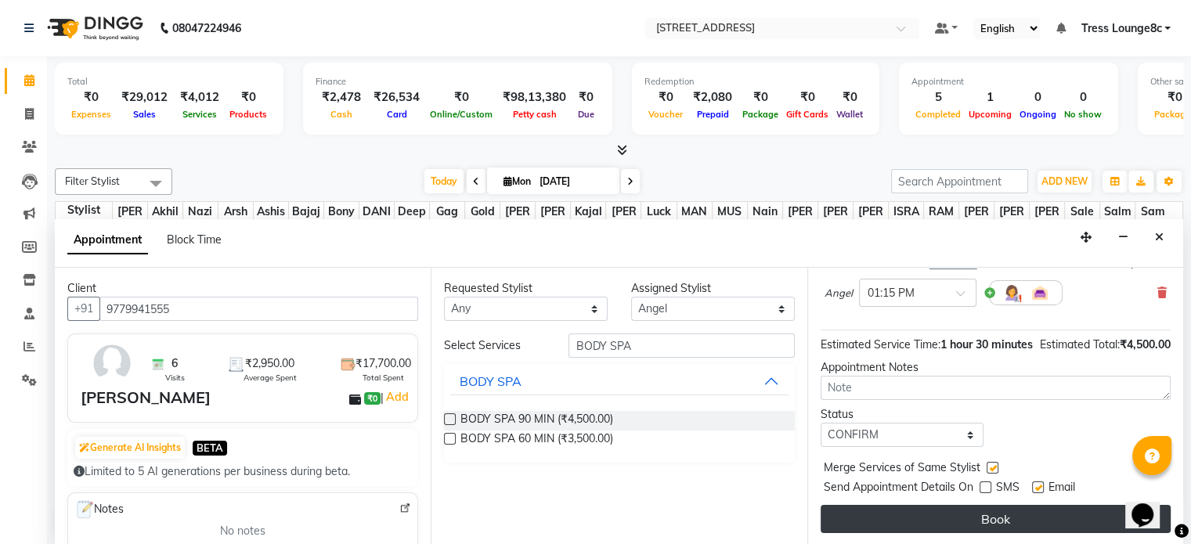
click at [1015, 519] on button "Book" at bounding box center [995, 519] width 350 height 28
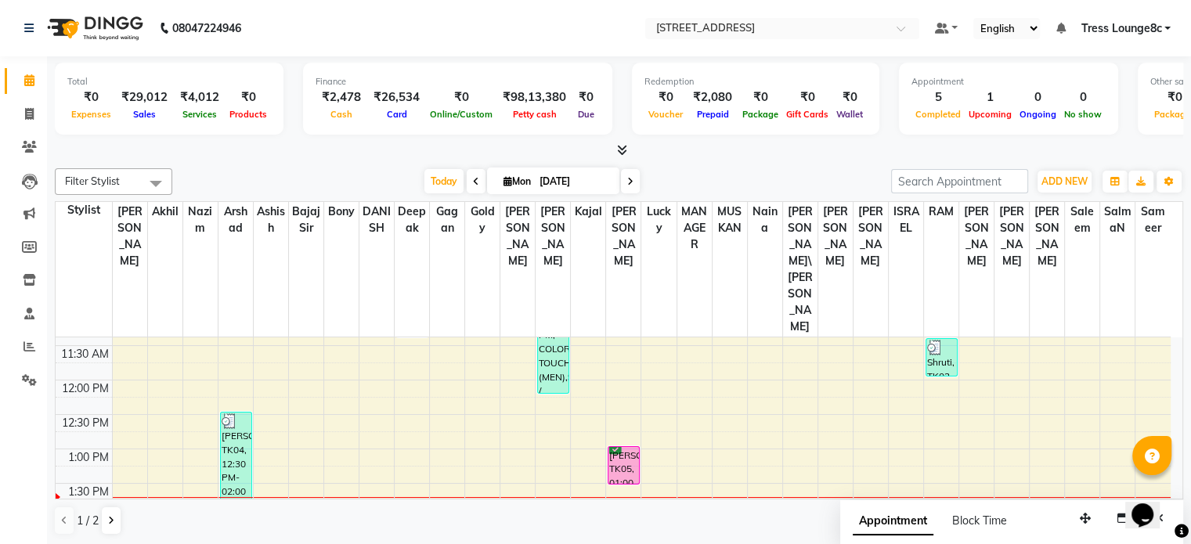
scroll to position [235, 0]
click at [312, 391] on div "8:00 AM 8:30 AM 9:00 AM 9:30 AM 10:00 AM 10:30 AM 11:00 AM 11:30 AM 12:00 PM 12…" at bounding box center [613, 550] width 1115 height 895
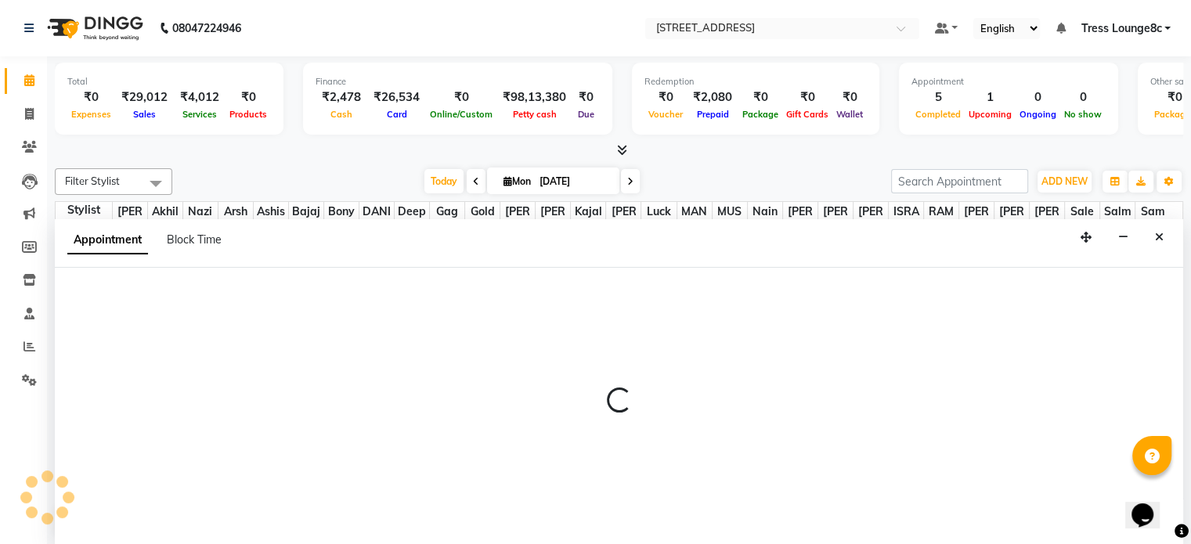
scroll to position [0, 0]
select select "44717"
select select "825"
select select "tentative"
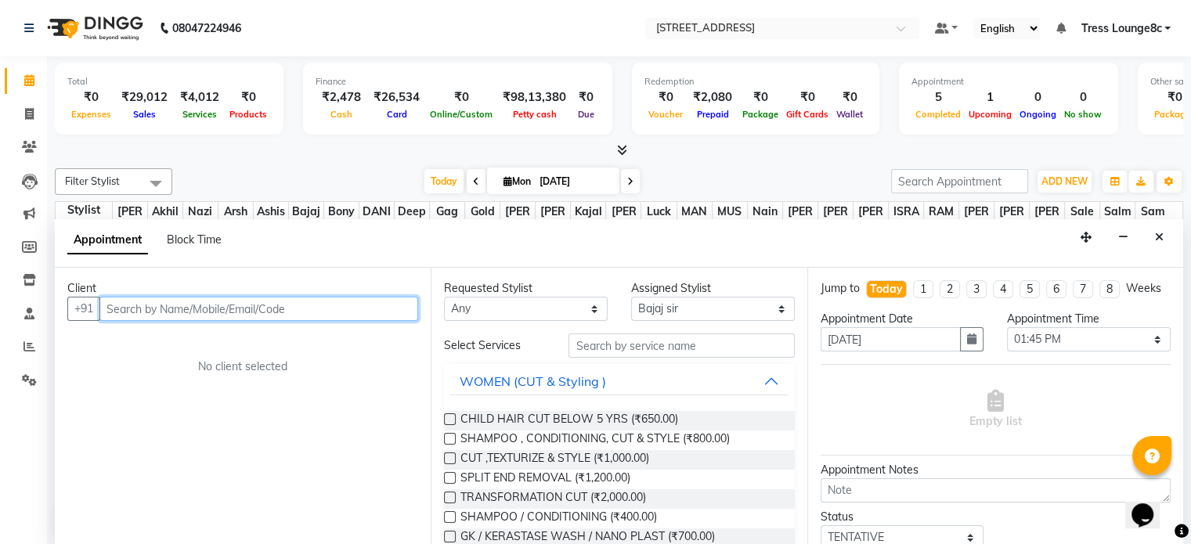
click at [168, 309] on input "text" at bounding box center [258, 309] width 319 height 24
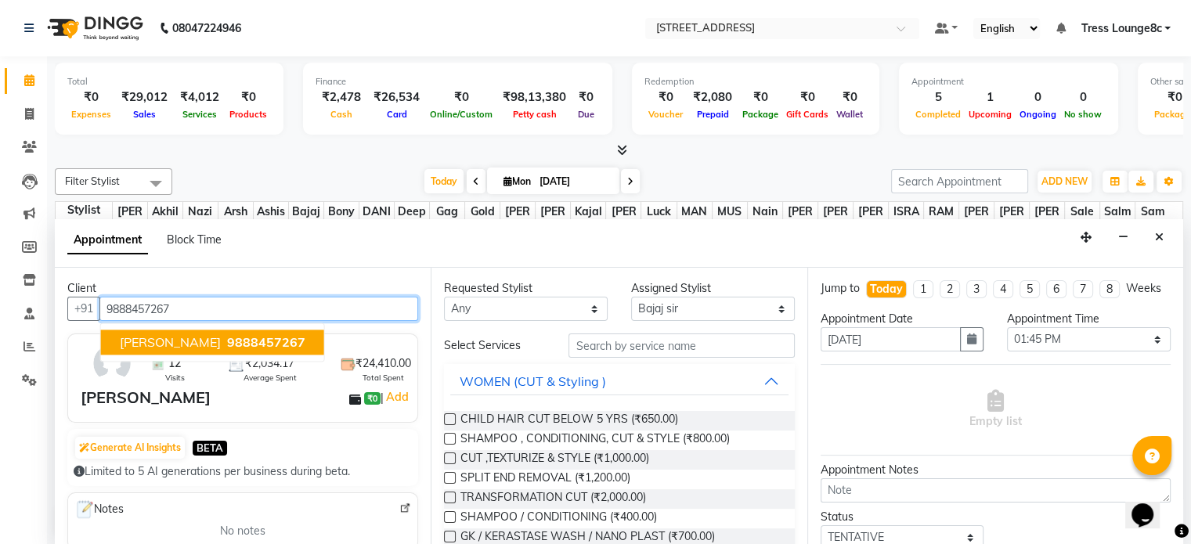
click at [227, 337] on span "9888457267" at bounding box center [266, 343] width 78 height 16
type input "9888457267"
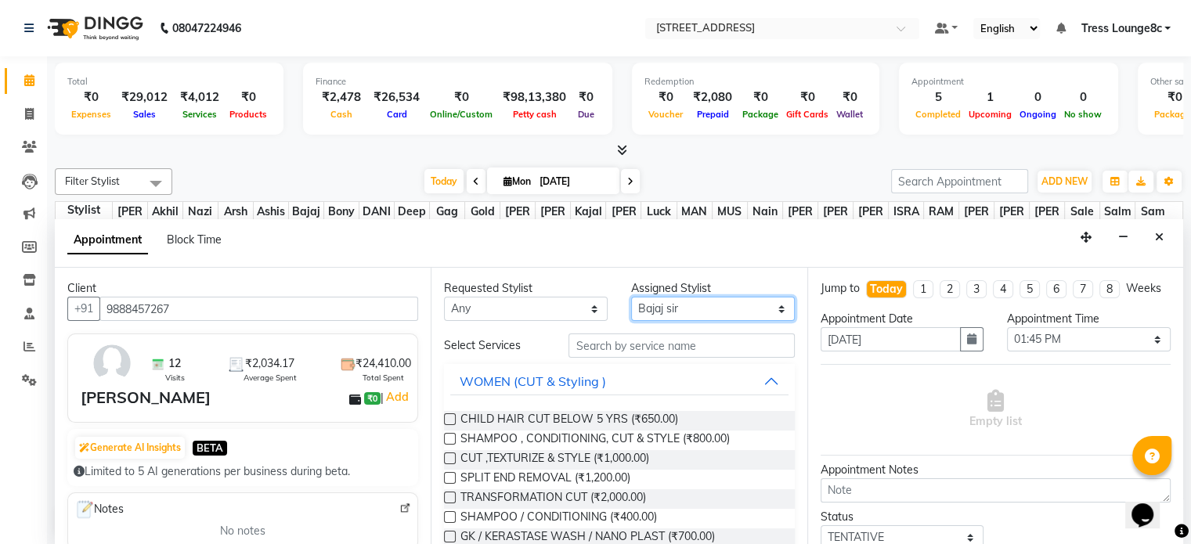
click at [705, 305] on select "Select [PERSON_NAME] [PERSON_NAME] [PERSON_NAME] [PERSON_NAME] sir Bony DANISH …" at bounding box center [713, 309] width 164 height 24
select select "39093"
click at [631, 297] on select "Select [PERSON_NAME] [PERSON_NAME] [PERSON_NAME] [PERSON_NAME] sir Bony DANISH …" at bounding box center [713, 309] width 164 height 24
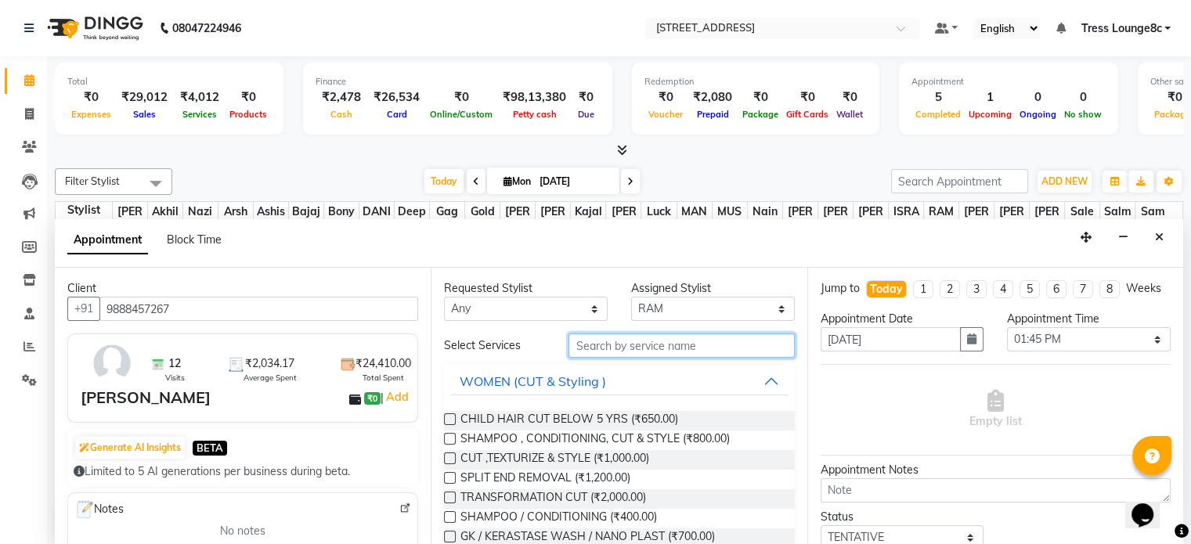
click at [649, 344] on input "text" at bounding box center [680, 345] width 225 height 24
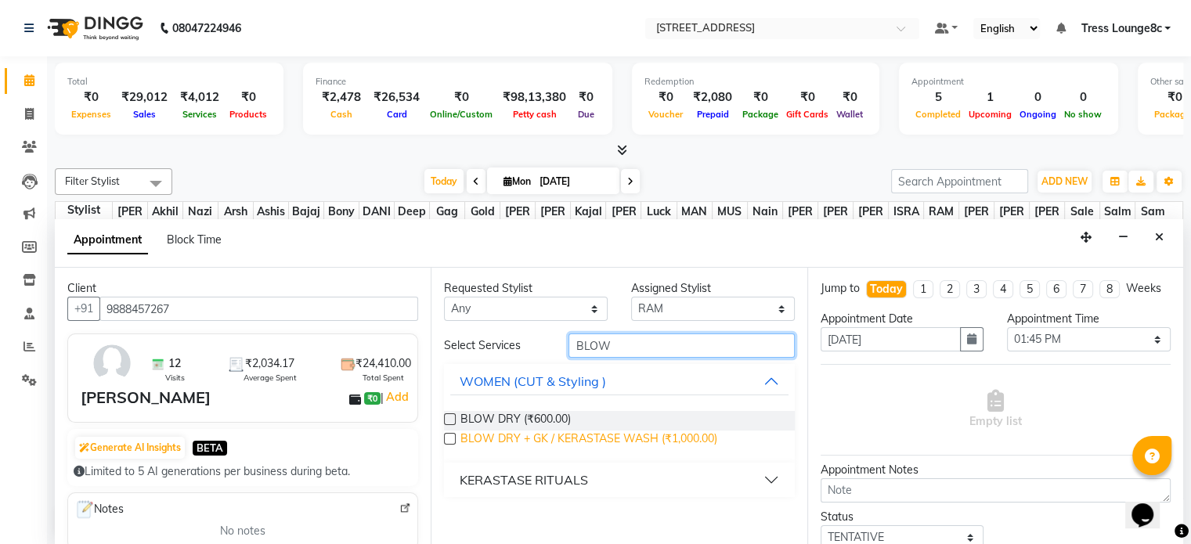
type input "BLOW"
click at [687, 438] on span "BLOW DRY + GK / KERASTASE WASH (₹1,000.00)" at bounding box center [588, 441] width 257 height 20
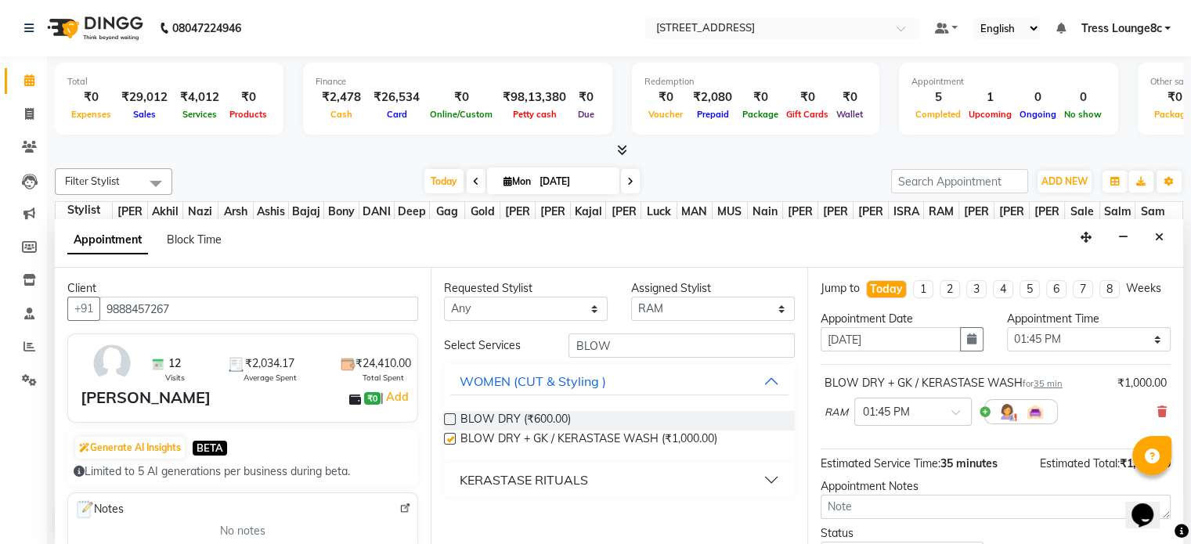
checkbox input "false"
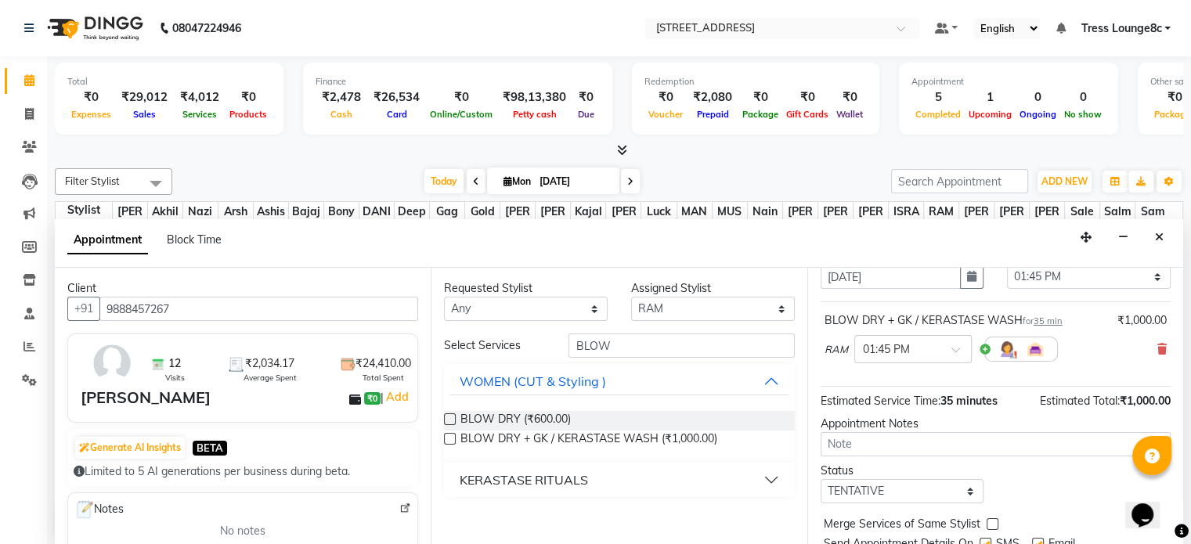
scroll to position [133, 0]
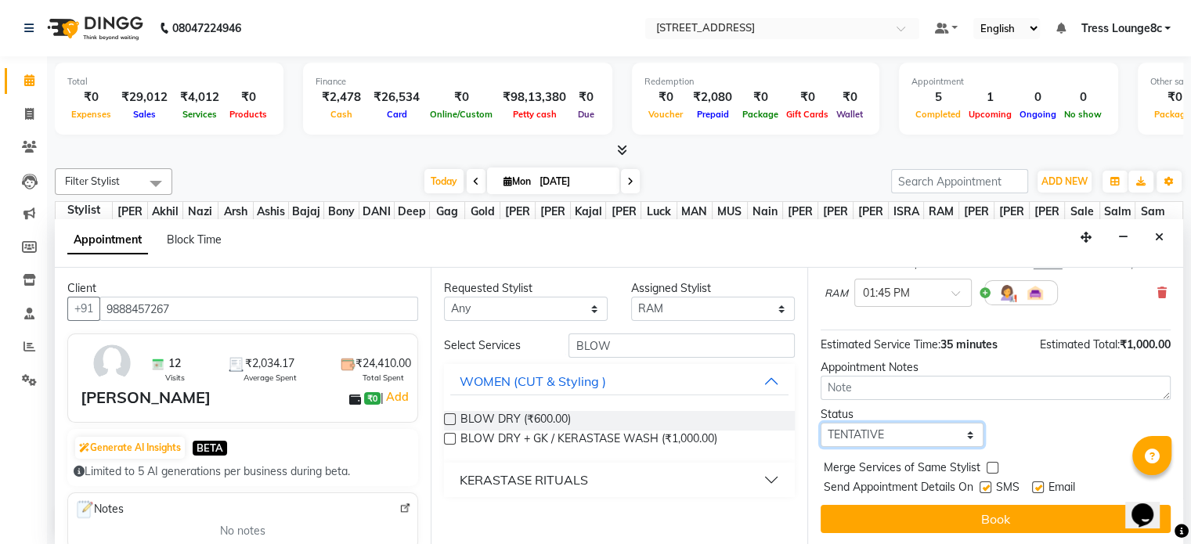
click at [908, 434] on select "Select TENTATIVE CONFIRM CHECK-IN UPCOMING" at bounding box center [902, 435] width 164 height 24
select select "confirm booking"
click at [820, 423] on select "Select TENTATIVE CONFIRM CHECK-IN UPCOMING" at bounding box center [902, 435] width 164 height 24
click at [986, 491] on label at bounding box center [985, 487] width 12 height 12
click at [986, 491] on input "checkbox" at bounding box center [984, 489] width 10 height 10
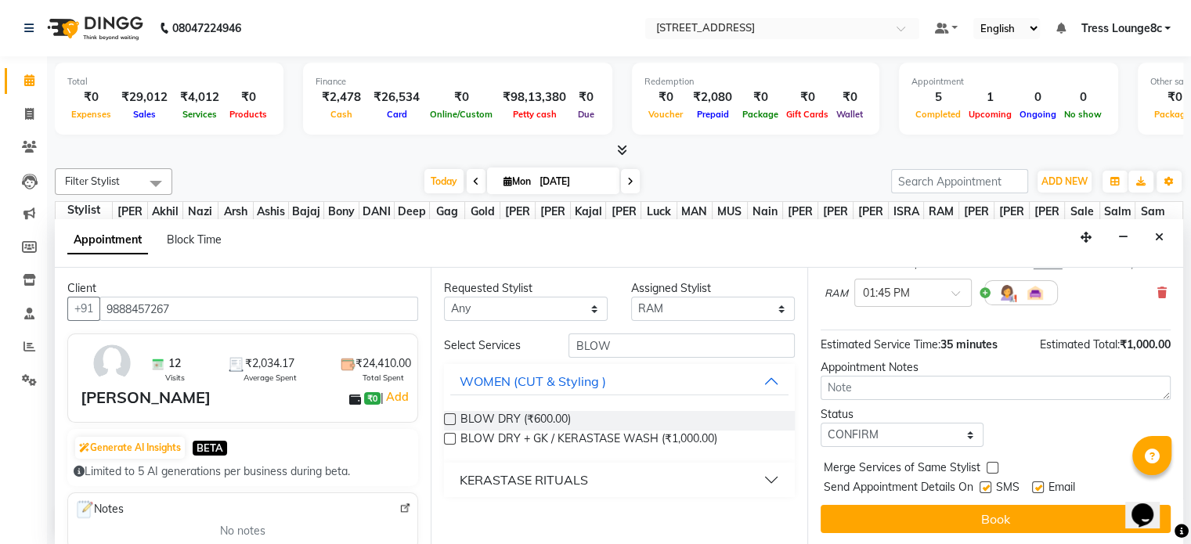
checkbox input "false"
click at [990, 464] on label at bounding box center [992, 468] width 12 height 12
click at [990, 464] on input "checkbox" at bounding box center [991, 469] width 10 height 10
checkbox input "true"
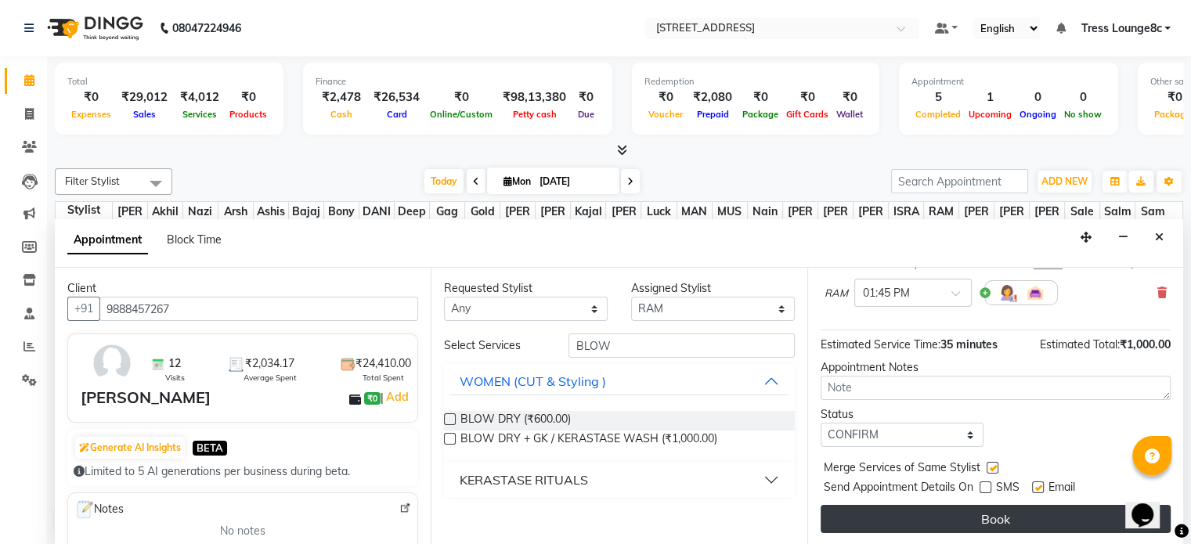
click at [1016, 513] on button "Book" at bounding box center [995, 519] width 350 height 28
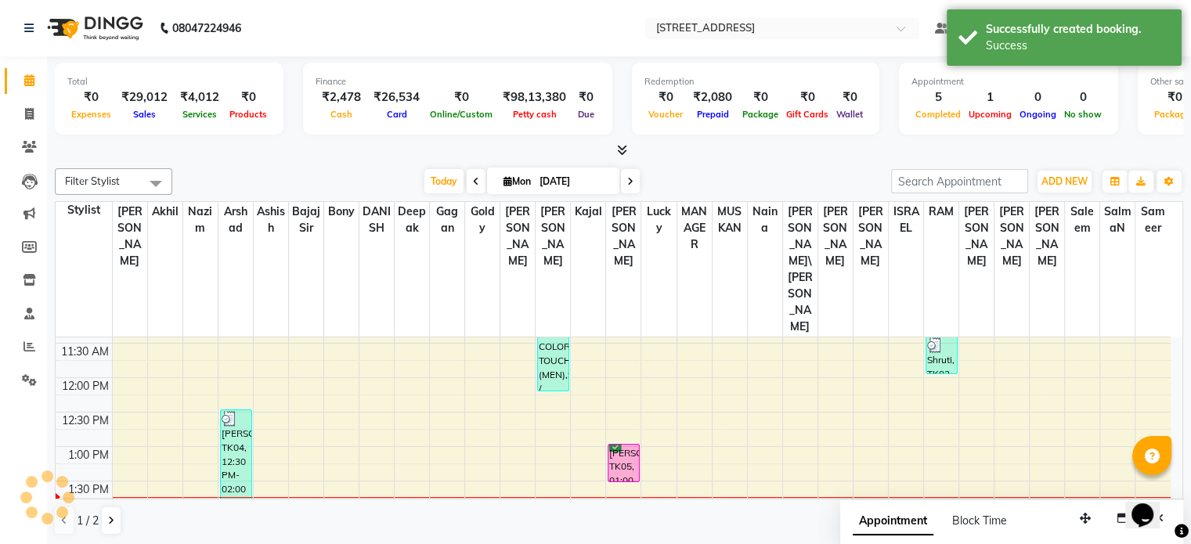
scroll to position [0, 0]
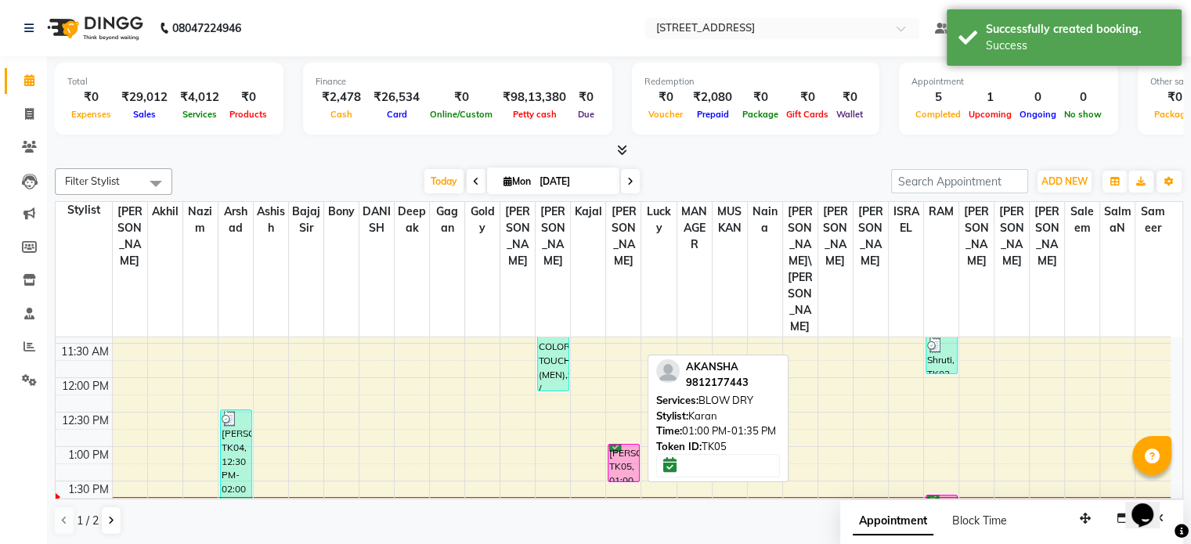
click at [628, 445] on div "AKANSHA, TK05, 01:00 PM-01:35 PM, BLOW DRY" at bounding box center [623, 463] width 31 height 37
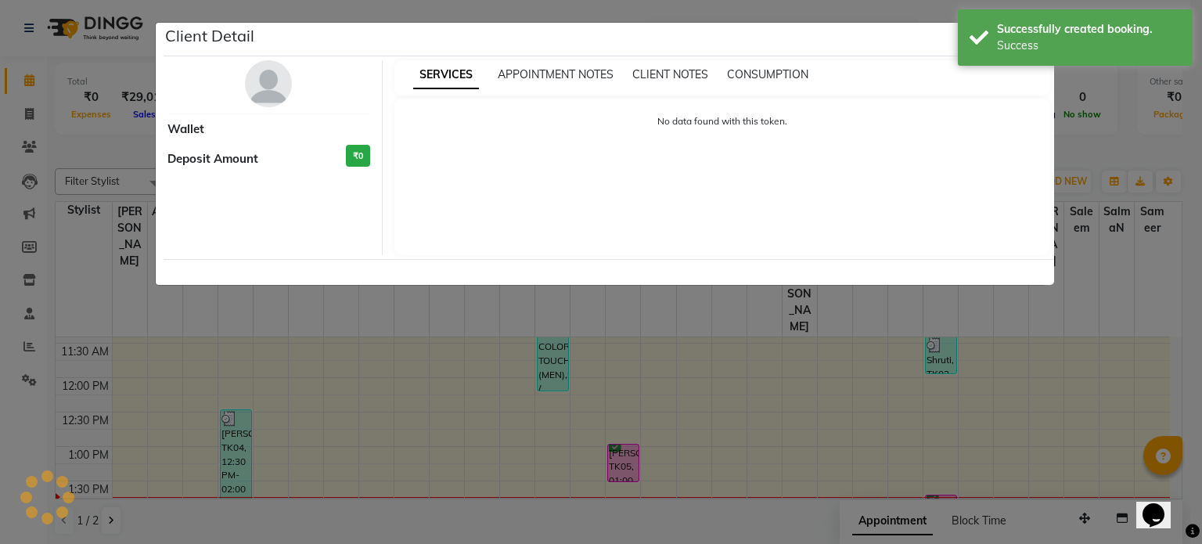
select select "6"
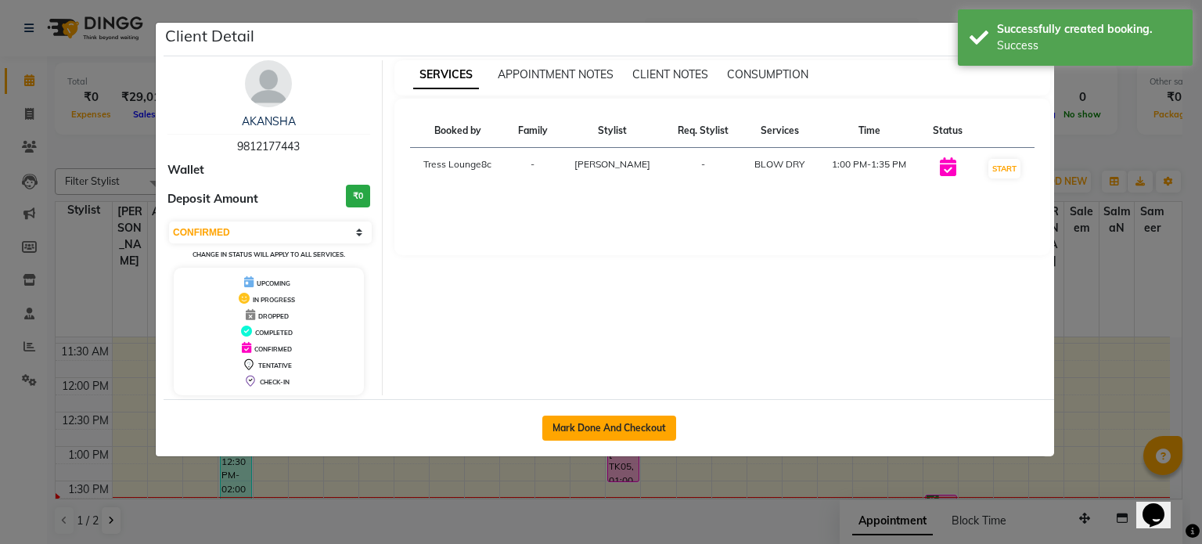
click at [617, 428] on button "Mark Done And Checkout" at bounding box center [610, 428] width 134 height 25
select select "service"
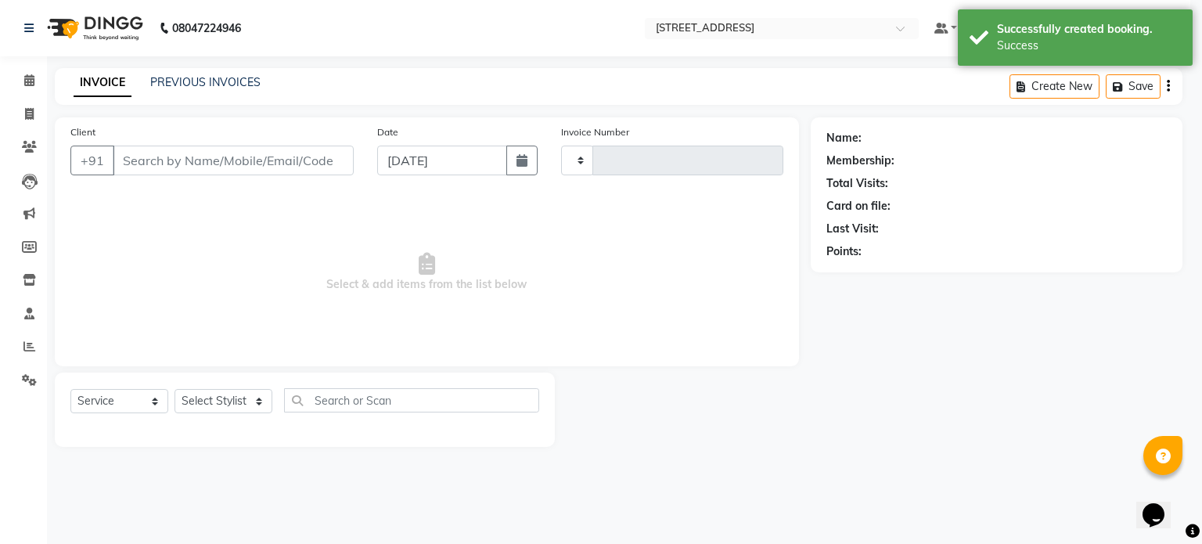
type input "2344"
select select "5703"
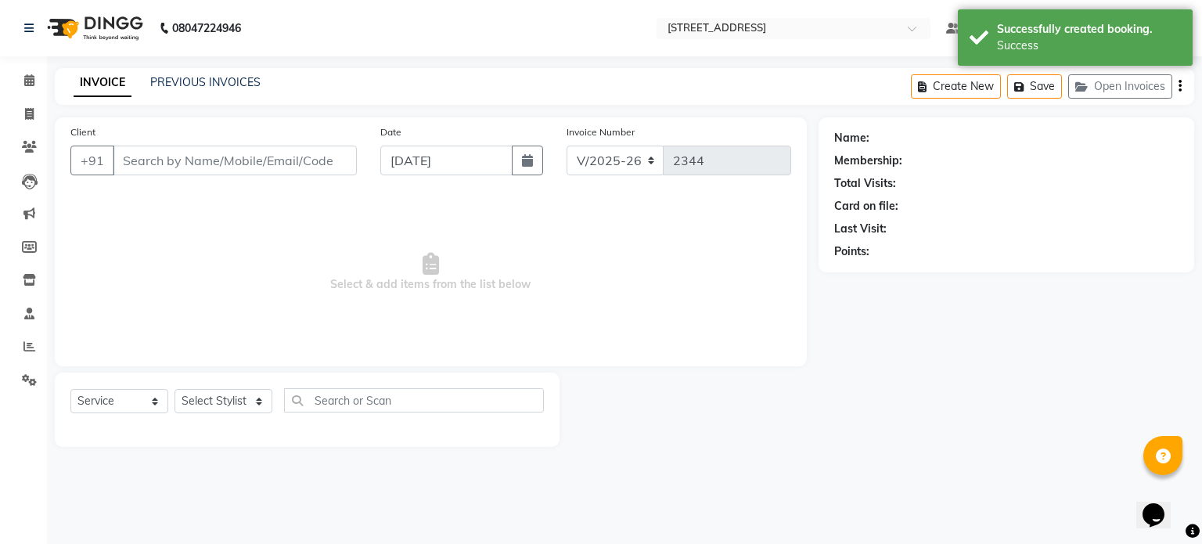
type input "9812177443"
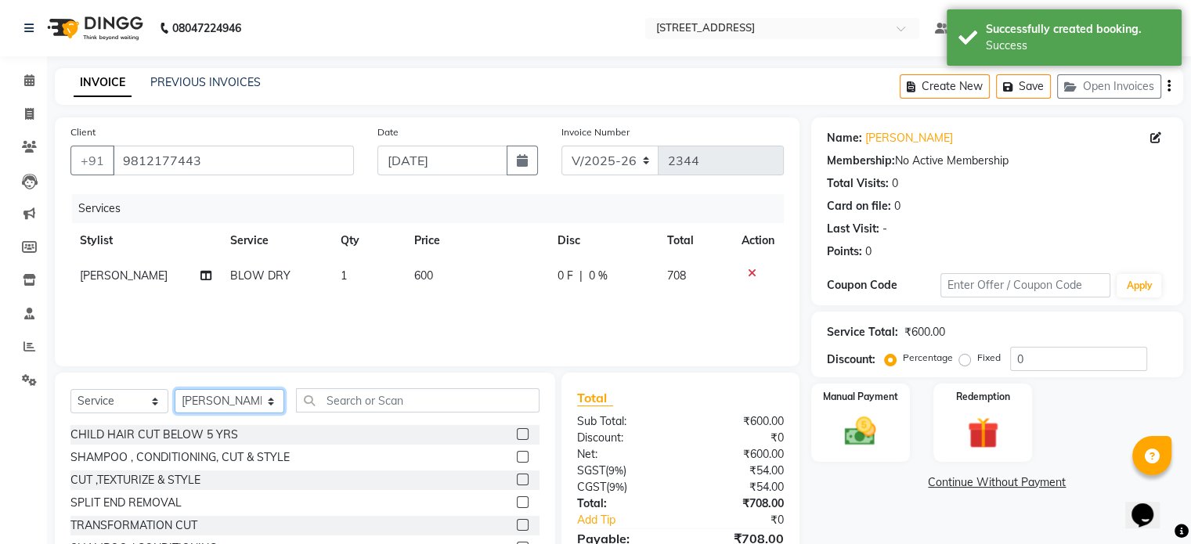
click at [233, 402] on select "Select Stylist [PERSON_NAME] [PERSON_NAME] [PERSON_NAME] [PERSON_NAME] sir Bony…" at bounding box center [230, 401] width 110 height 24
select select "45199"
click at [175, 390] on select "Select Stylist [PERSON_NAME] [PERSON_NAME] [PERSON_NAME] [PERSON_NAME] sir Bony…" at bounding box center [230, 401] width 110 height 24
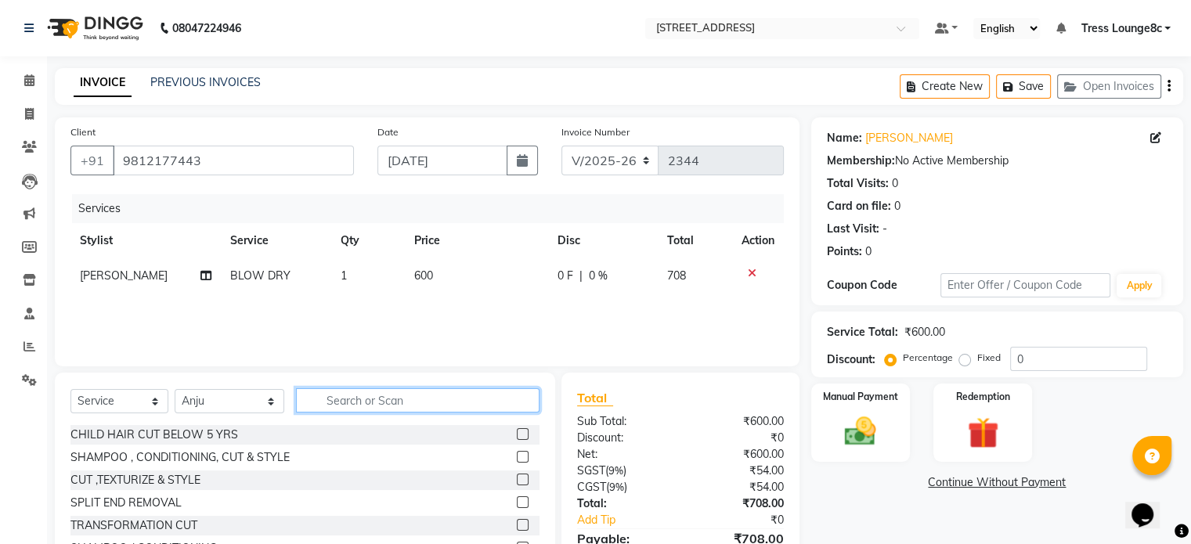
click at [352, 399] on input "text" at bounding box center [417, 400] width 243 height 24
type input "THRE"
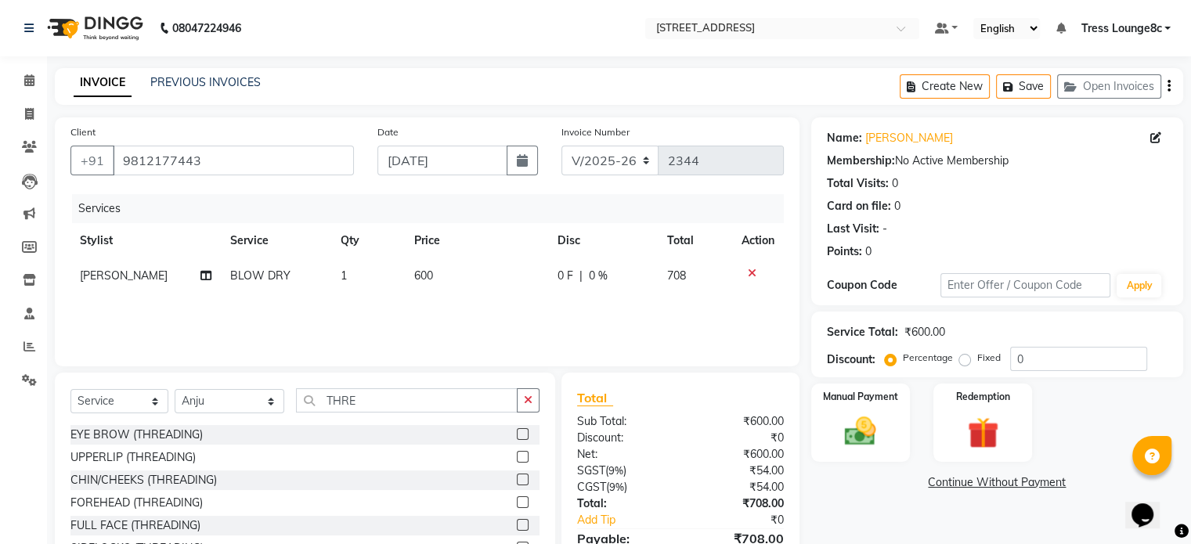
click at [524, 438] on label at bounding box center [523, 434] width 12 height 12
click at [524, 438] on input "checkbox" at bounding box center [522, 435] width 10 height 10
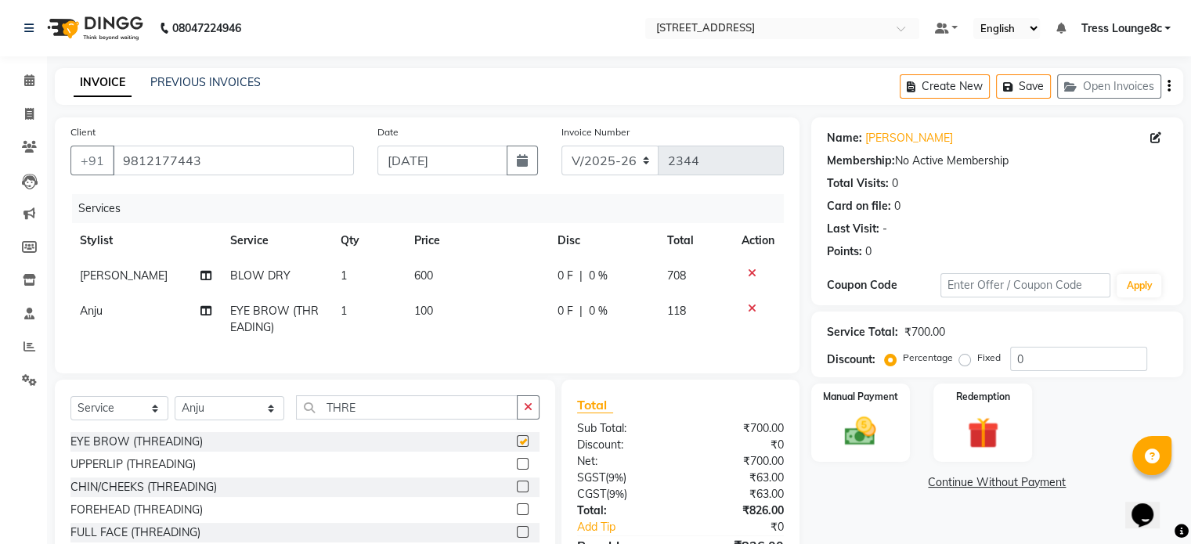
checkbox input "false"
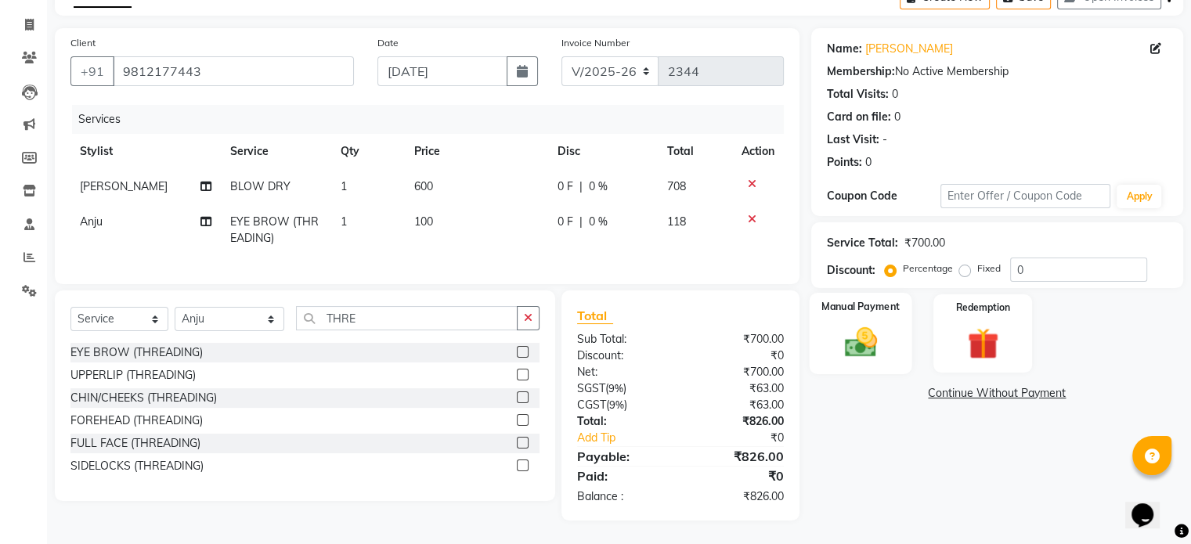
click at [857, 324] on img at bounding box center [860, 343] width 52 height 38
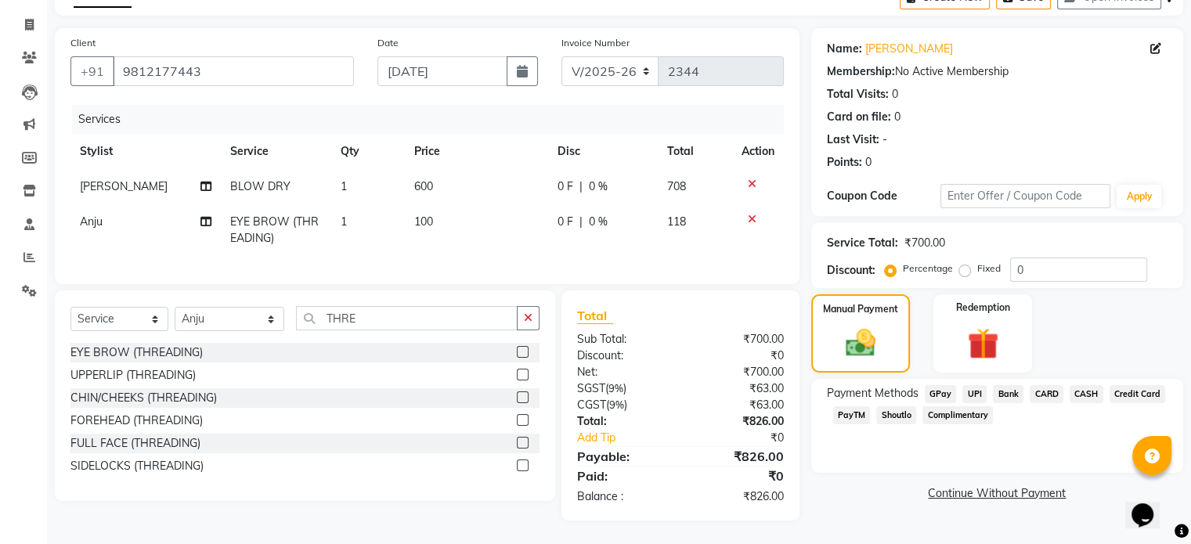
click at [974, 385] on span "UPI" at bounding box center [974, 394] width 24 height 18
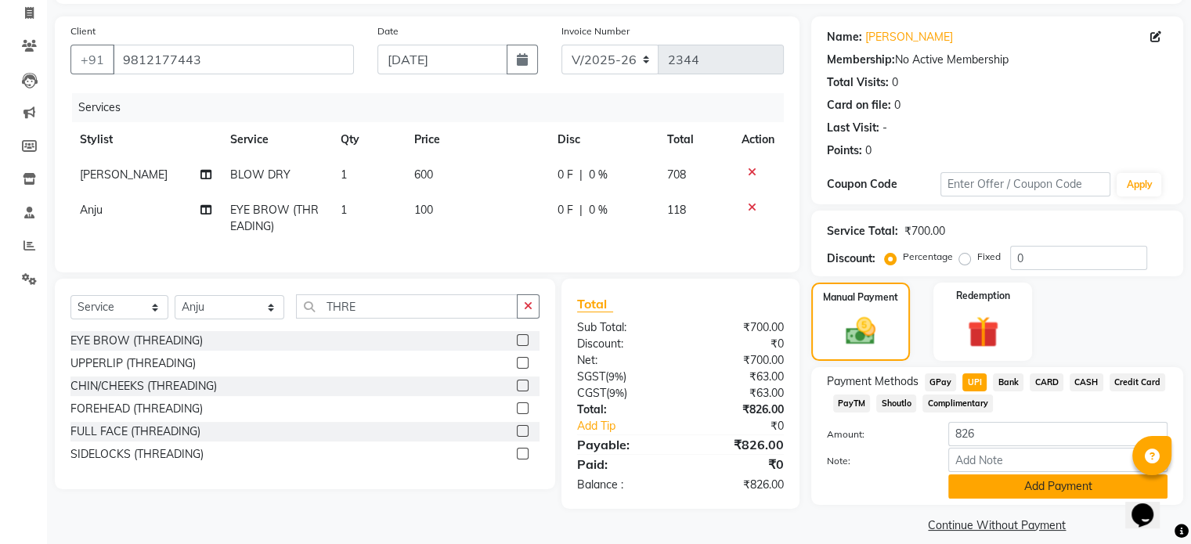
click at [1065, 491] on button "Add Payment" at bounding box center [1057, 486] width 219 height 24
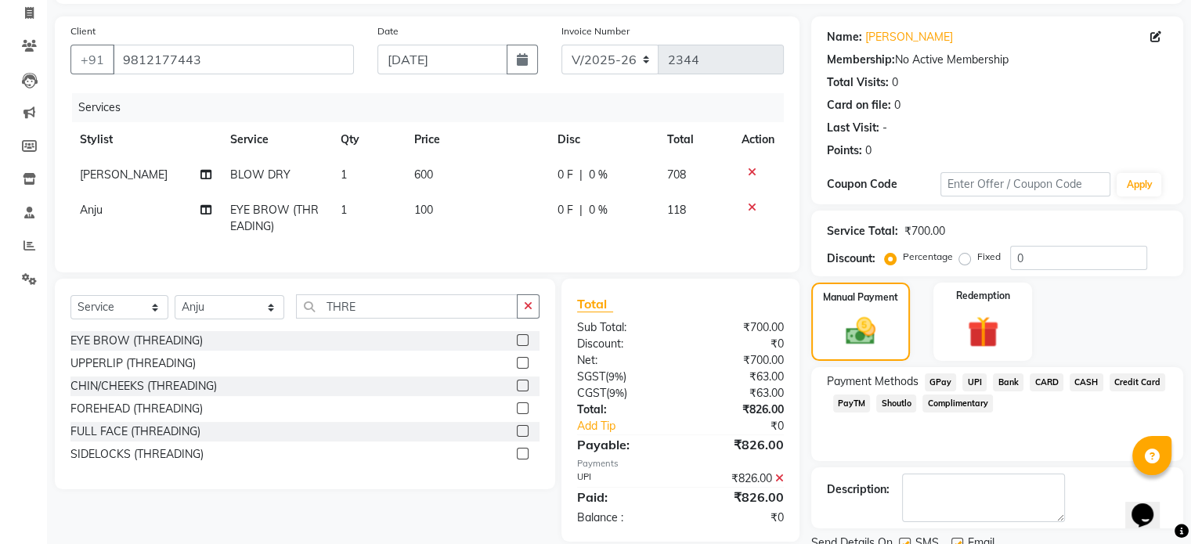
scroll to position [160, 0]
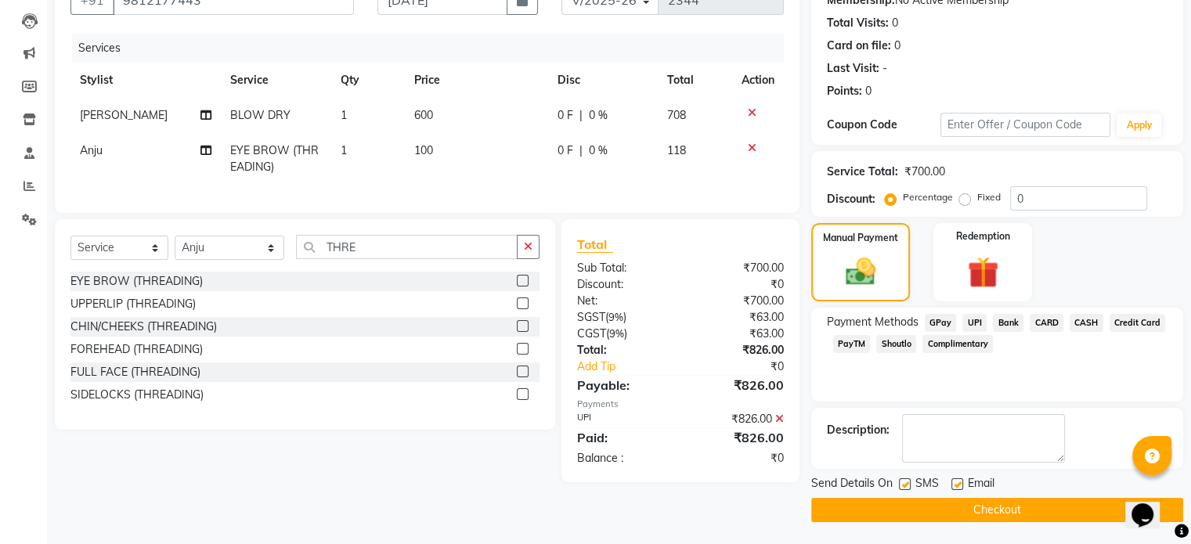
click at [1007, 513] on button "Checkout" at bounding box center [997, 510] width 372 height 24
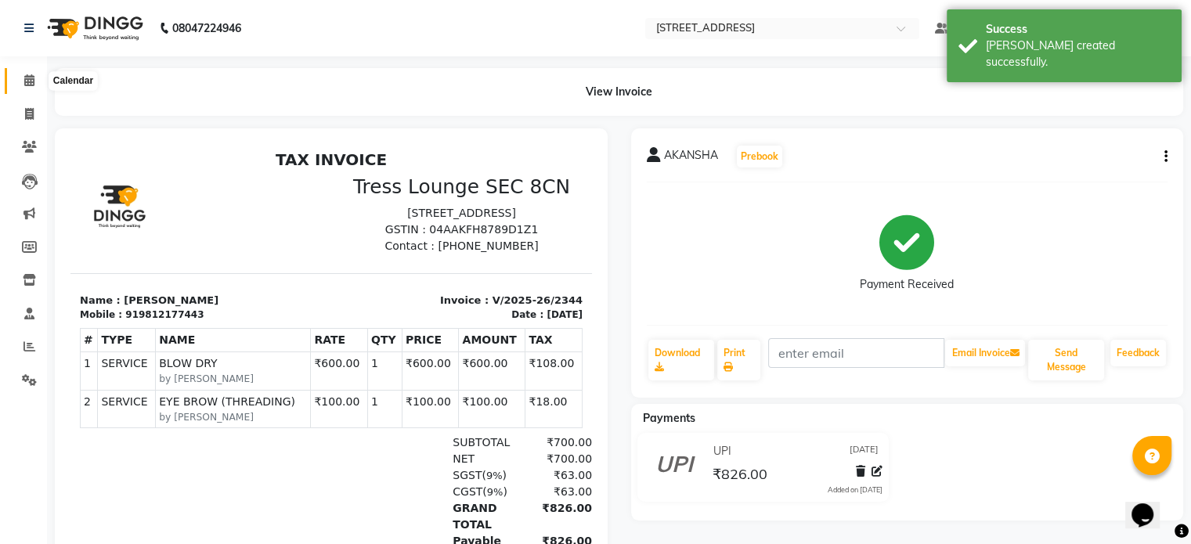
drag, startPoint x: 27, startPoint y: 80, endPoint x: 0, endPoint y: 241, distance: 163.4
click at [27, 80] on icon at bounding box center [29, 80] width 10 height 12
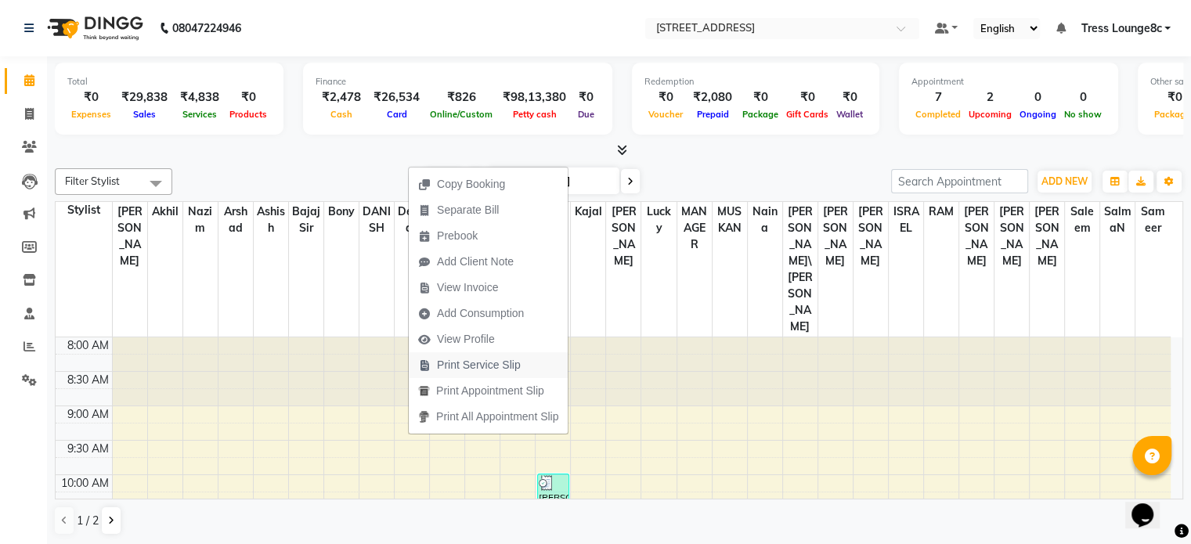
click at [487, 367] on span "Print Service Slip" at bounding box center [479, 365] width 84 height 16
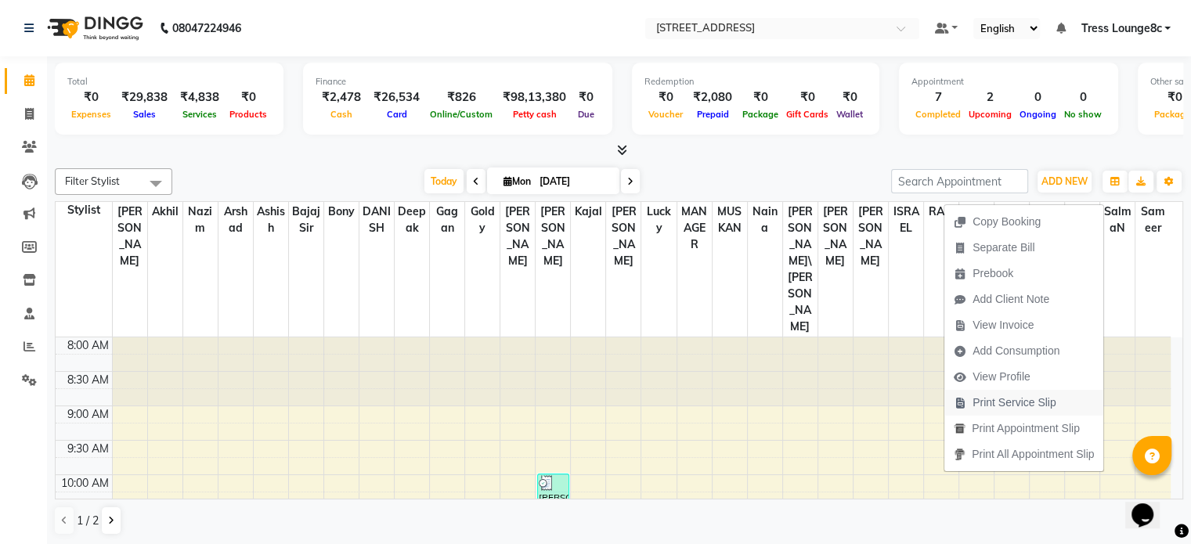
click at [1013, 407] on span "Print Service Slip" at bounding box center [1014, 403] width 84 height 16
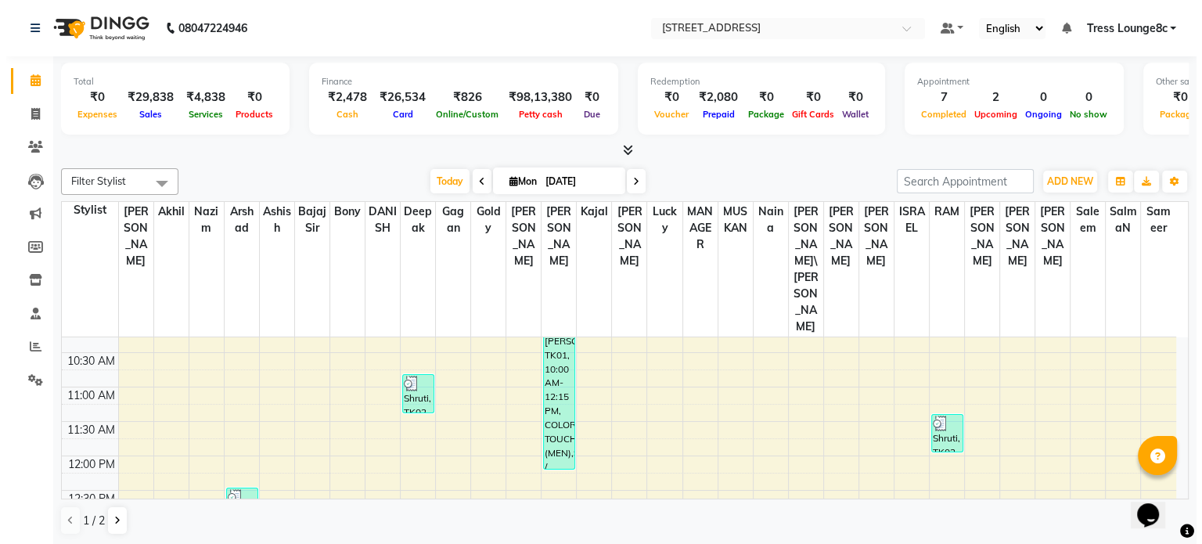
scroll to position [235, 0]
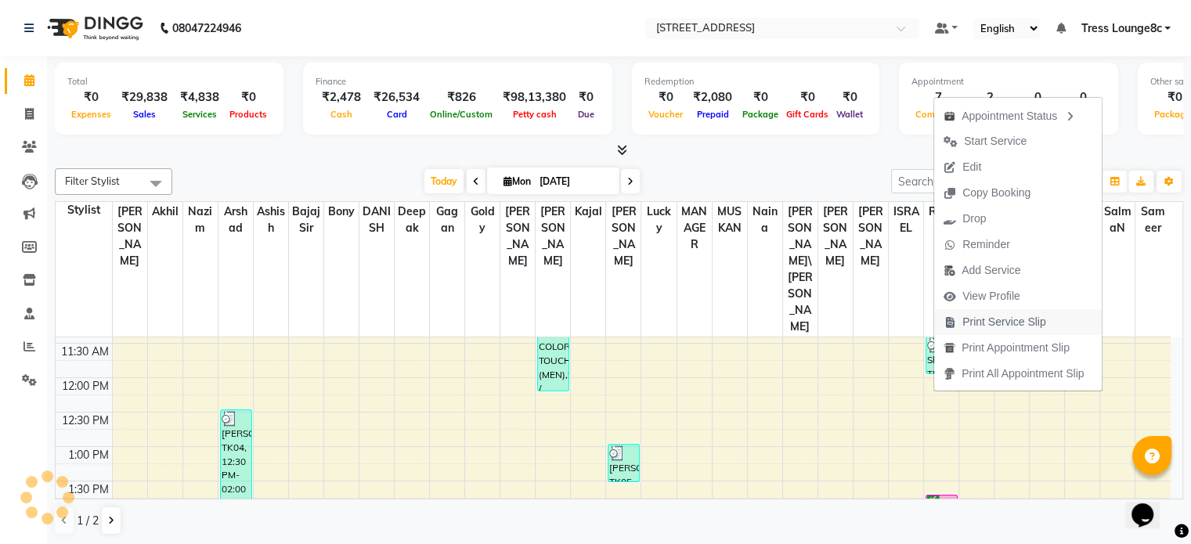
click at [995, 325] on span "Print Service Slip" at bounding box center [1004, 322] width 84 height 16
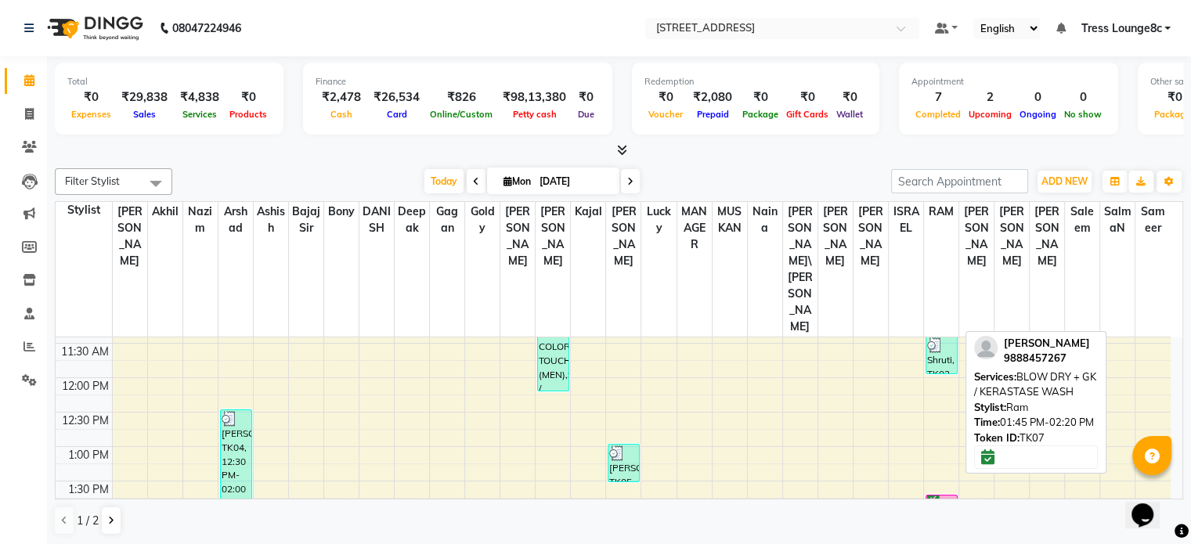
click at [936, 496] on div "Shalini, TK07, 01:45 PM-02:20 PM, BLOW DRY + GK / KERASTASE WASH" at bounding box center [941, 515] width 31 height 38
select select "6"
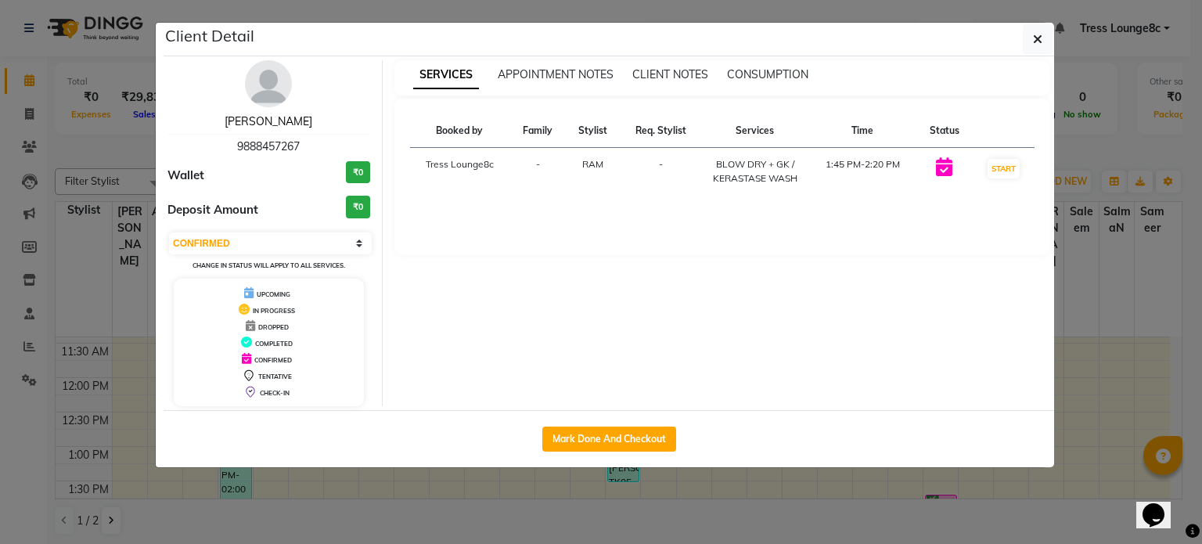
click at [267, 118] on link "Shalini" at bounding box center [269, 121] width 88 height 14
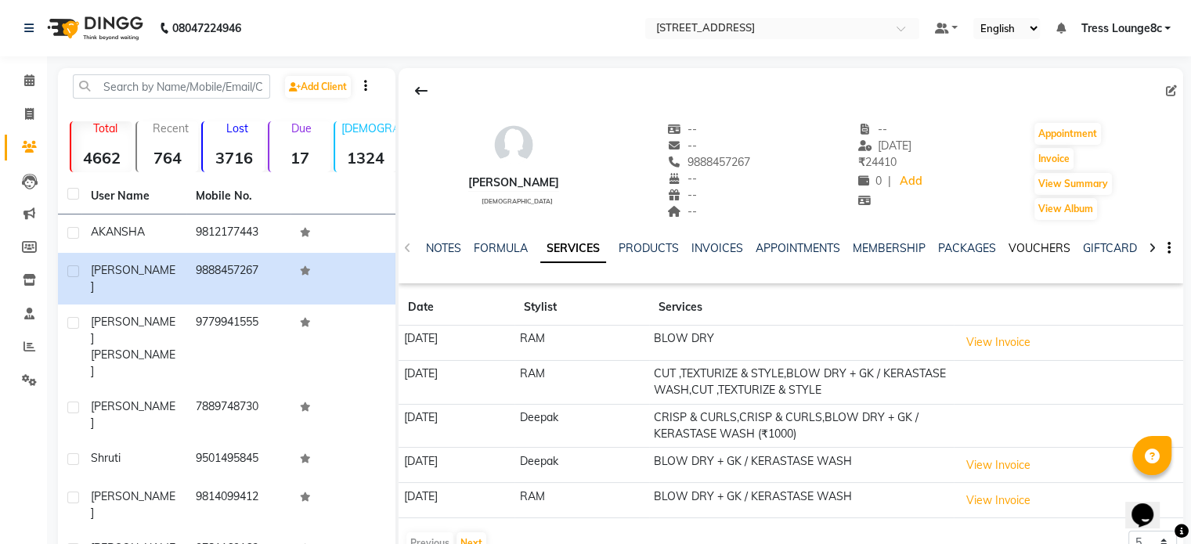
click at [1029, 247] on link "VOUCHERS" at bounding box center [1039, 248] width 62 height 14
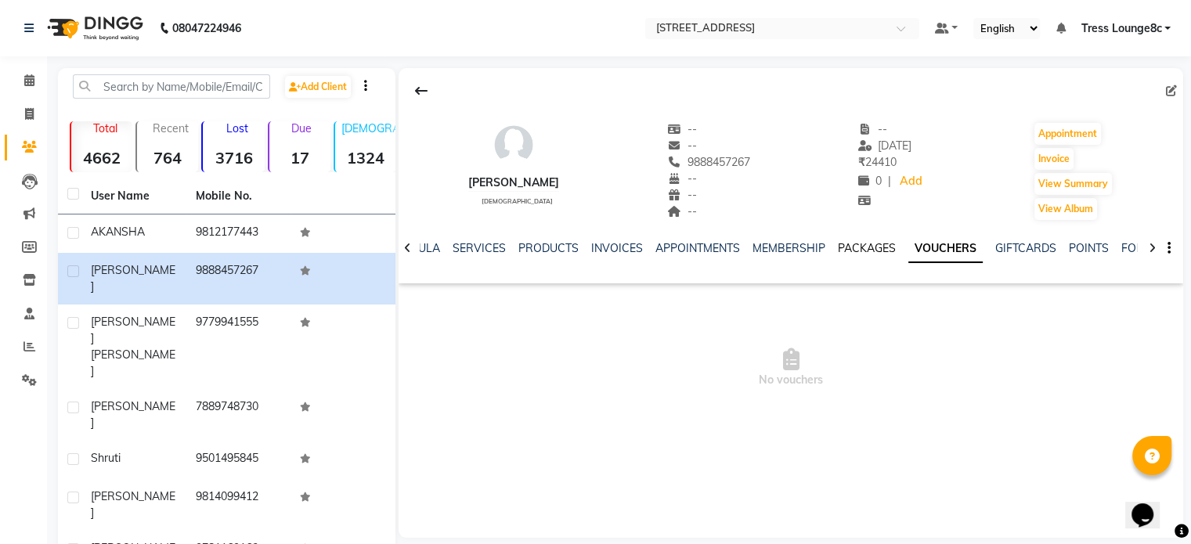
click at [864, 246] on link "PACKAGES" at bounding box center [867, 248] width 58 height 14
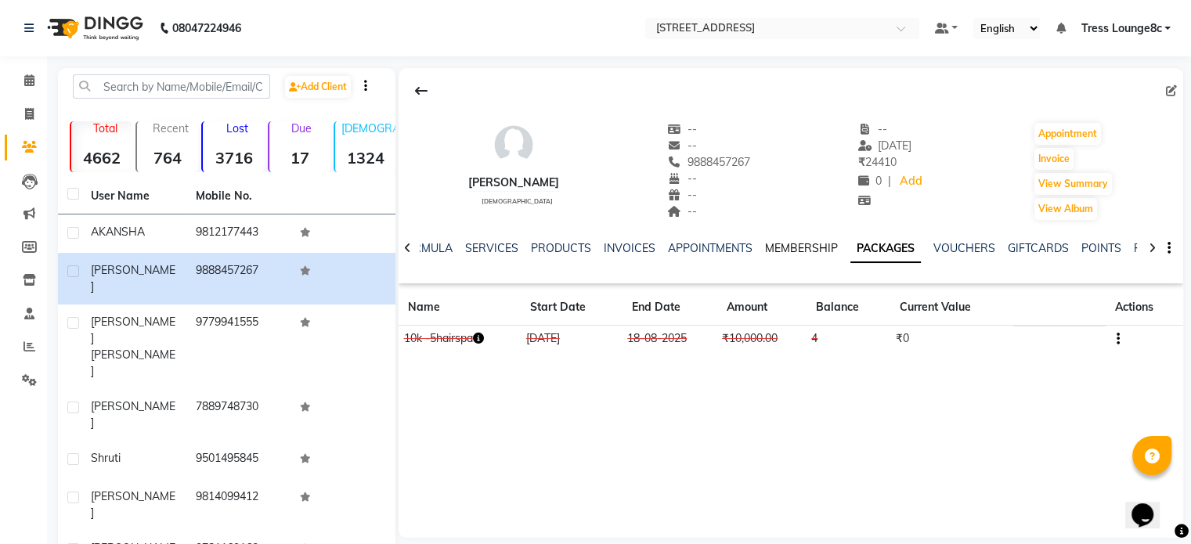
click at [817, 250] on link "MEMBERSHIP" at bounding box center [801, 248] width 73 height 14
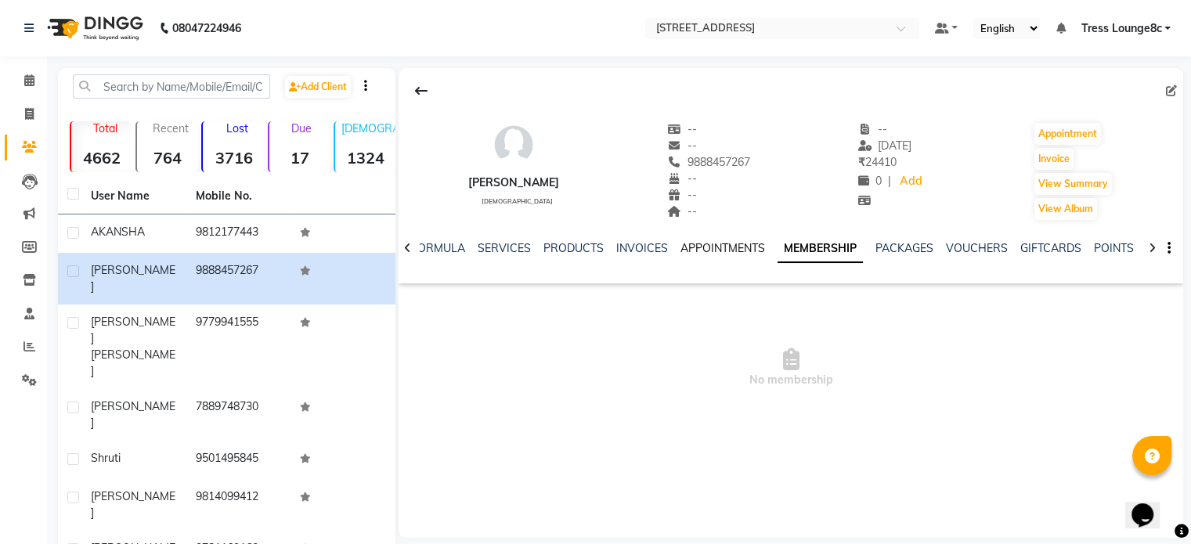
click at [699, 247] on link "APPOINTMENTS" at bounding box center [722, 248] width 85 height 14
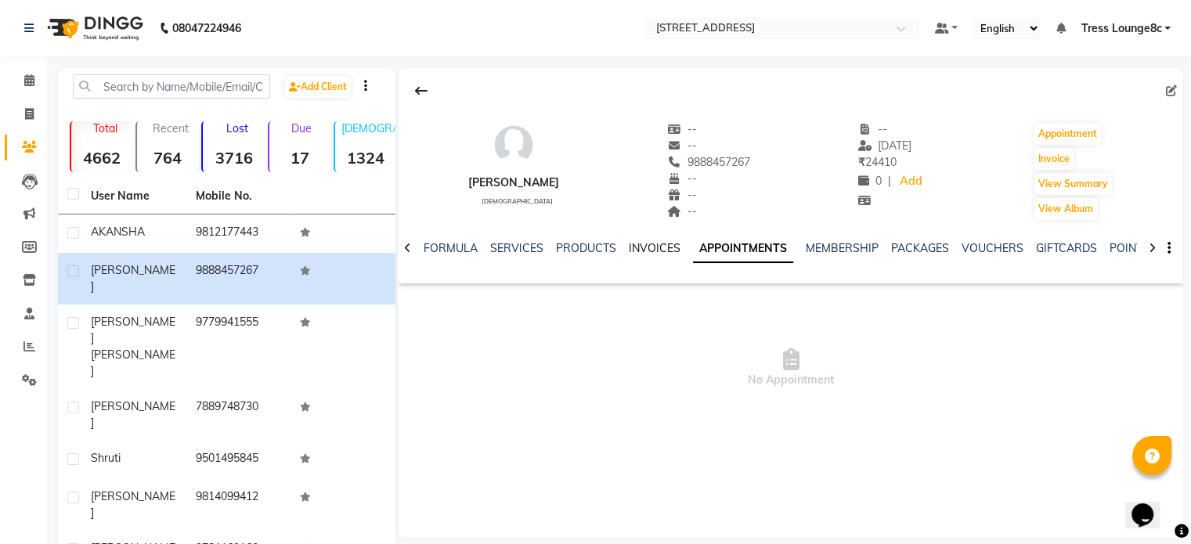
click at [642, 247] on link "INVOICES" at bounding box center [655, 248] width 52 height 14
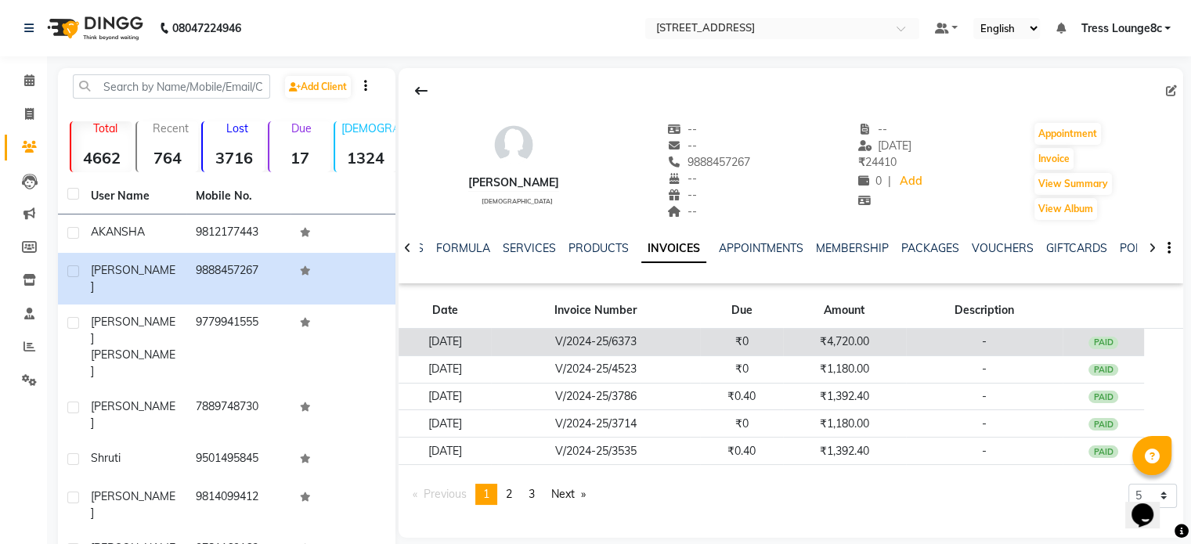
click at [650, 341] on td "V/2024-25/6373" at bounding box center [595, 342] width 209 height 27
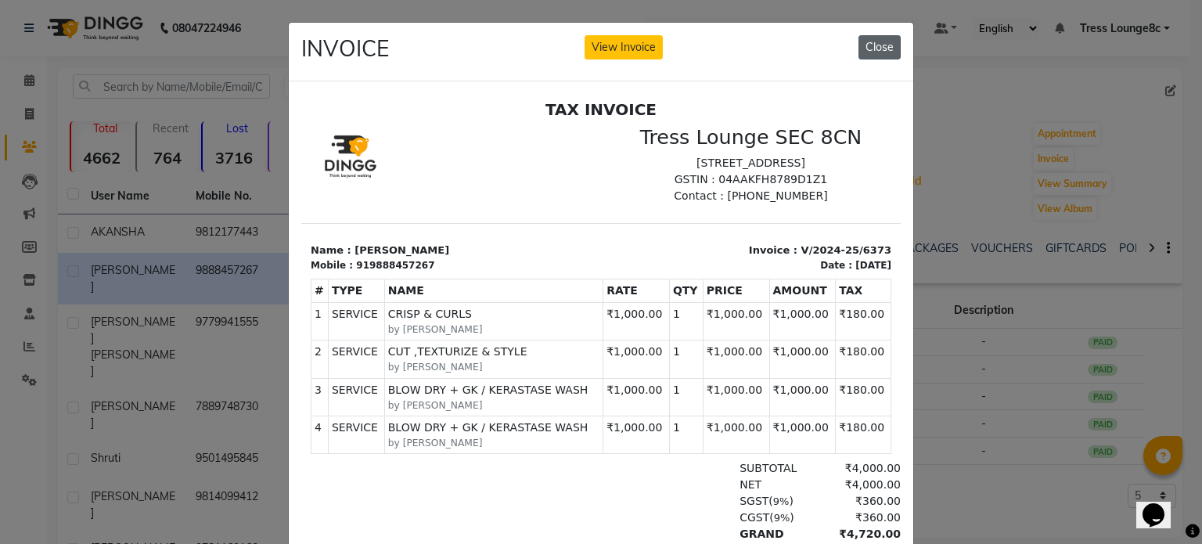
click at [883, 47] on button "Close" at bounding box center [880, 47] width 42 height 24
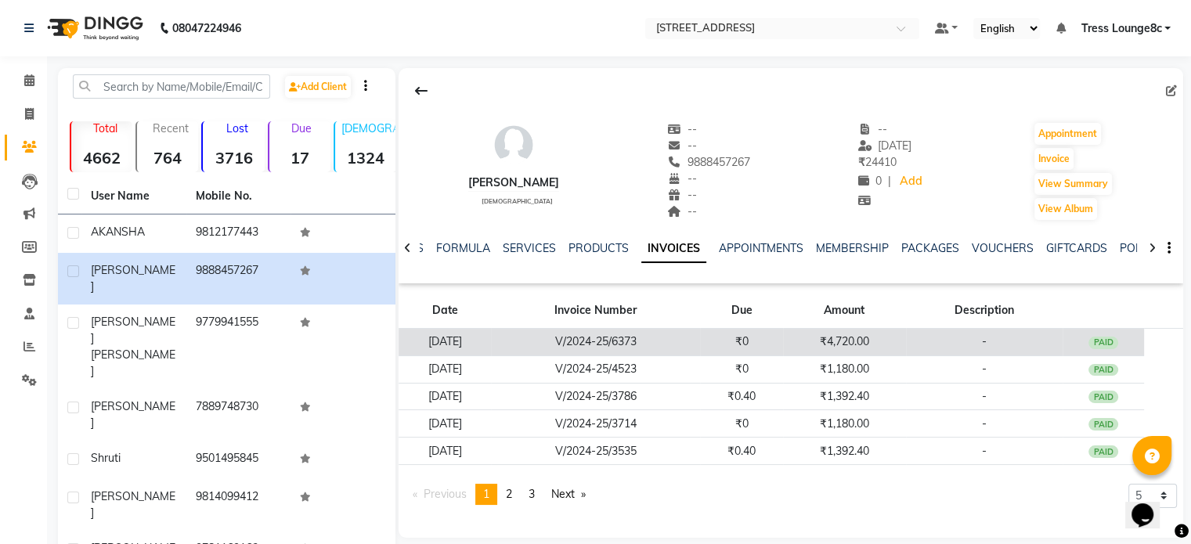
click at [816, 340] on td "₹4,720.00" at bounding box center [844, 342] width 123 height 27
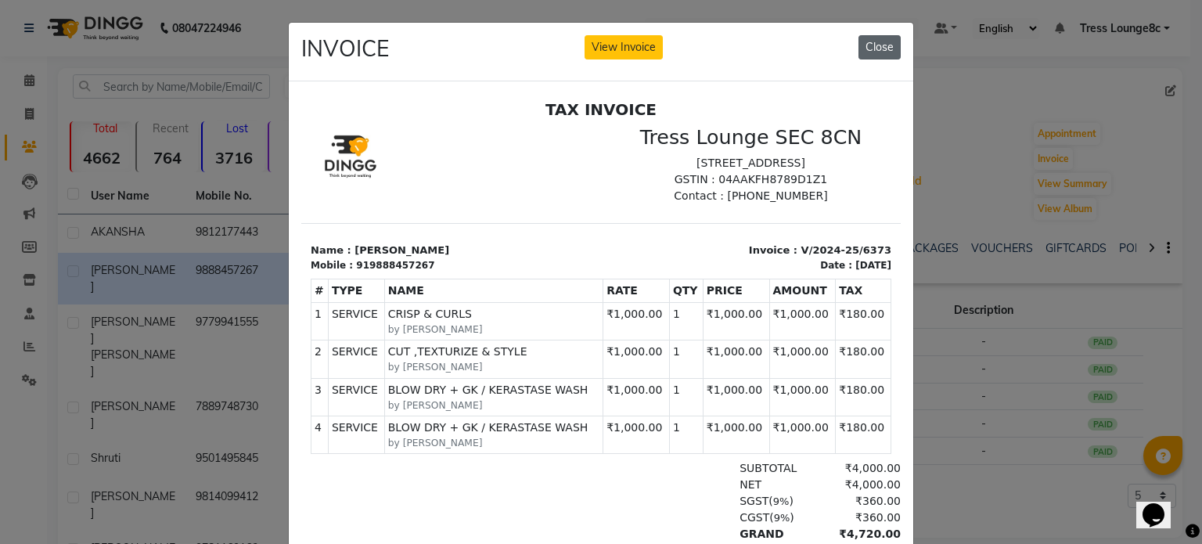
click at [881, 43] on button "Close" at bounding box center [880, 47] width 42 height 24
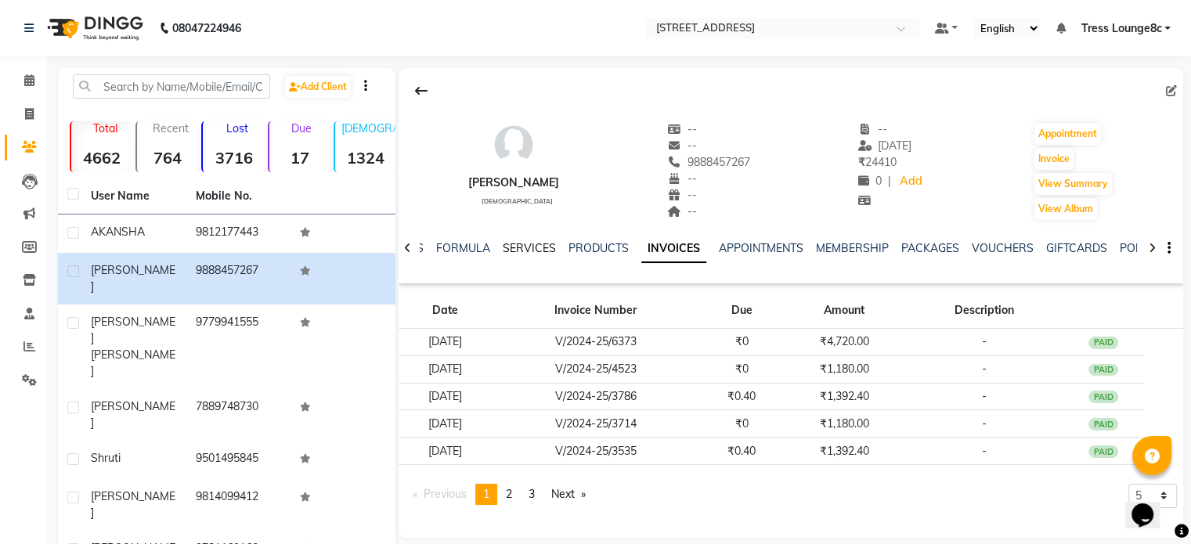
click at [520, 247] on link "SERVICES" at bounding box center [529, 248] width 53 height 14
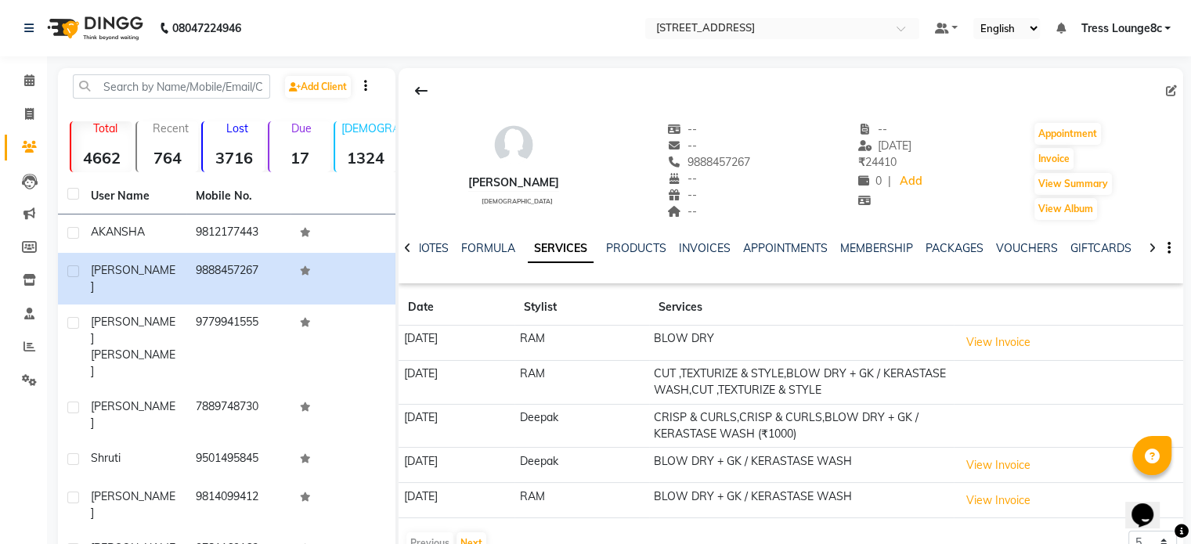
scroll to position [78, 0]
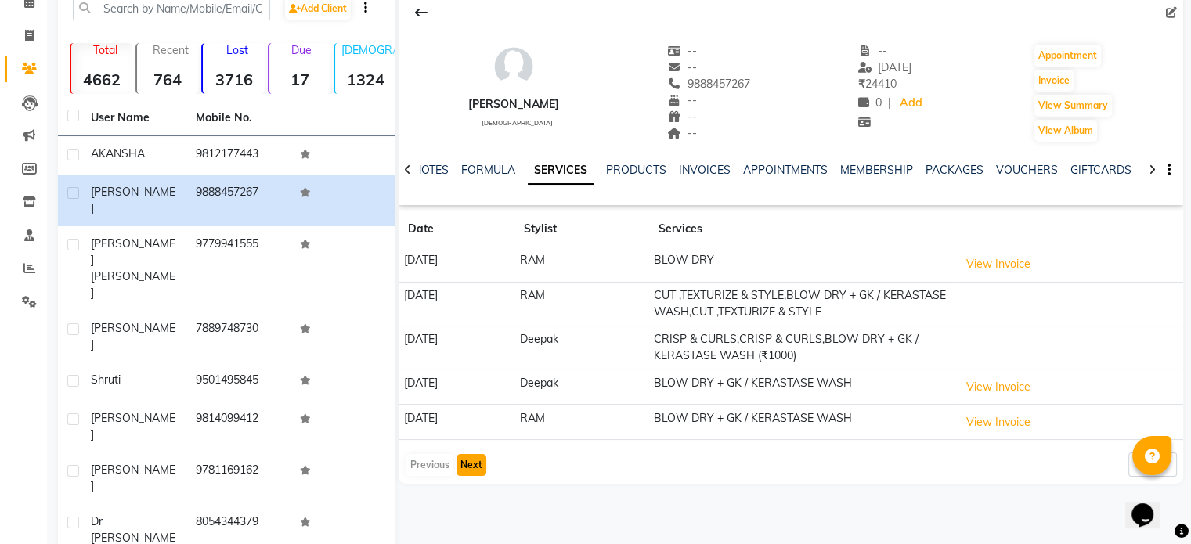
click at [475, 467] on button "Next" at bounding box center [471, 465] width 30 height 22
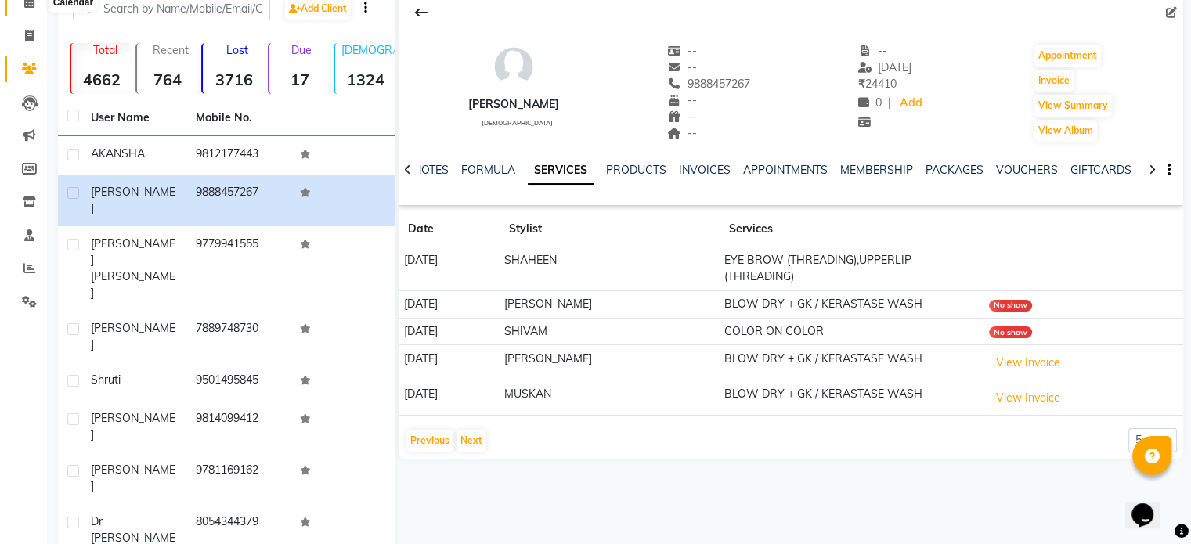
click at [29, 9] on span at bounding box center [29, 3] width 27 height 18
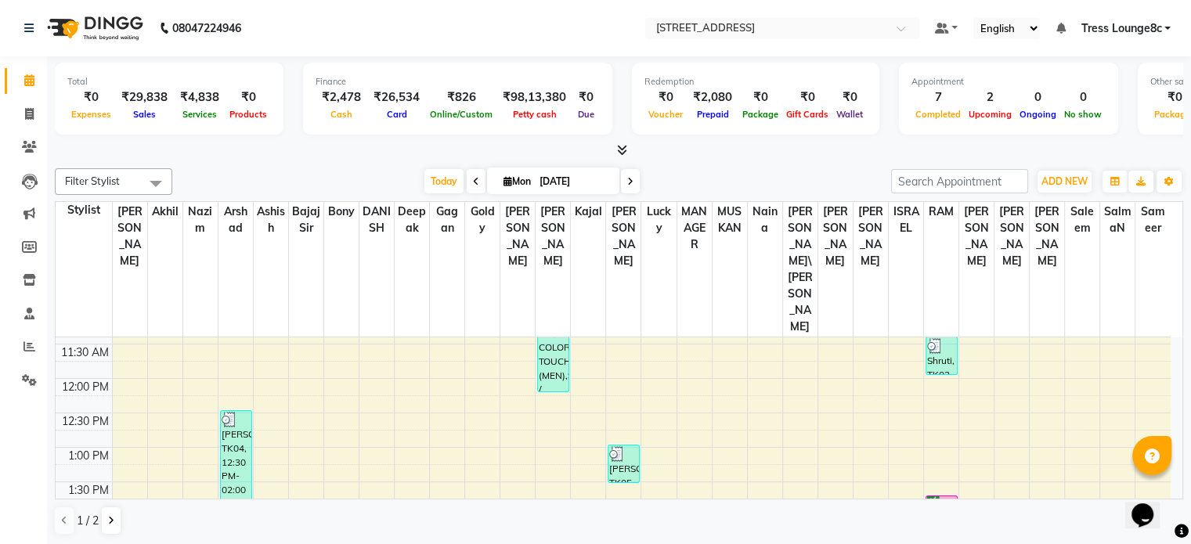
scroll to position [235, 0]
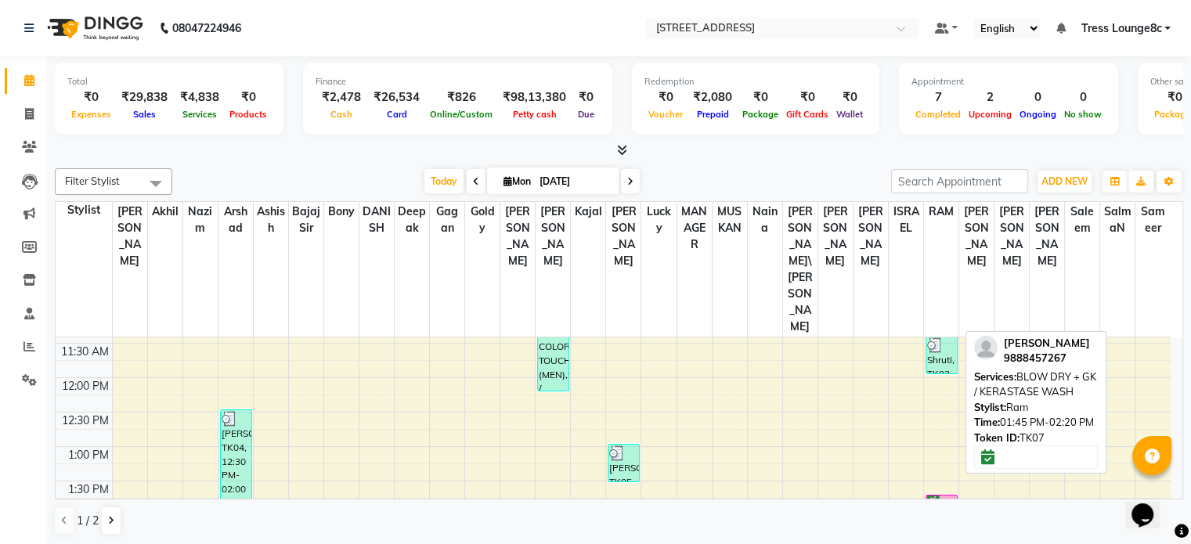
click at [939, 496] on div "Shalini, TK07, 01:45 PM-02:20 PM, BLOW DRY + GK / KERASTASE WASH" at bounding box center [941, 515] width 31 height 38
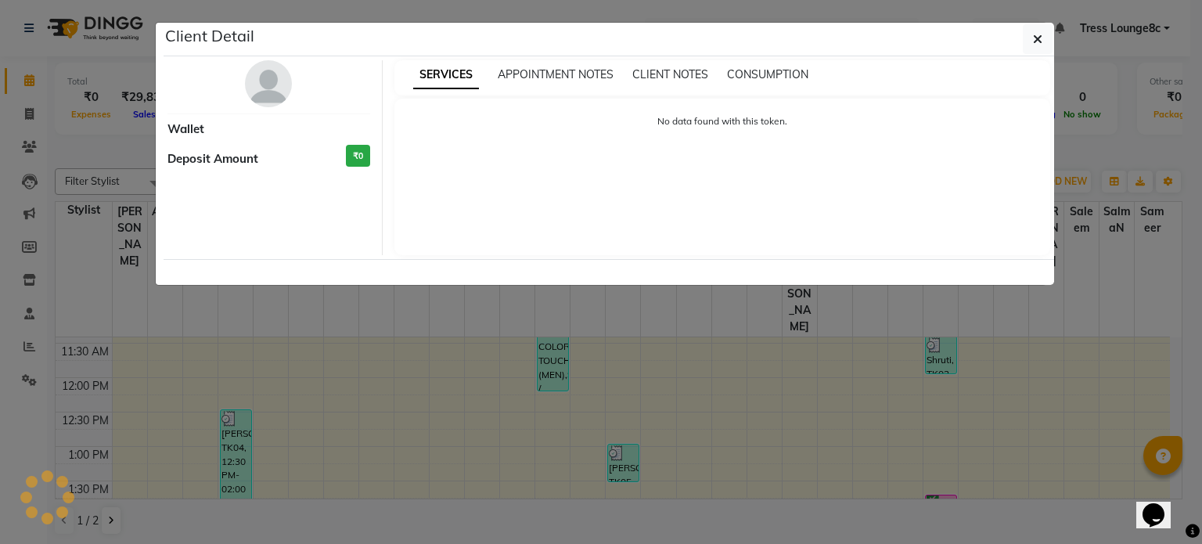
select select "6"
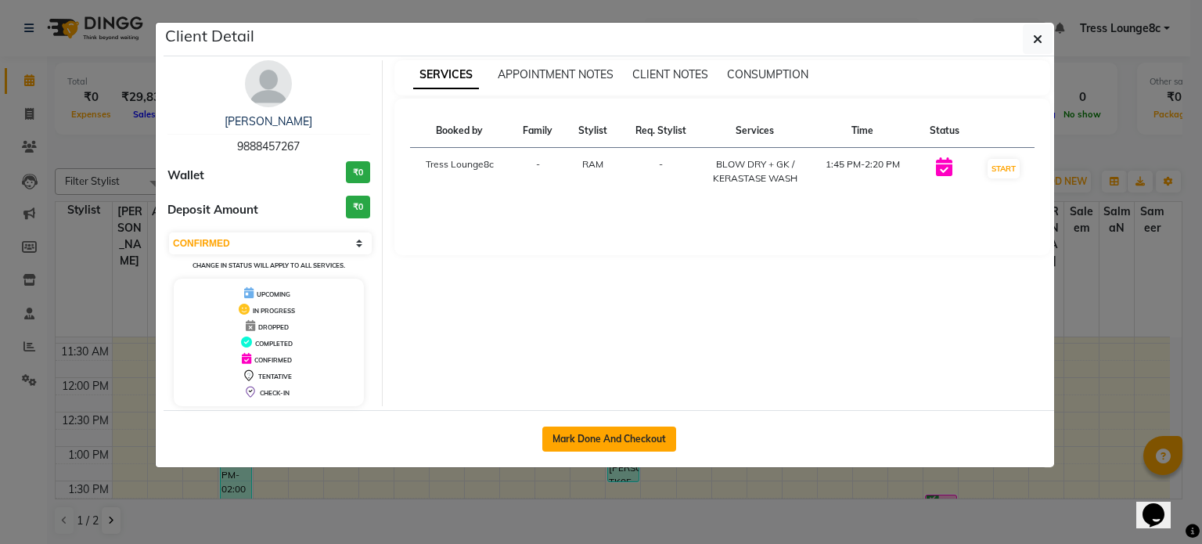
click at [604, 434] on button "Mark Done And Checkout" at bounding box center [610, 439] width 134 height 25
select select "service"
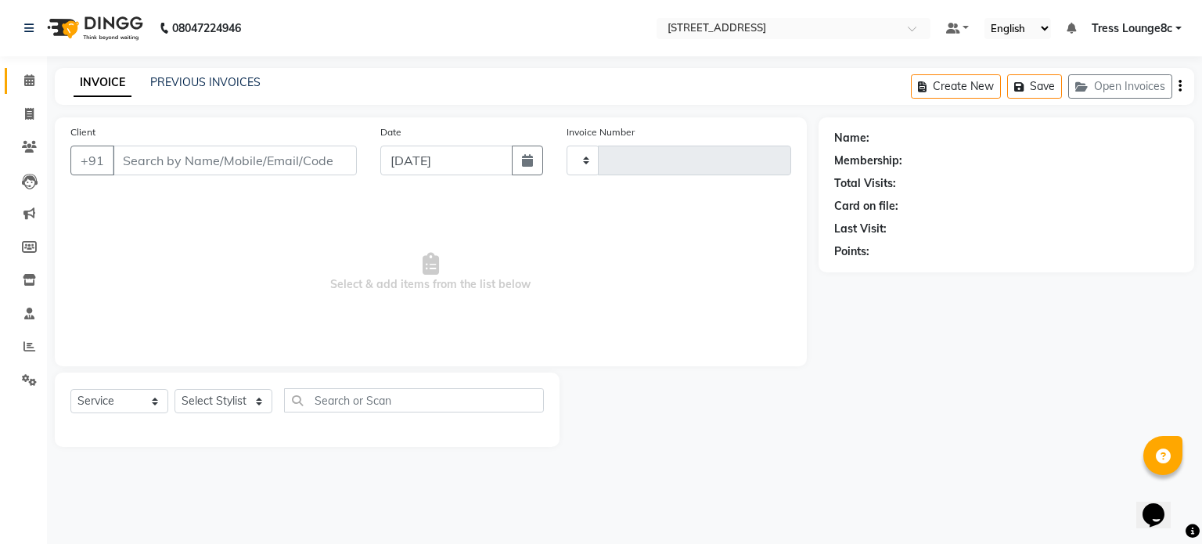
type input "9888457267"
select select "39093"
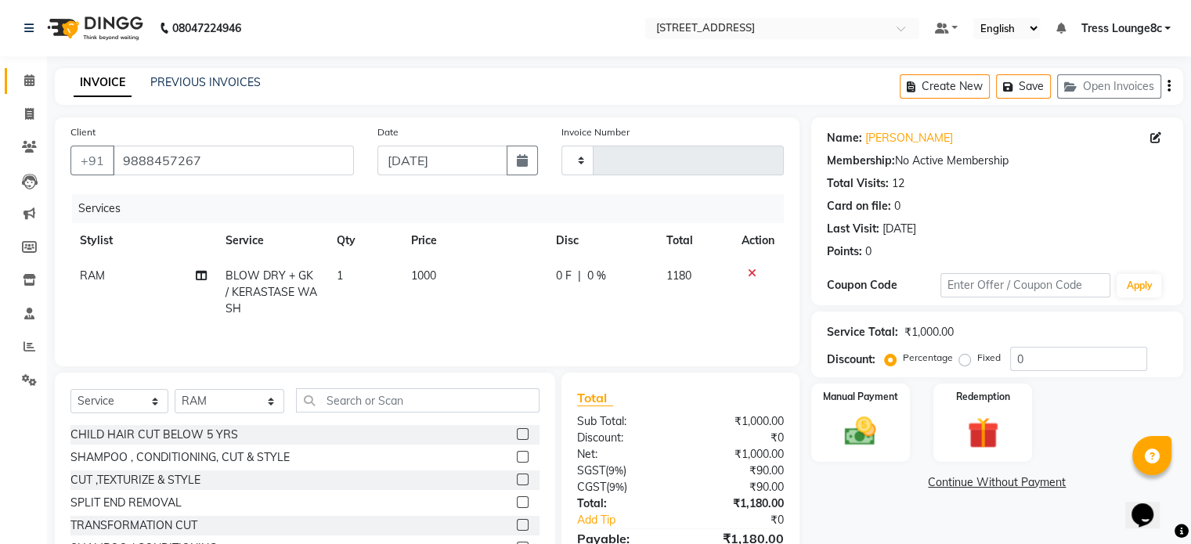
scroll to position [84, 0]
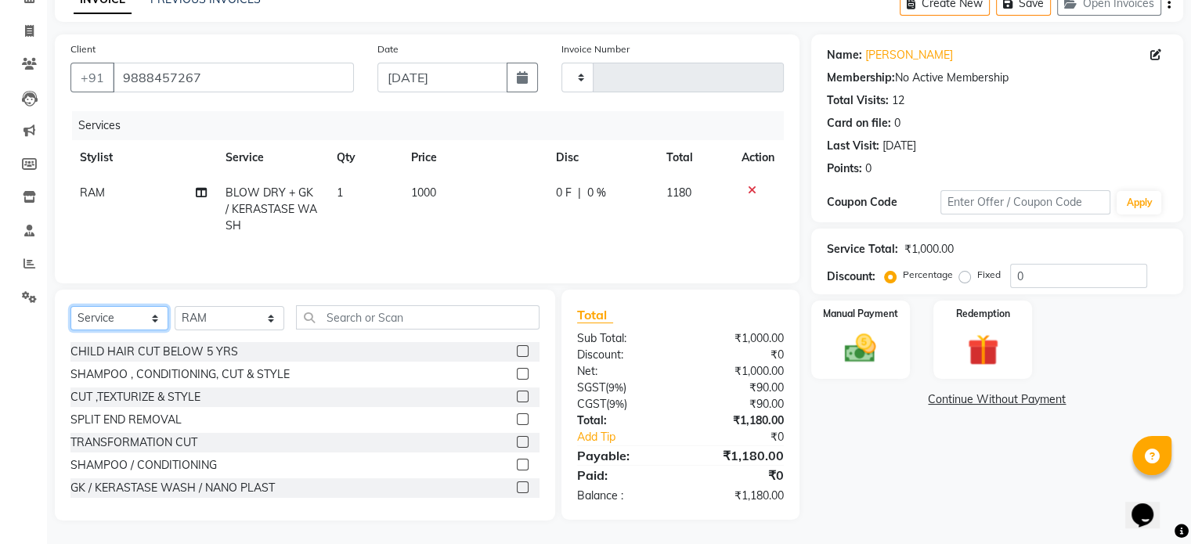
click at [125, 319] on select "Select Service Product Membership Package Voucher Prepaid Gift Card" at bounding box center [119, 318] width 98 height 24
select select "product"
click at [70, 306] on select "Select Service Product Membership Package Voucher Prepaid Gift Card" at bounding box center [119, 318] width 98 height 24
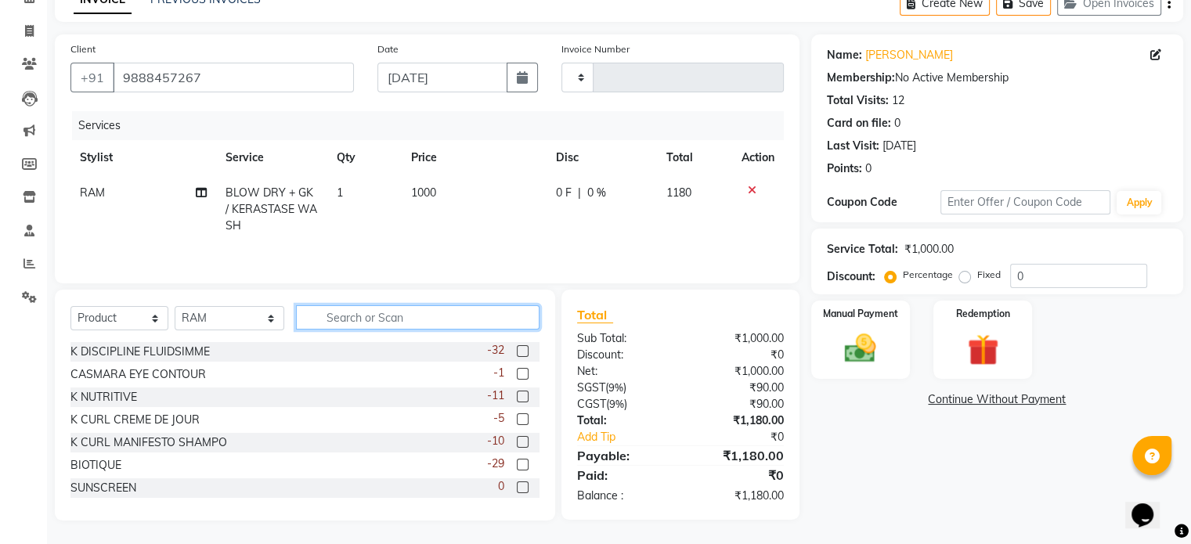
click at [380, 315] on input "text" at bounding box center [417, 317] width 243 height 24
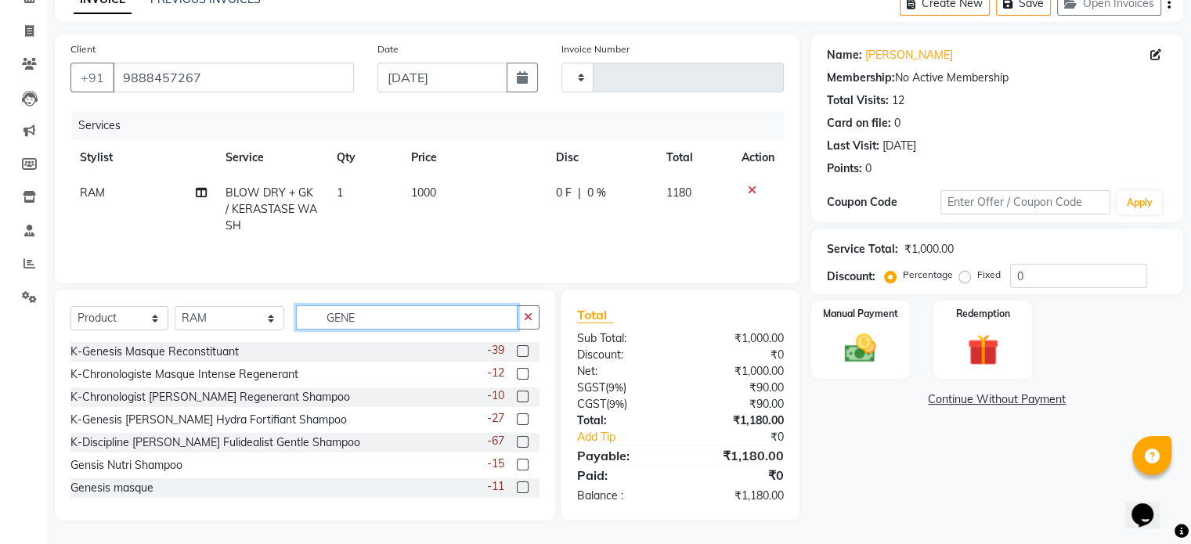
scroll to position [82, 0]
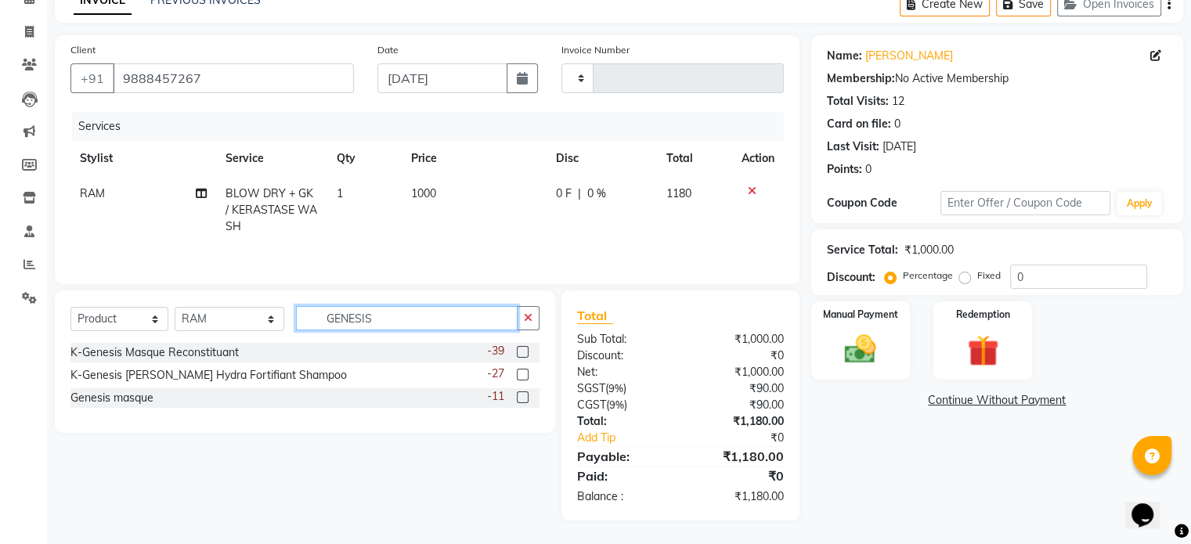
type input "GENESIS"
click at [523, 375] on label at bounding box center [523, 375] width 12 height 12
click at [523, 375] on input "checkbox" at bounding box center [522, 375] width 10 height 10
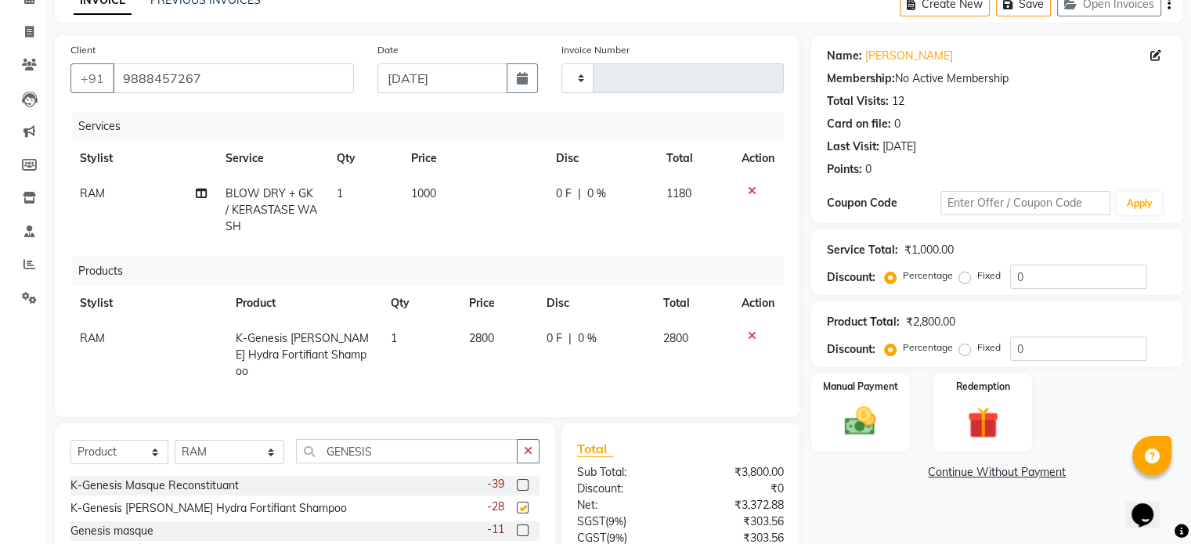
checkbox input "false"
click at [487, 341] on span "2800" at bounding box center [481, 338] width 25 height 14
select select "39093"
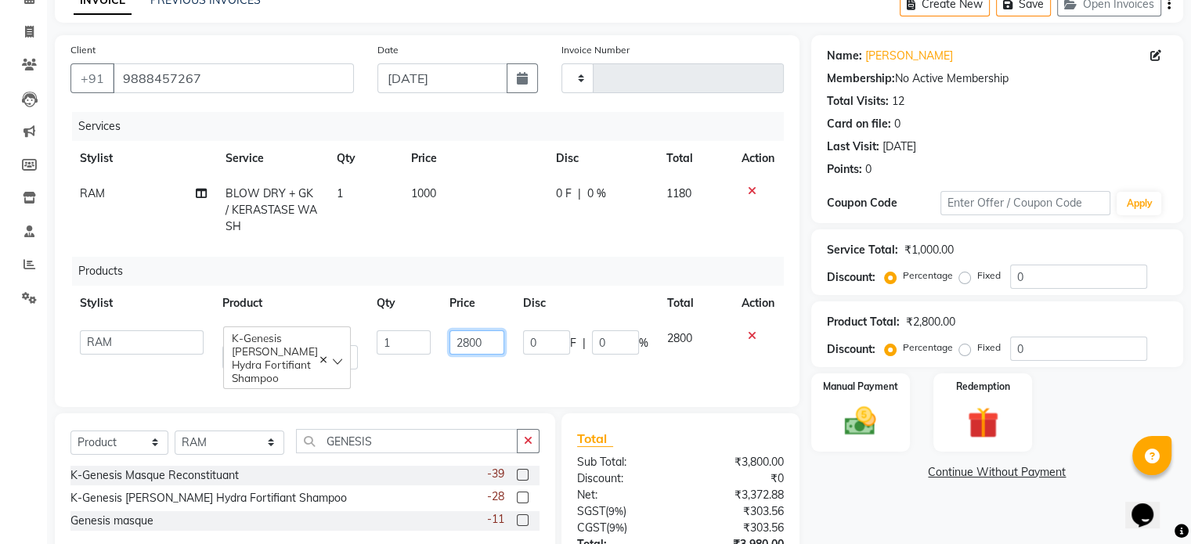
click at [473, 346] on input "2800" at bounding box center [476, 342] width 55 height 24
type input "2950"
click at [467, 380] on div "Services Stylist Service Qty Price Disc Total Action RAM BLOW DRY + GK / KERAST…" at bounding box center [426, 251] width 713 height 279
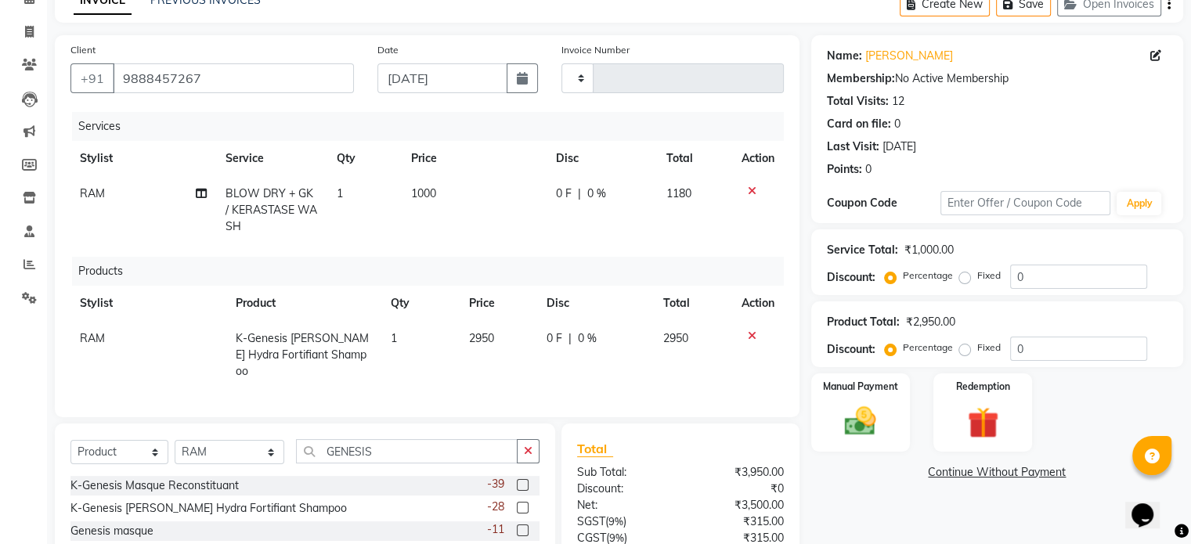
scroll to position [211, 0]
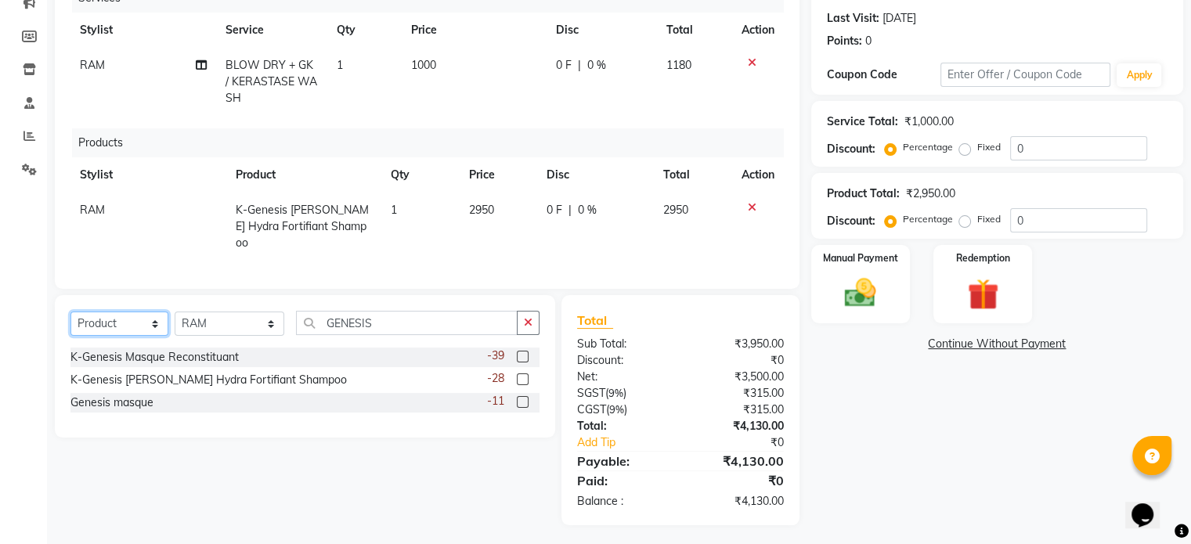
click at [114, 319] on select "Select Service Product Membership Package Voucher Prepaid Gift Card" at bounding box center [119, 324] width 98 height 24
select select "service"
click at [70, 312] on select "Select Service Product Membership Package Voucher Prepaid Gift Card" at bounding box center [119, 324] width 98 height 24
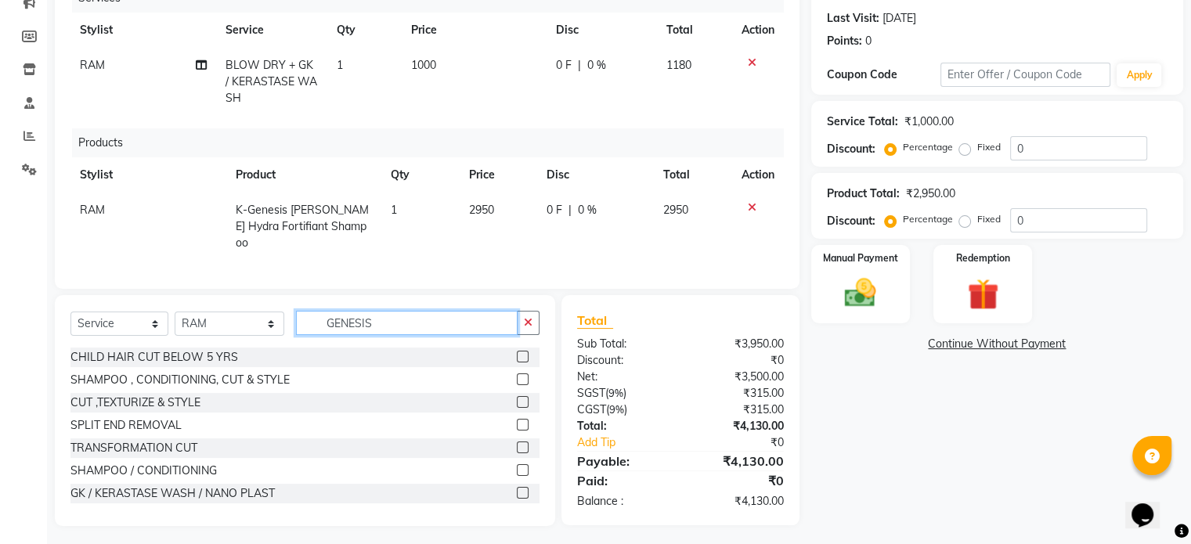
click at [378, 319] on input "GENESIS" at bounding box center [407, 323] width 222 height 24
click at [218, 320] on select "Select Stylist [PERSON_NAME] [PERSON_NAME] [PERSON_NAME] [PERSON_NAME] sir Bony…" at bounding box center [230, 324] width 110 height 24
select select "45199"
click at [175, 312] on select "Select Stylist [PERSON_NAME] [PERSON_NAME] [PERSON_NAME] [PERSON_NAME] sir Bony…" at bounding box center [230, 324] width 110 height 24
drag, startPoint x: 390, startPoint y: 320, endPoint x: 270, endPoint y: 333, distance: 120.4
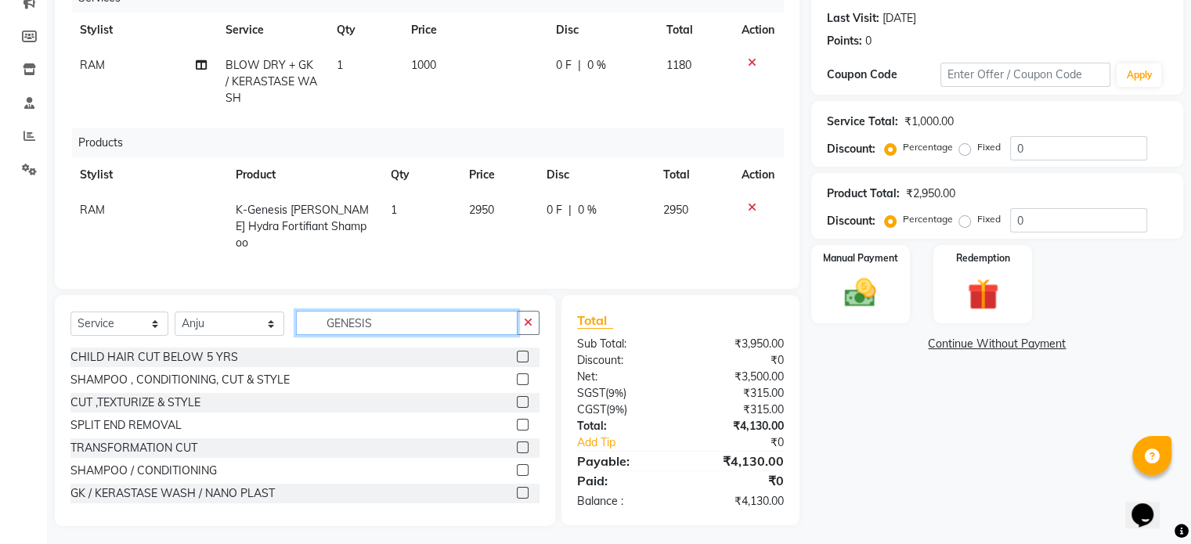
click at [272, 333] on div "Select Service Product Membership Package Voucher Prepaid Gift Card Select Styl…" at bounding box center [304, 329] width 469 height 37
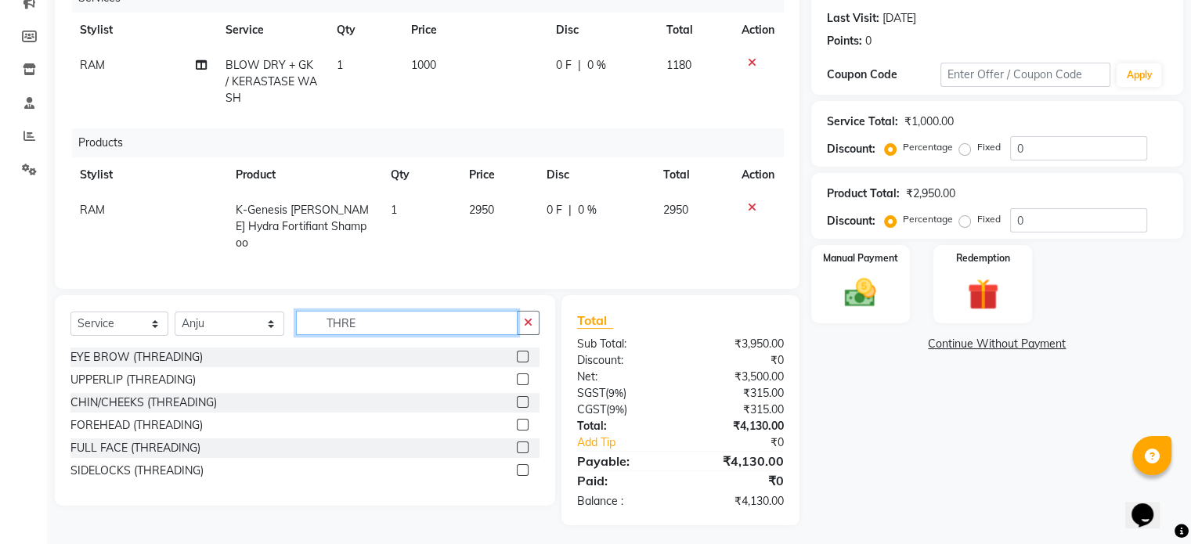
type input "THRE"
click at [522, 353] on label at bounding box center [523, 357] width 12 height 12
click at [522, 353] on input "checkbox" at bounding box center [522, 357] width 10 height 10
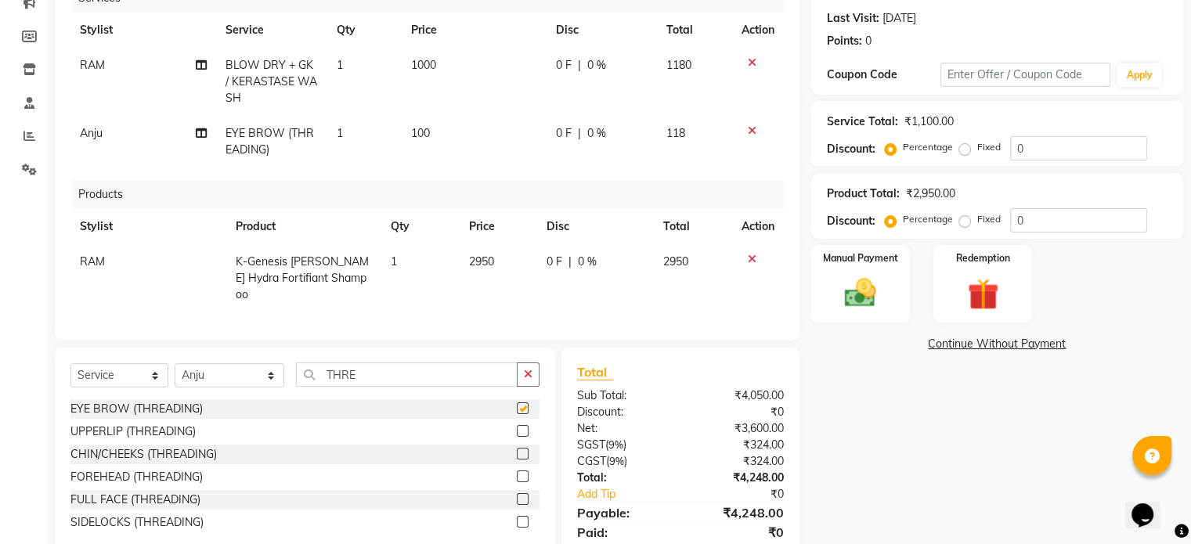
checkbox input "false"
click at [523, 425] on label at bounding box center [523, 431] width 12 height 12
click at [523, 427] on input "checkbox" at bounding box center [522, 432] width 10 height 10
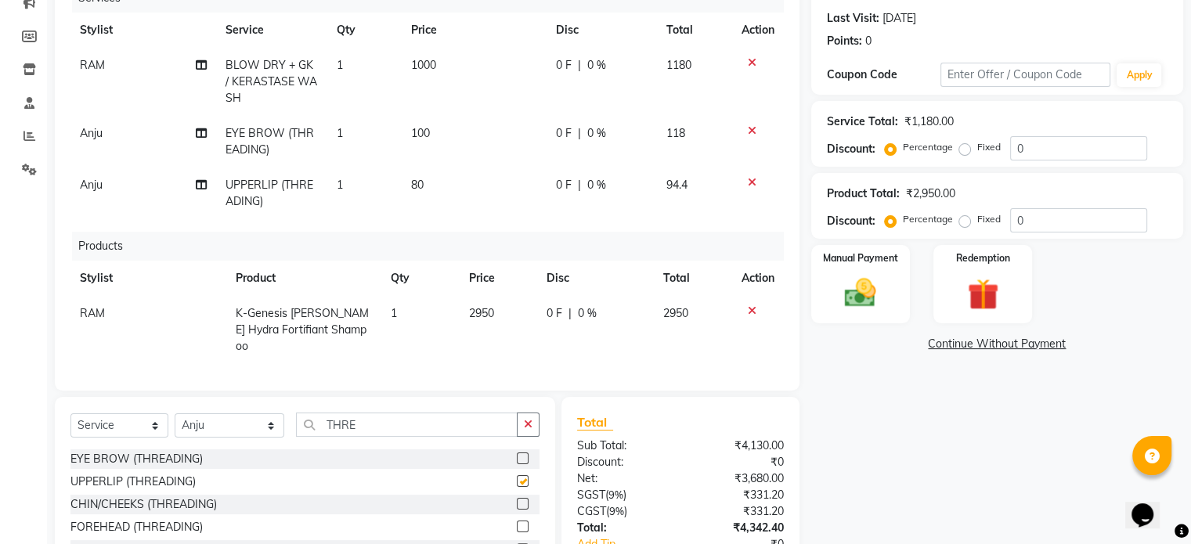
checkbox input "false"
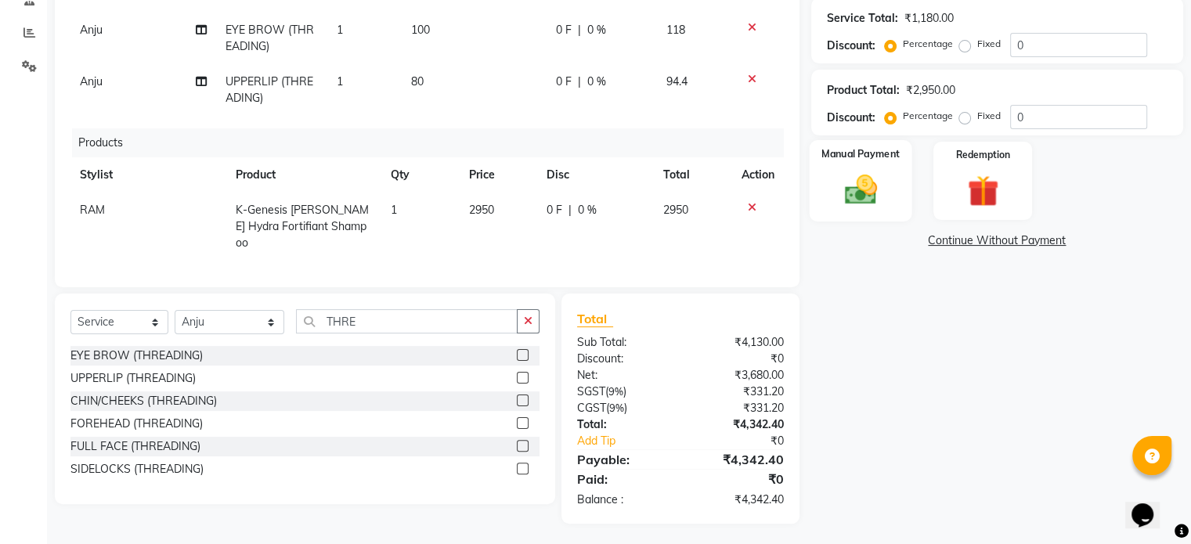
click at [865, 195] on img at bounding box center [860, 190] width 52 height 38
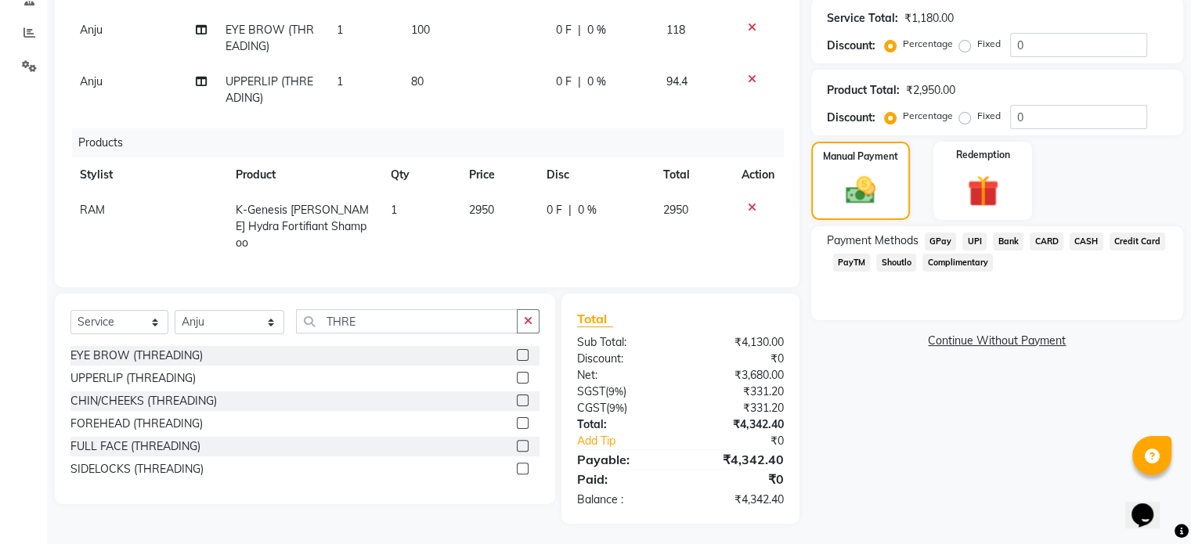
click at [976, 243] on span "UPI" at bounding box center [974, 242] width 24 height 18
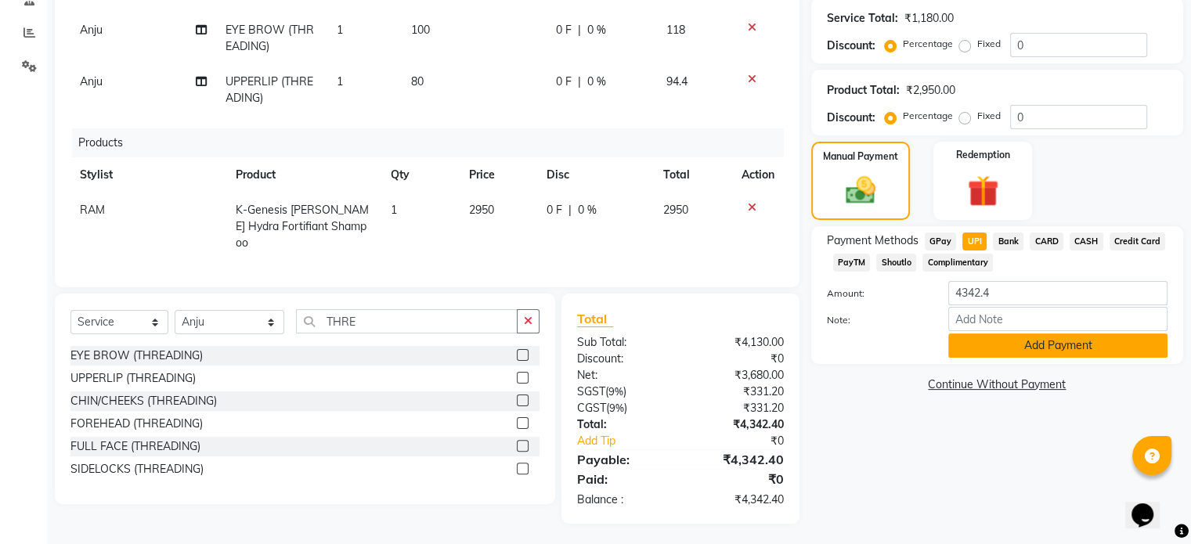
click at [1045, 349] on button "Add Payment" at bounding box center [1057, 345] width 219 height 24
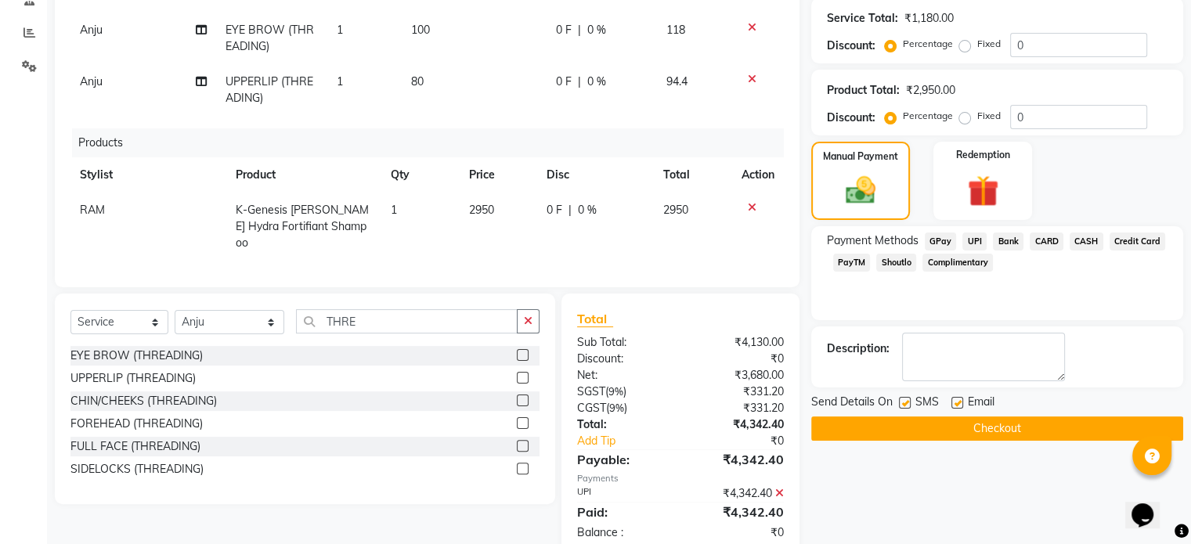
scroll to position [347, 0]
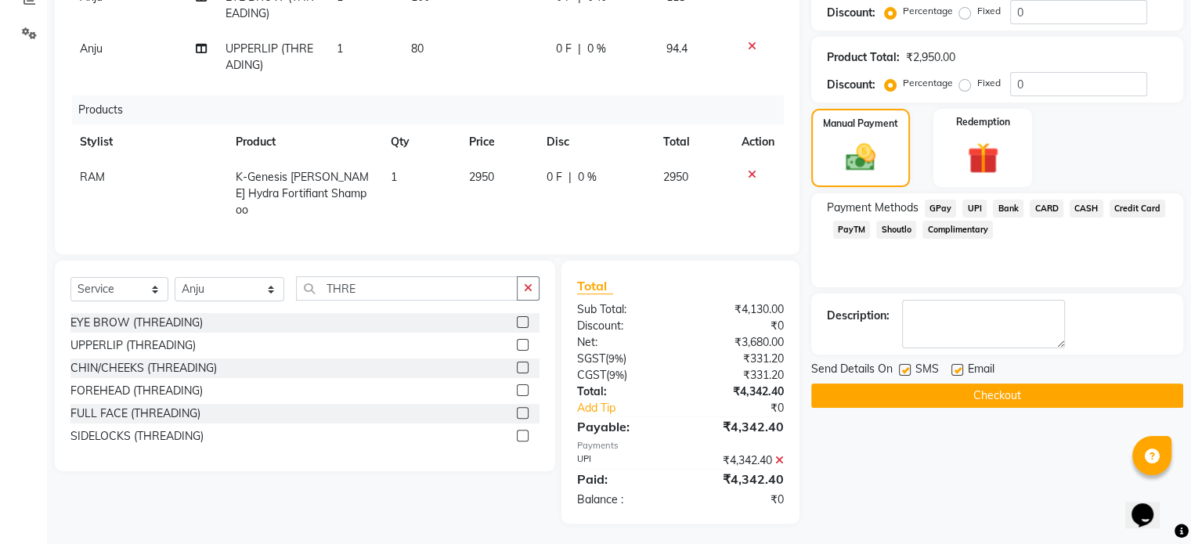
click at [1018, 394] on button "Checkout" at bounding box center [997, 396] width 372 height 24
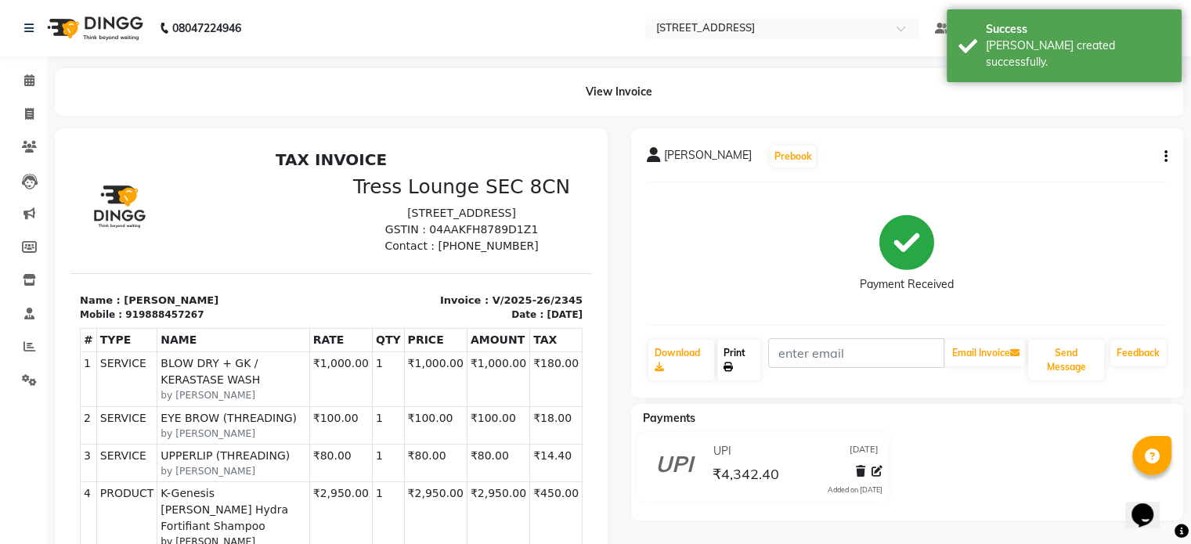
click at [752, 357] on link "Print" at bounding box center [738, 360] width 43 height 41
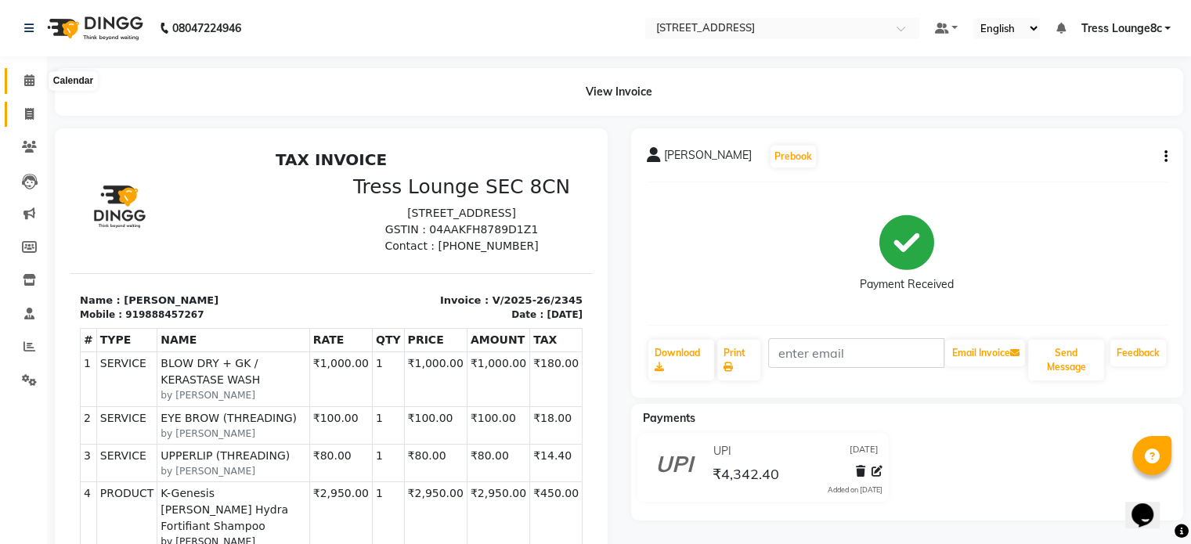
drag, startPoint x: 28, startPoint y: 82, endPoint x: 28, endPoint y: 123, distance: 40.7
click at [28, 82] on icon at bounding box center [29, 80] width 10 height 12
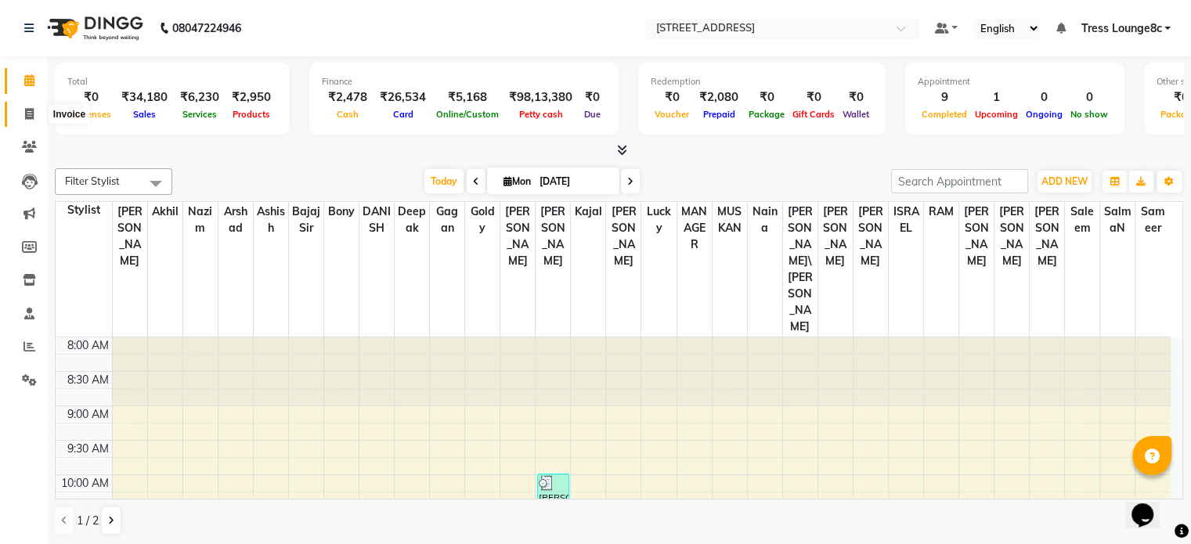
click at [25, 114] on icon at bounding box center [29, 114] width 9 height 12
select select "service"
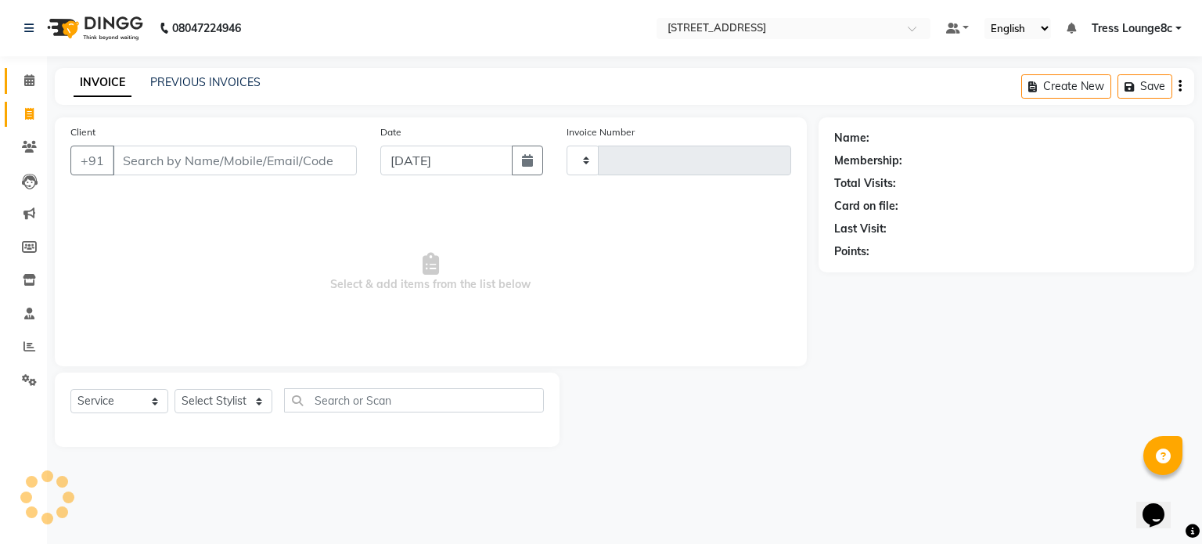
type input "2346"
select select "5703"
click at [229, 81] on link "PREVIOUS INVOICES" at bounding box center [205, 82] width 110 height 14
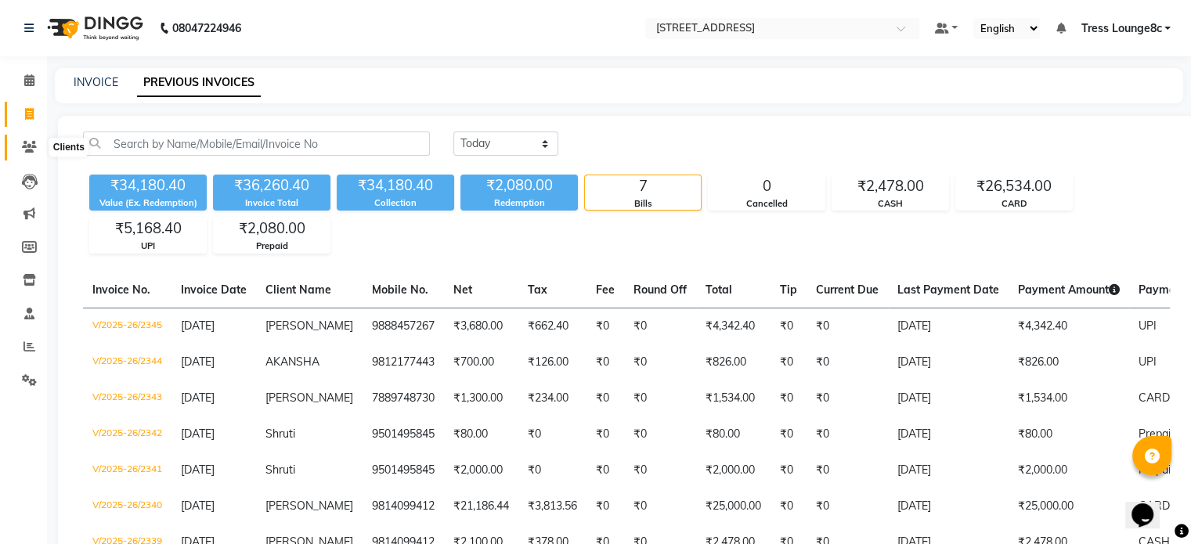
click at [31, 142] on icon at bounding box center [29, 147] width 15 height 12
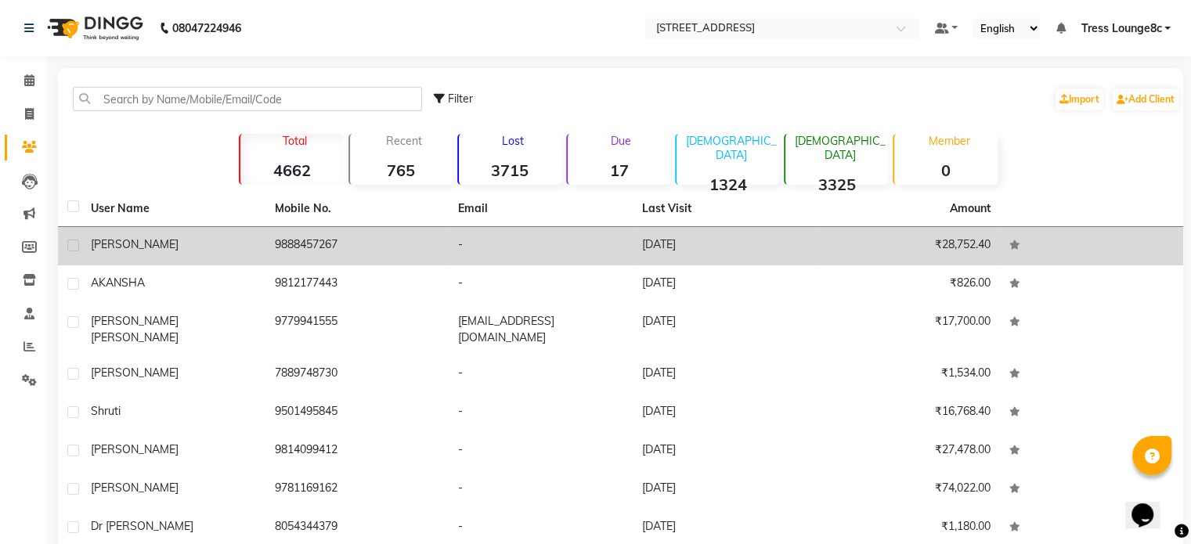
click at [359, 250] on td "9888457267" at bounding box center [357, 246] width 184 height 38
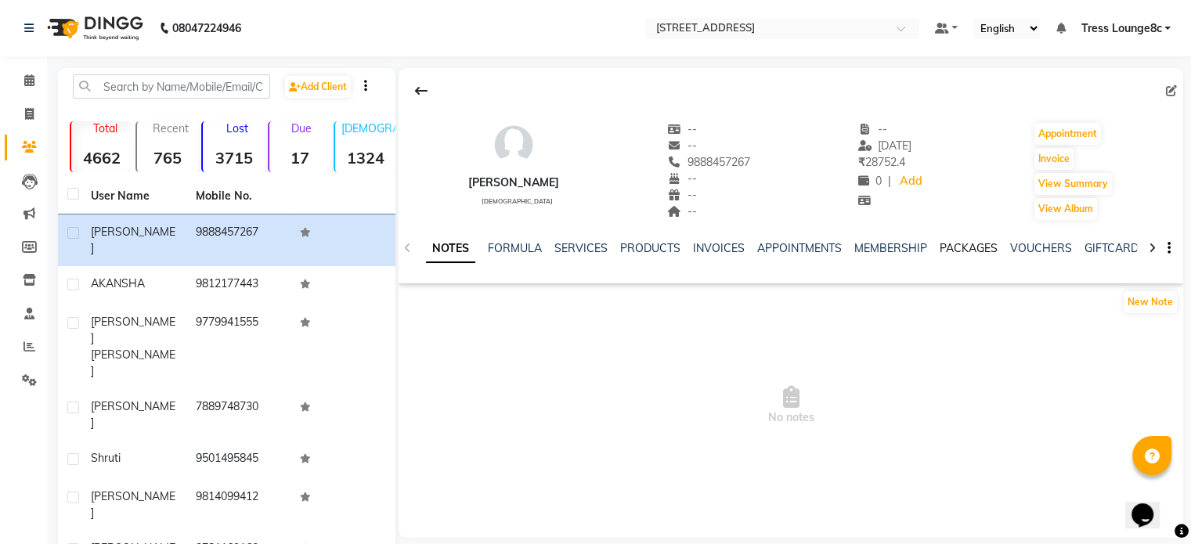
click at [949, 249] on link "PACKAGES" at bounding box center [968, 248] width 58 height 14
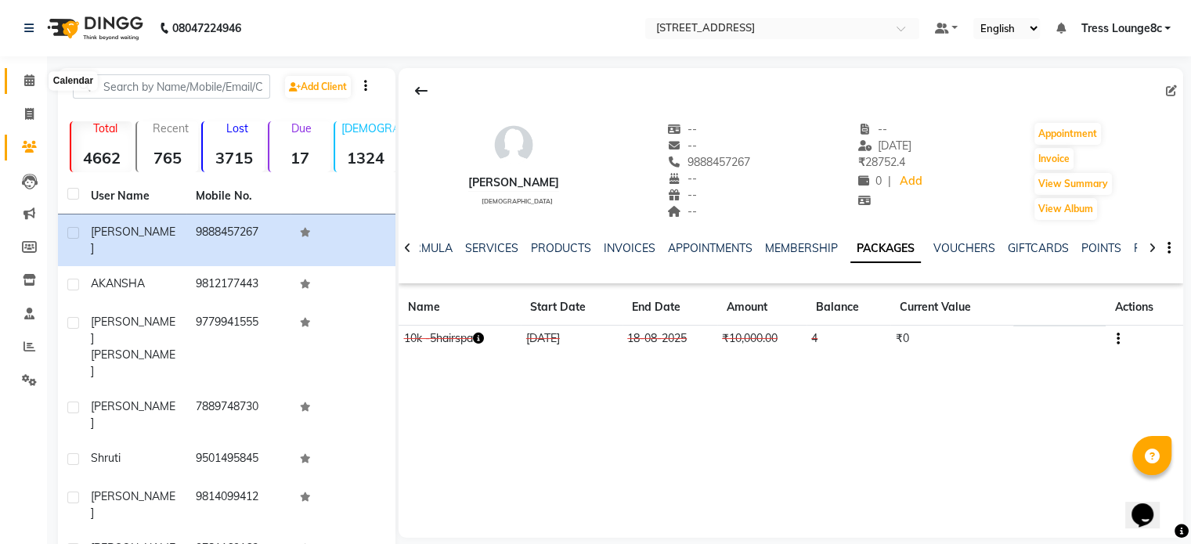
click at [28, 84] on icon at bounding box center [29, 80] width 10 height 12
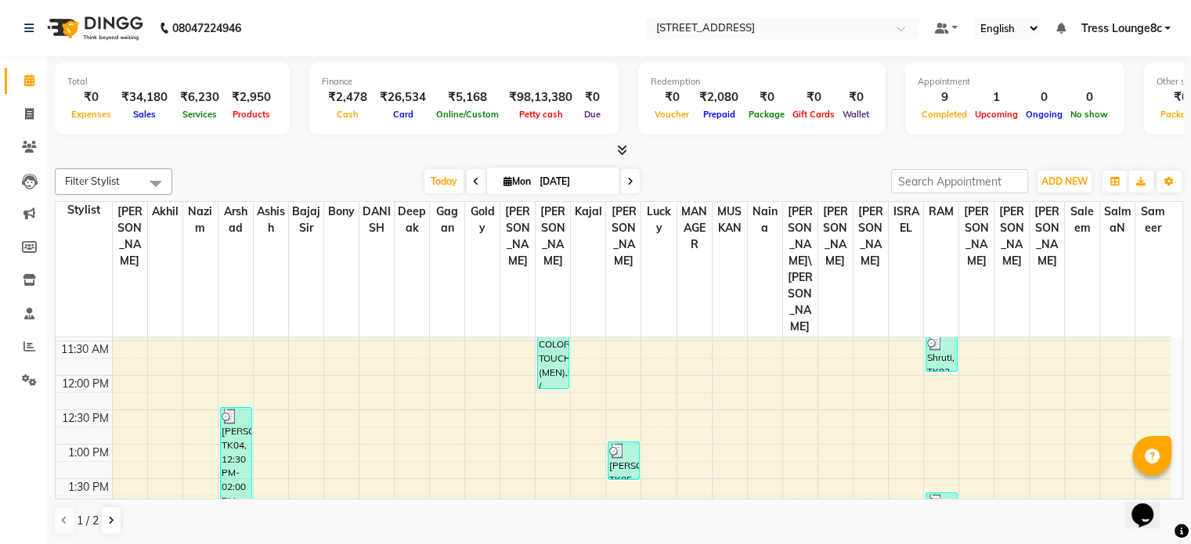
scroll to position [235, 0]
click at [111, 521] on icon at bounding box center [111, 520] width 6 height 9
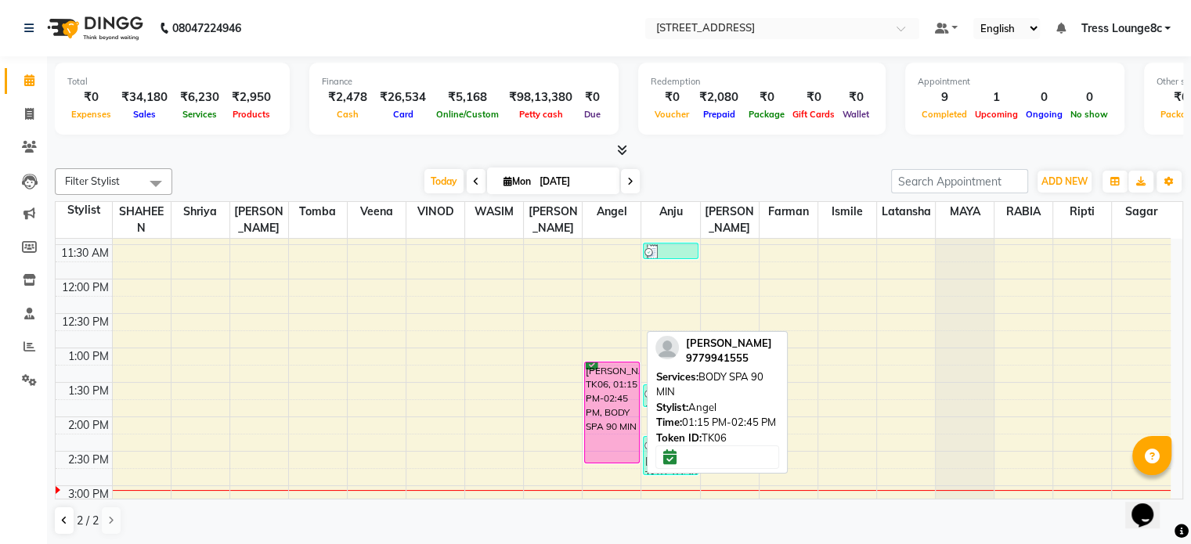
click at [611, 393] on div "sukhmani cheema, TK06, 01:15 PM-02:45 PM, BODY SPA 90 MIN" at bounding box center [611, 412] width 53 height 100
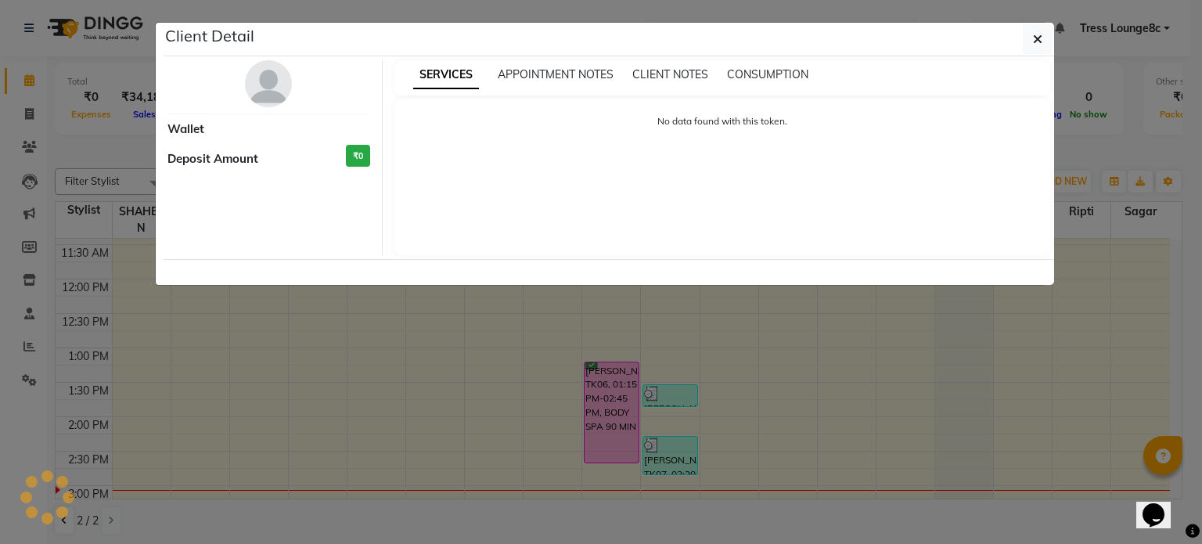
select select "6"
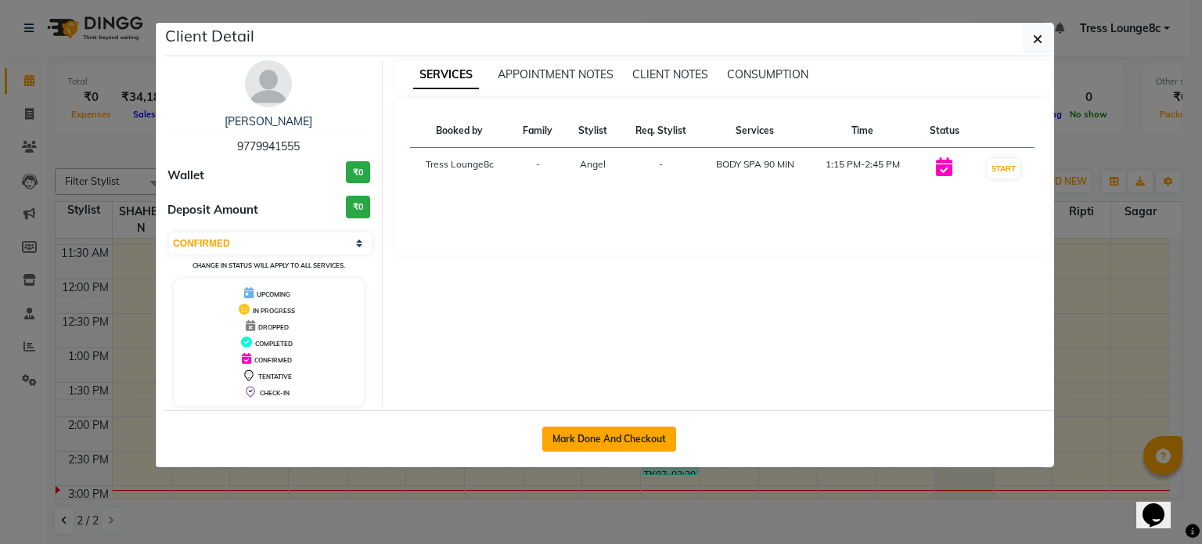
click at [597, 439] on button "Mark Done And Checkout" at bounding box center [610, 439] width 134 height 25
select select "service"
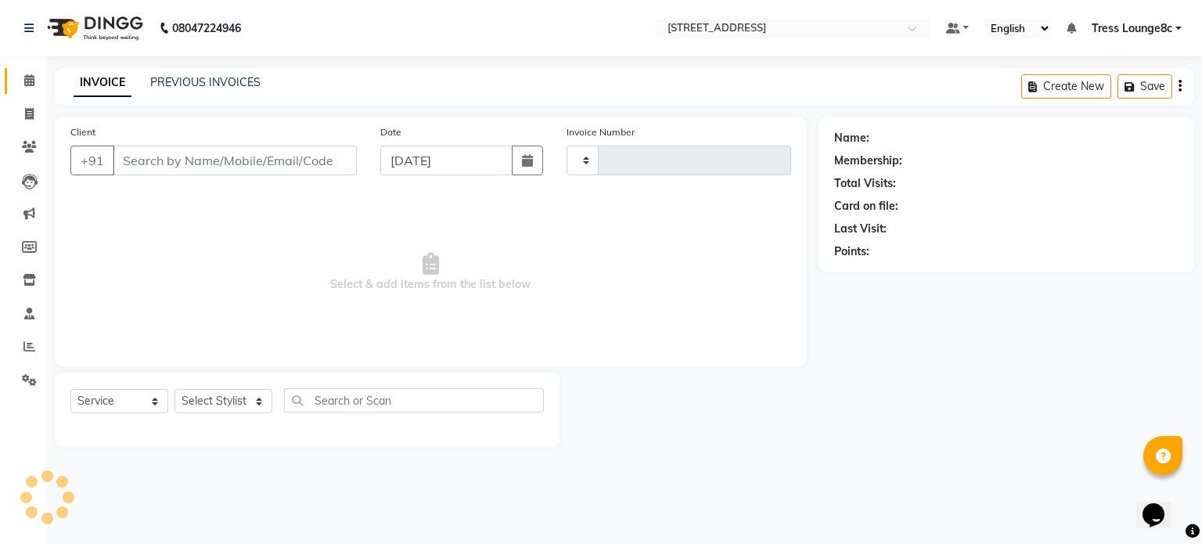
type input "2346"
select select "5703"
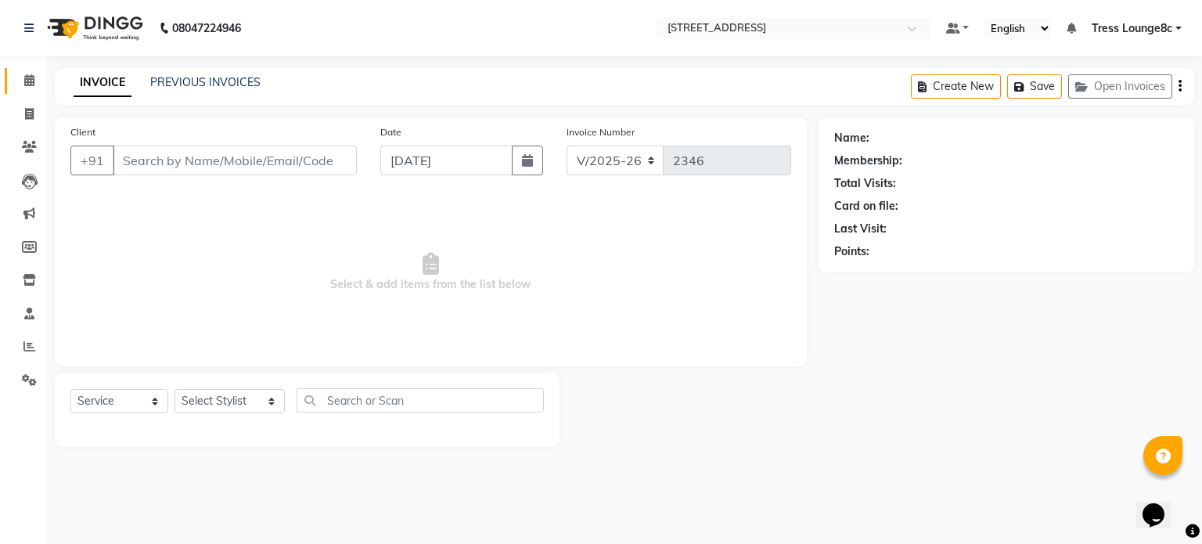
type input "9779941555"
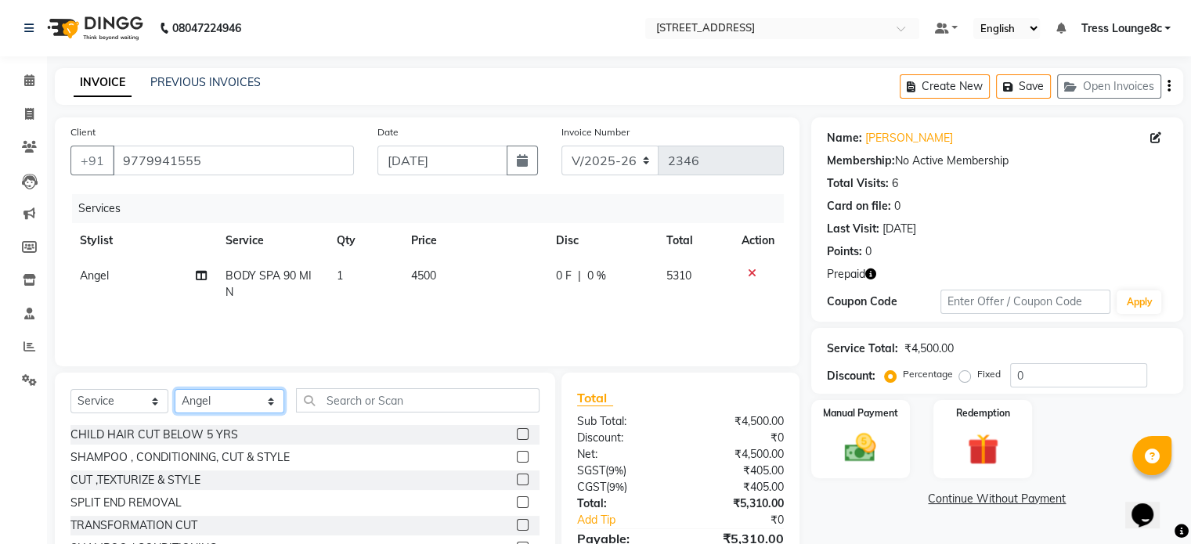
click at [207, 407] on select "Select Stylist [PERSON_NAME] [PERSON_NAME] [PERSON_NAME] [PERSON_NAME] sir Bony…" at bounding box center [230, 401] width 110 height 24
select select "42789"
click at [175, 390] on select "Select Stylist [PERSON_NAME] [PERSON_NAME] [PERSON_NAME] [PERSON_NAME] sir Bony…" at bounding box center [230, 401] width 110 height 24
click at [376, 405] on input "text" at bounding box center [417, 400] width 243 height 24
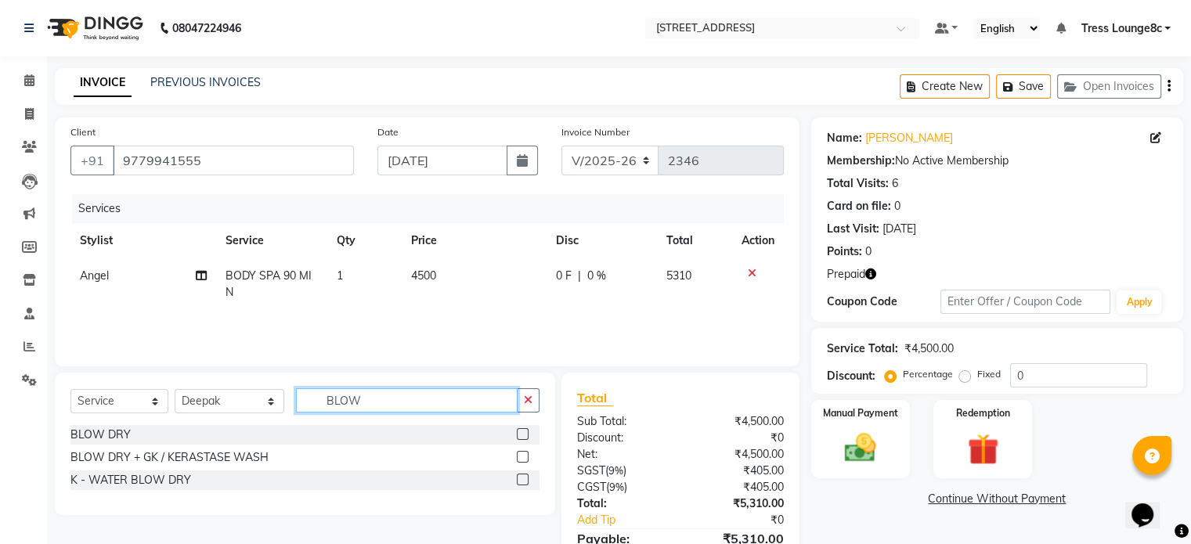
type input "BLOW"
click at [520, 436] on label at bounding box center [523, 434] width 12 height 12
click at [520, 436] on input "checkbox" at bounding box center [522, 435] width 10 height 10
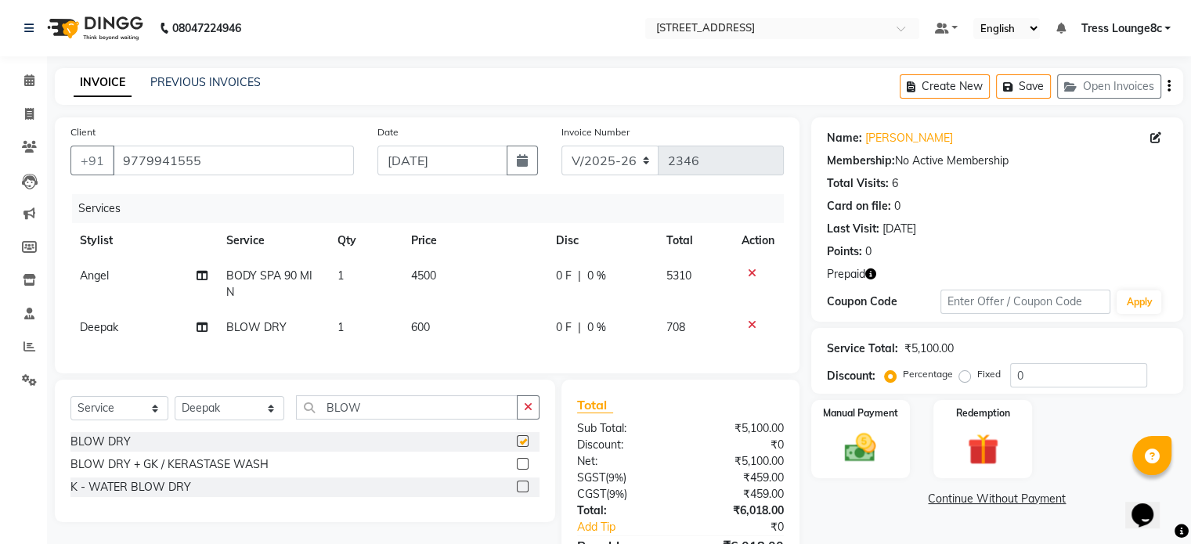
checkbox input "false"
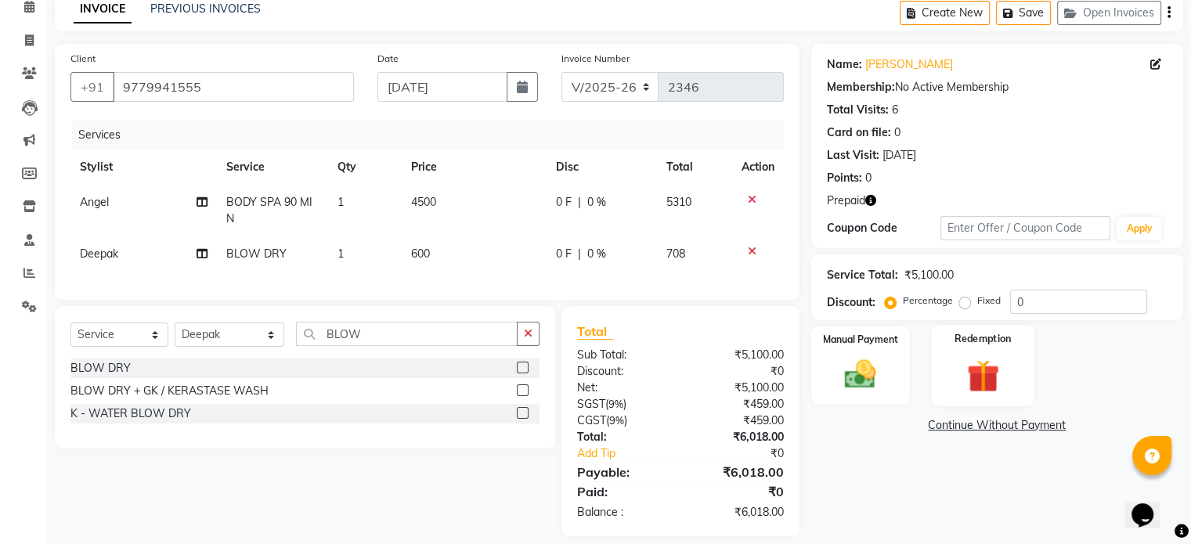
scroll to position [101, 0]
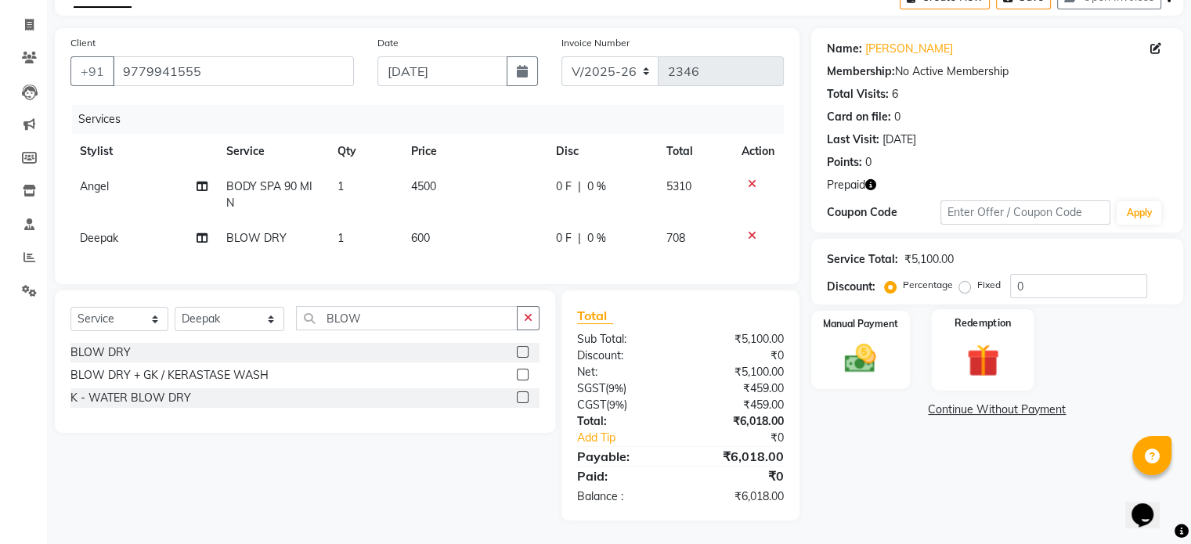
click at [989, 342] on img at bounding box center [982, 361] width 52 height 40
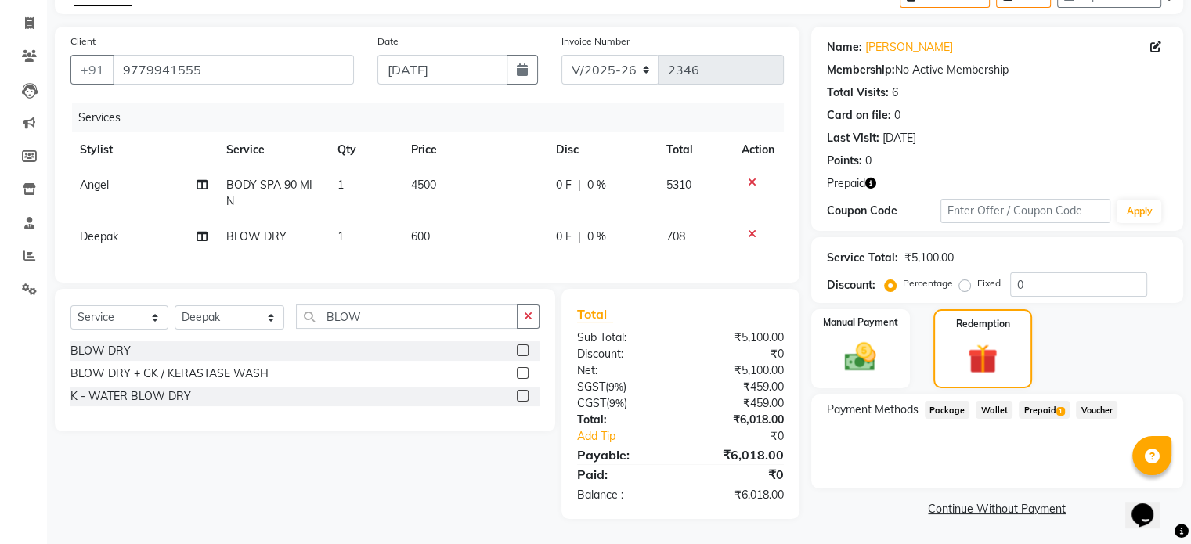
click at [1033, 401] on span "Prepaid 1" at bounding box center [1043, 410] width 51 height 18
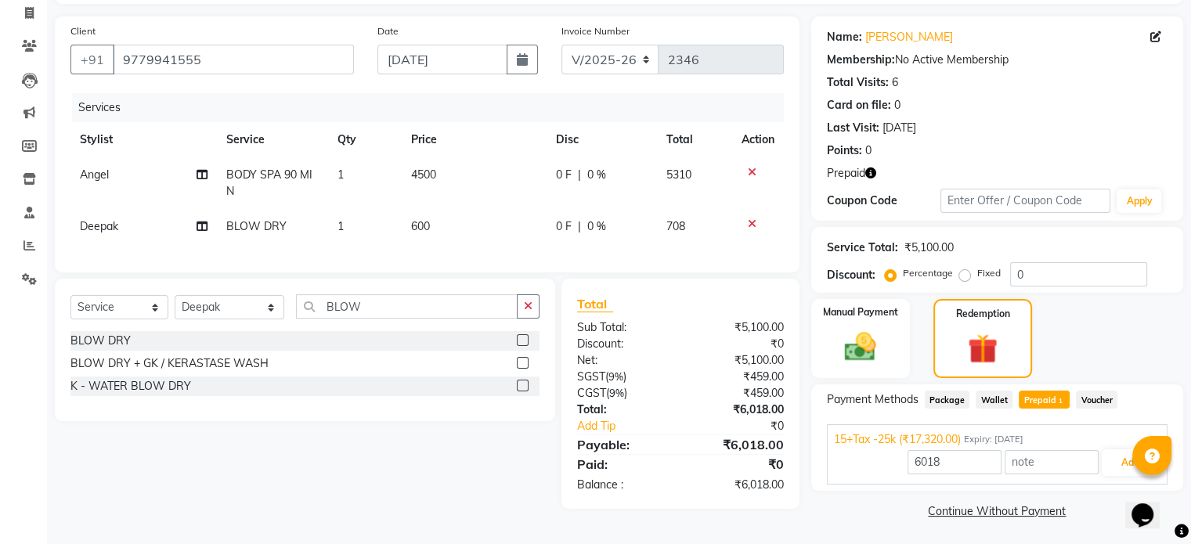
scroll to position [103, 0]
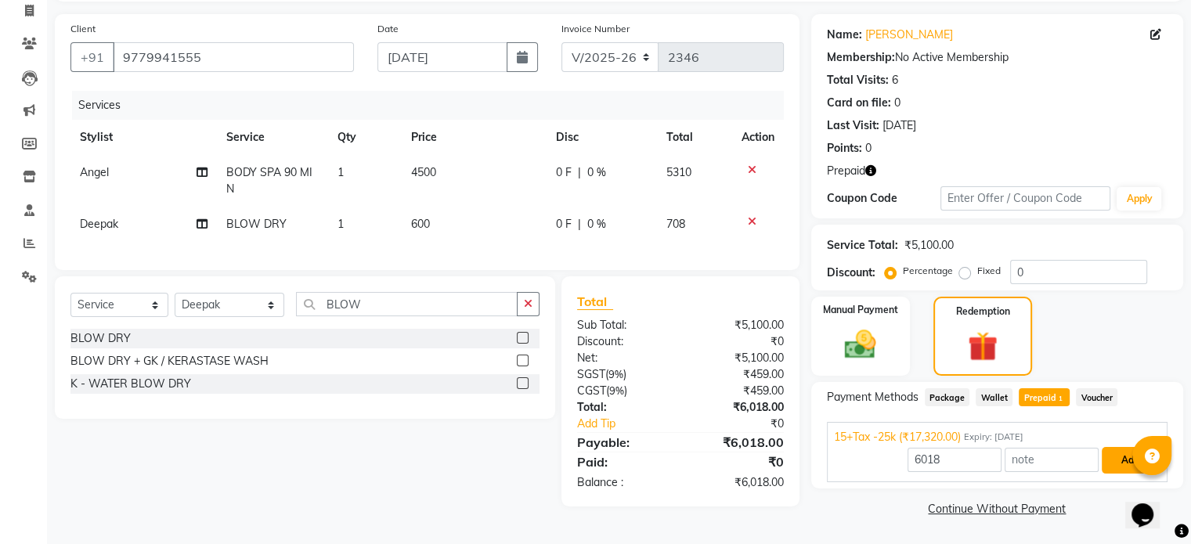
click at [1119, 457] on button "Add" at bounding box center [1129, 460] width 57 height 27
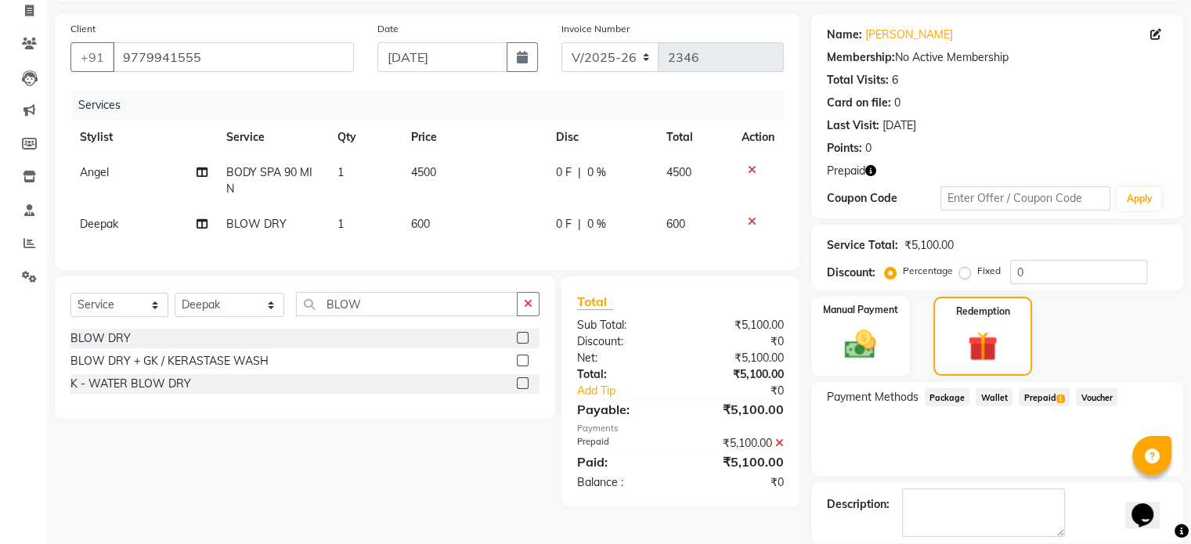
scroll to position [178, 0]
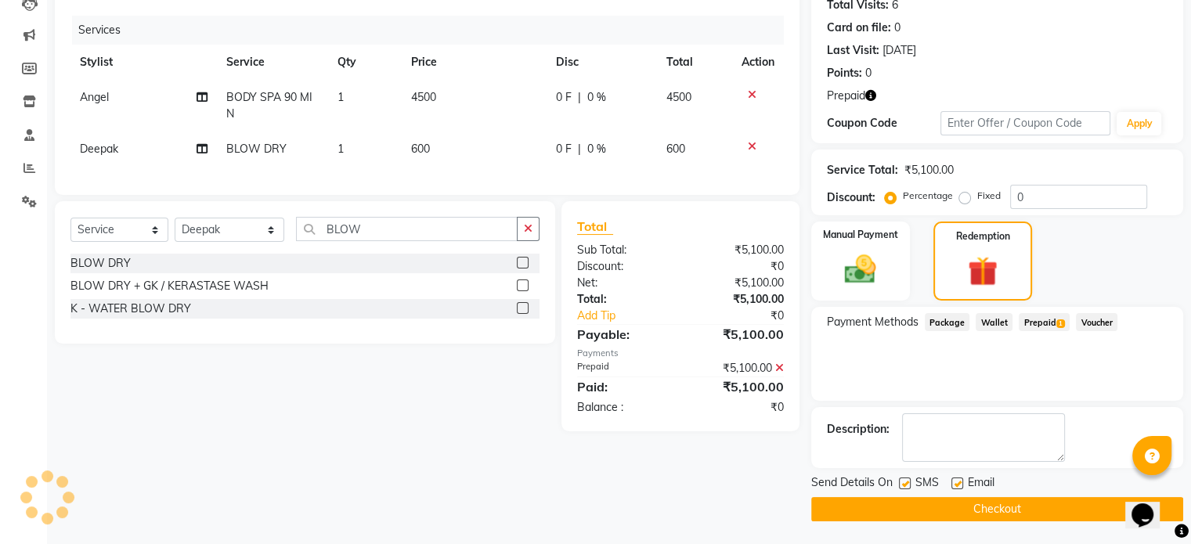
click at [1035, 322] on span "Prepaid 1" at bounding box center [1043, 322] width 51 height 18
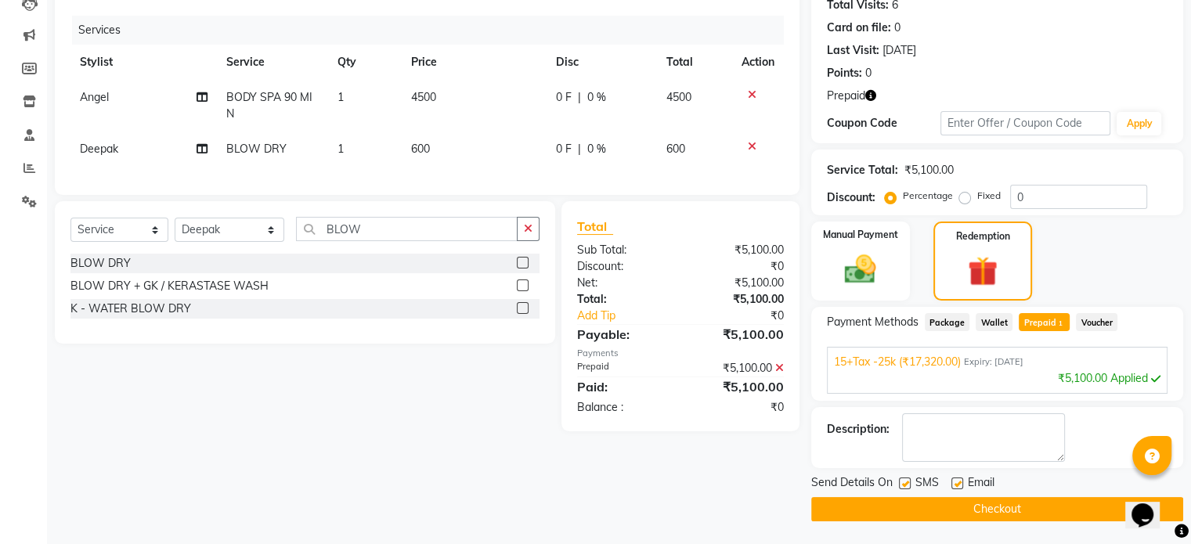
click at [1116, 247] on div "Manual Payment Redemption" at bounding box center [996, 261] width 395 height 79
click at [81, 100] on span "Angel" at bounding box center [94, 97] width 29 height 14
select select "66626"
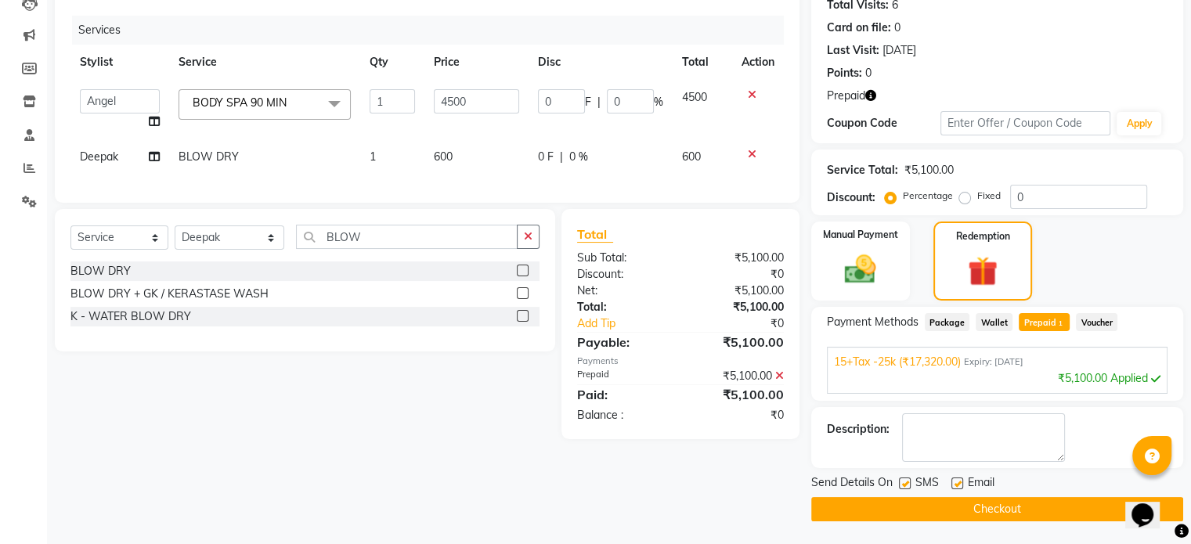
click at [338, 495] on div "Client +91 9779941555 Date 01-09-2025 Invoice Number V/2025 V/2025-26 2346 Serv…" at bounding box center [427, 230] width 768 height 582
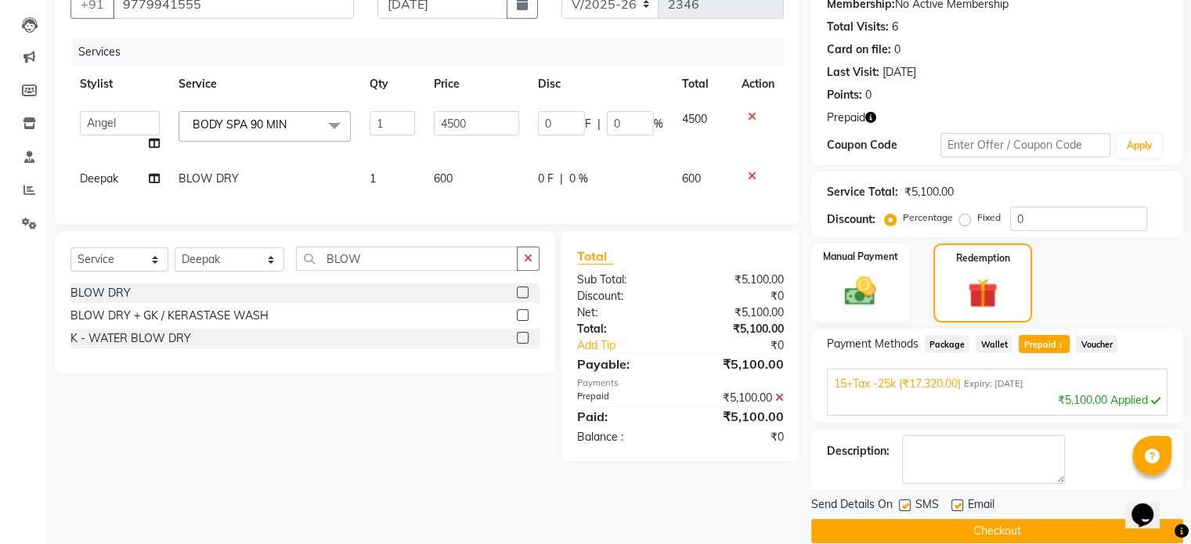
scroll to position [0, 0]
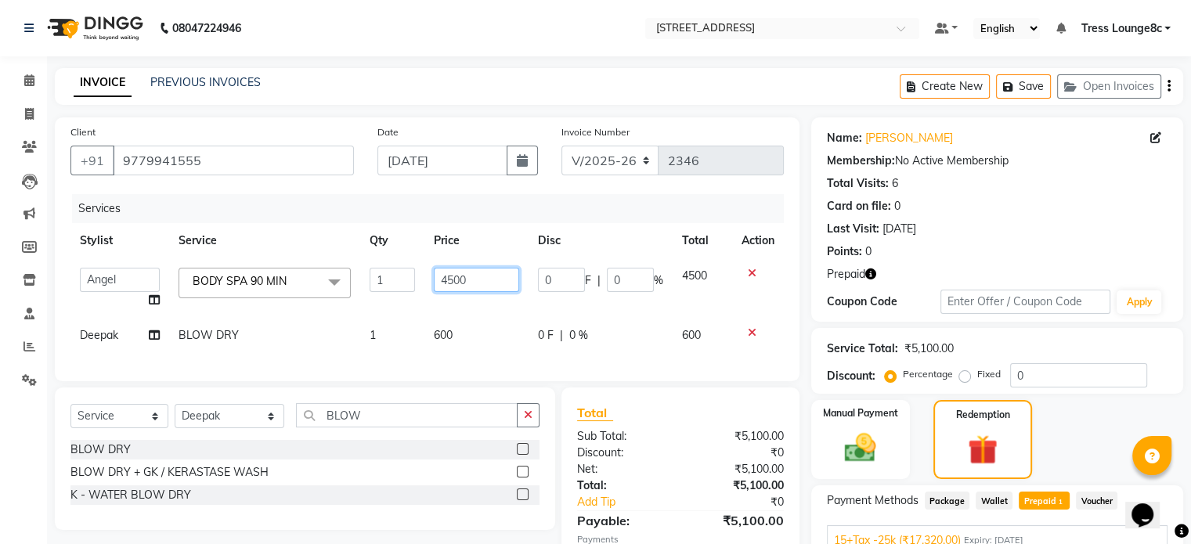
click at [479, 278] on input "4500" at bounding box center [476, 280] width 85 height 24
drag, startPoint x: 470, startPoint y: 276, endPoint x: 438, endPoint y: 277, distance: 31.4
click at [438, 277] on input "4500" at bounding box center [476, 280] width 85 height 24
type input "5500"
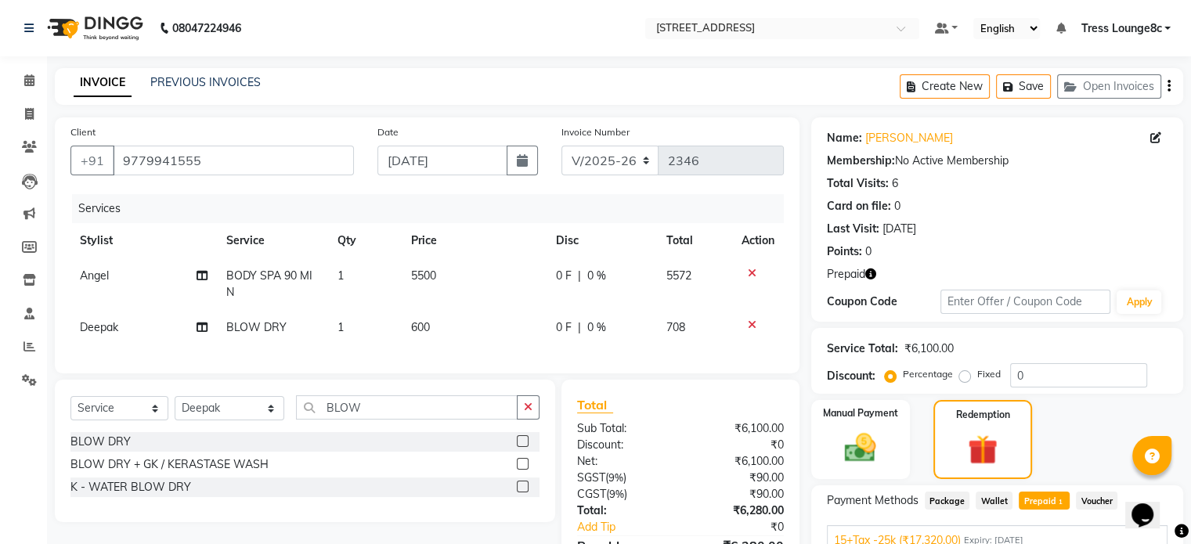
click at [481, 354] on div "Services Stylist Service Qty Price Disc Total Action Angel BODY SPA 90 MIN 1 55…" at bounding box center [426, 276] width 713 height 164
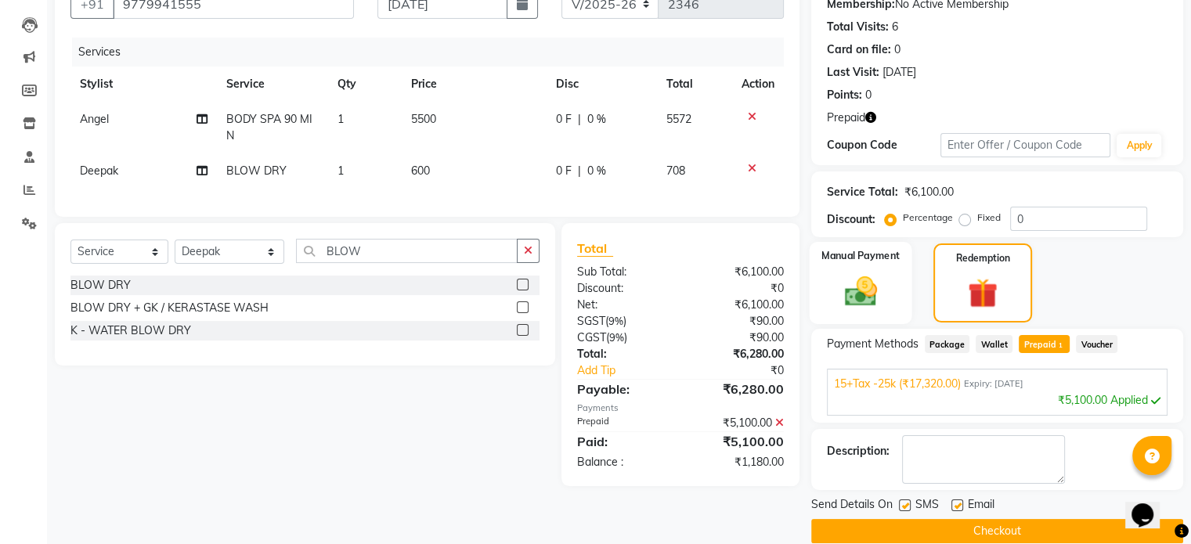
click at [861, 290] on img at bounding box center [860, 291] width 52 height 38
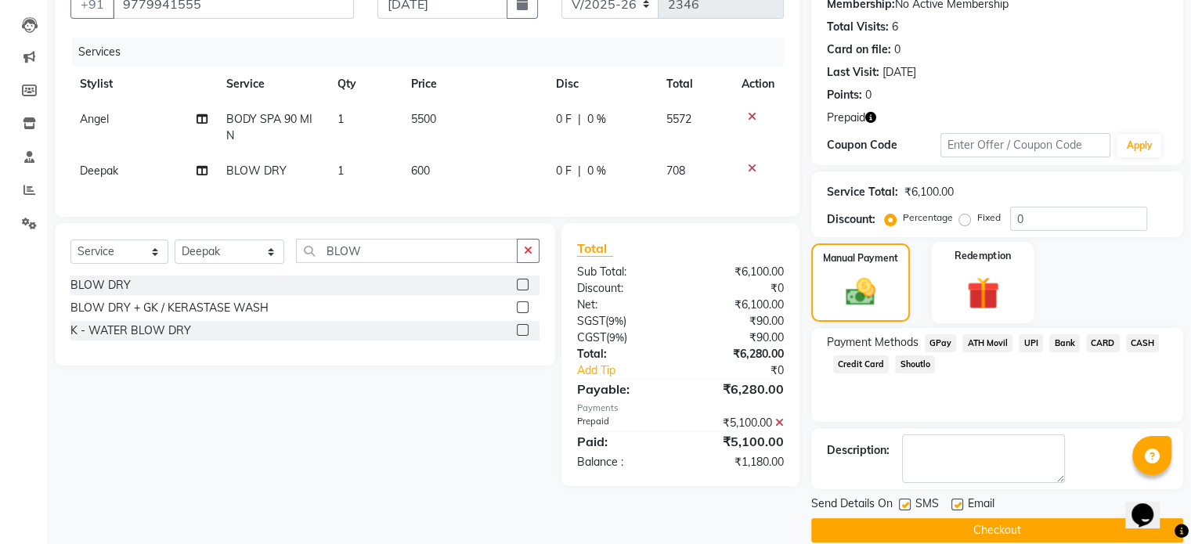
click at [989, 287] on img at bounding box center [982, 293] width 52 height 40
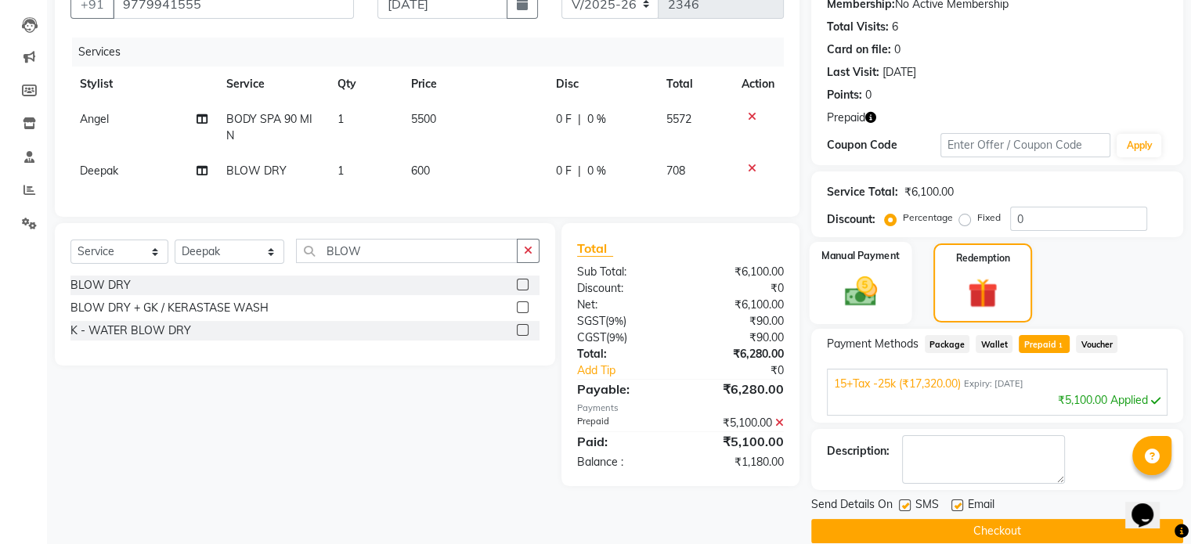
click at [879, 292] on img at bounding box center [860, 291] width 52 height 38
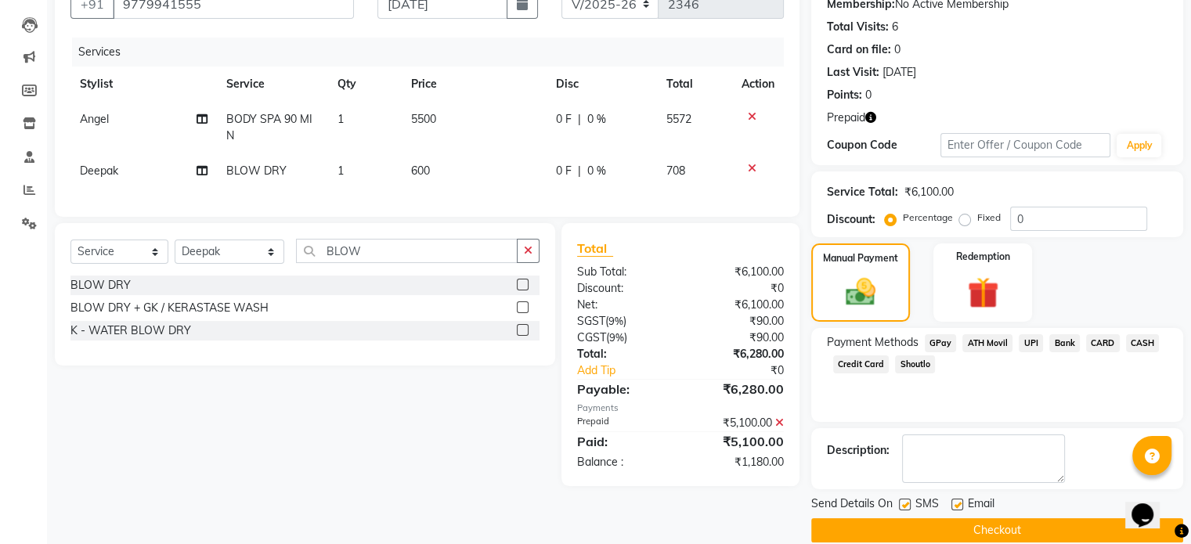
click at [1027, 341] on span "UPI" at bounding box center [1030, 343] width 24 height 18
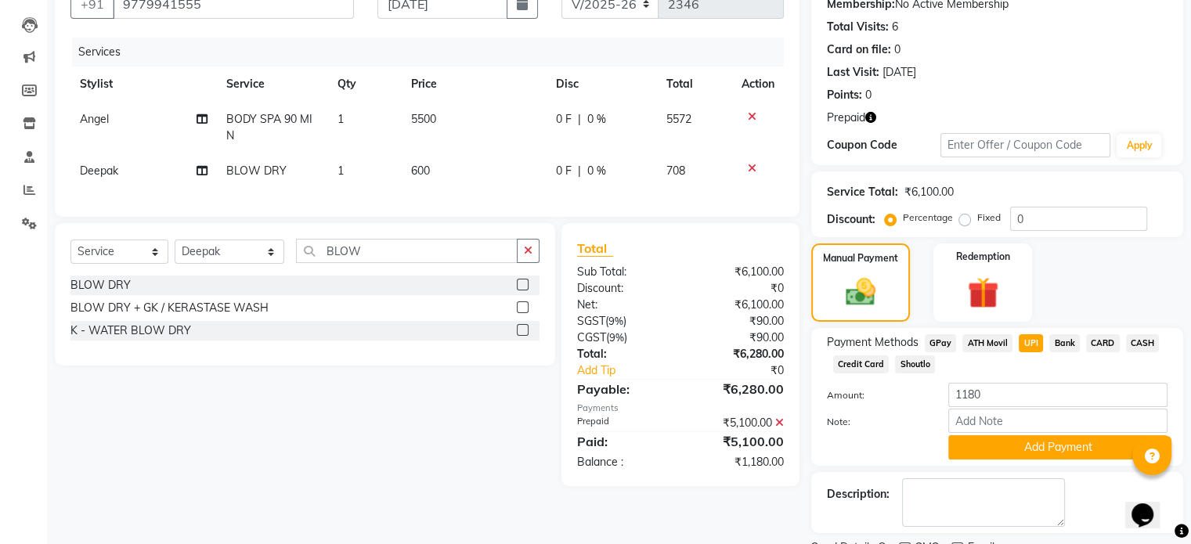
click at [874, 119] on icon "button" at bounding box center [870, 117] width 11 height 11
click at [779, 428] on icon at bounding box center [779, 422] width 9 height 11
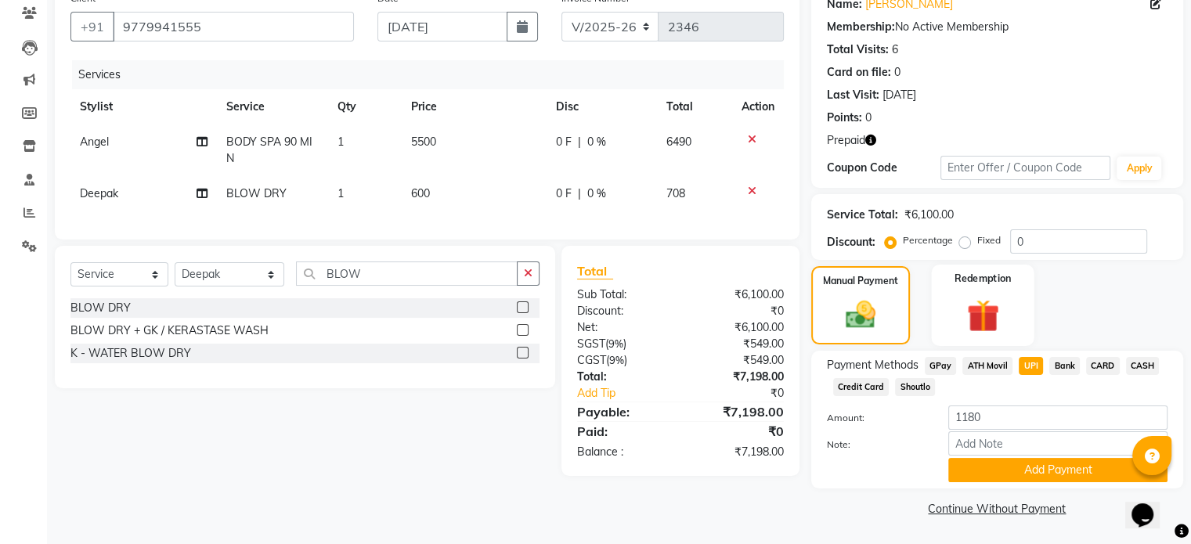
click at [996, 316] on img at bounding box center [982, 316] width 52 height 40
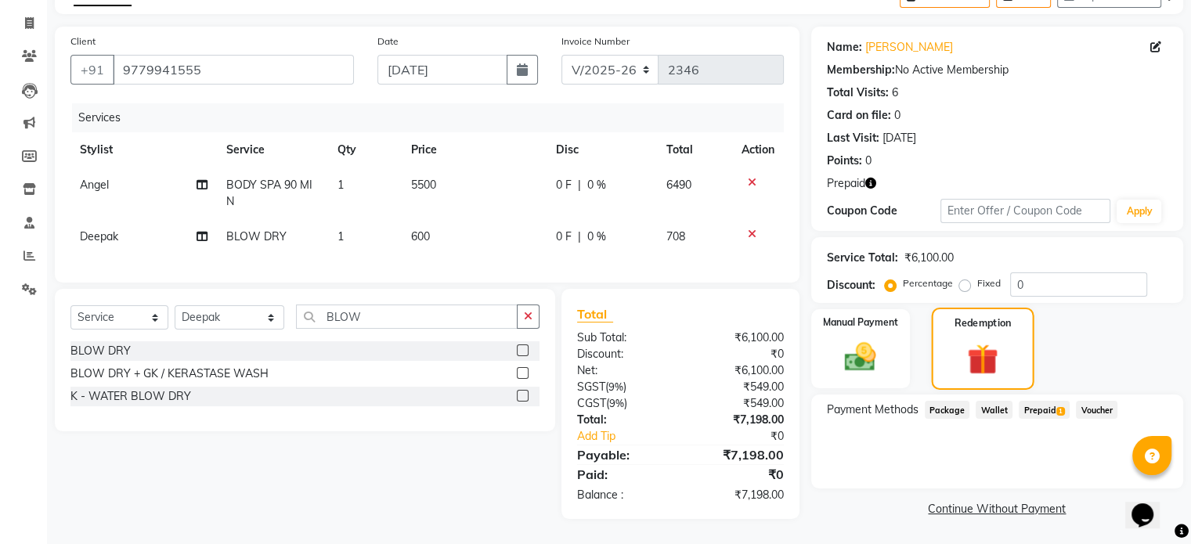
scroll to position [101, 0]
click at [1038, 401] on span "Prepaid 1" at bounding box center [1043, 410] width 51 height 18
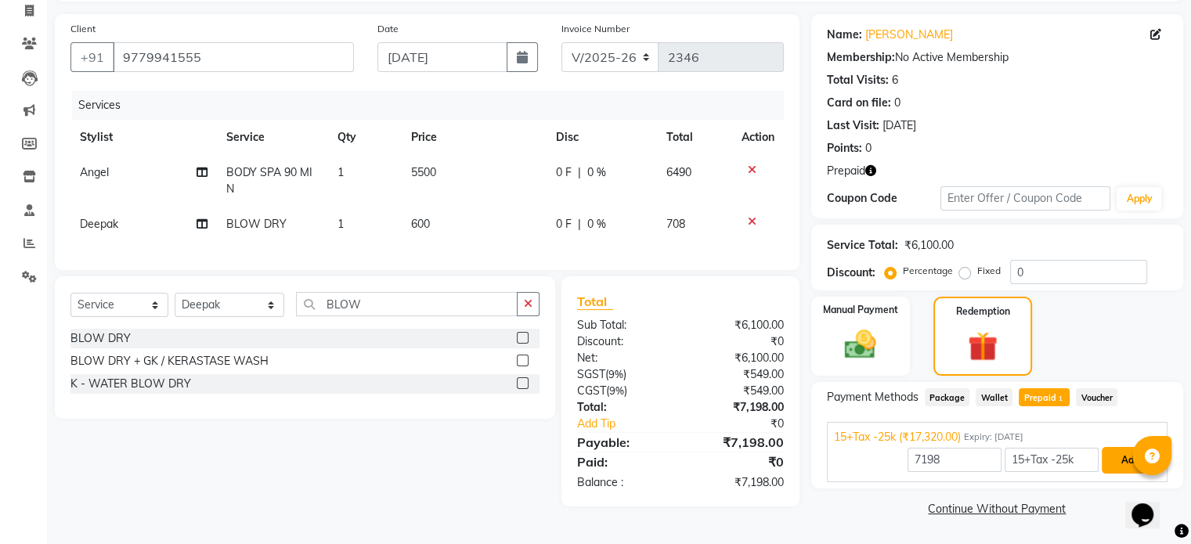
click at [1124, 460] on button "Add" at bounding box center [1129, 460] width 57 height 27
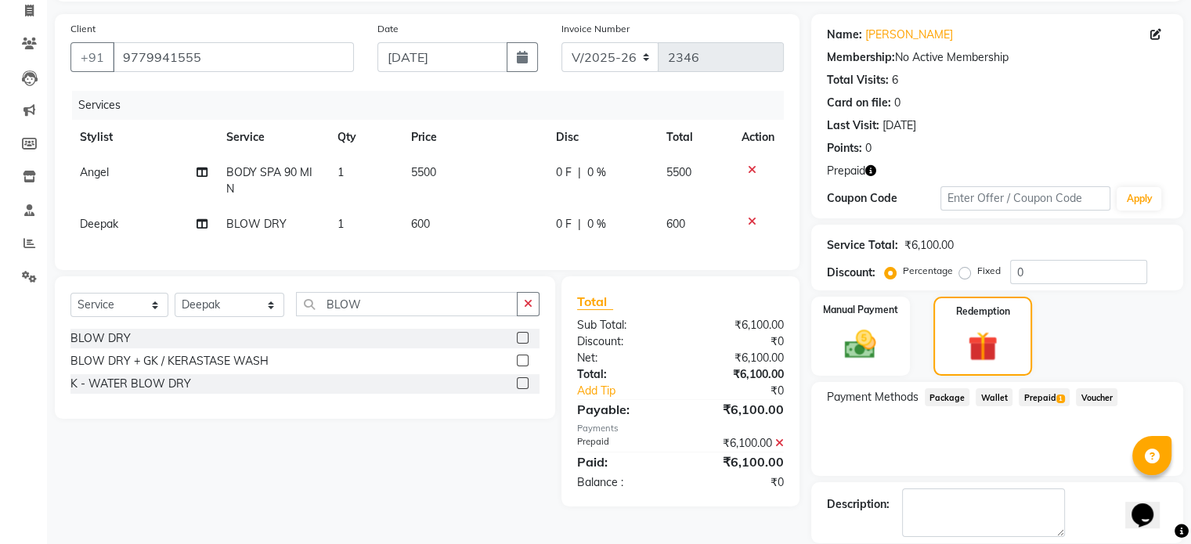
scroll to position [178, 0]
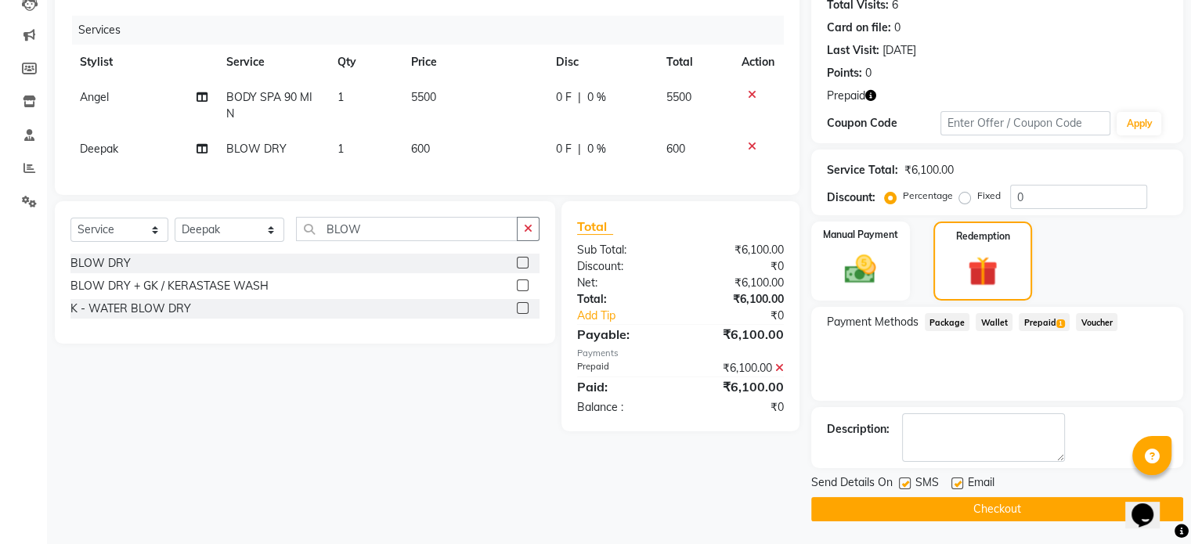
click at [1005, 507] on button "Checkout" at bounding box center [997, 509] width 372 height 24
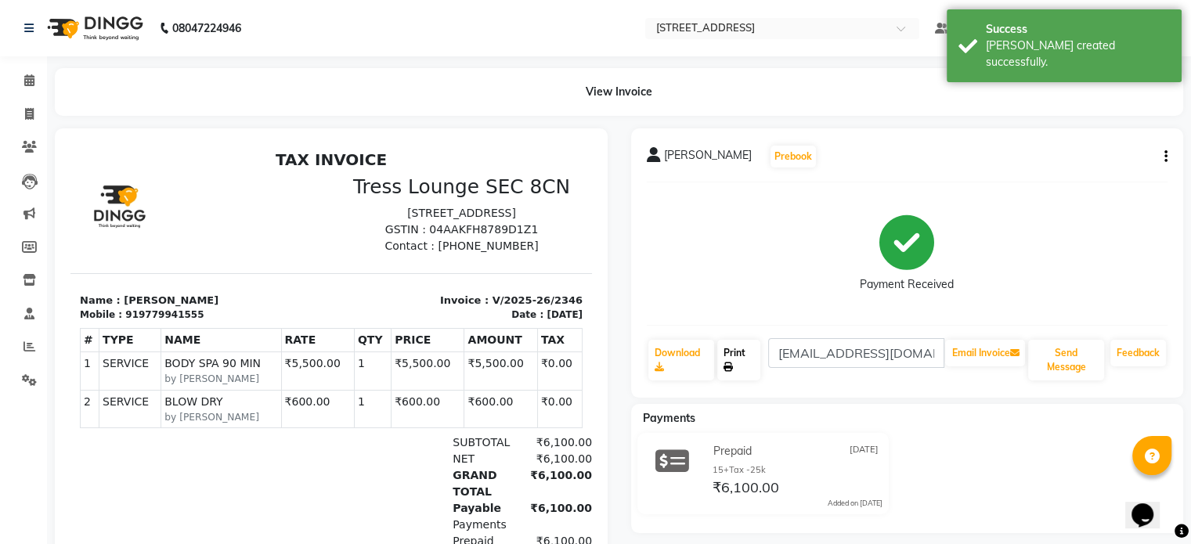
click at [734, 351] on link "Print" at bounding box center [738, 360] width 43 height 41
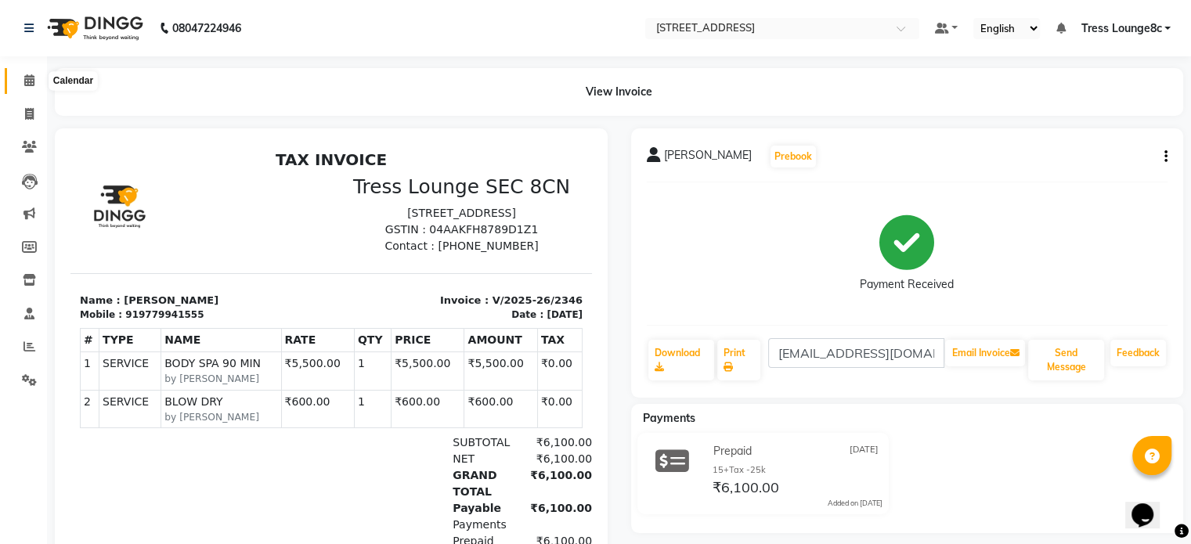
click at [27, 83] on icon at bounding box center [29, 80] width 10 height 12
